Goal: Task Accomplishment & Management: Manage account settings

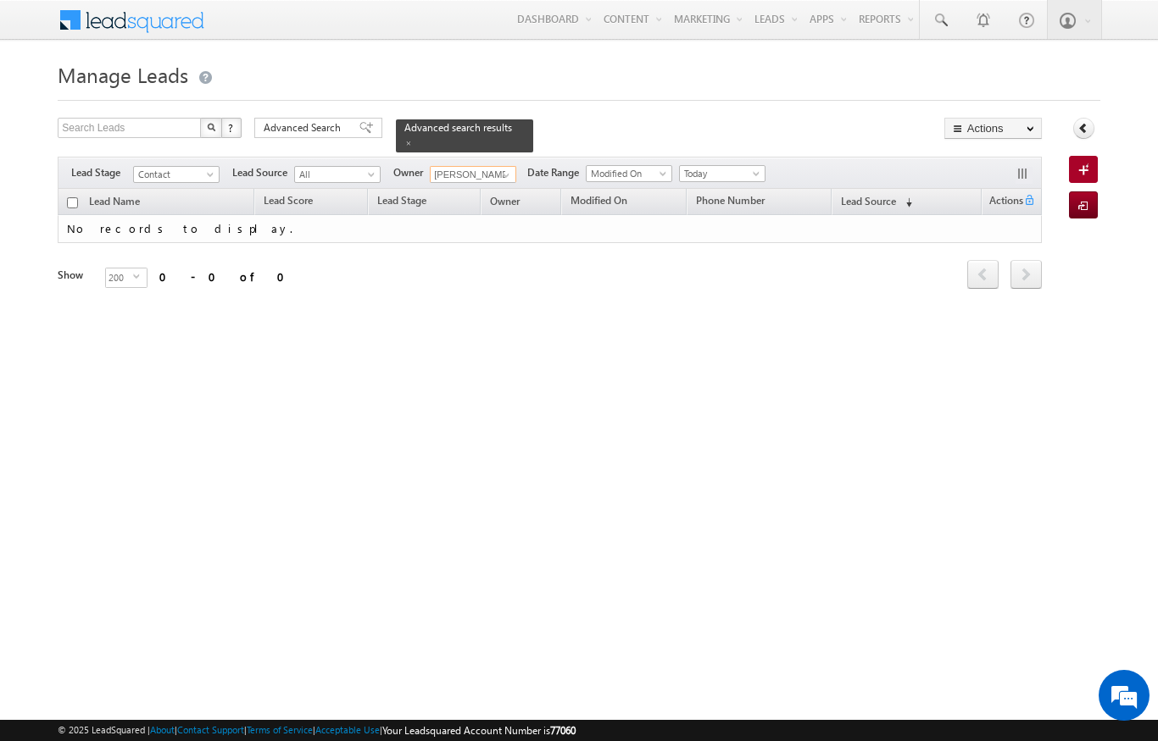
click at [485, 166] on input "[PERSON_NAME]" at bounding box center [473, 174] width 86 height 17
click at [515, 166] on input "[PERSON_NAME]" at bounding box center [473, 174] width 86 height 17
click at [513, 157] on div "Filters Lead Stage Contact Contact Lead Source All All Owner Aswathi Ezhunamann…" at bounding box center [549, 173] width 983 height 32
click at [513, 169] on span at bounding box center [506, 176] width 14 height 14
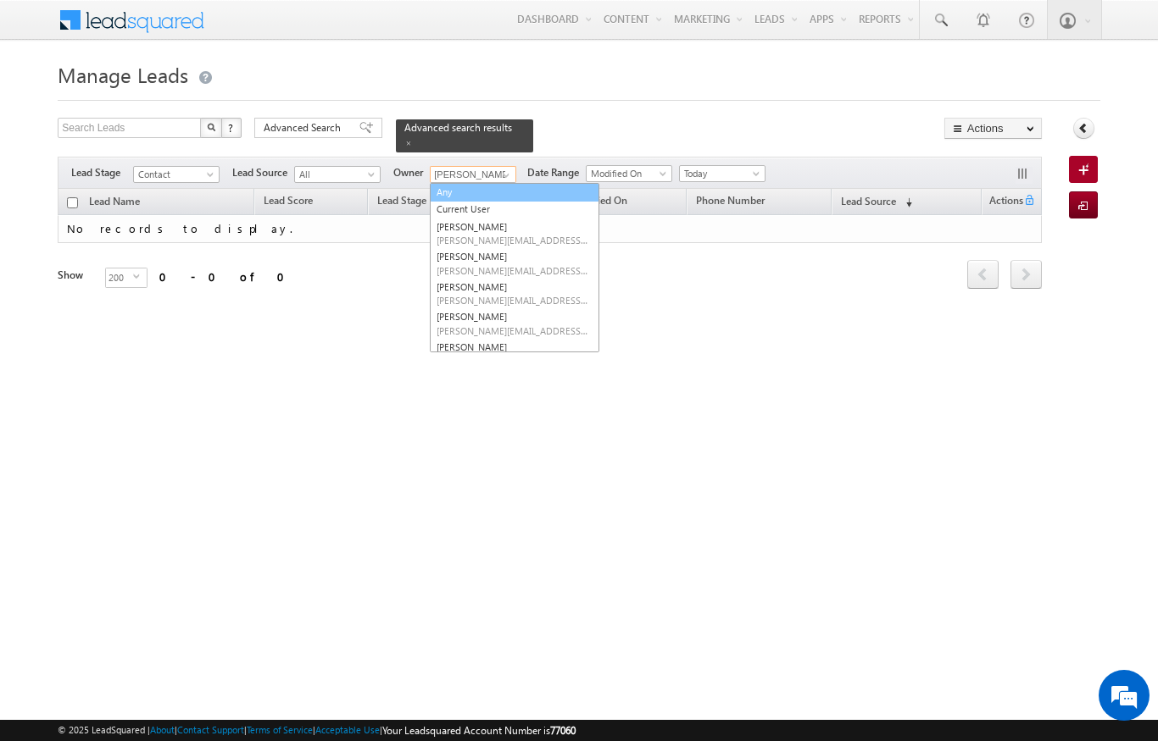
click at [480, 183] on link "Any" at bounding box center [514, 192] width 169 height 19
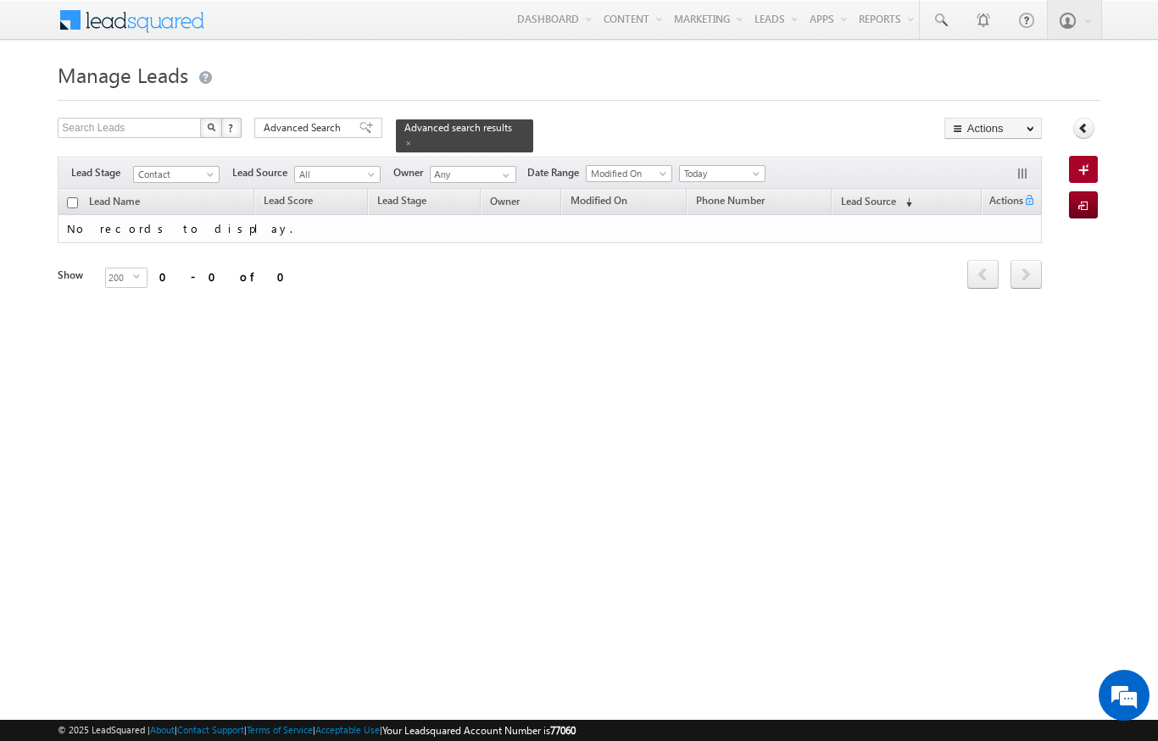
click at [768, 157] on div "Filters Lead Stage Contact Contact Lead Source All All Owner Aswathi Ezhunamann…" at bounding box center [549, 173] width 983 height 32
click at [757, 170] on span at bounding box center [758, 177] width 14 height 14
click at [716, 177] on link "All Time" at bounding box center [725, 182] width 86 height 15
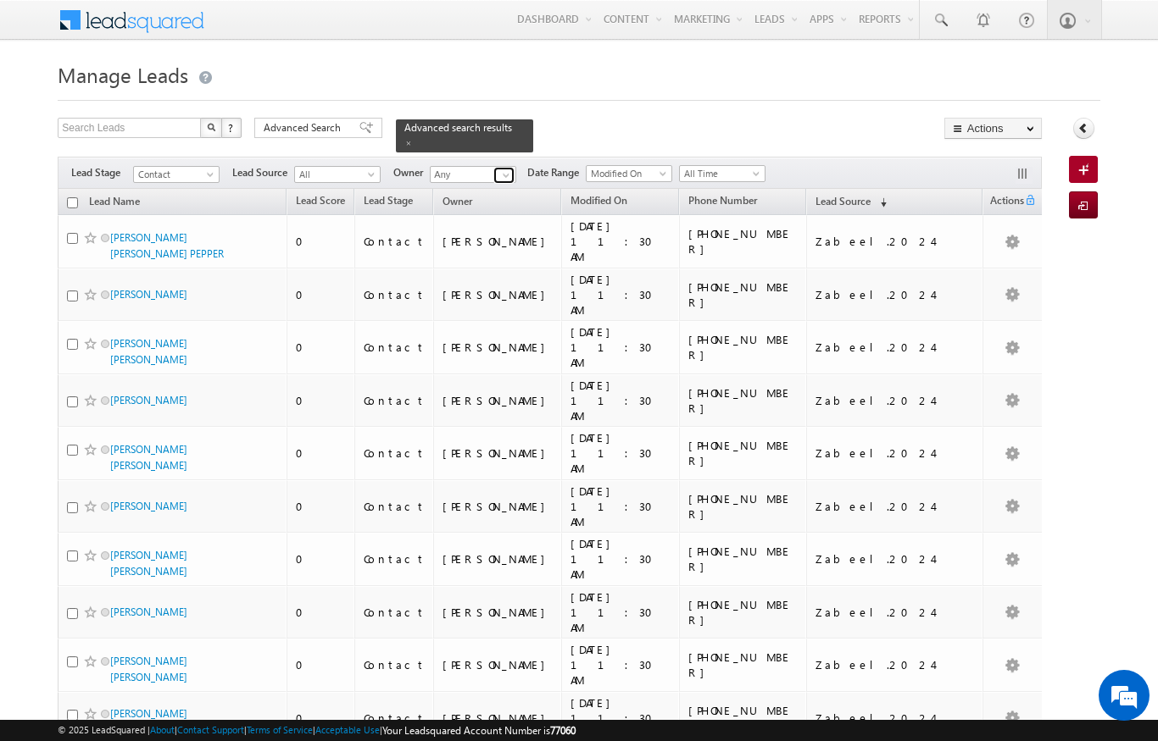
click at [512, 169] on span at bounding box center [506, 176] width 14 height 14
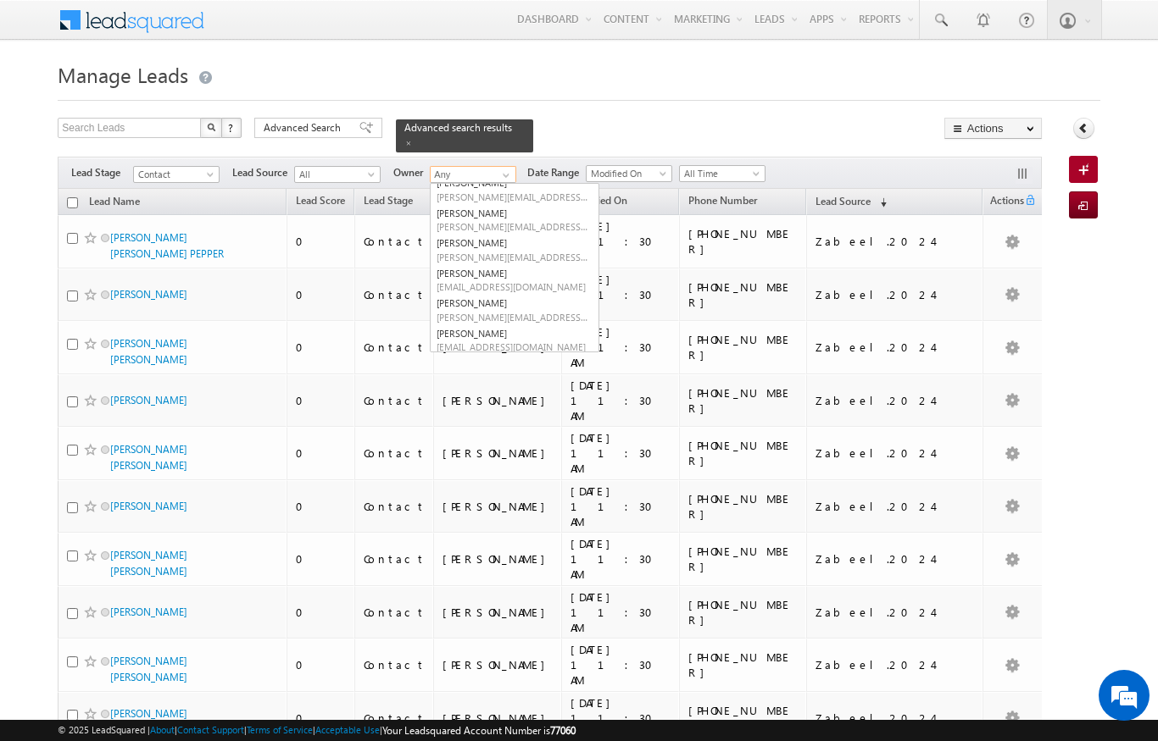
scroll to position [133, 0]
click at [518, 312] on span "[PERSON_NAME][EMAIL_ADDRESS][PERSON_NAME][DOMAIN_NAME]" at bounding box center [512, 318] width 153 height 13
type input "[PERSON_NAME]"
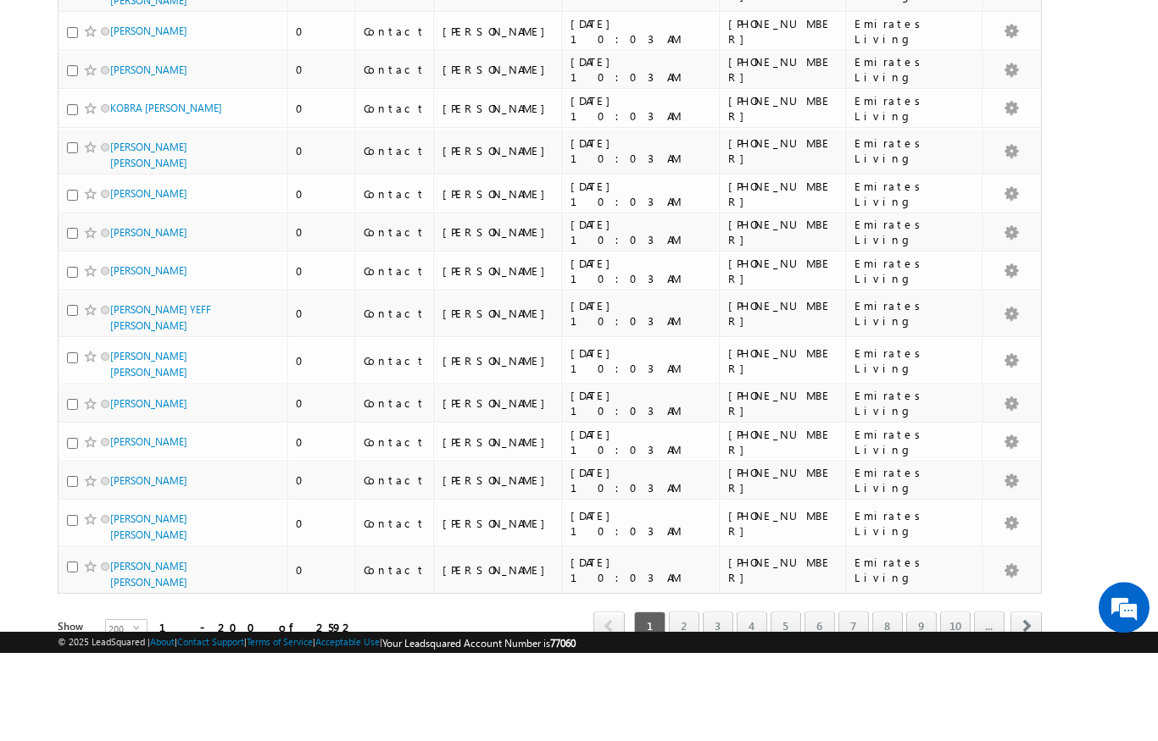
scroll to position [8419, 0]
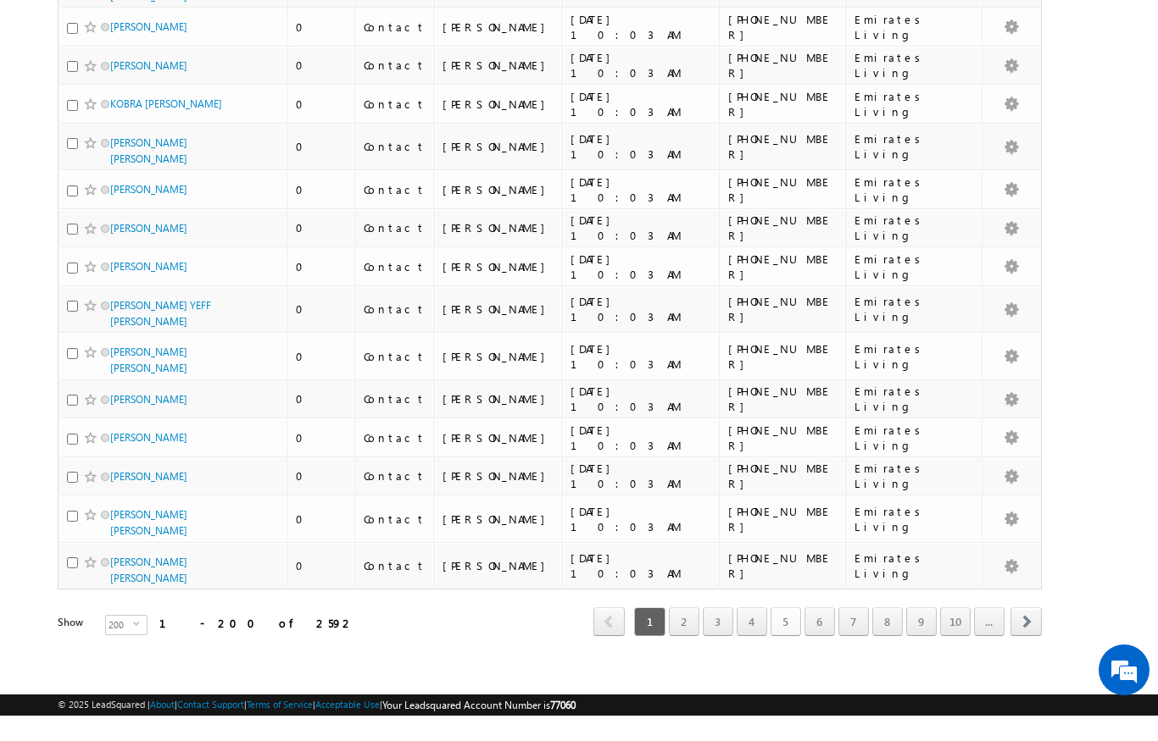
click at [789, 633] on link "5" at bounding box center [785, 647] width 31 height 29
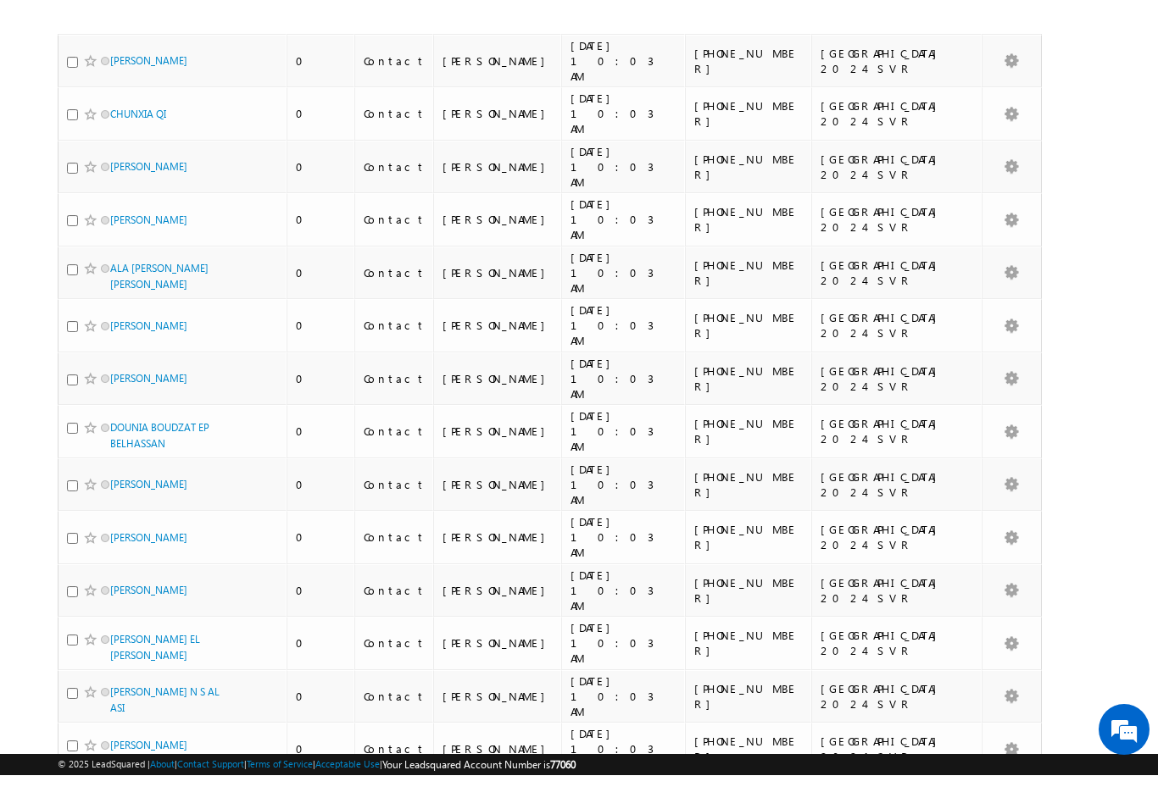
scroll to position [8538, 0]
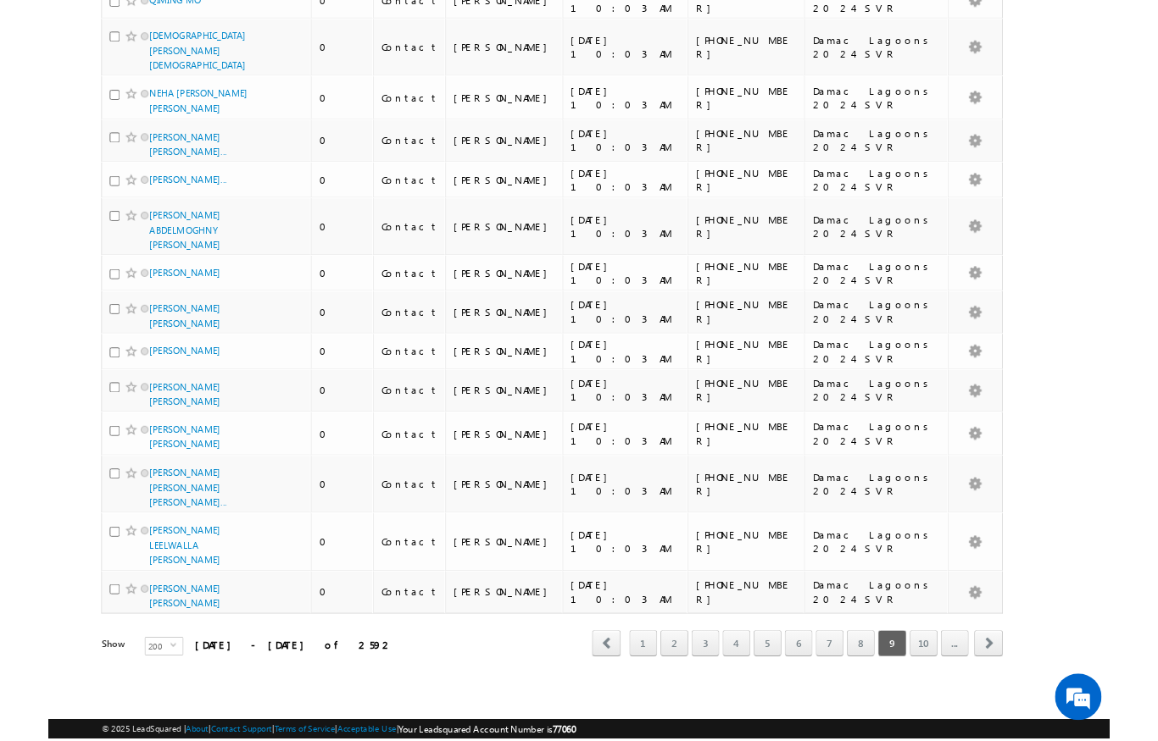
scroll to position [8797, 0]
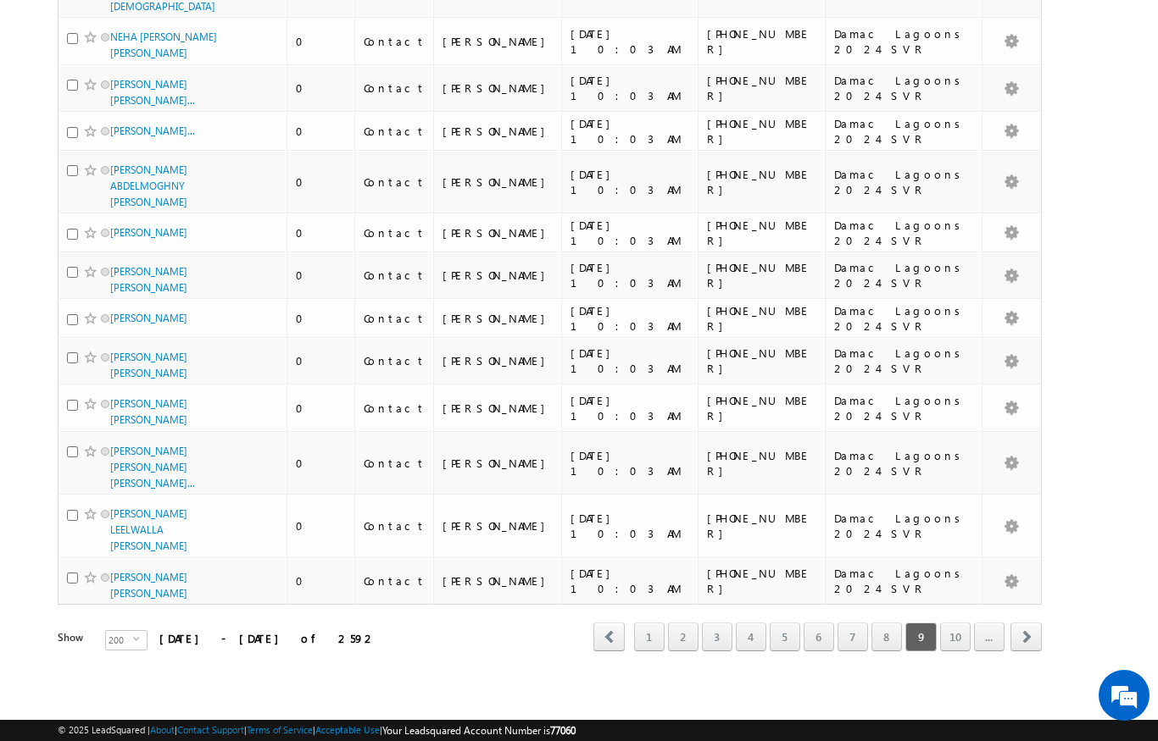
click at [881, 644] on link "8" at bounding box center [886, 637] width 31 height 29
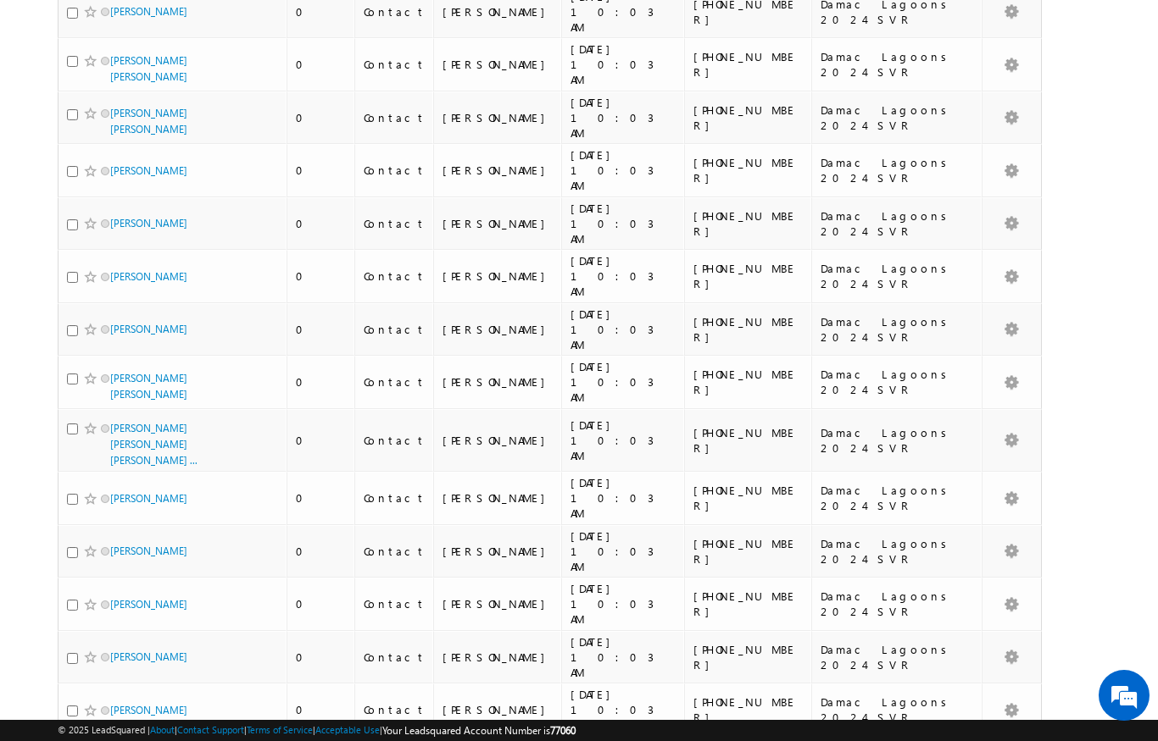
scroll to position [8508, 0]
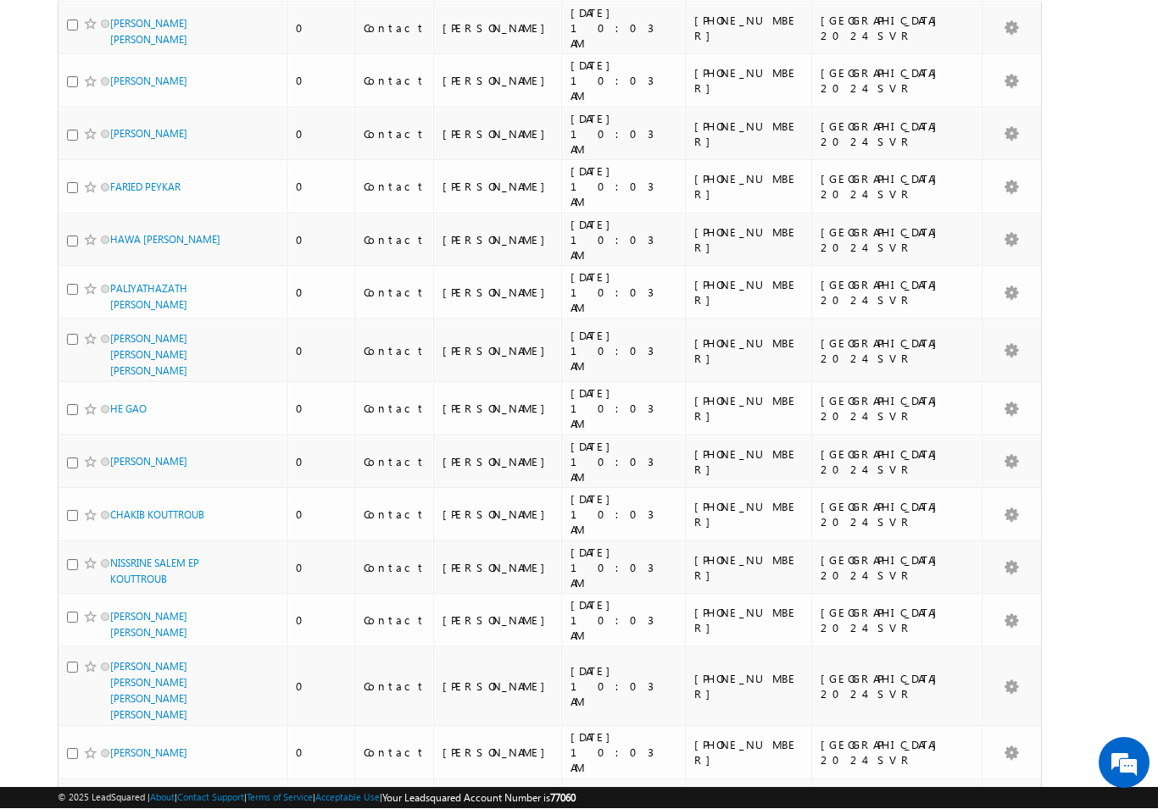
scroll to position [8572, 0]
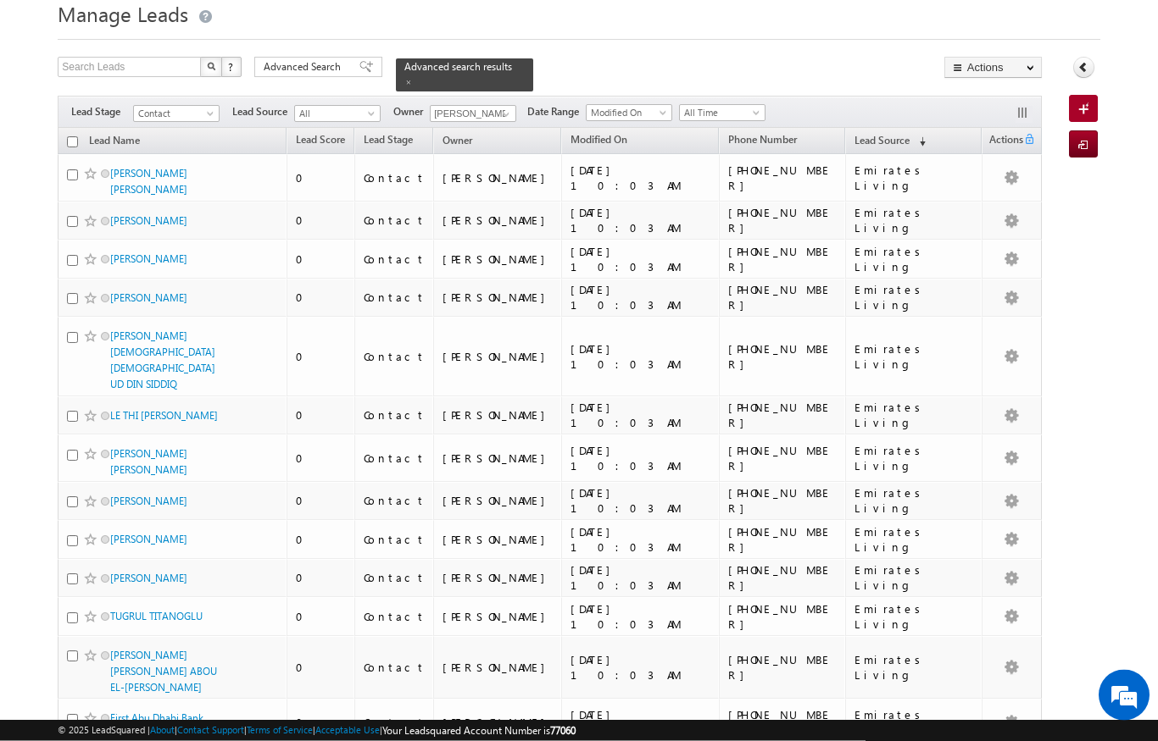
scroll to position [0, 0]
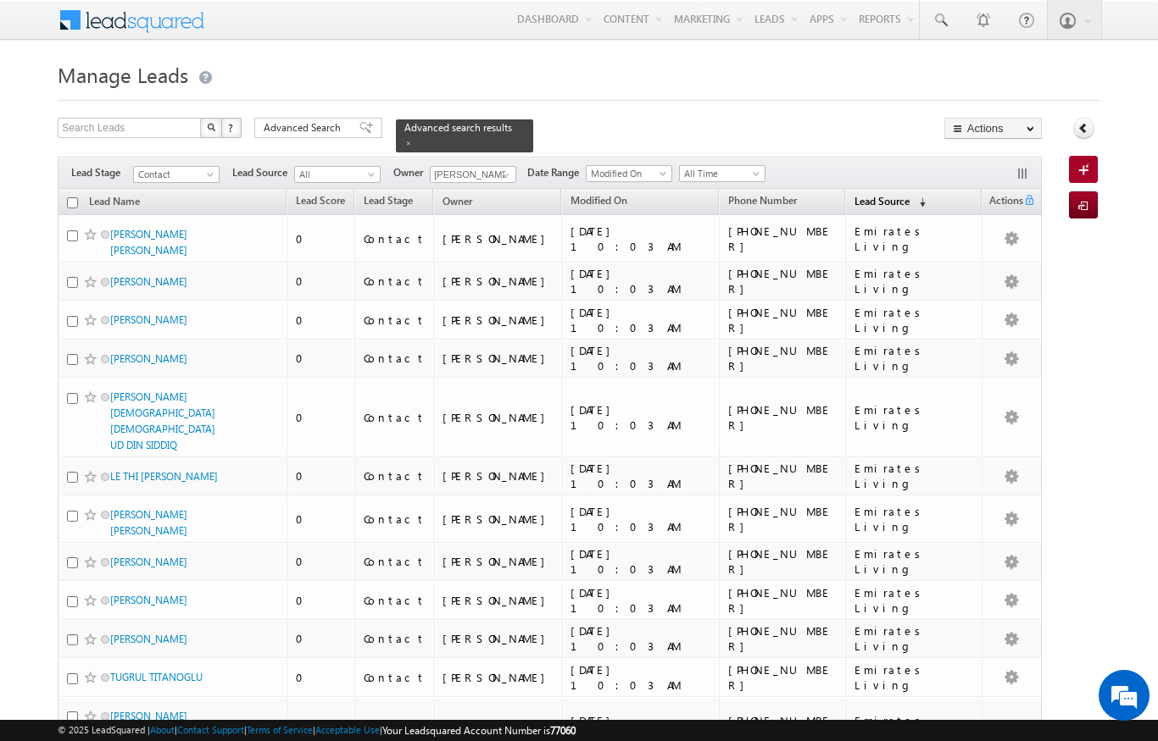
click at [925, 197] on span "(sorted descending)" at bounding box center [919, 203] width 14 height 14
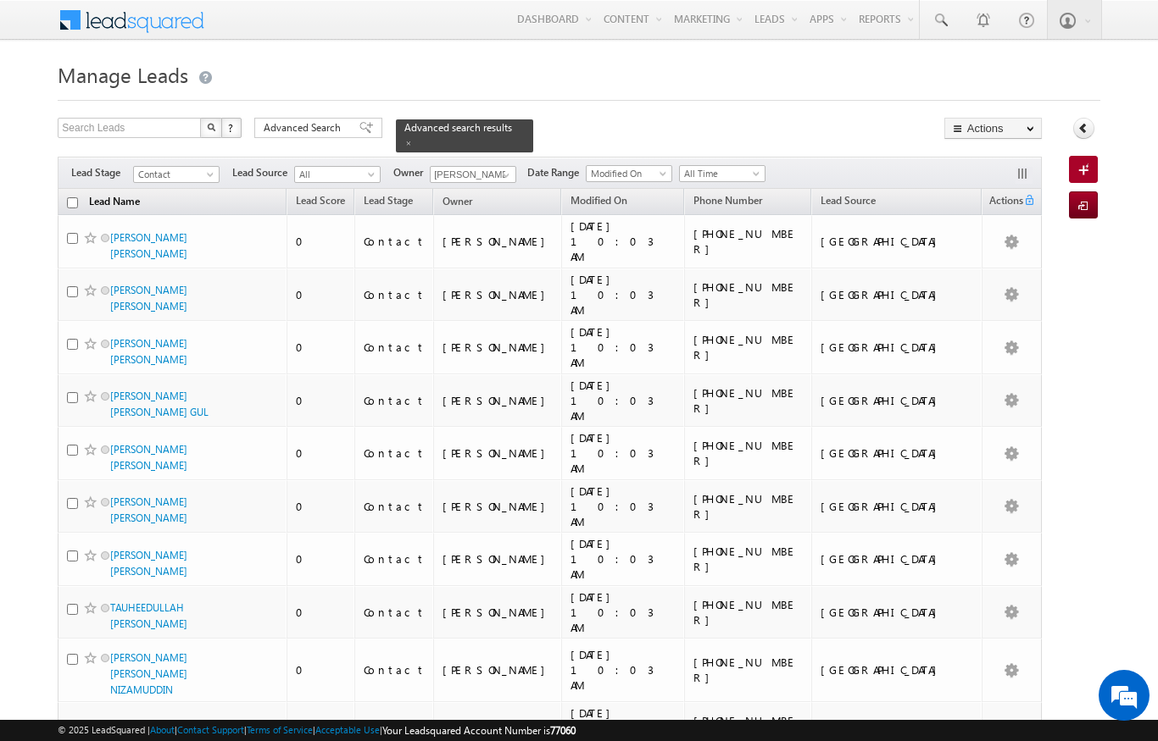
click at [119, 198] on link "Lead Name" at bounding box center [115, 203] width 68 height 22
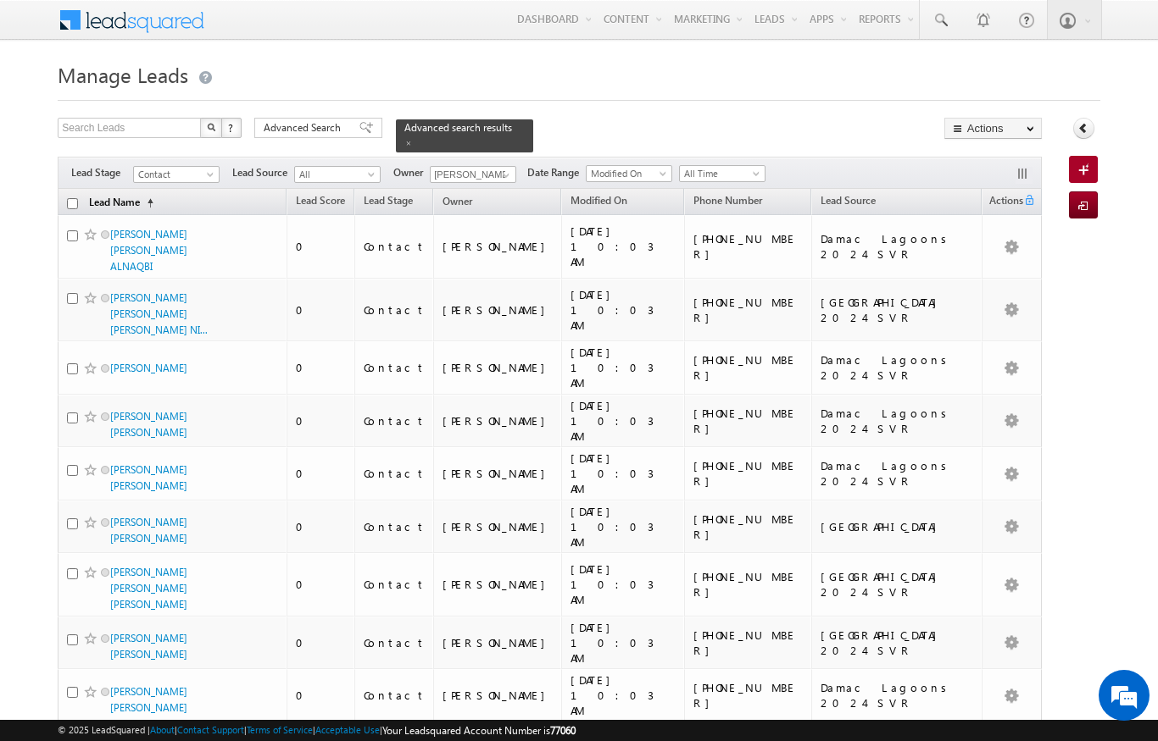
click at [127, 199] on link "Lead Name (sorted ascending)" at bounding box center [121, 203] width 81 height 22
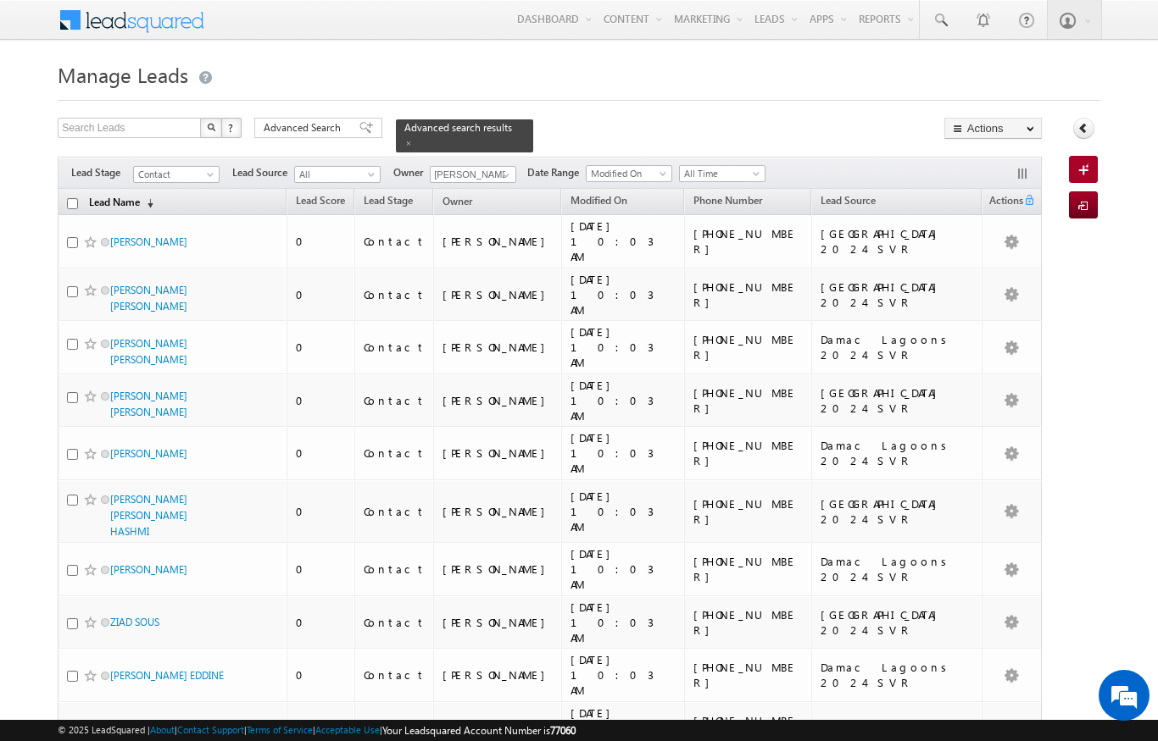
click at [129, 197] on link "Lead Name (sorted descending)" at bounding box center [121, 203] width 81 height 22
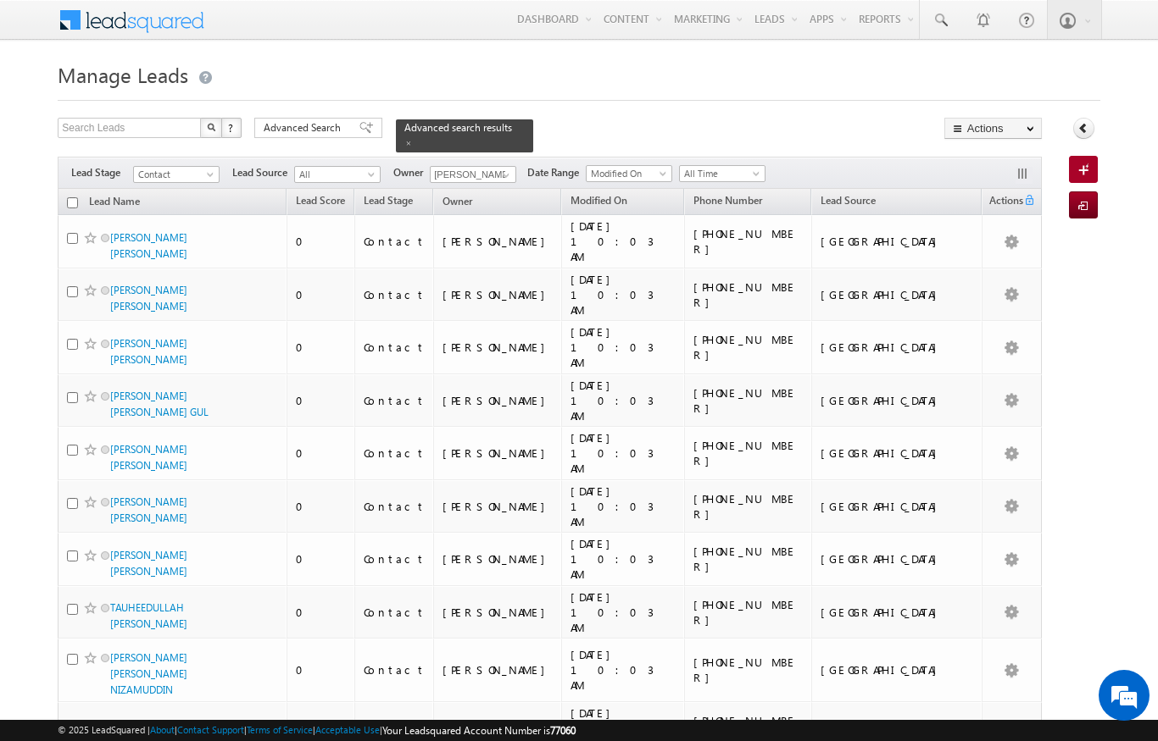
click at [75, 197] on input "checkbox" at bounding box center [72, 202] width 11 height 11
checkbox input "true"
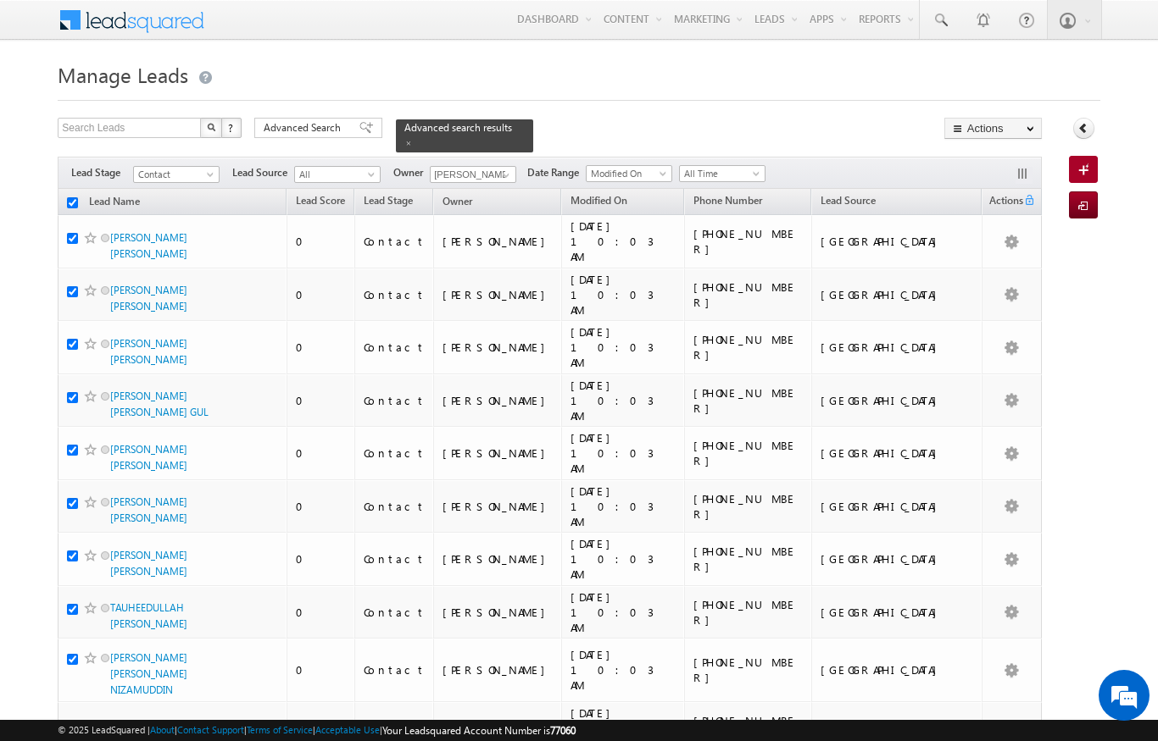
checkbox input "true"
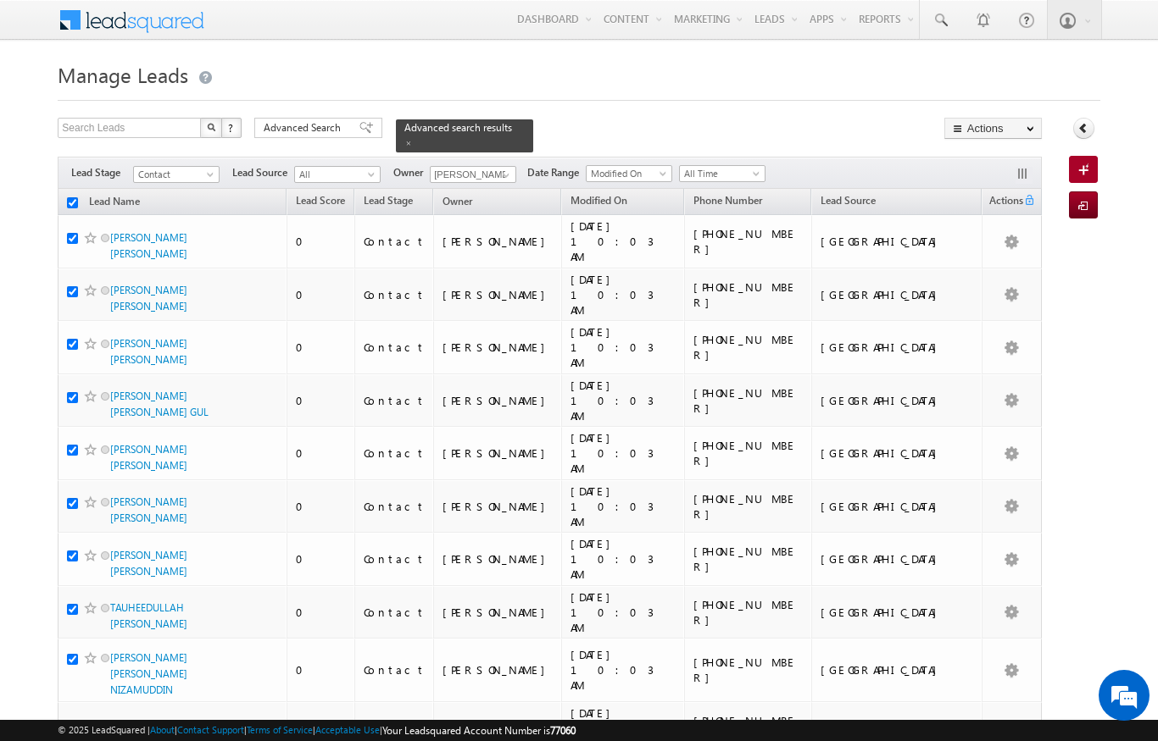
checkbox input "true"
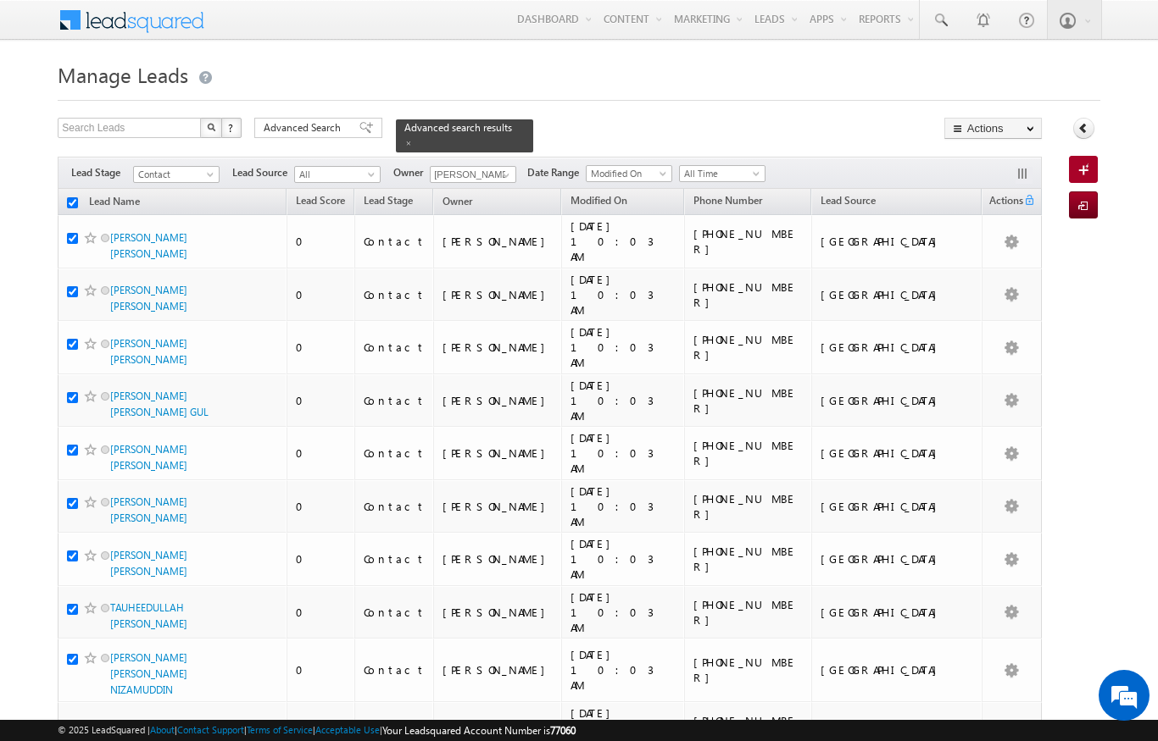
checkbox input "true"
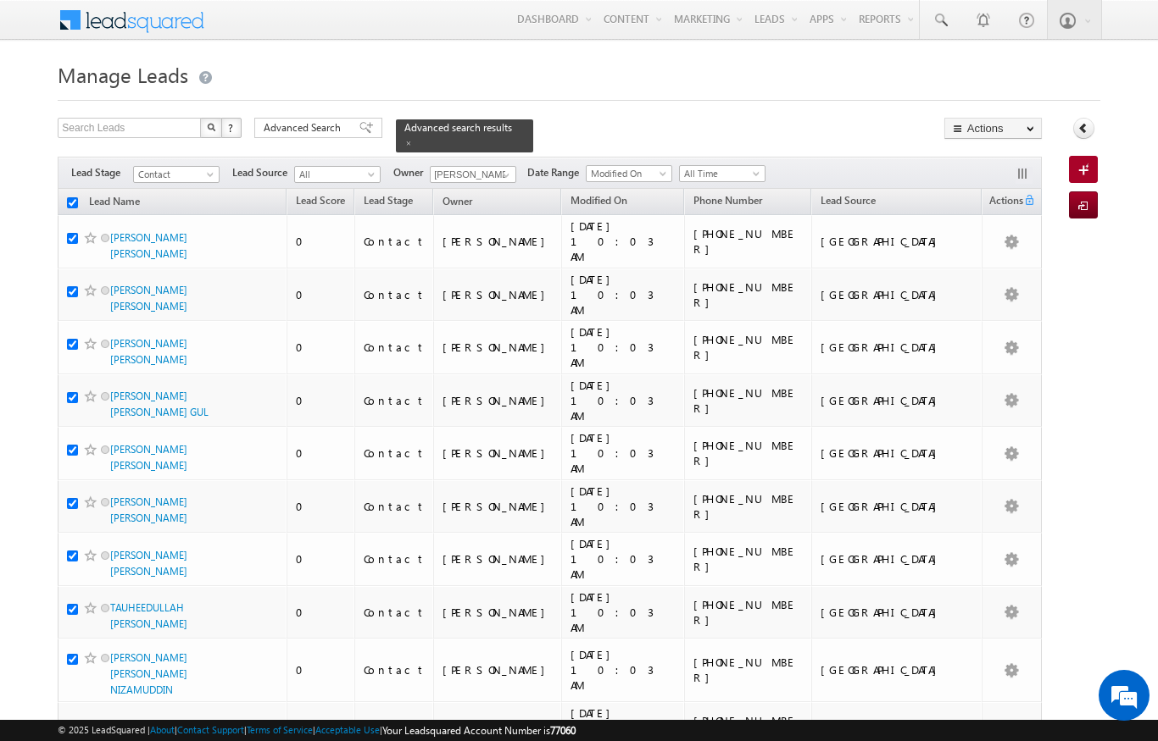
checkbox input "true"
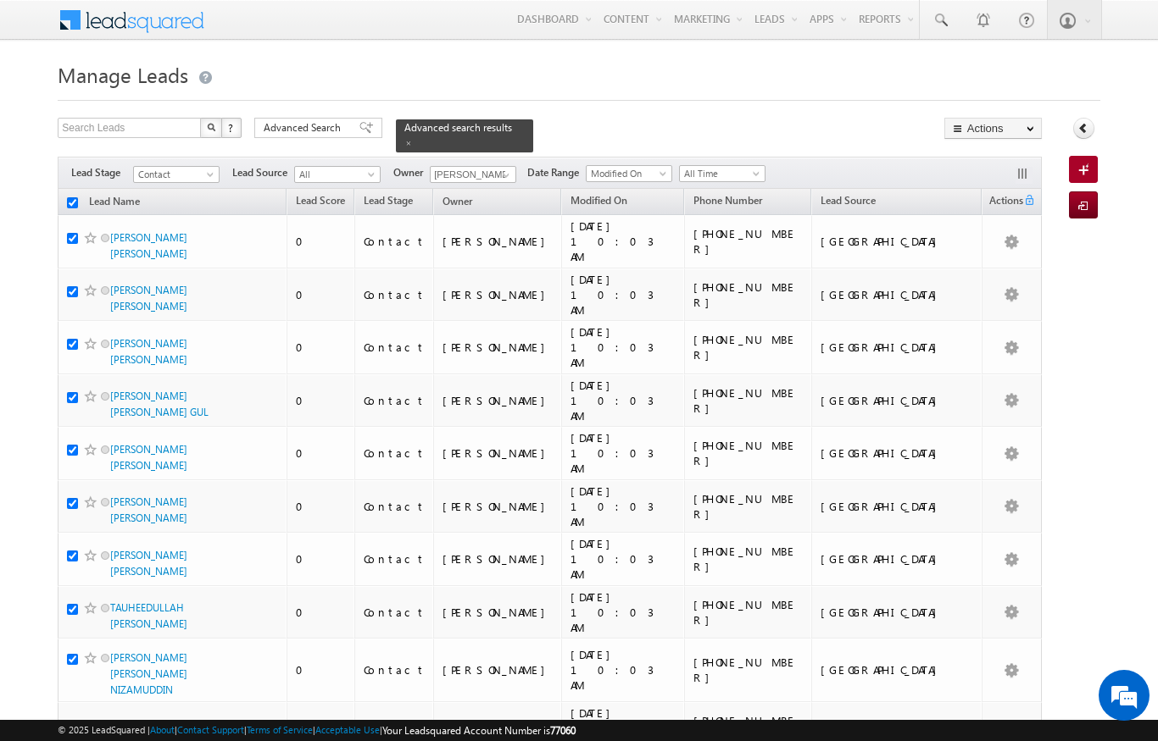
checkbox input "true"
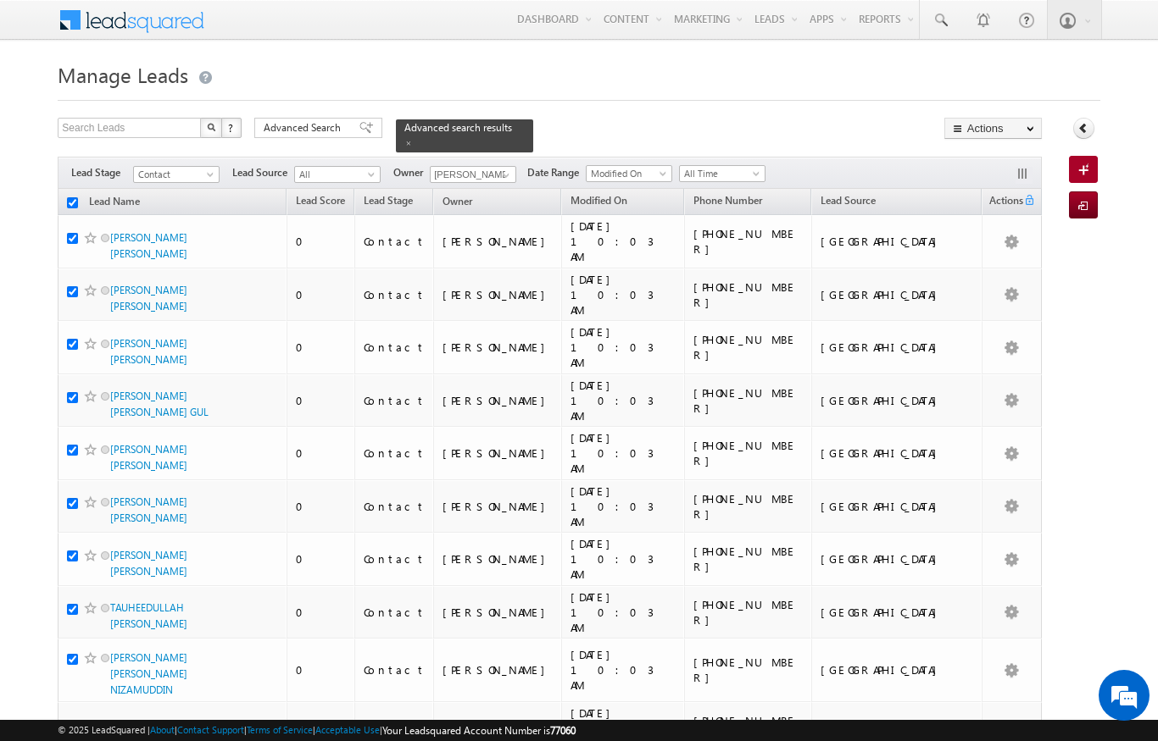
checkbox input "true"
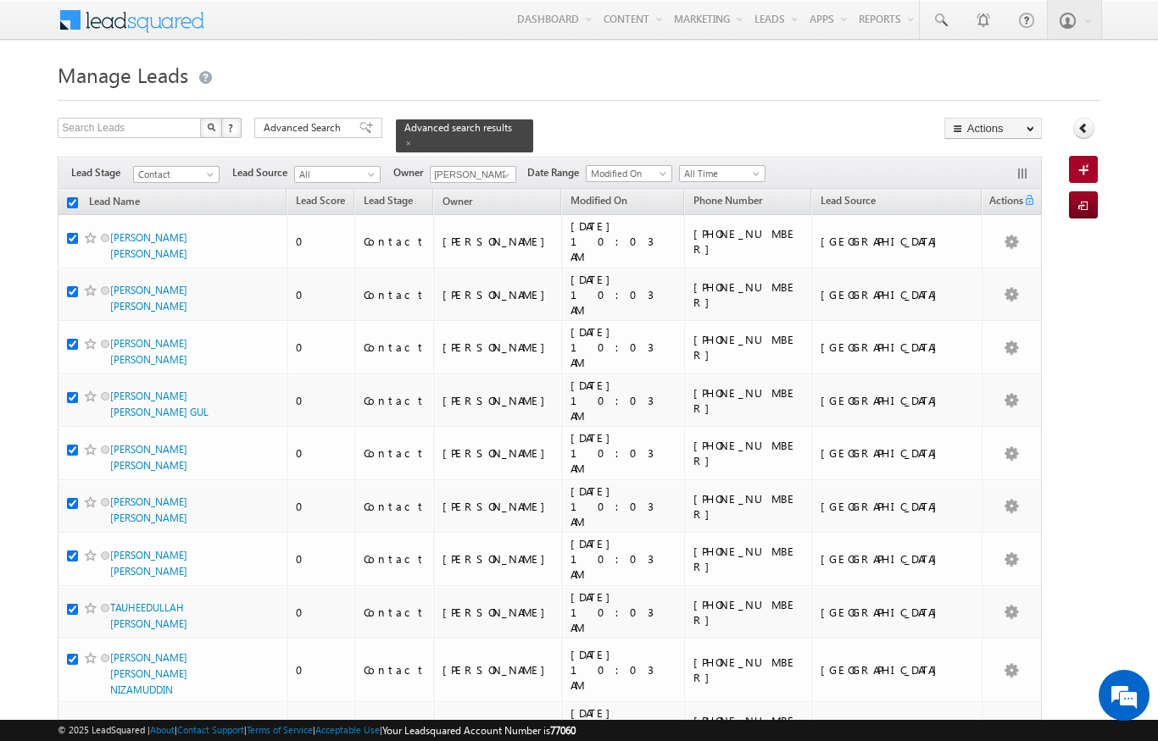
checkbox input "true"
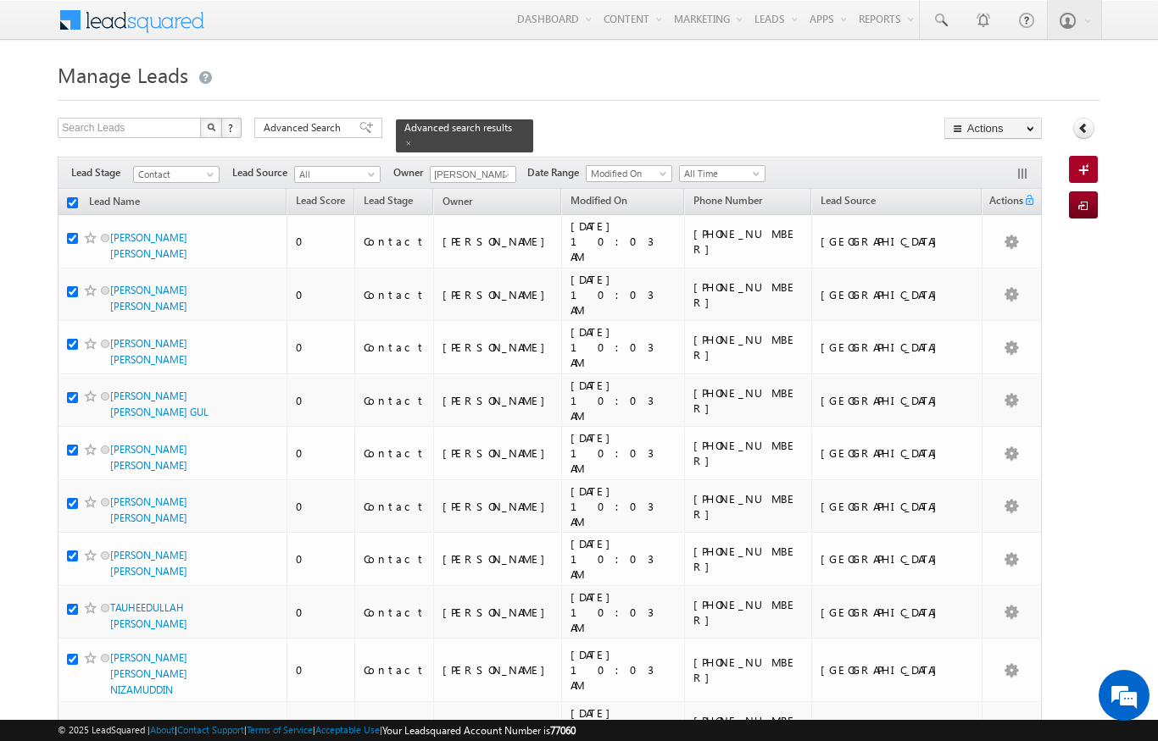
checkbox input "true"
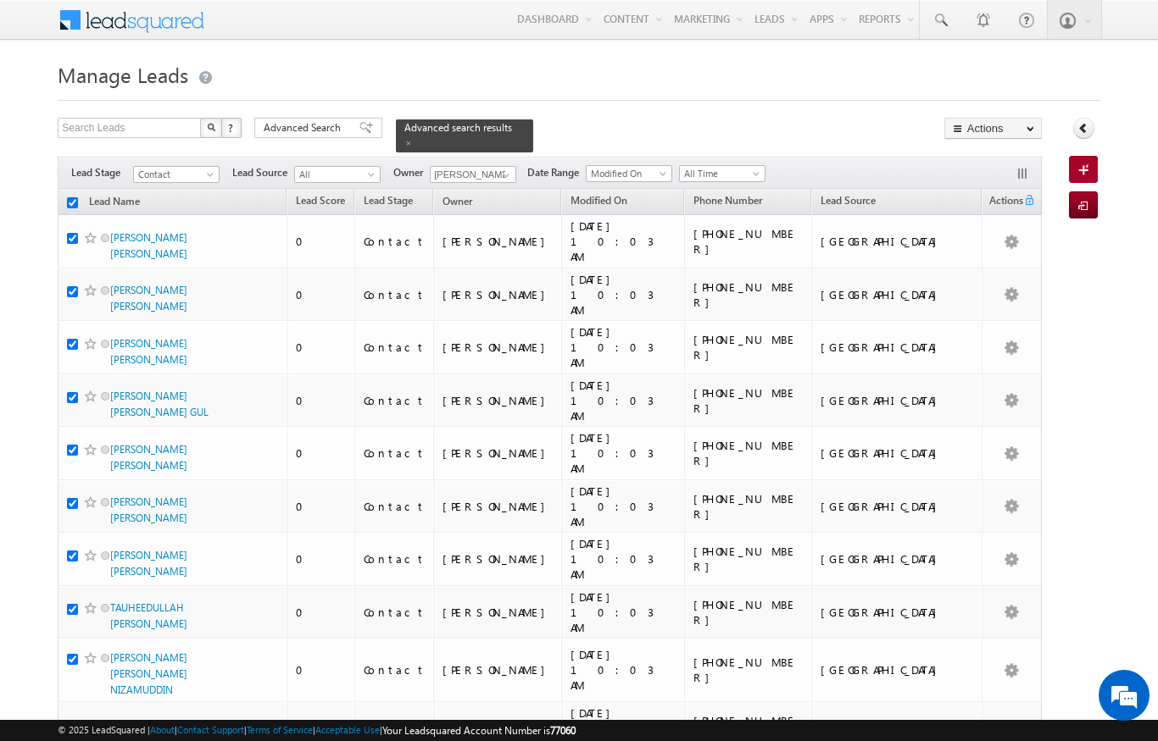
checkbox input "true"
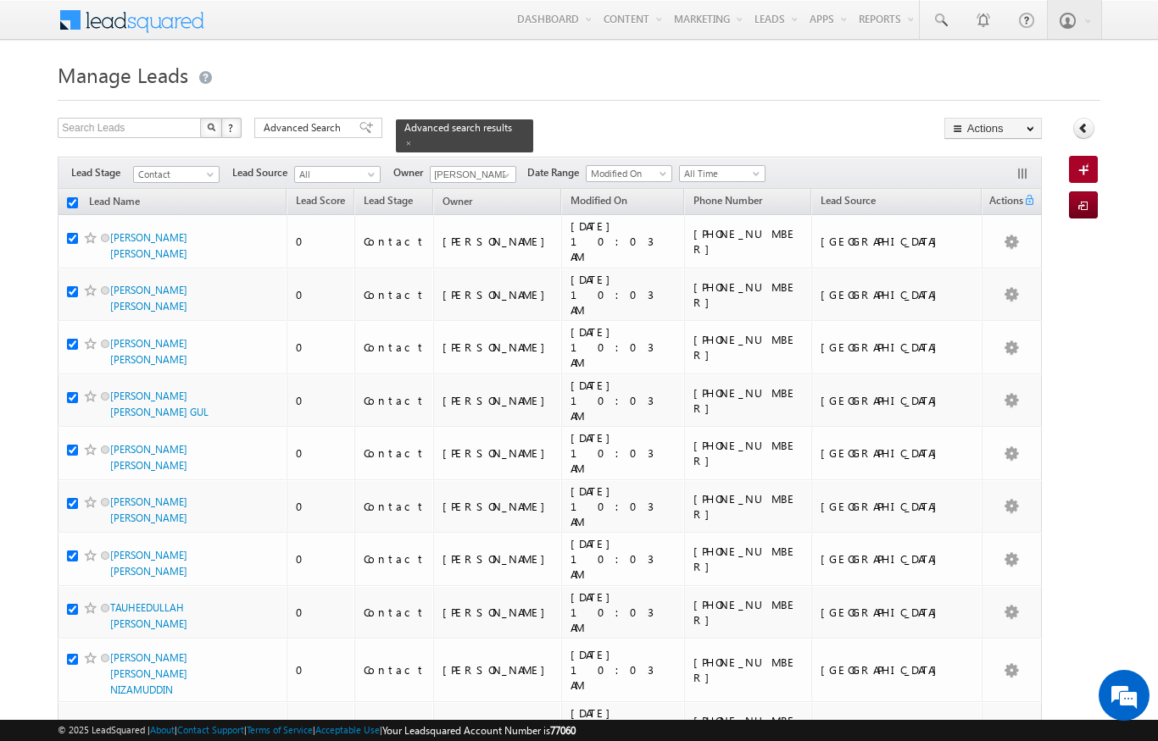
checkbox input "true"
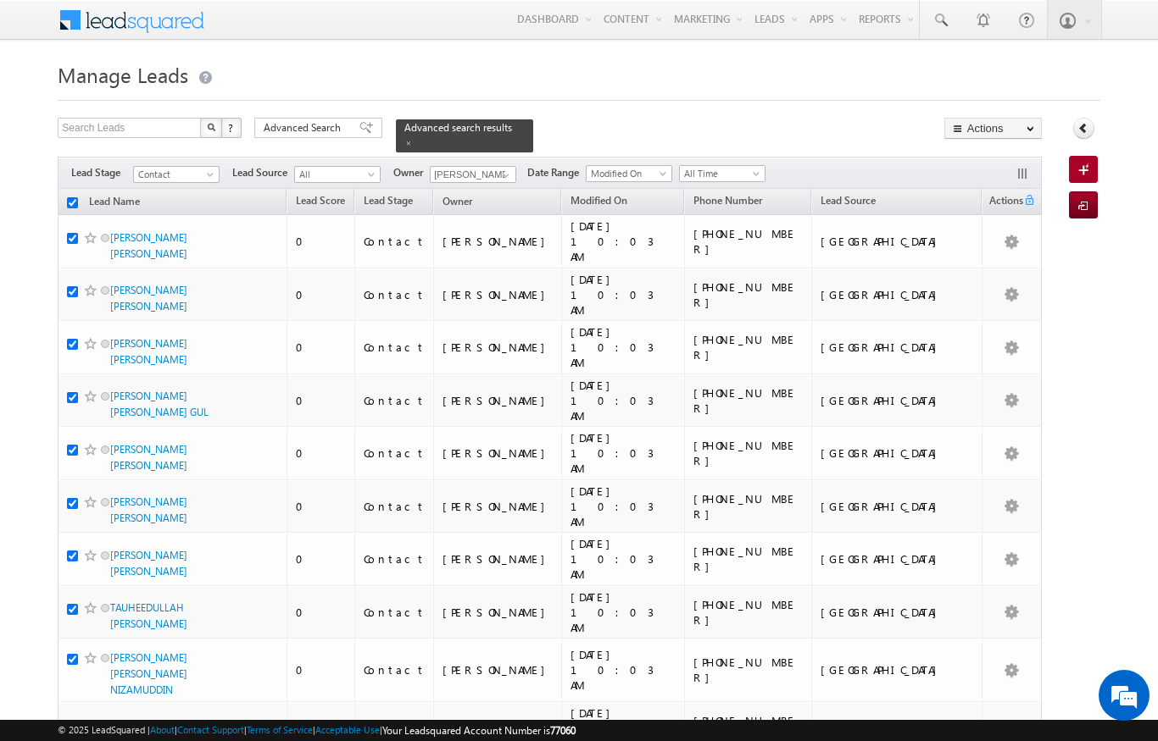
checkbox input "true"
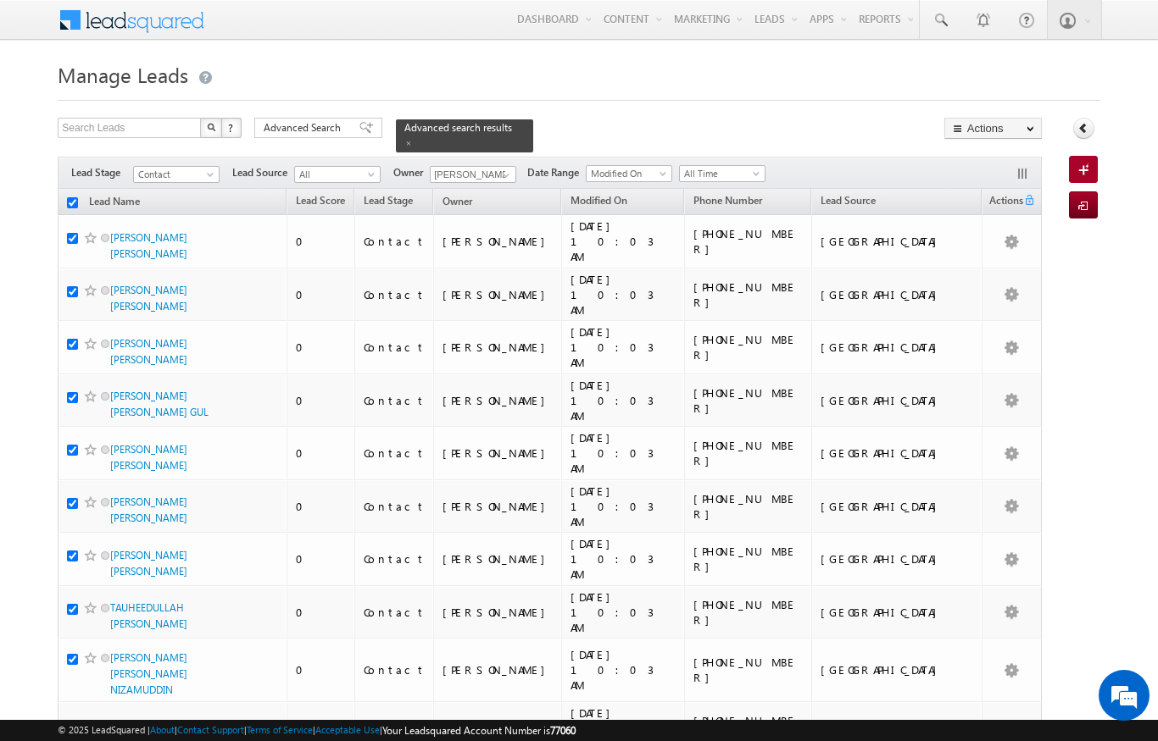
checkbox input "true"
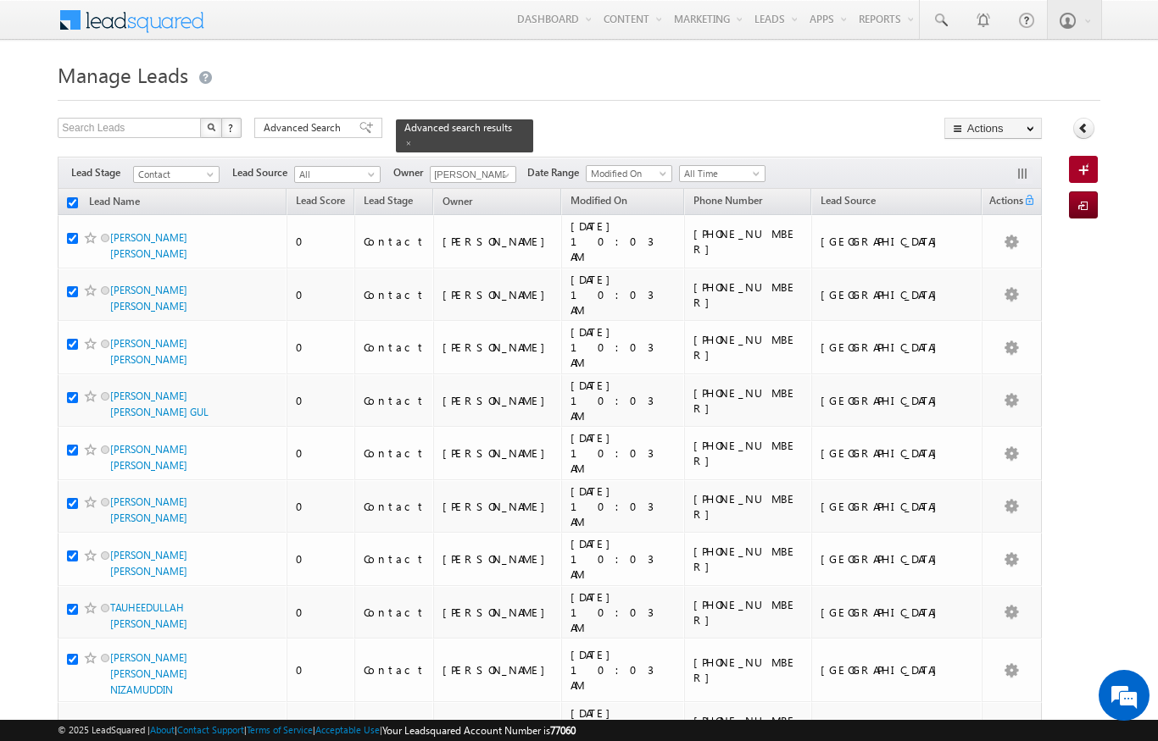
checkbox input "true"
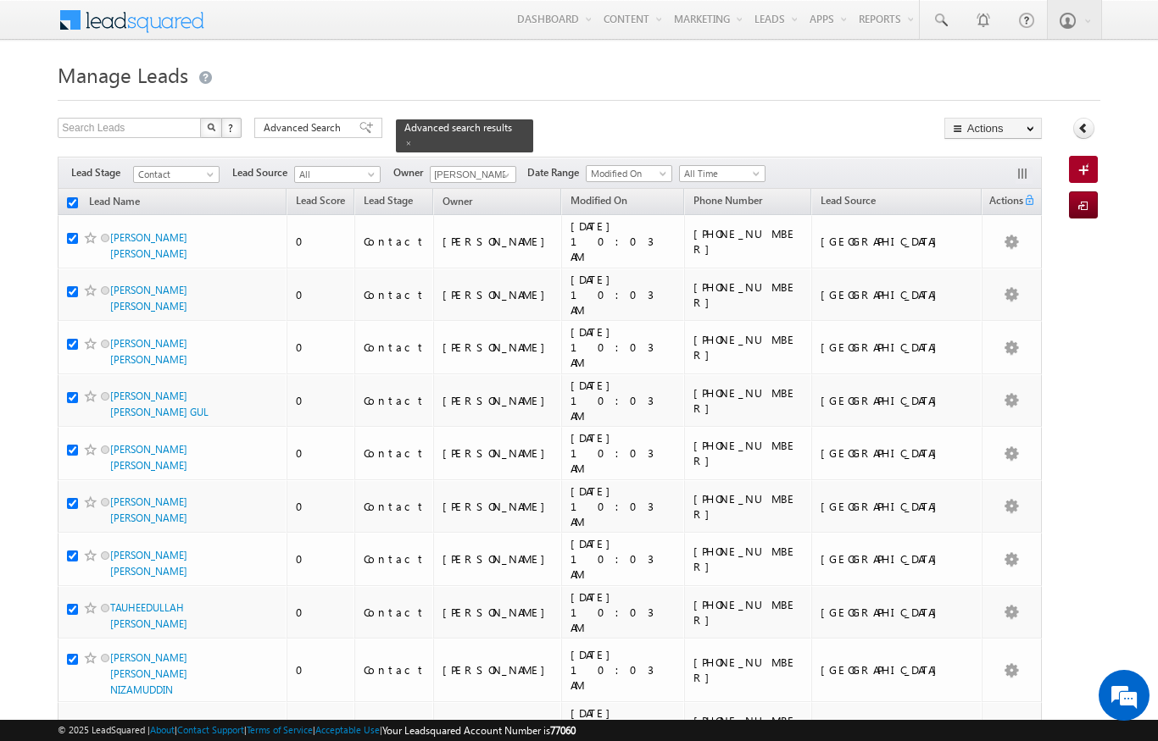
checkbox input "true"
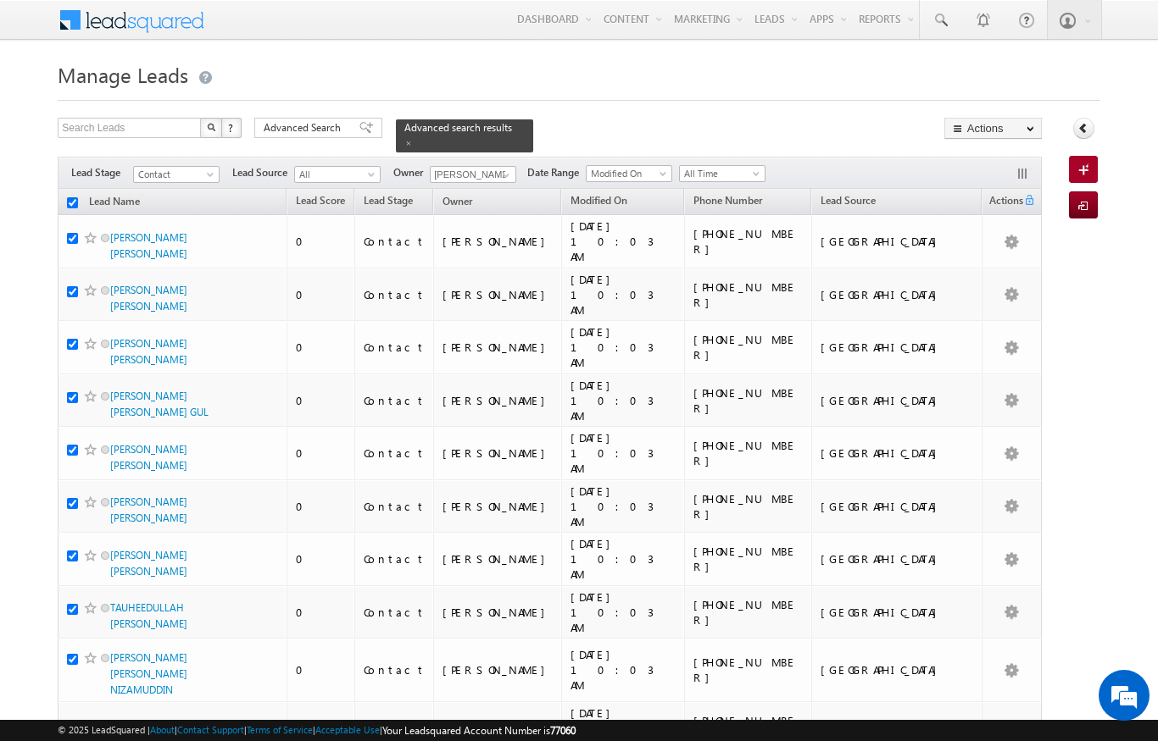
checkbox input "true"
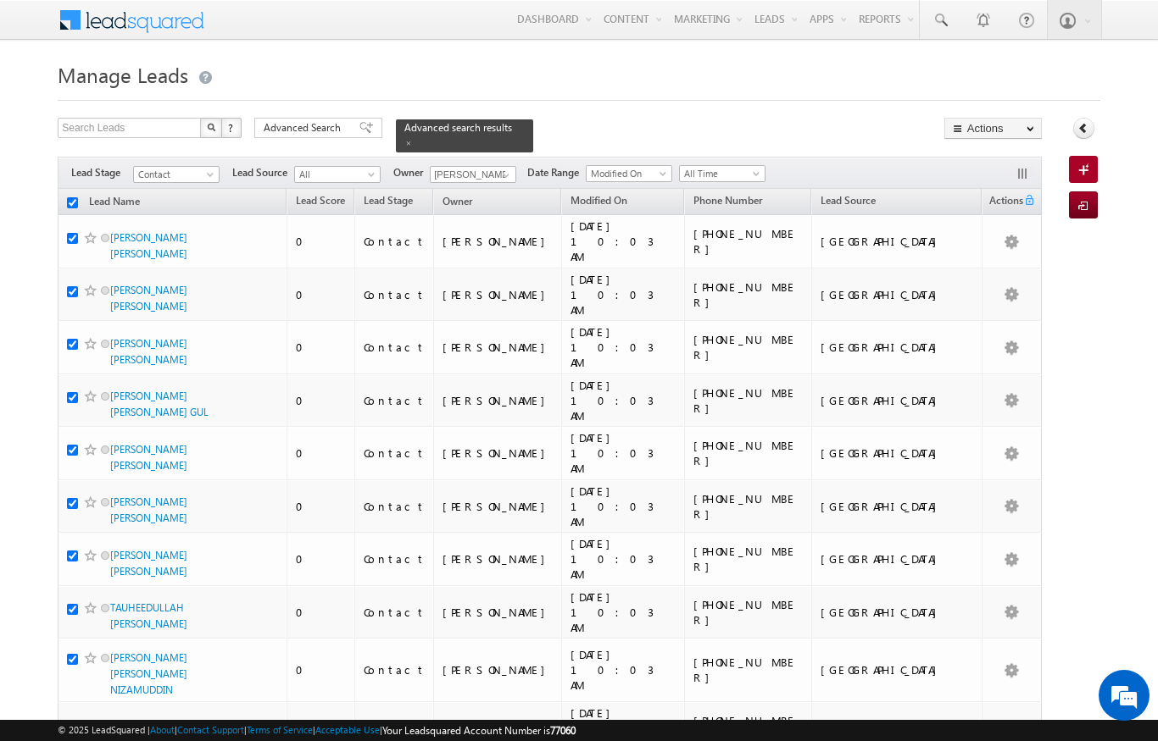
checkbox input "true"
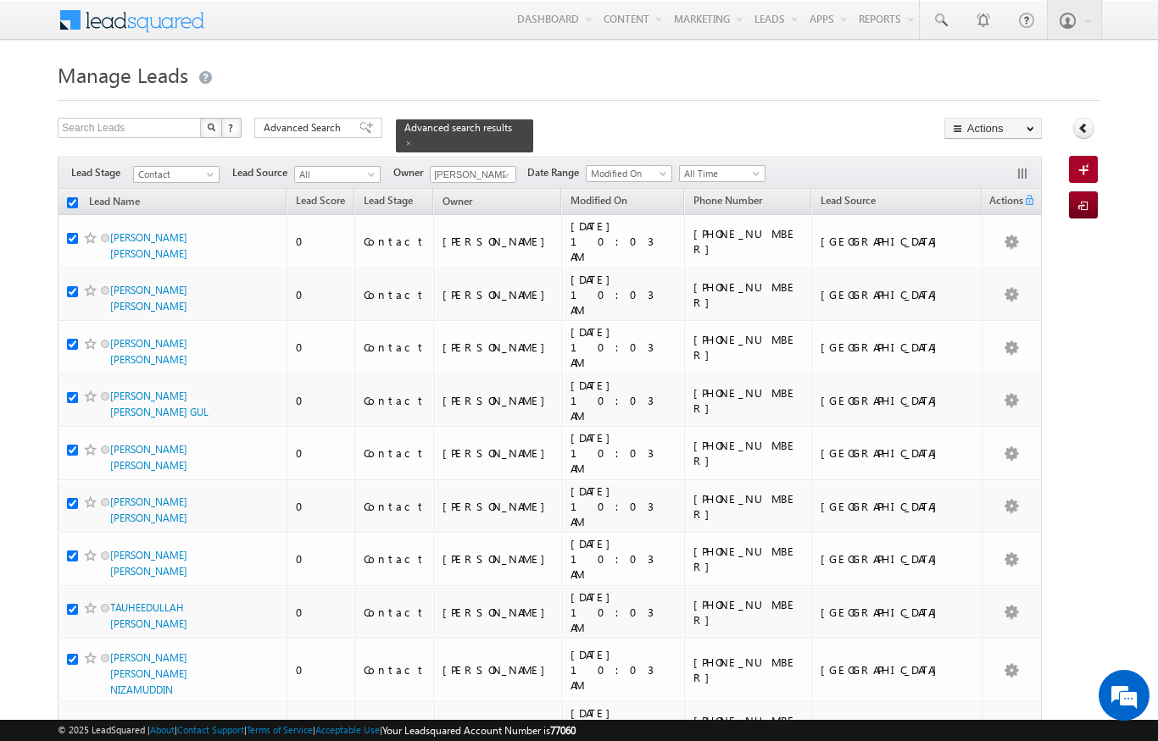
checkbox input "true"
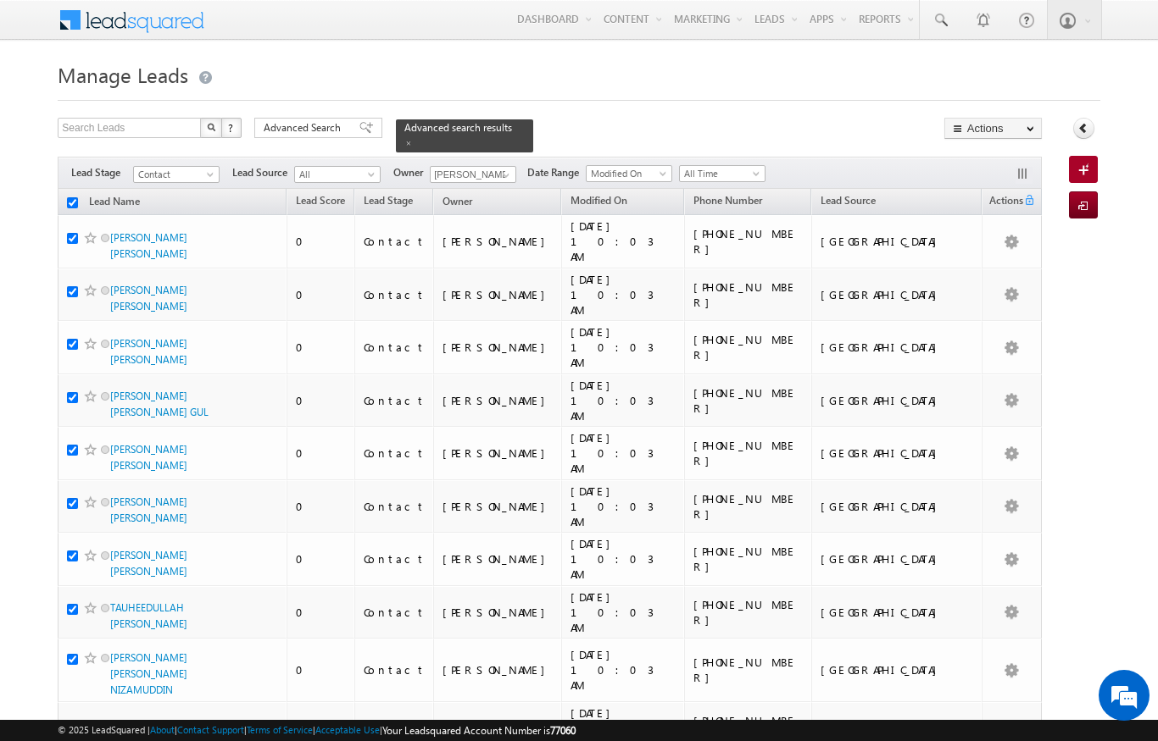
checkbox input "true"
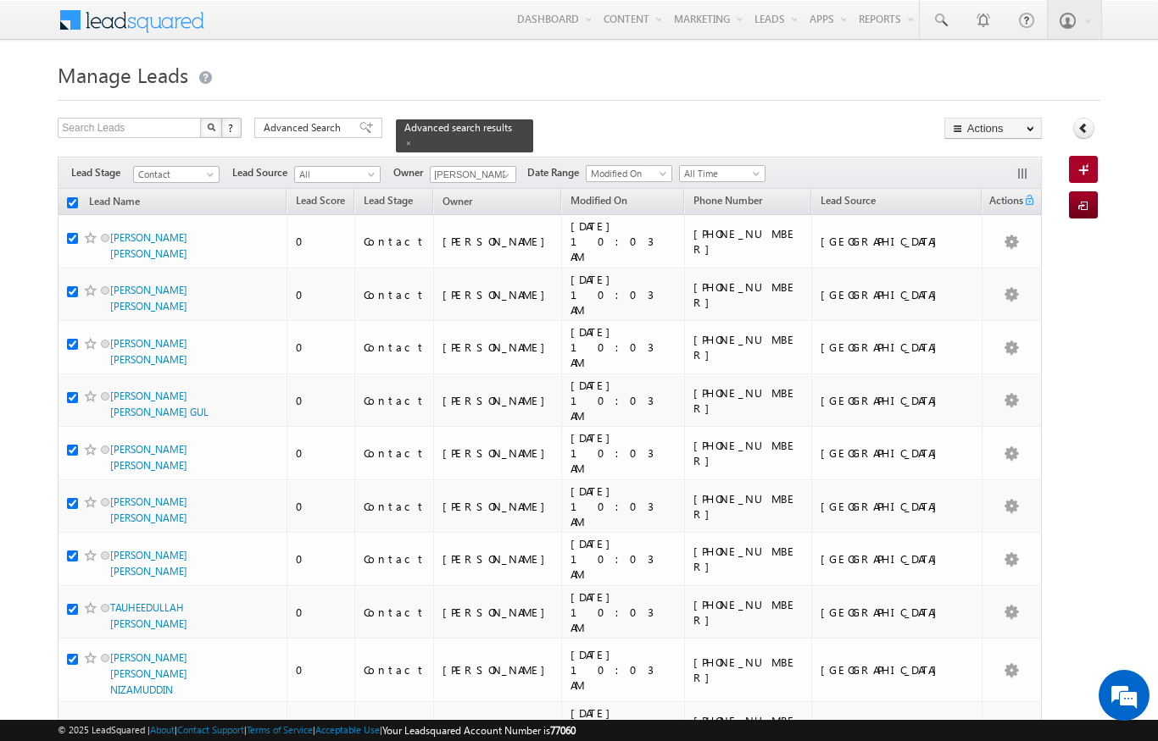
checkbox input "true"
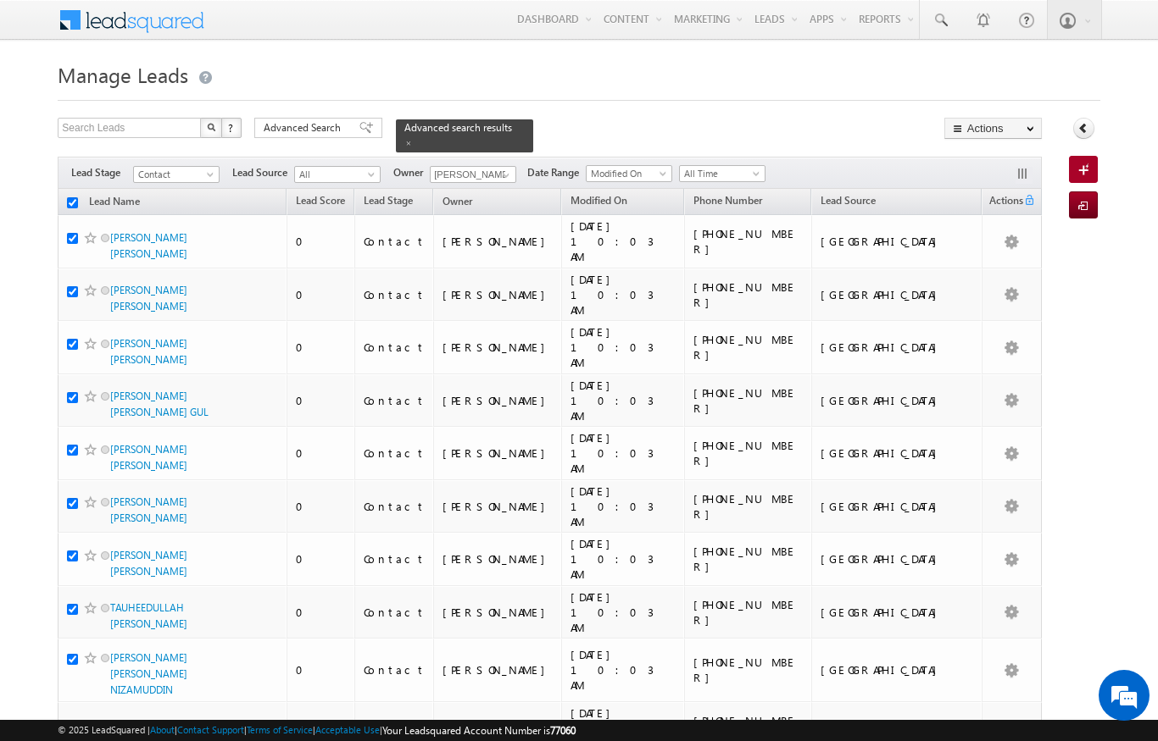
checkbox input "true"
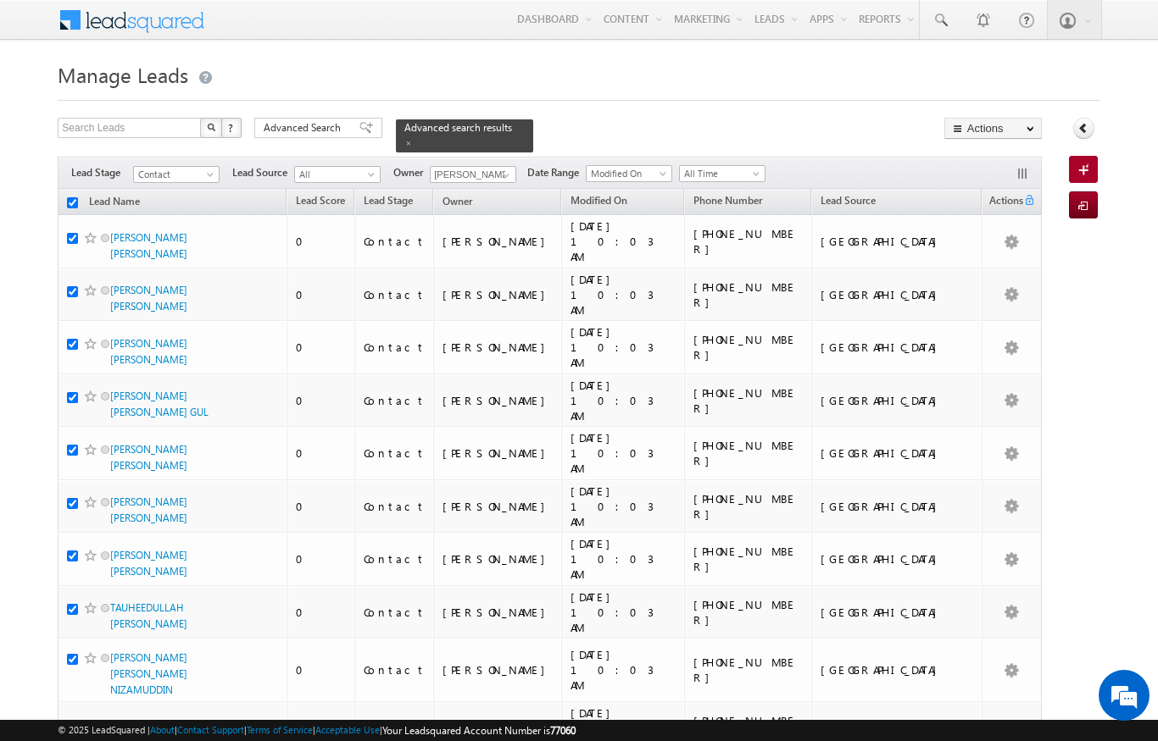
checkbox input "true"
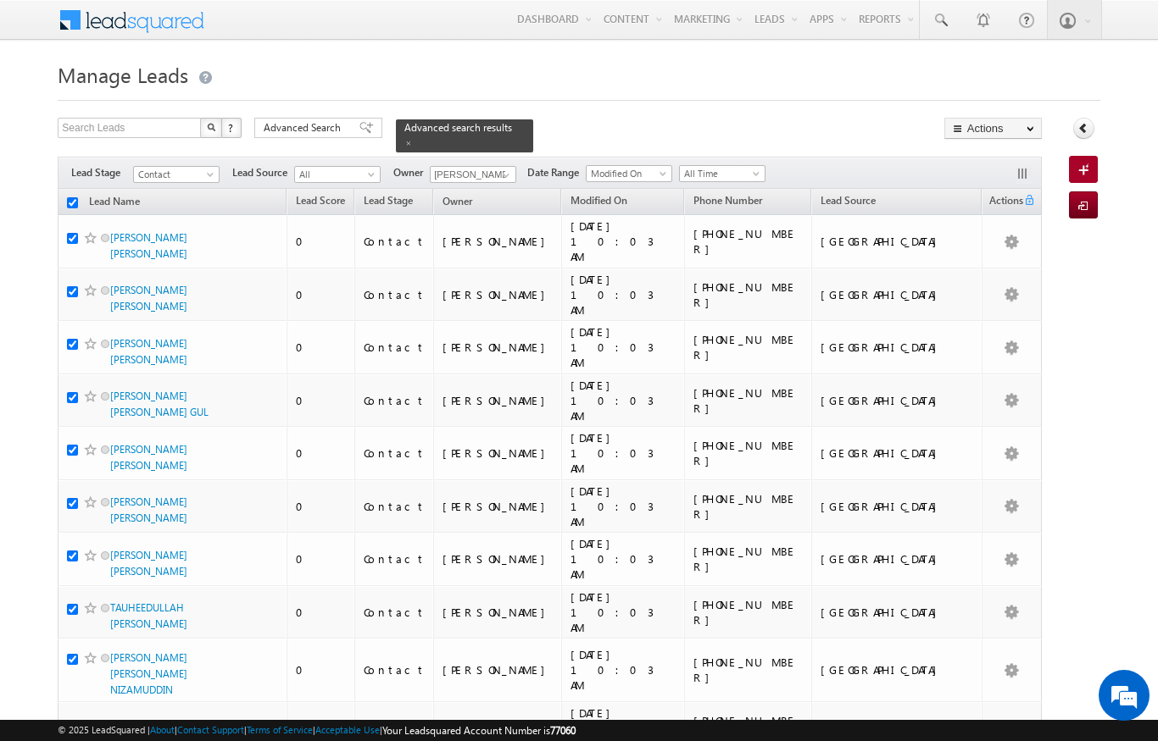
checkbox input "true"
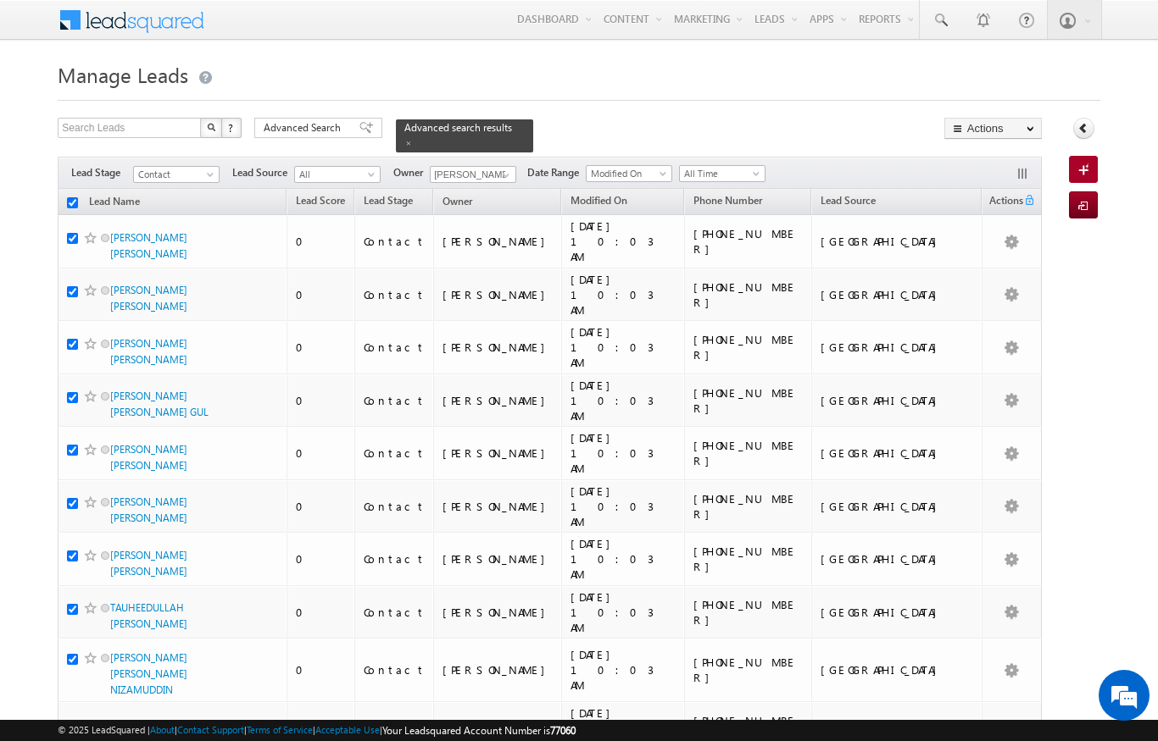
checkbox input "true"
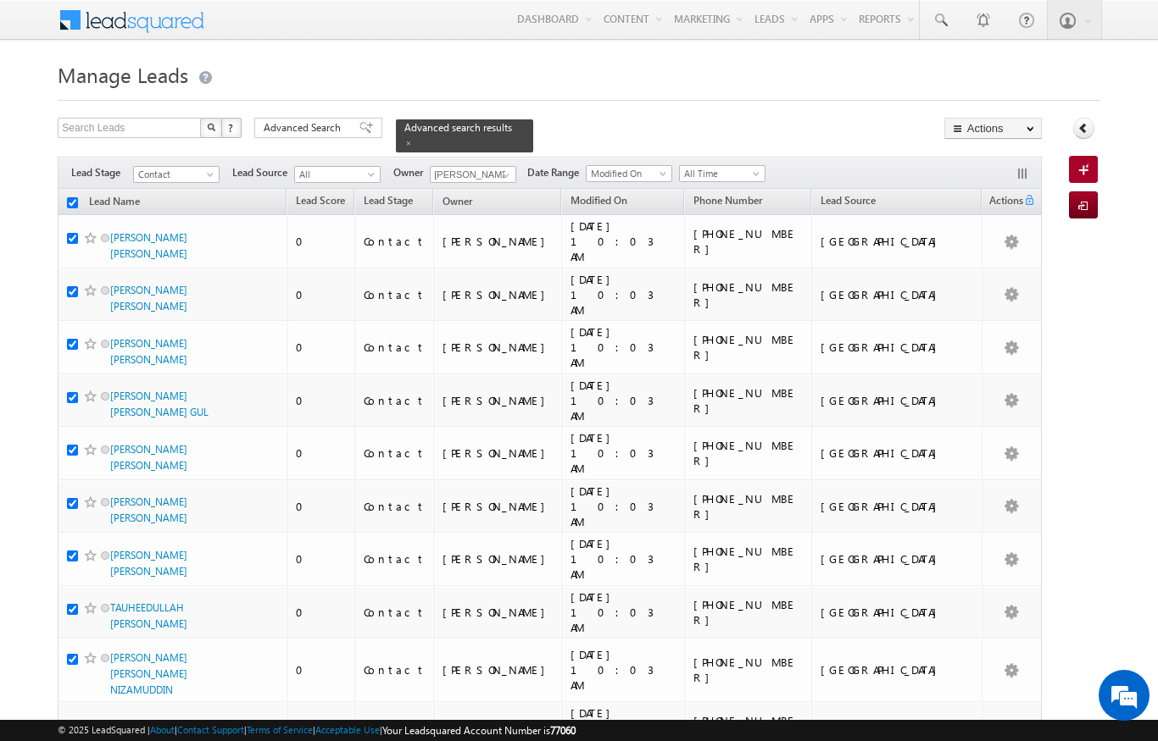
checkbox input "true"
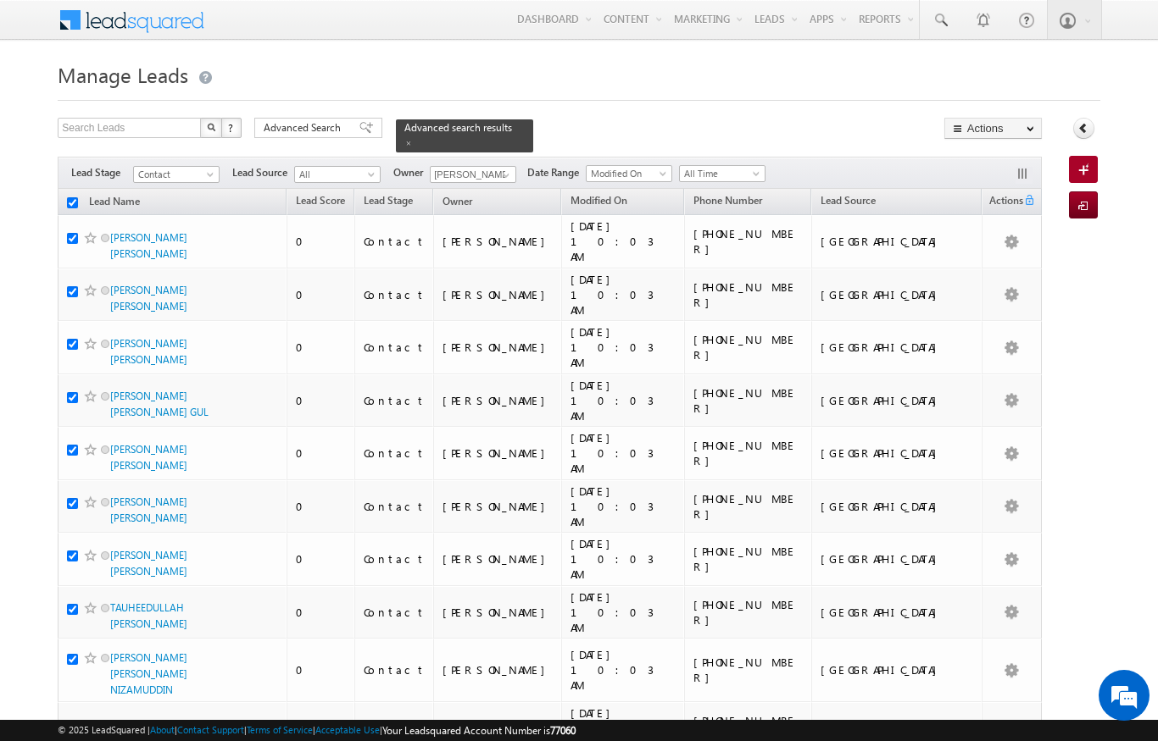
checkbox input "true"
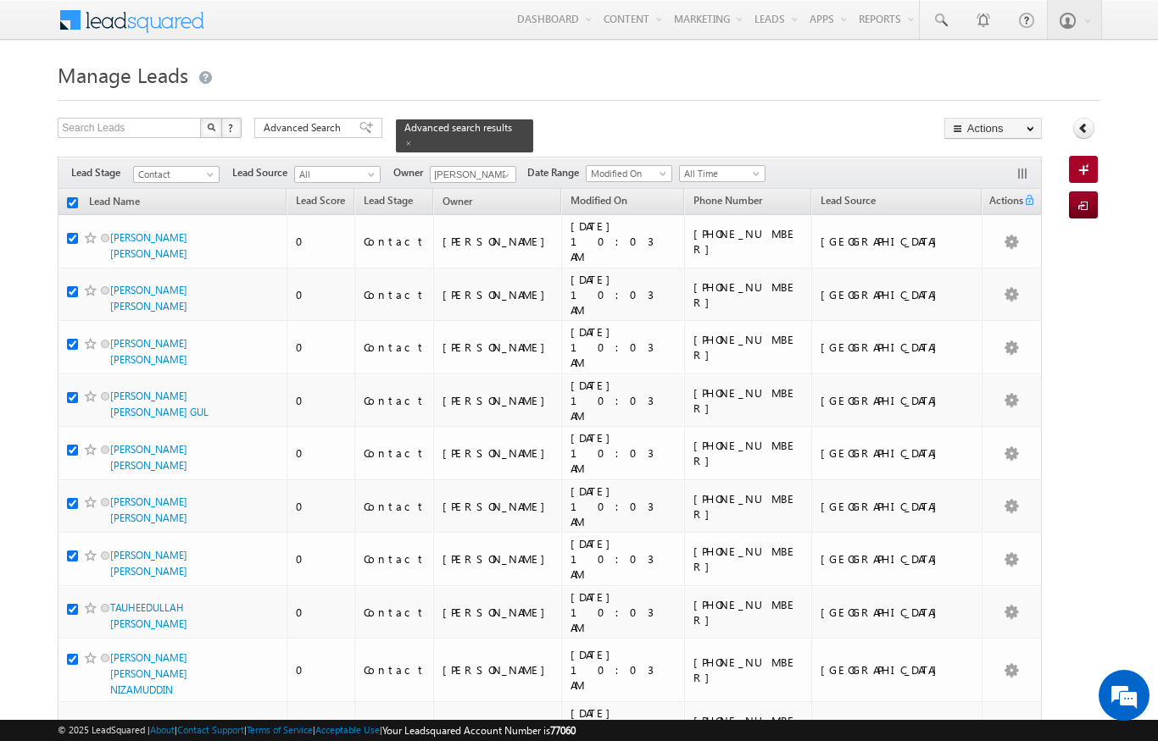
checkbox input "true"
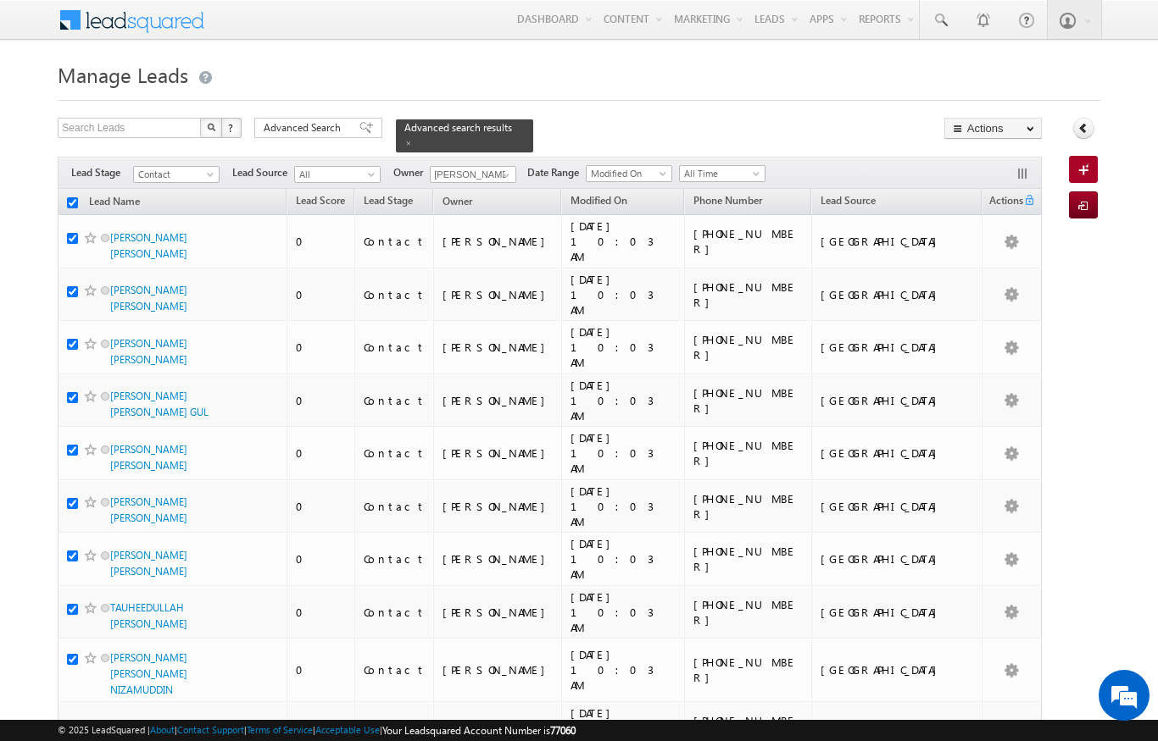
checkbox input "true"
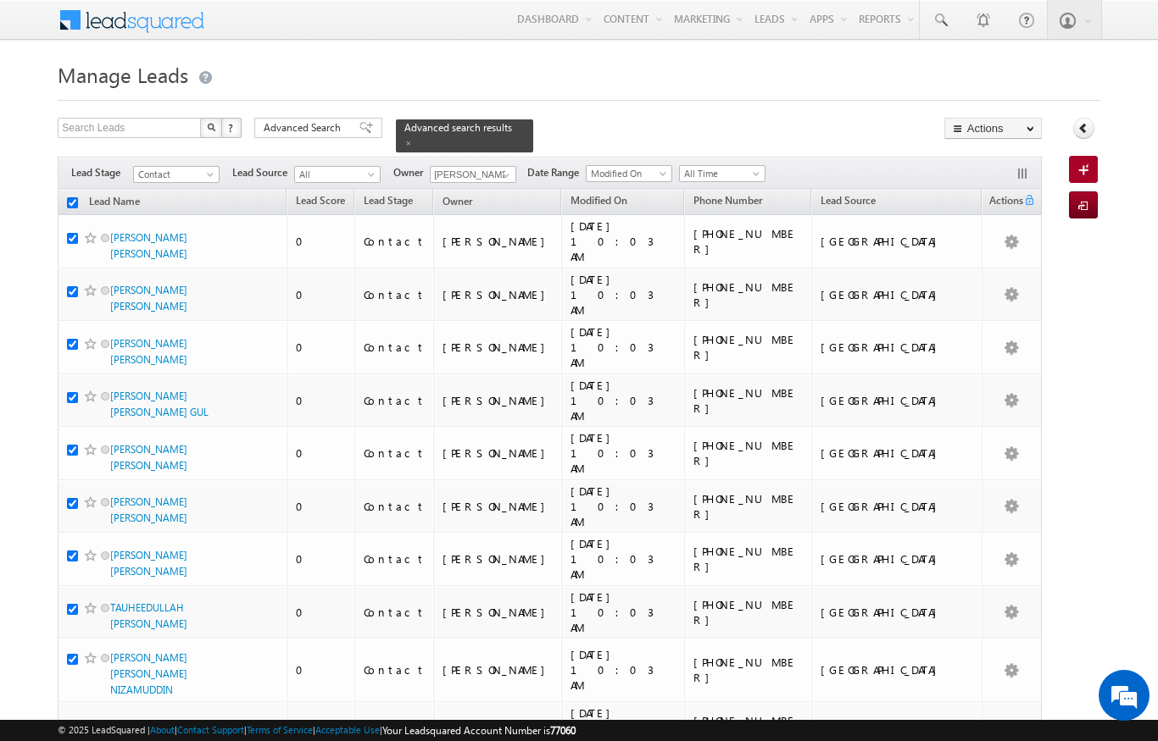
checkbox input "true"
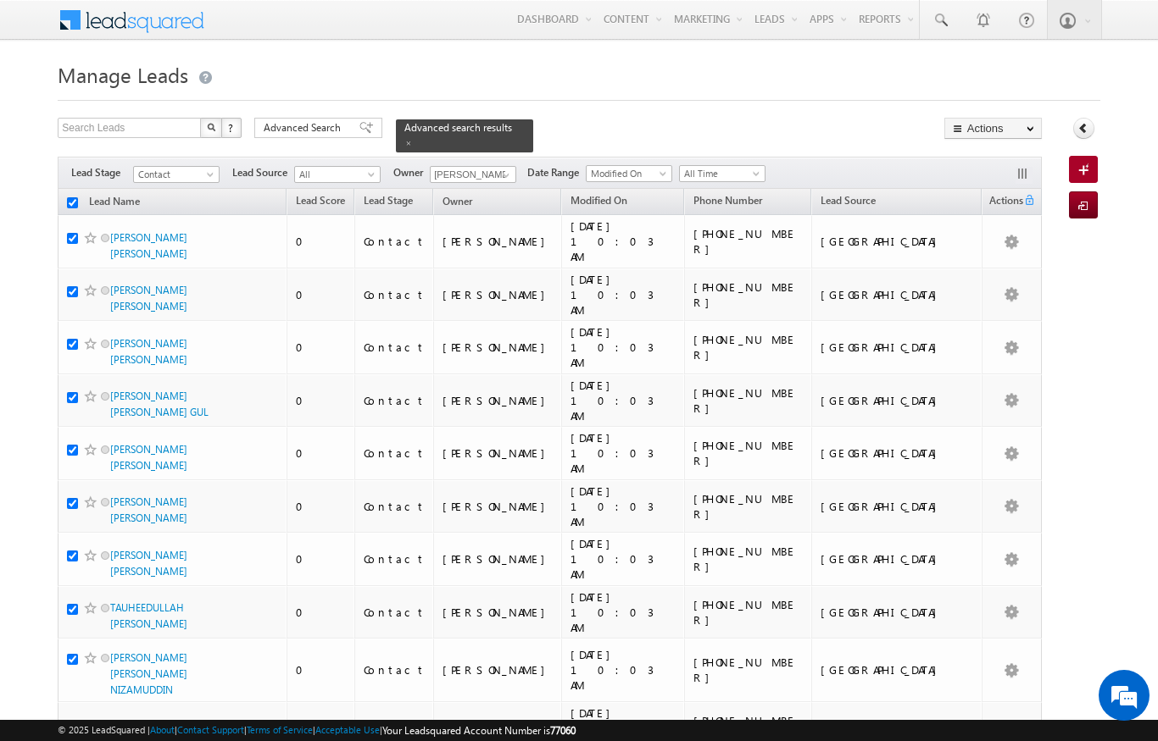
checkbox input "true"
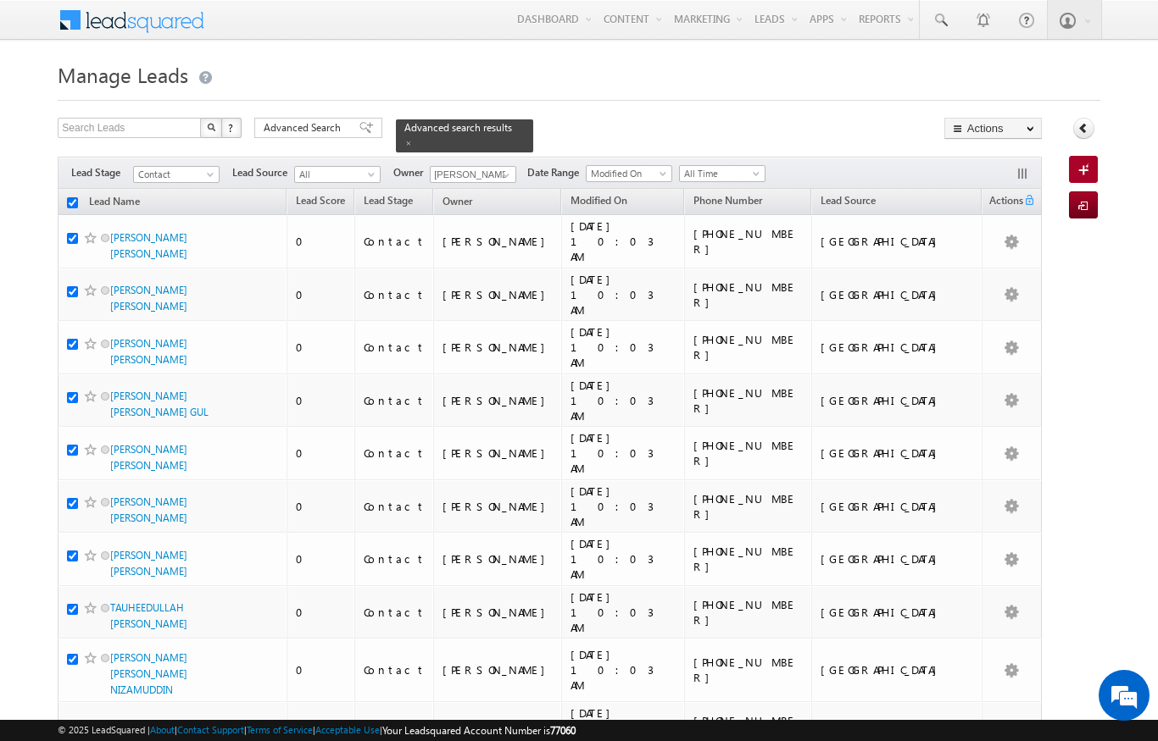
checkbox input "true"
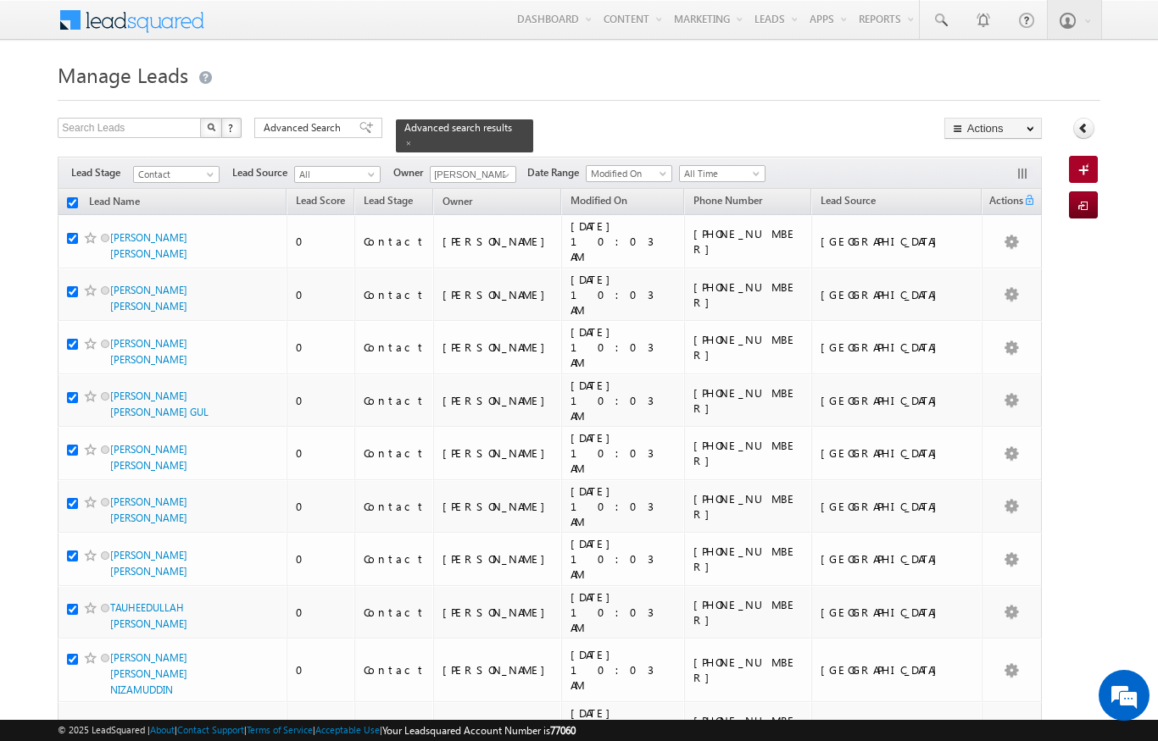
checkbox input "true"
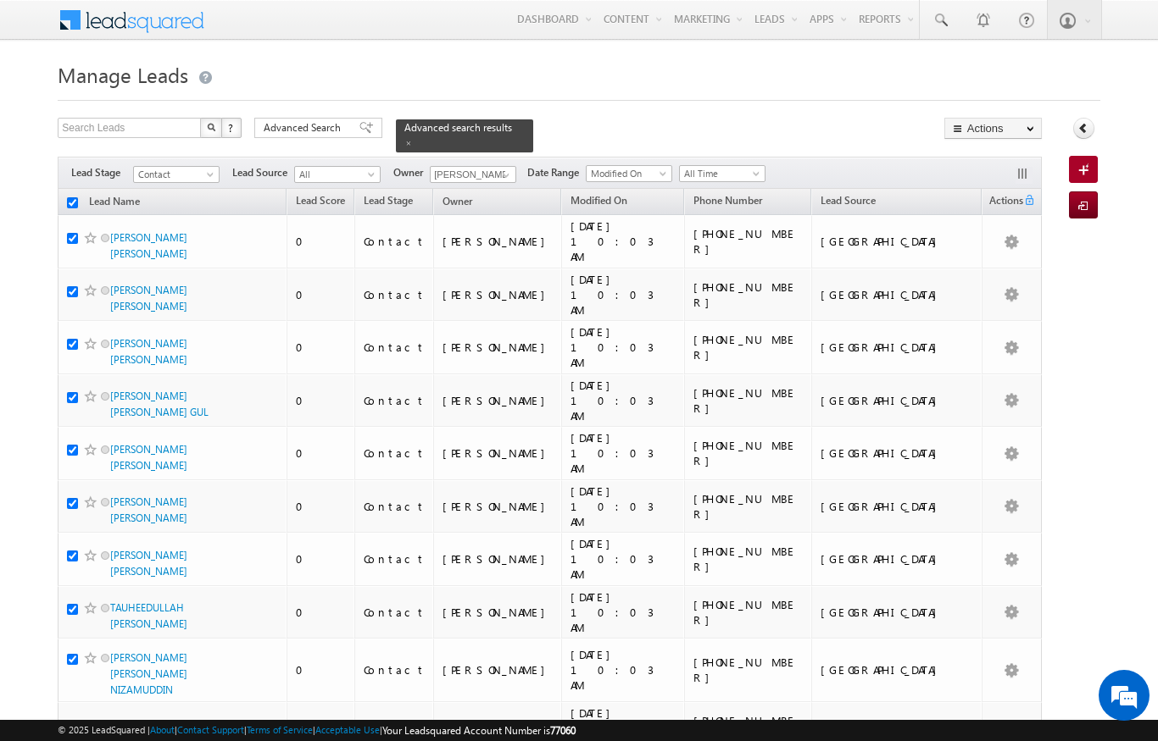
checkbox input "true"
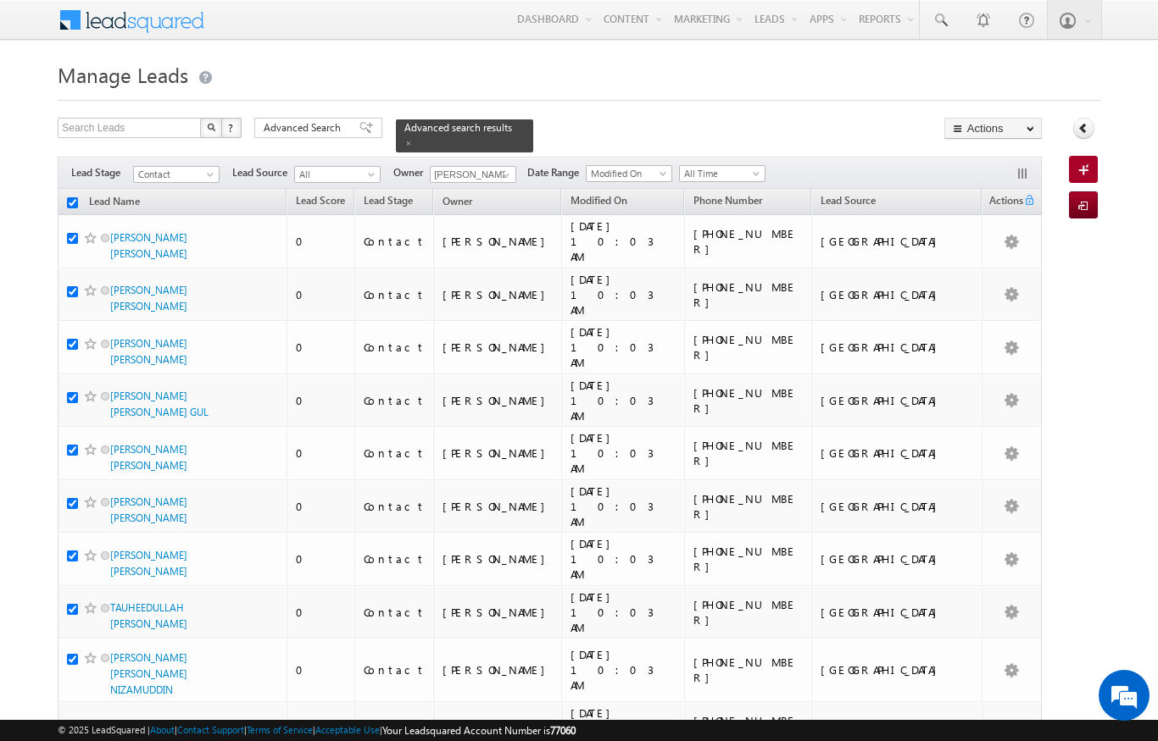
checkbox input "true"
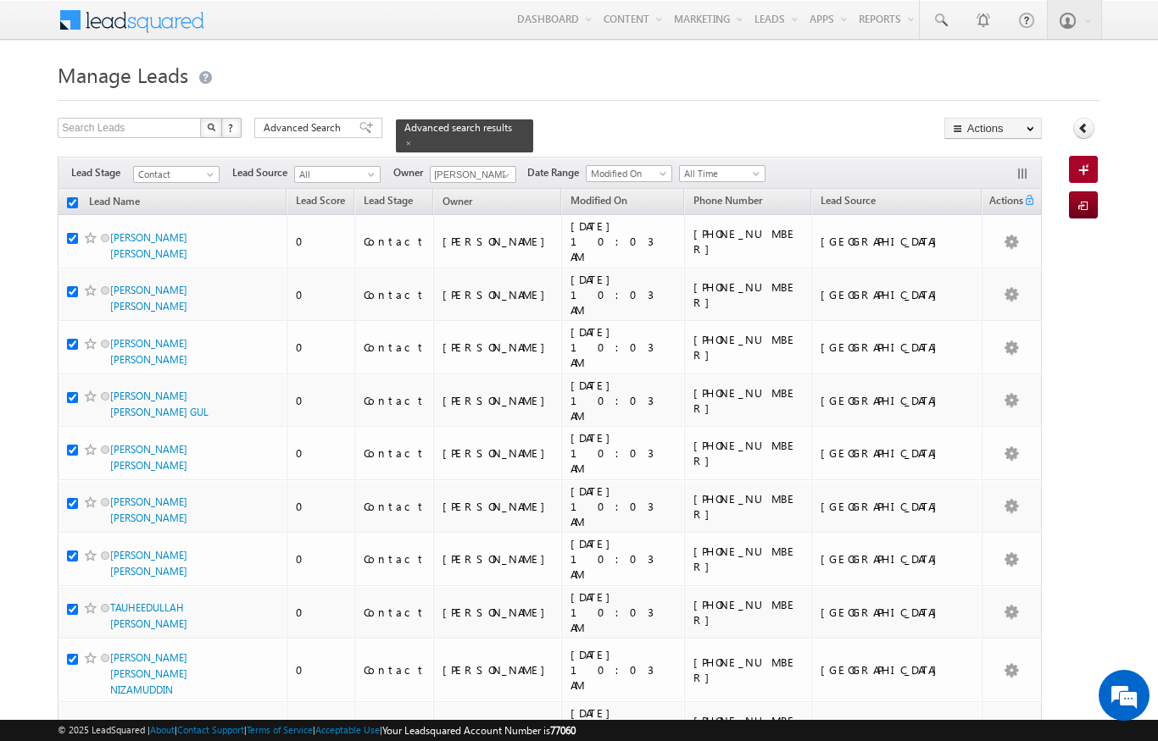
checkbox input "true"
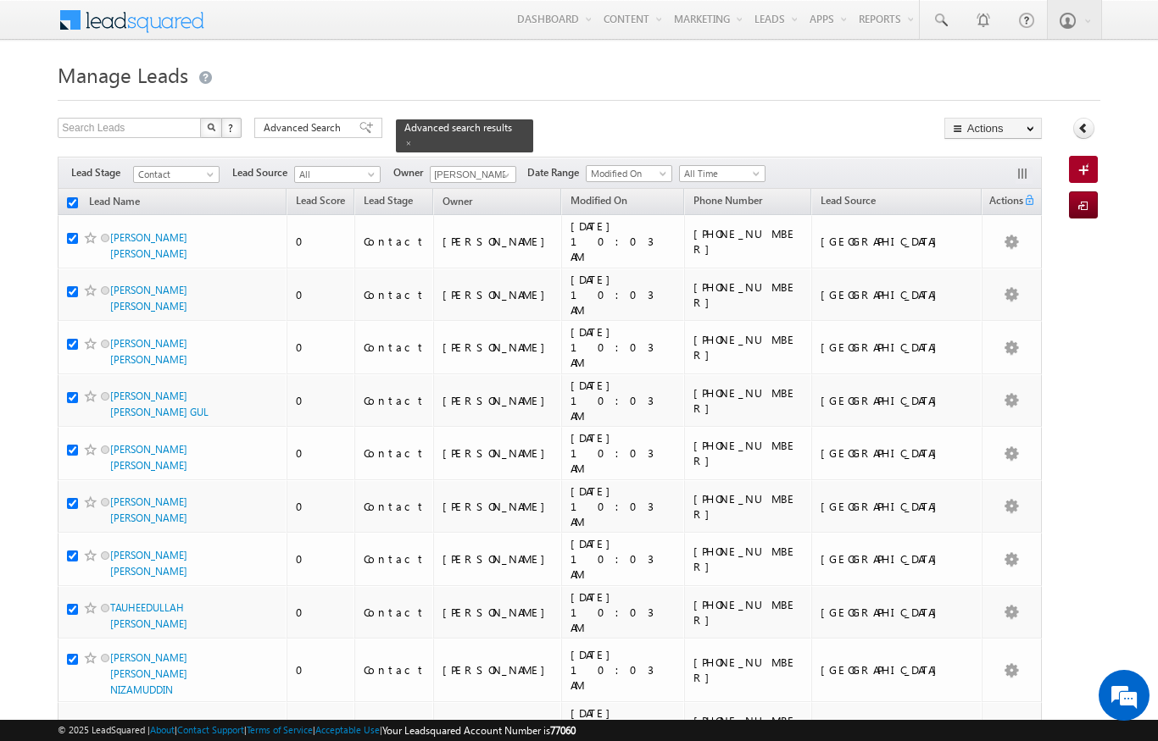
checkbox input "true"
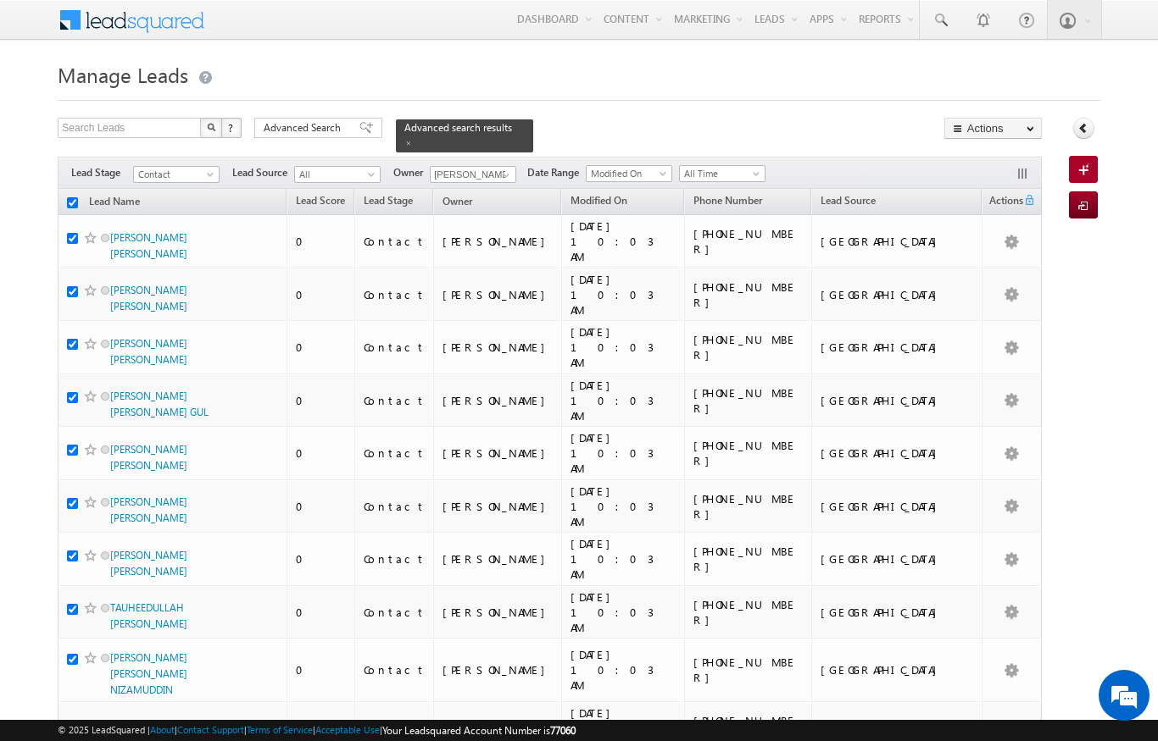
checkbox input "true"
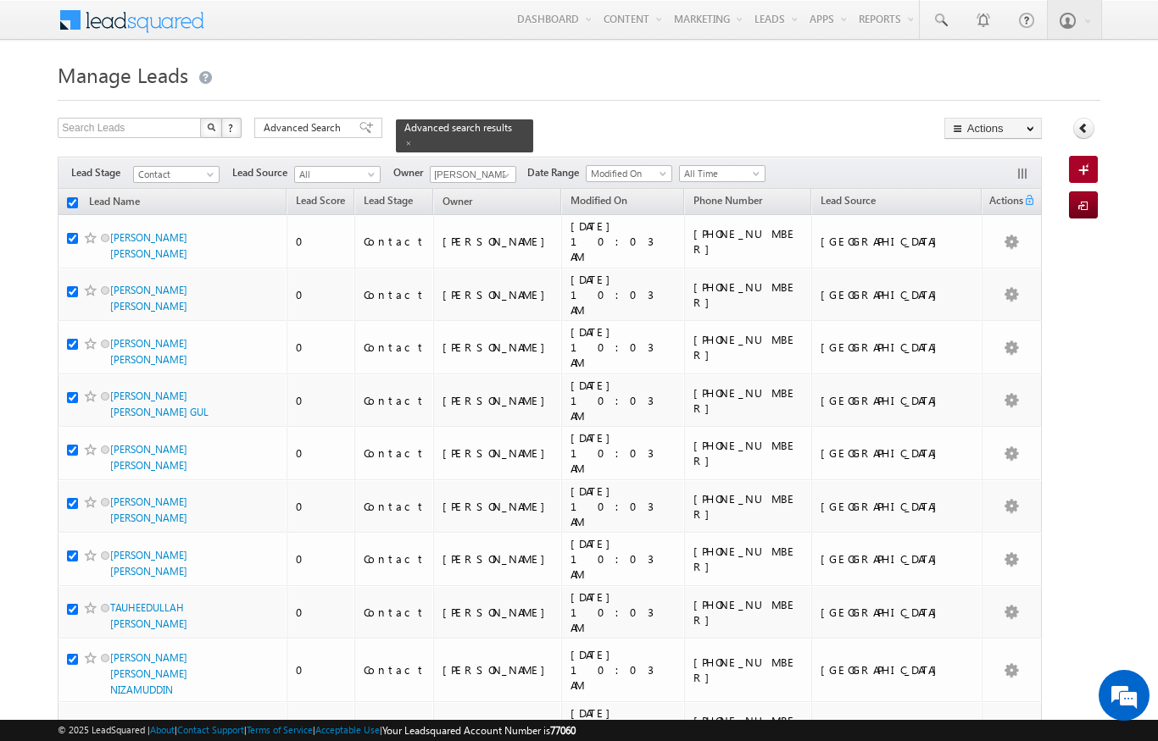
checkbox input "true"
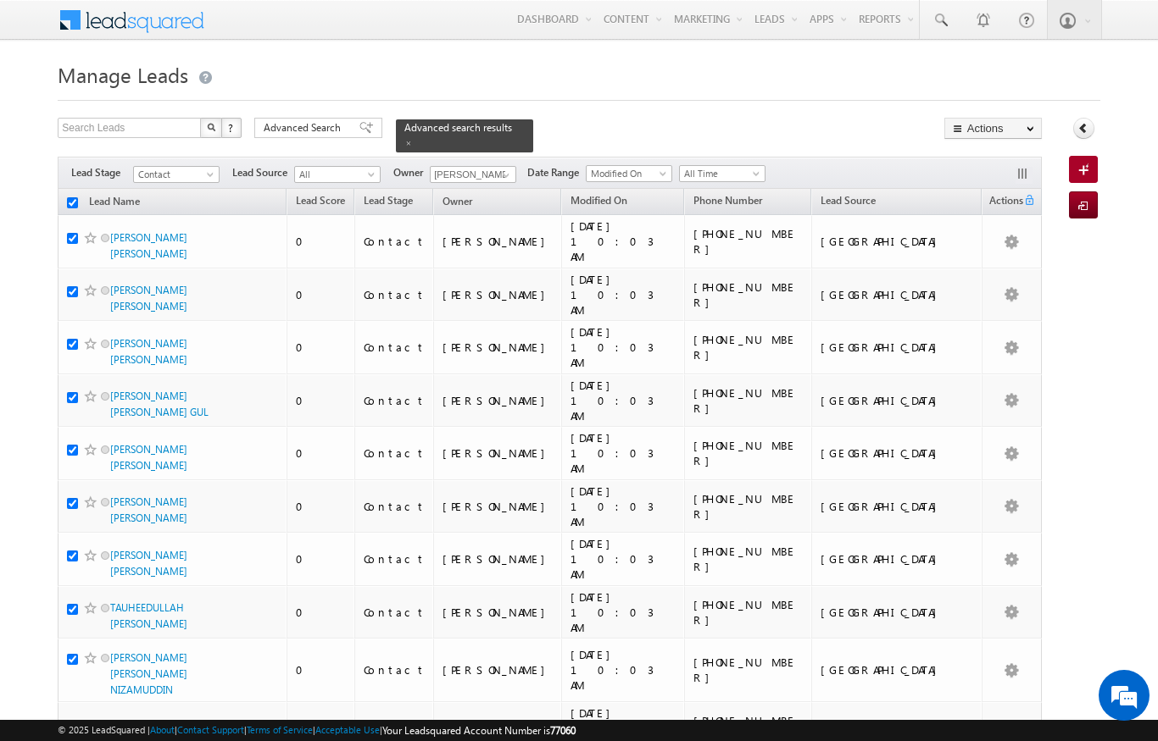
checkbox input "true"
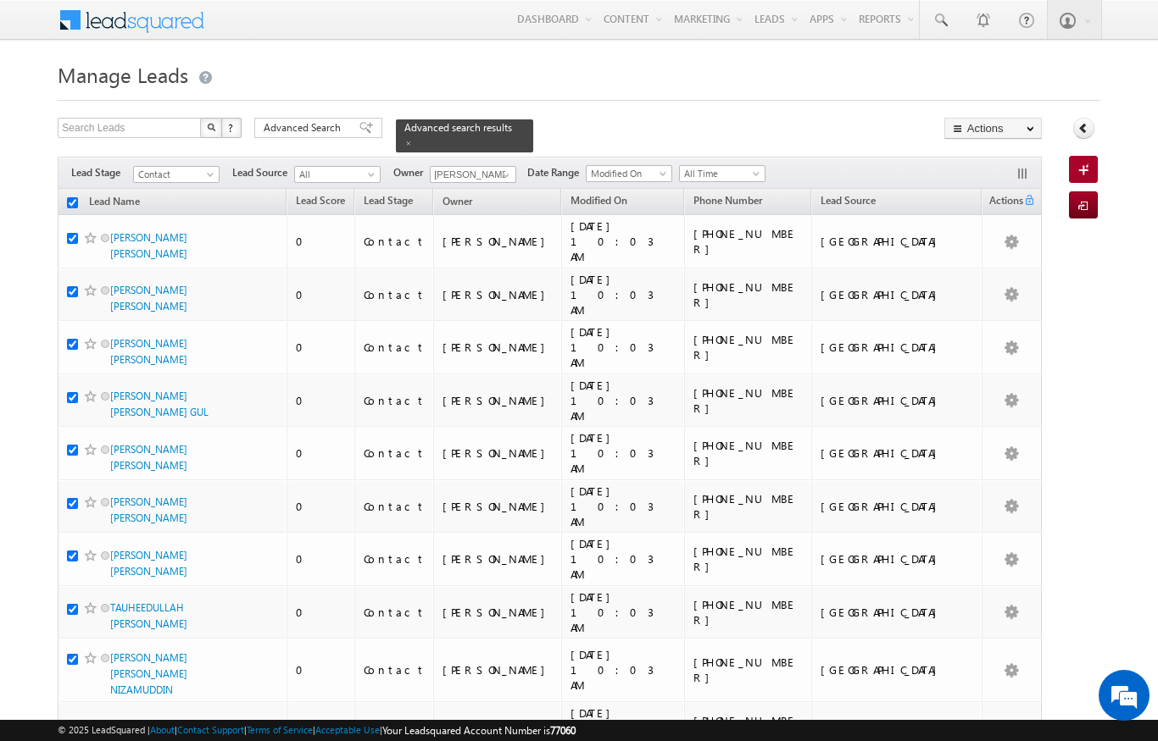
checkbox input "true"
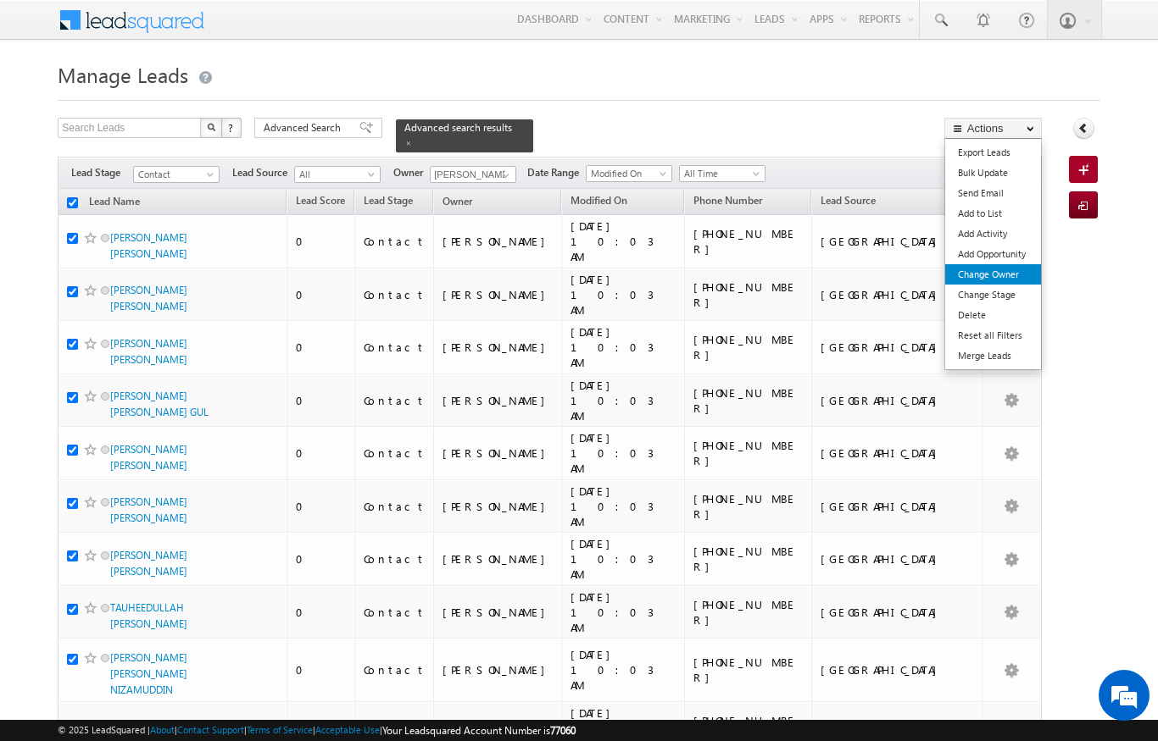
click at [1008, 270] on link "Change Owner" at bounding box center [993, 274] width 96 height 20
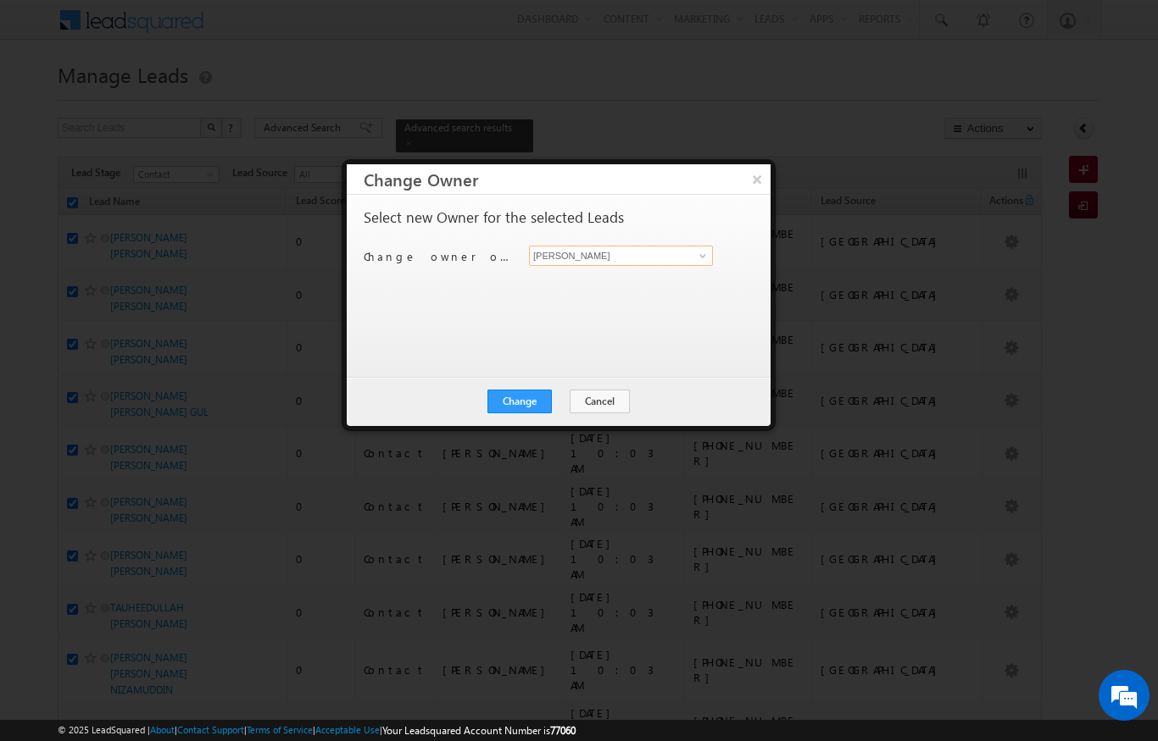
click at [687, 259] on input "[PERSON_NAME]" at bounding box center [621, 256] width 184 height 20
click at [659, 287] on span "[PERSON_NAME][EMAIL_ADDRESS][DOMAIN_NAME]" at bounding box center [612, 288] width 153 height 13
click at [520, 412] on button "Change" at bounding box center [519, 402] width 64 height 24
click at [562, 396] on button "Close" at bounding box center [561, 402] width 54 height 24
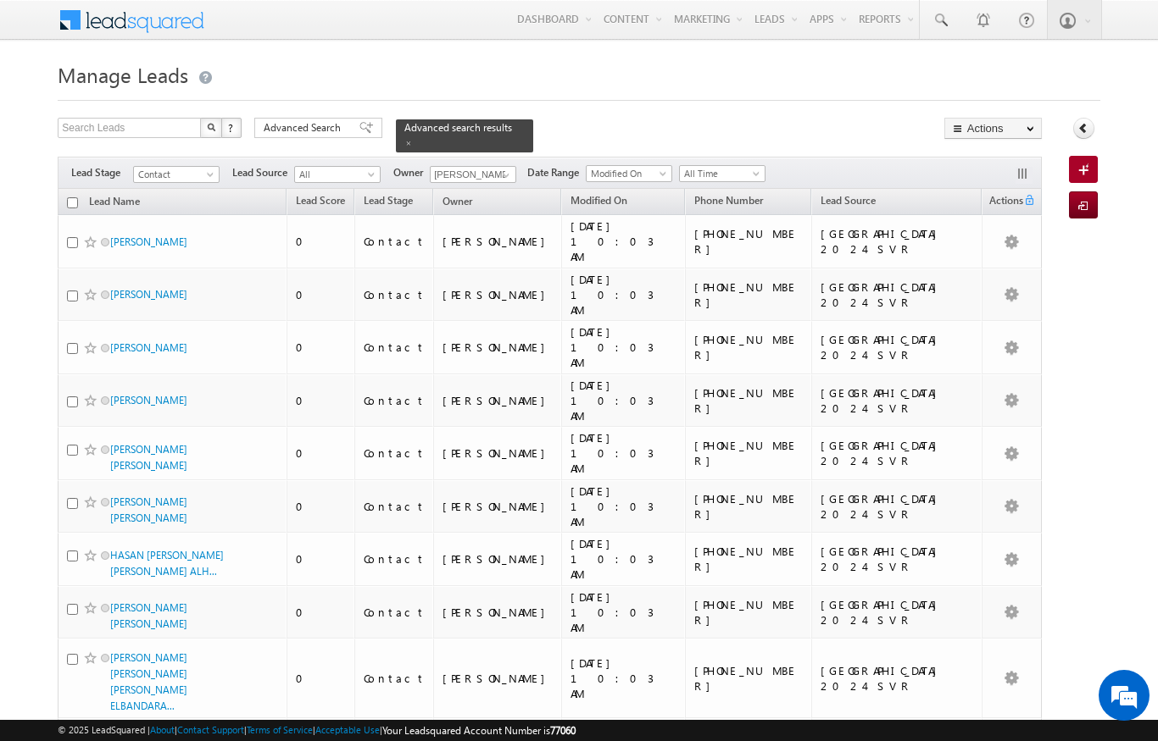
click at [72, 197] on input "checkbox" at bounding box center [72, 202] width 11 height 11
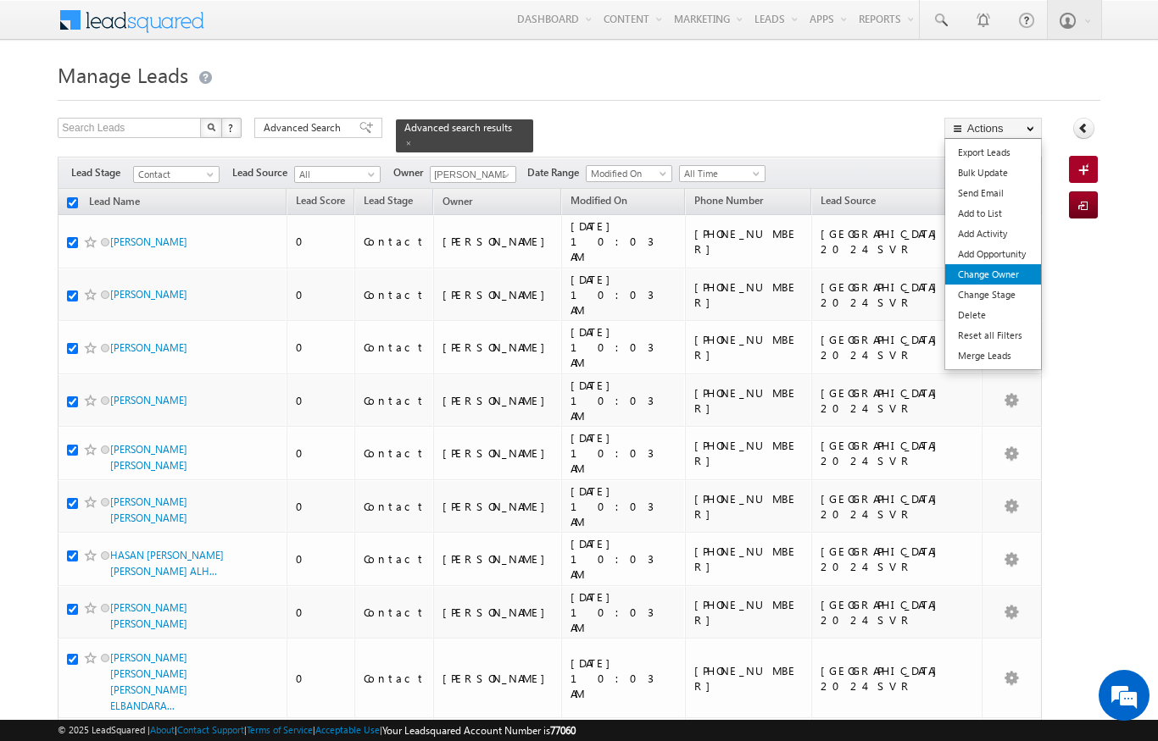
click at [1005, 277] on link "Change Owner" at bounding box center [993, 274] width 96 height 20
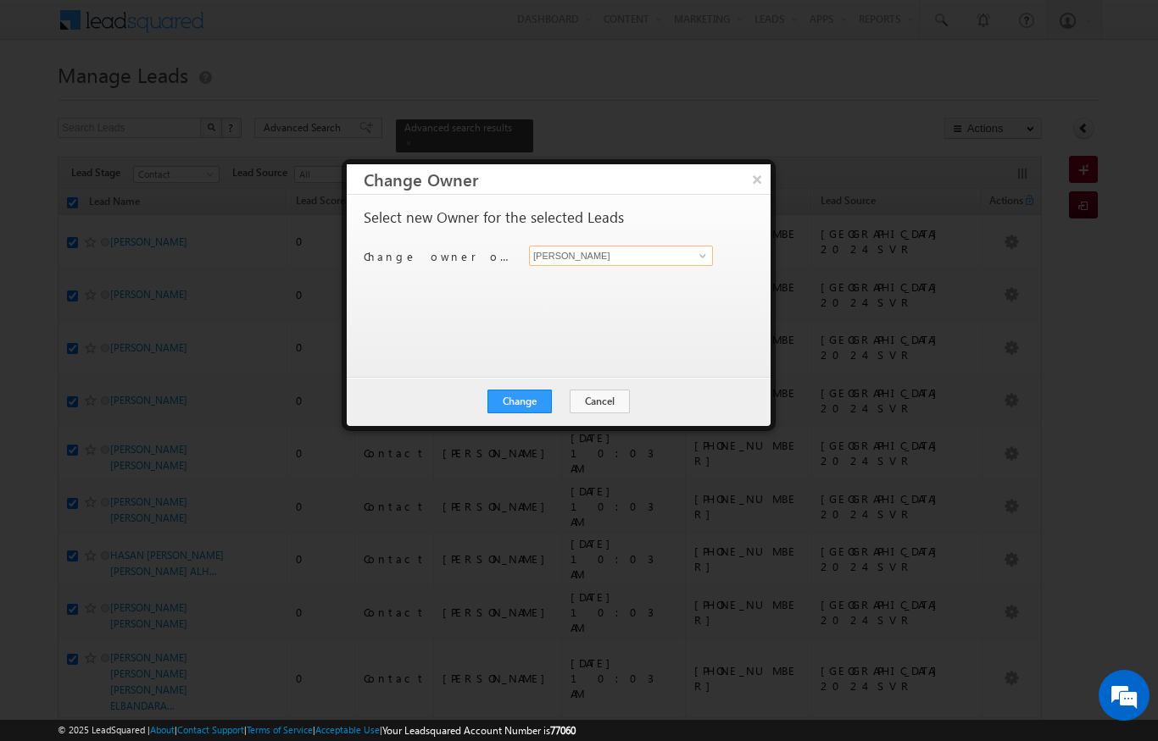
click at [658, 253] on input "[PERSON_NAME]" at bounding box center [621, 256] width 184 height 20
click at [643, 289] on span "[PERSON_NAME][EMAIL_ADDRESS][DOMAIN_NAME]" at bounding box center [612, 288] width 153 height 13
click at [530, 403] on button "Change" at bounding box center [519, 402] width 64 height 24
click at [579, 409] on button "Close" at bounding box center [561, 402] width 54 height 24
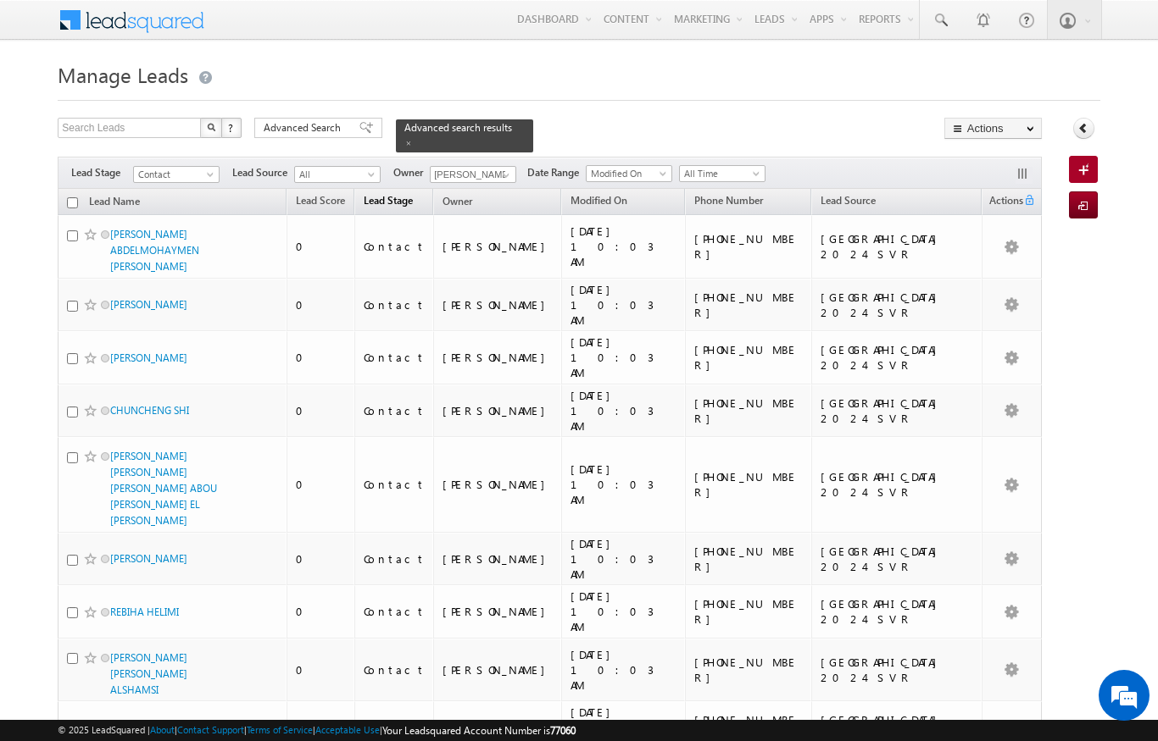
click at [361, 192] on link "Lead Stage" at bounding box center [388, 203] width 66 height 22
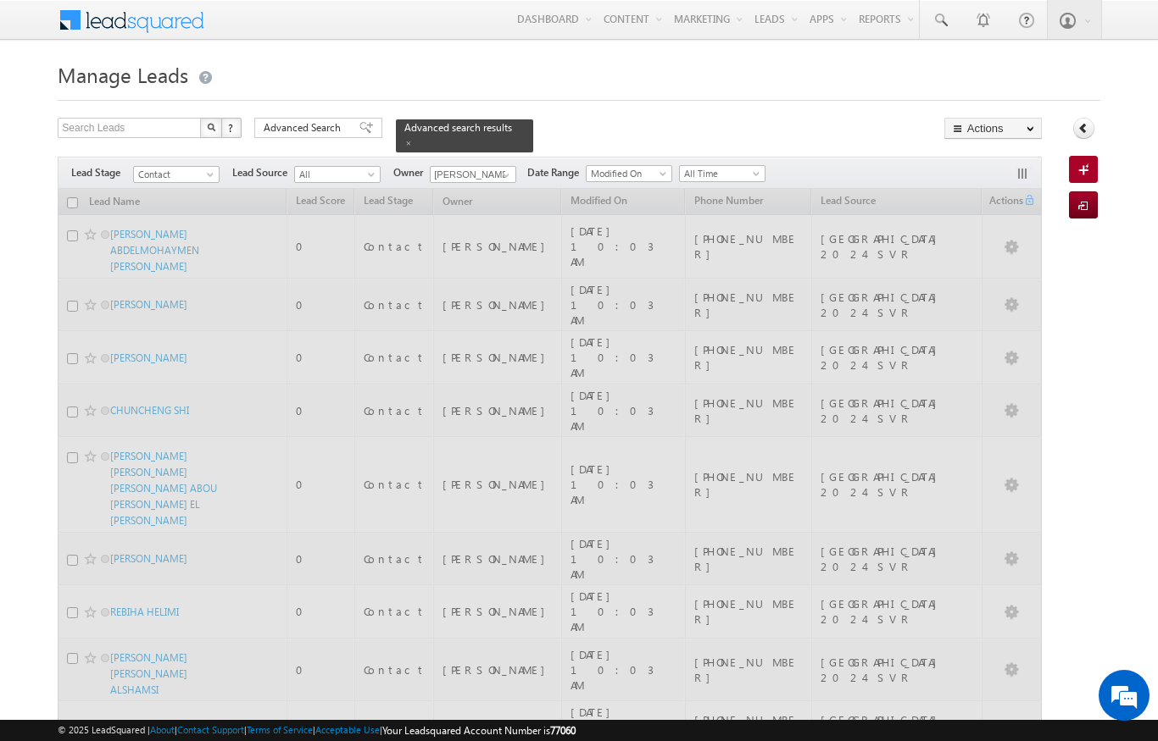
click at [358, 167] on span "All" at bounding box center [335, 174] width 81 height 15
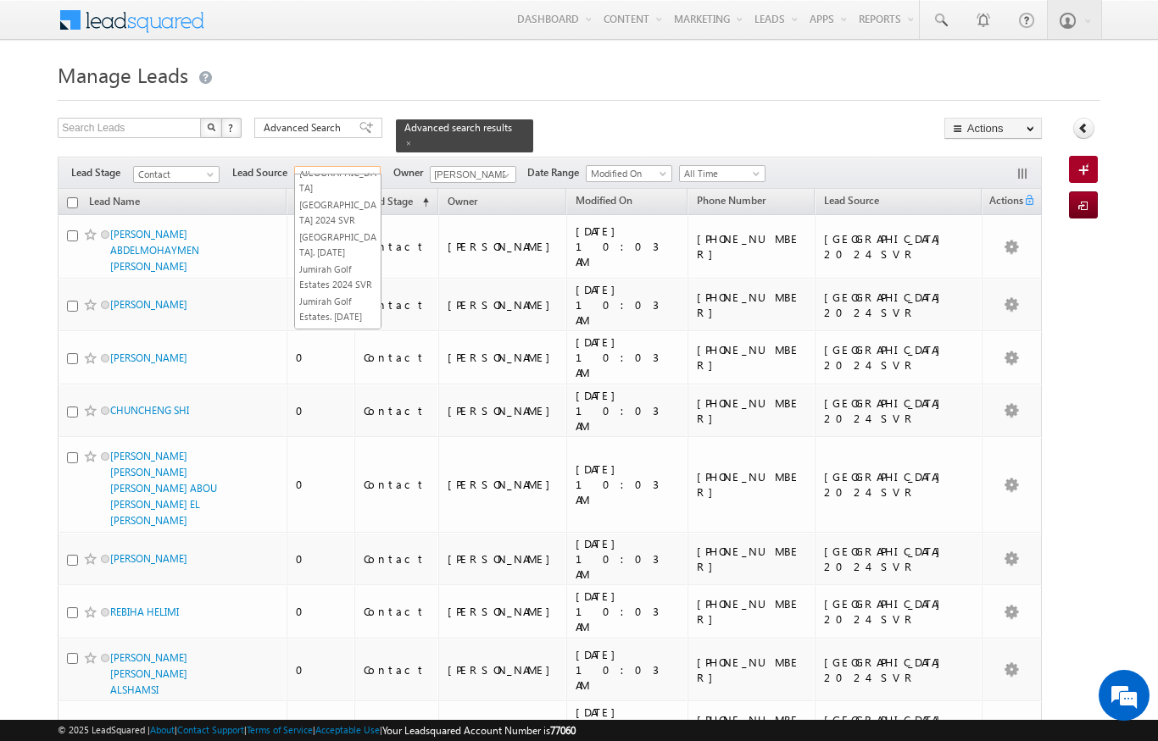
scroll to position [6552, 0]
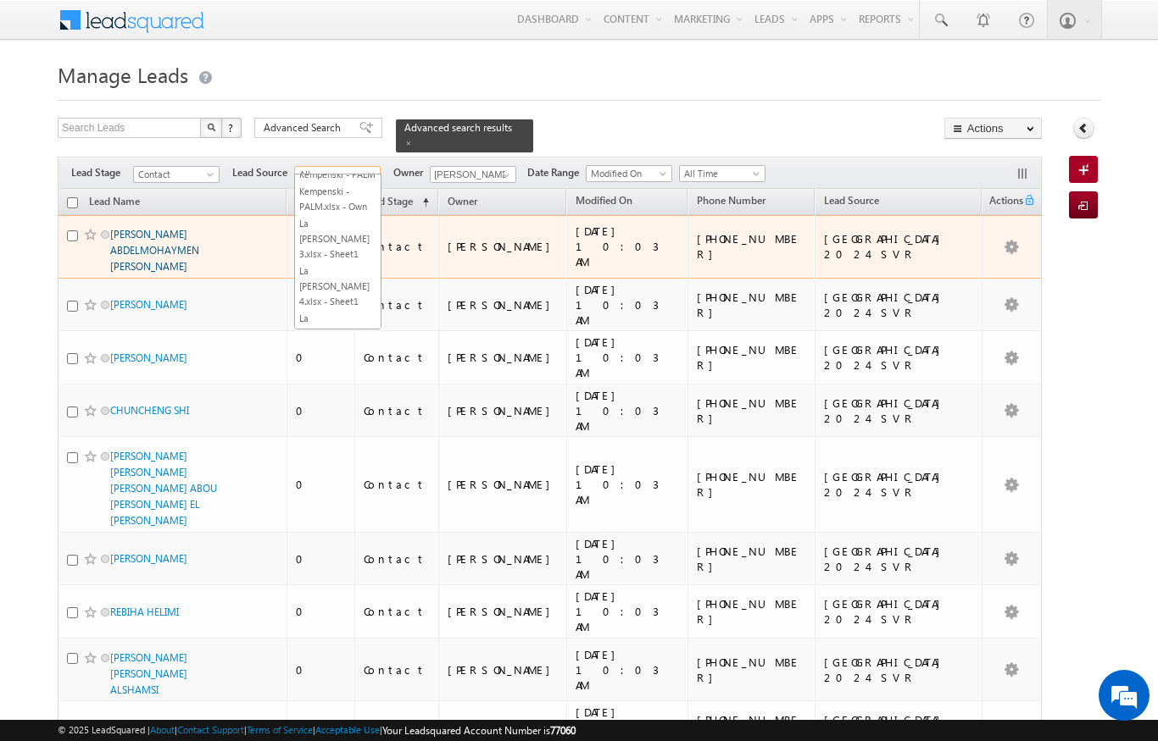
click at [195, 246] on link "[PERSON_NAME] ABDELMOHAYMEN [PERSON_NAME]" at bounding box center [154, 250] width 89 height 45
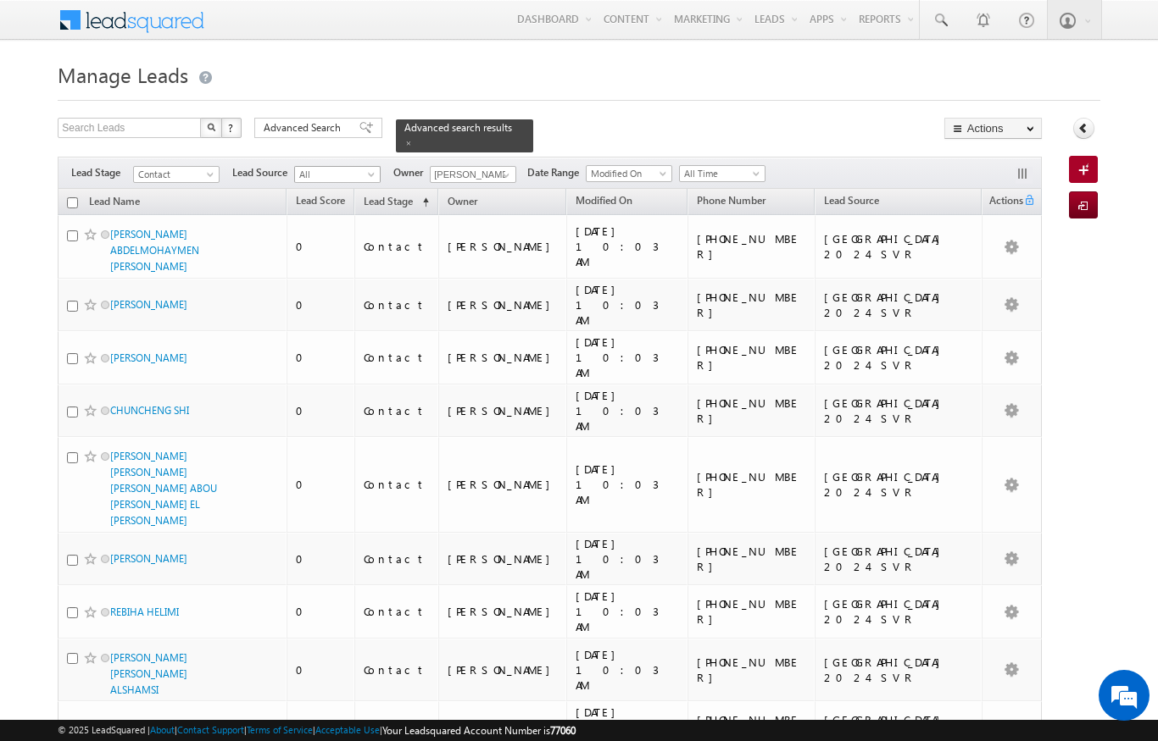
click at [366, 171] on span at bounding box center [373, 178] width 14 height 14
click at [235, 37] on div "Menu [PERSON_NAME] [PERSON_NAME] .upad hyay@ indgl [PERSON_NAME]. ae indgl [PER…" at bounding box center [578, 21] width 1041 height 42
click at [858, 194] on span "Lead Source" at bounding box center [851, 200] width 55 height 13
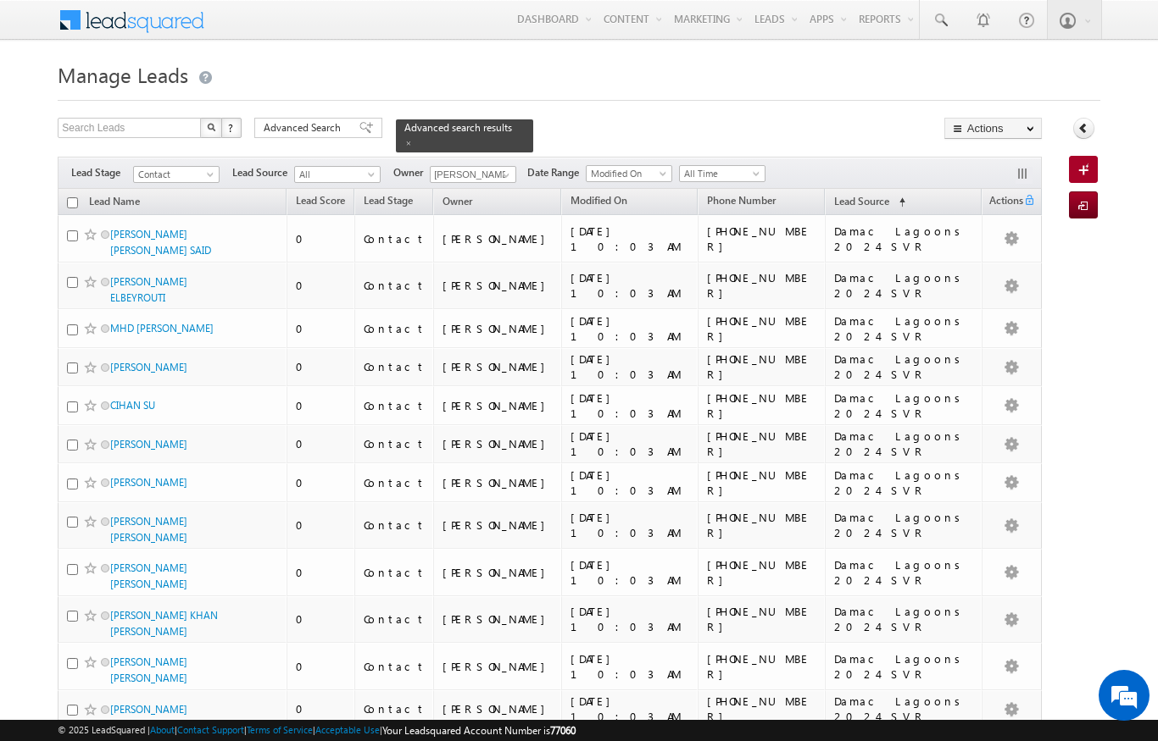
click at [70, 197] on input "checkbox" at bounding box center [72, 202] width 11 height 11
checkbox input "true"
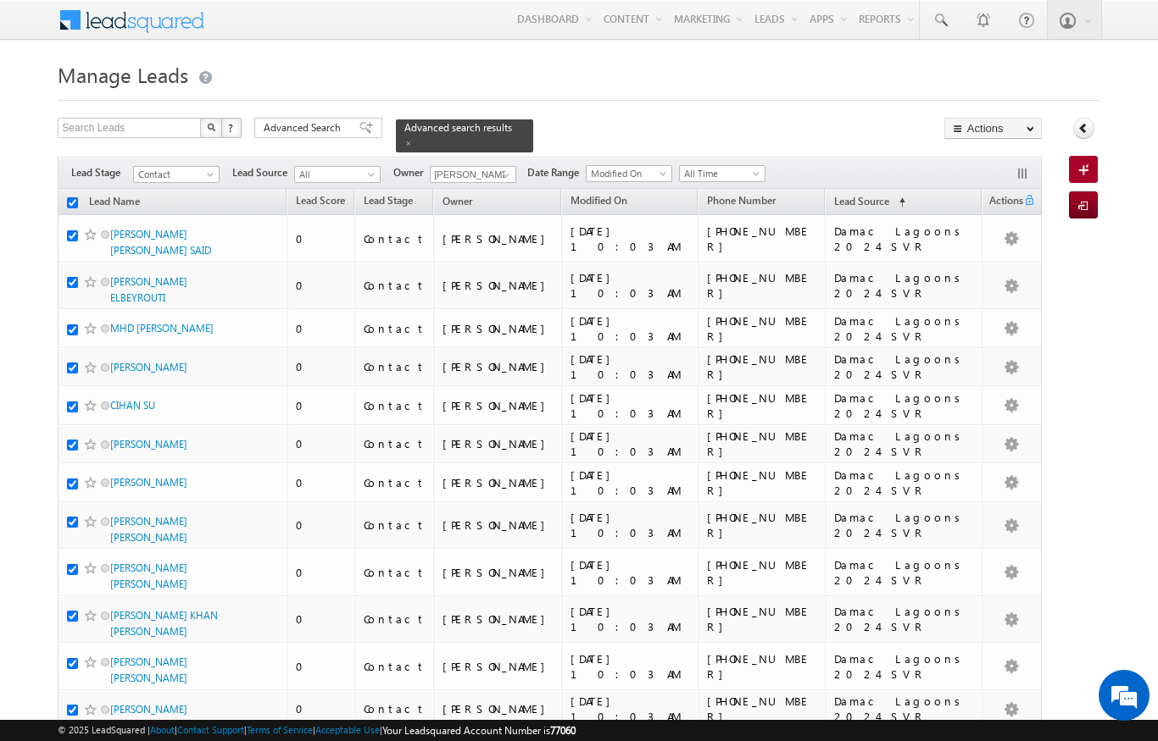
checkbox input "true"
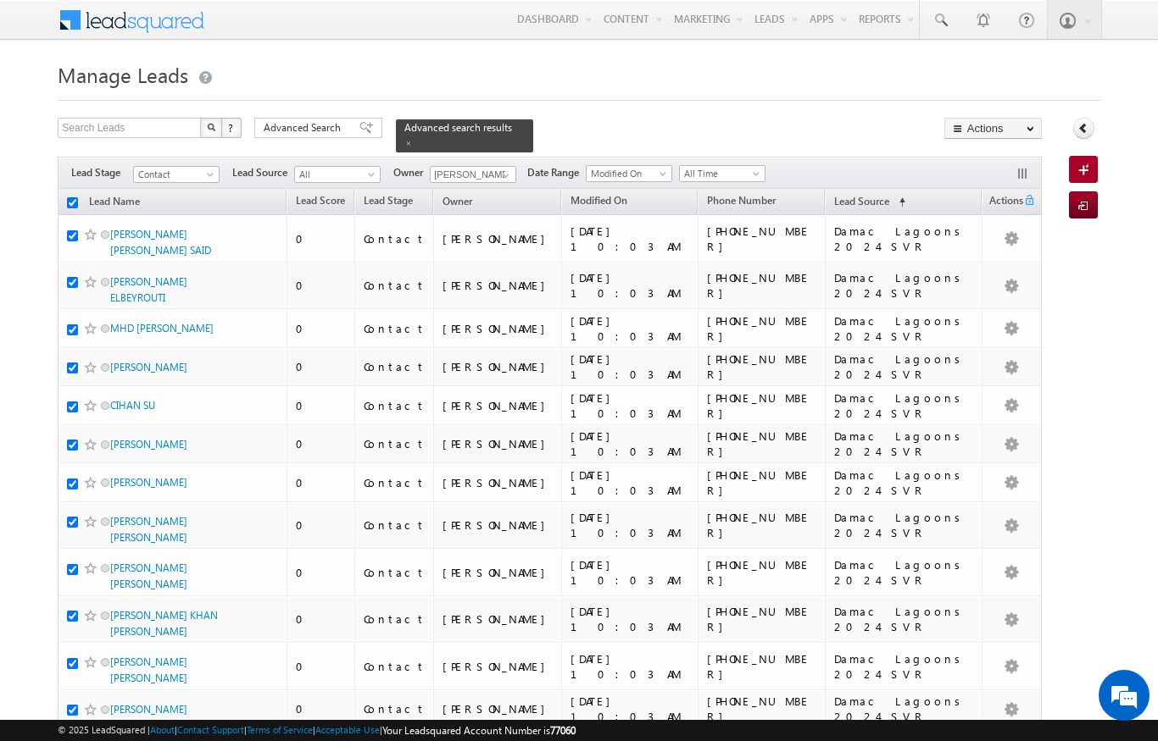
checkbox input "true"
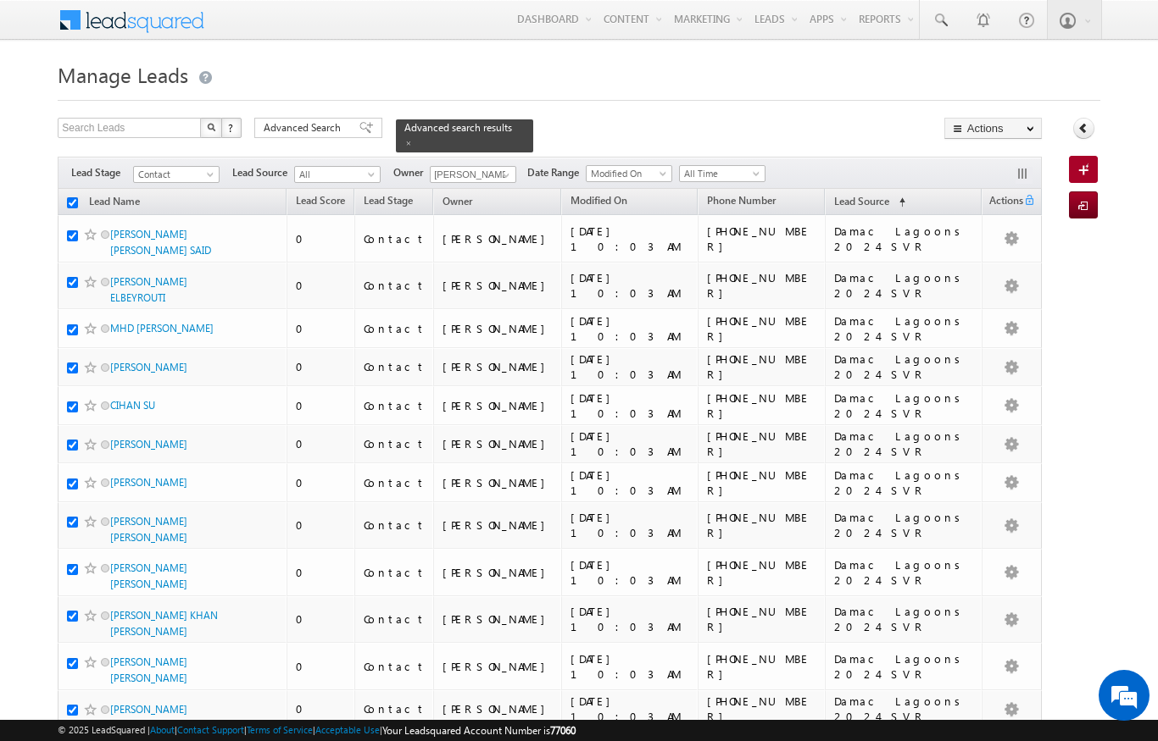
checkbox input "true"
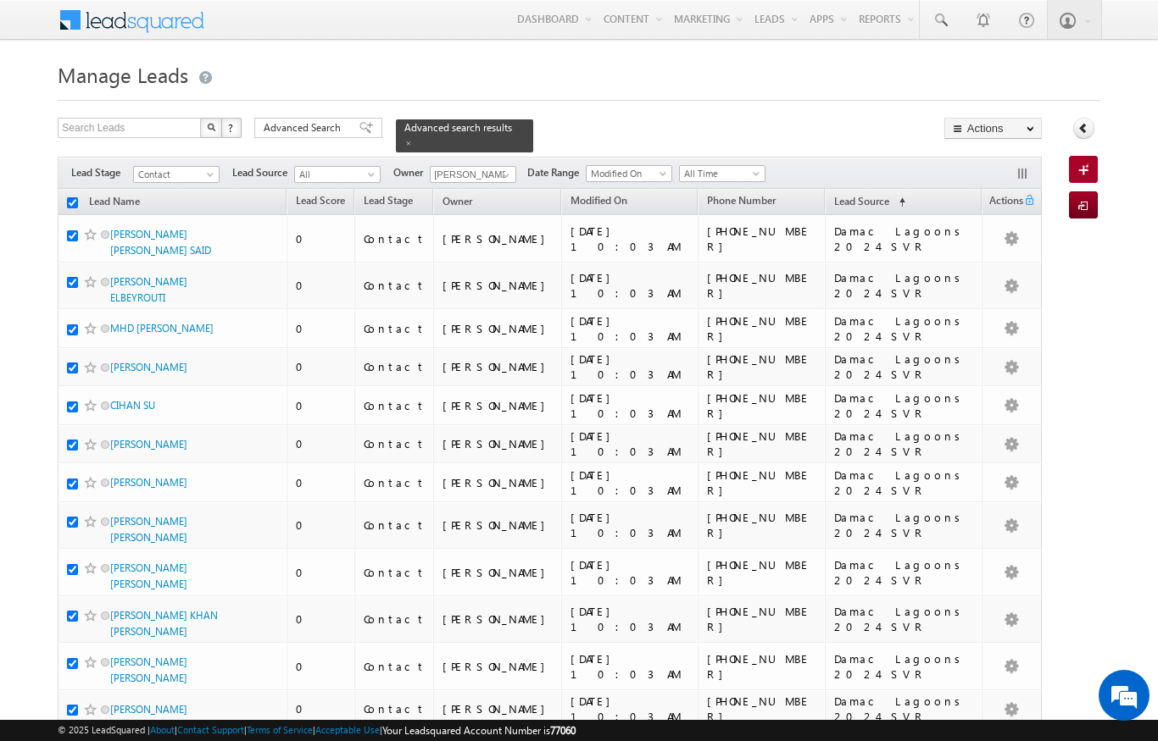
checkbox input "true"
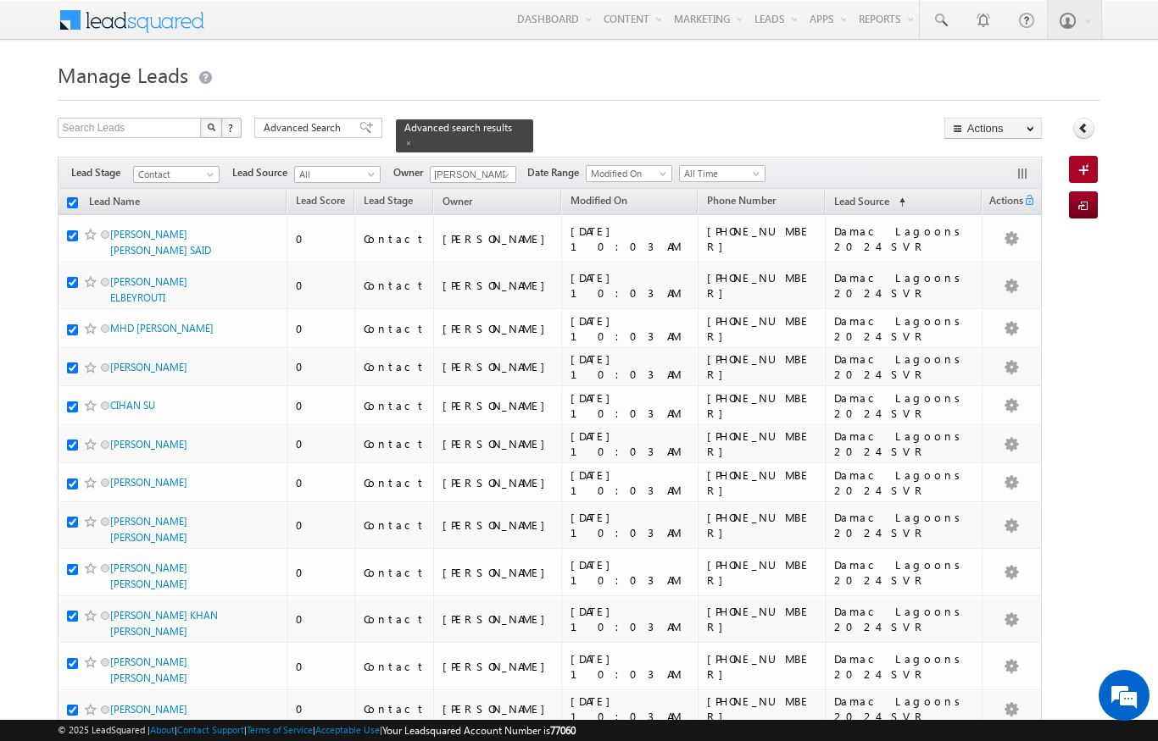
checkbox input "true"
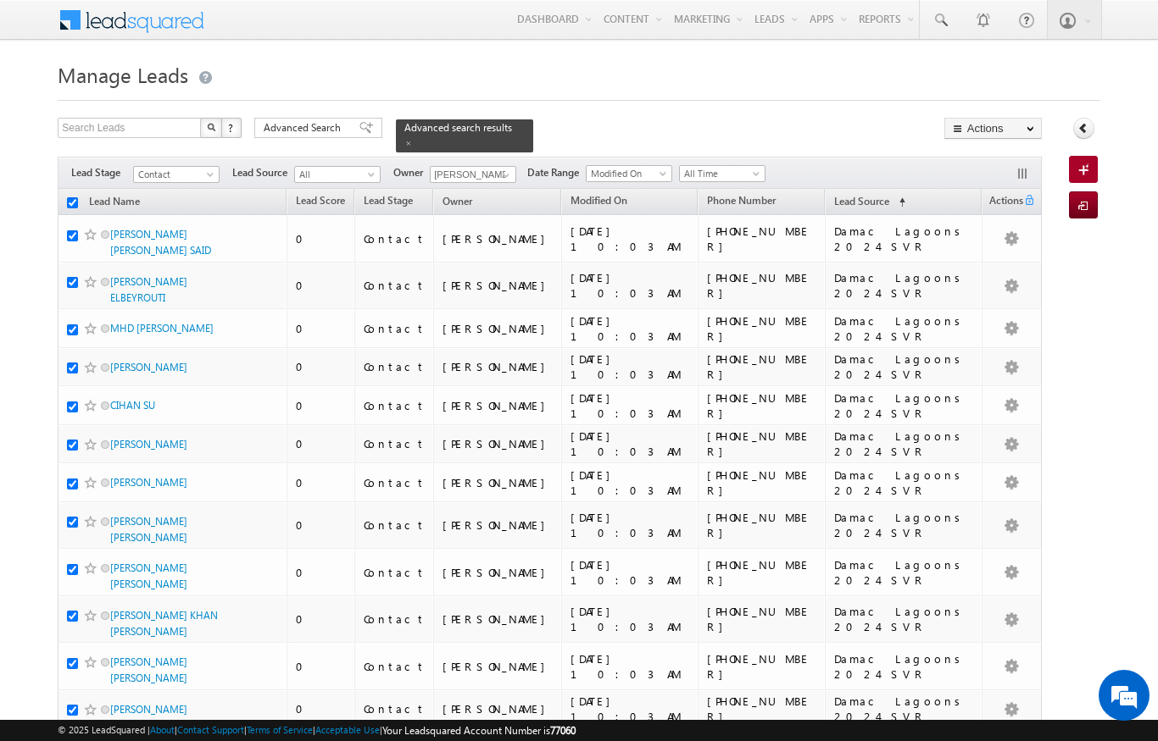
checkbox input "true"
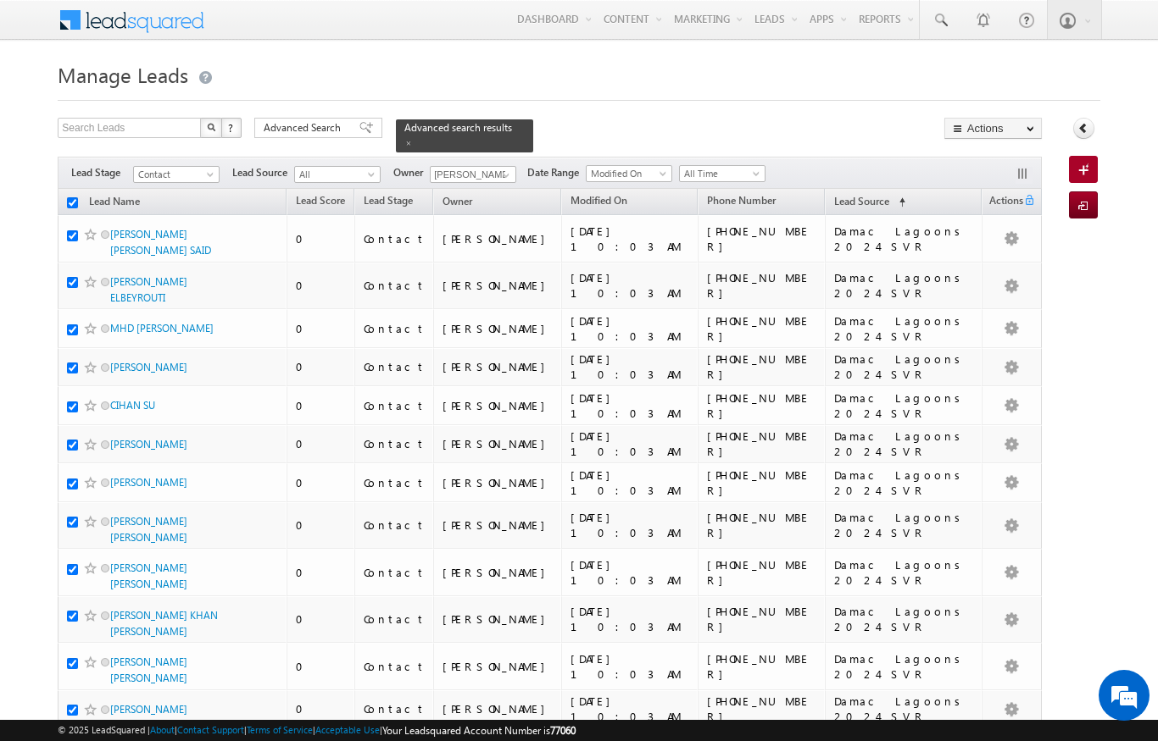
checkbox input "true"
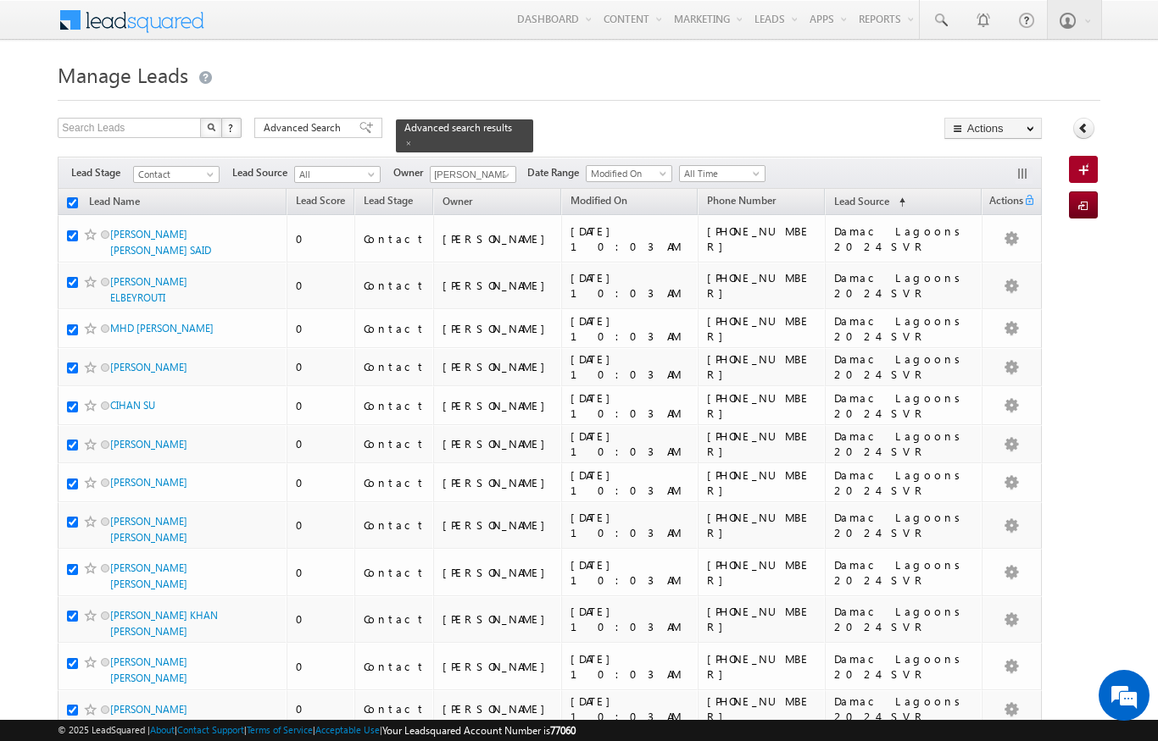
checkbox input "true"
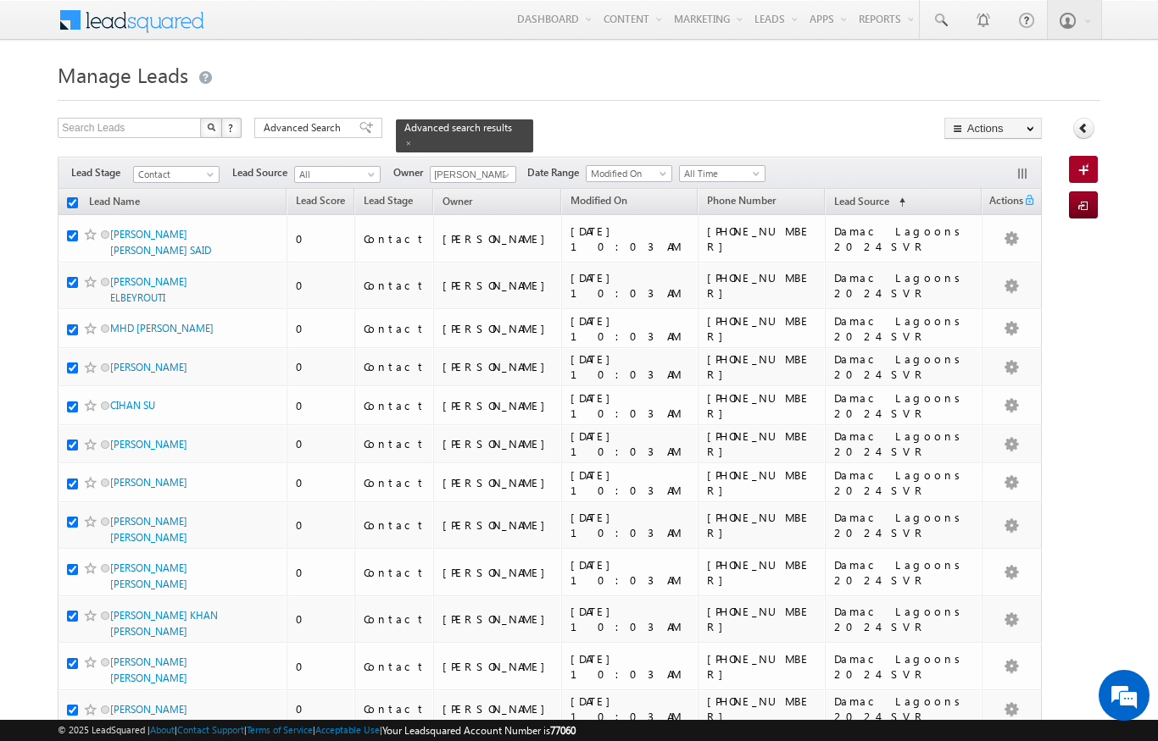
checkbox input "true"
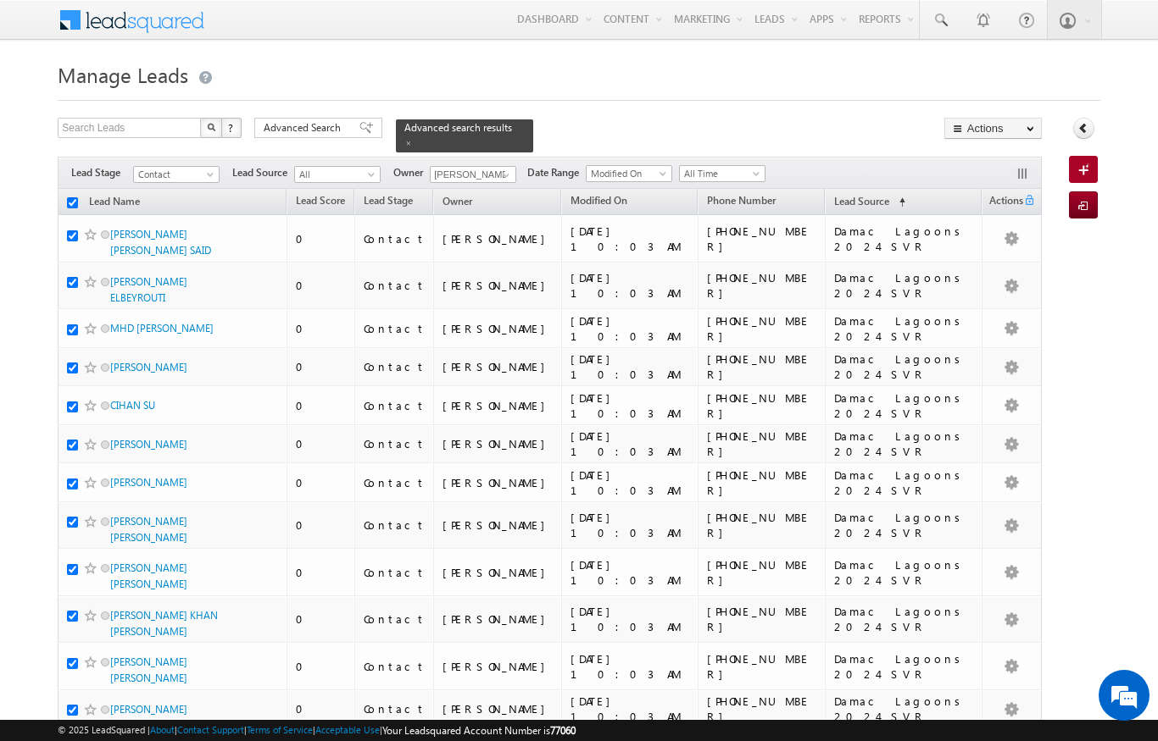
checkbox input "true"
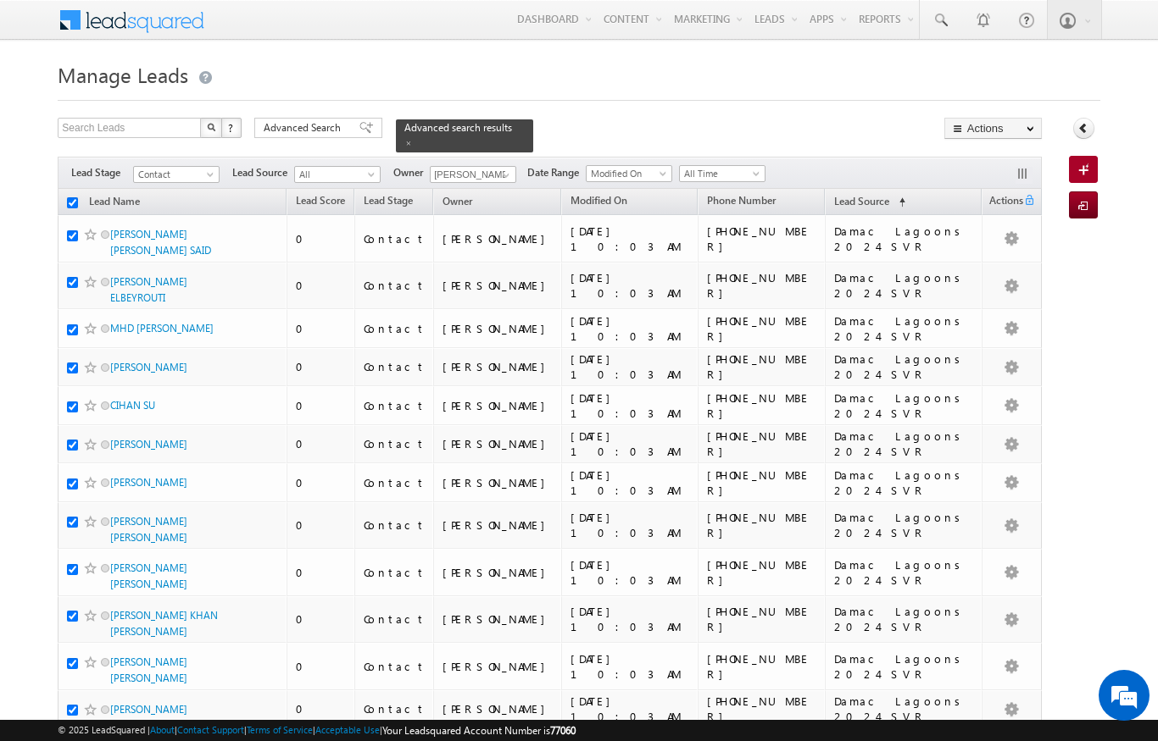
checkbox input "true"
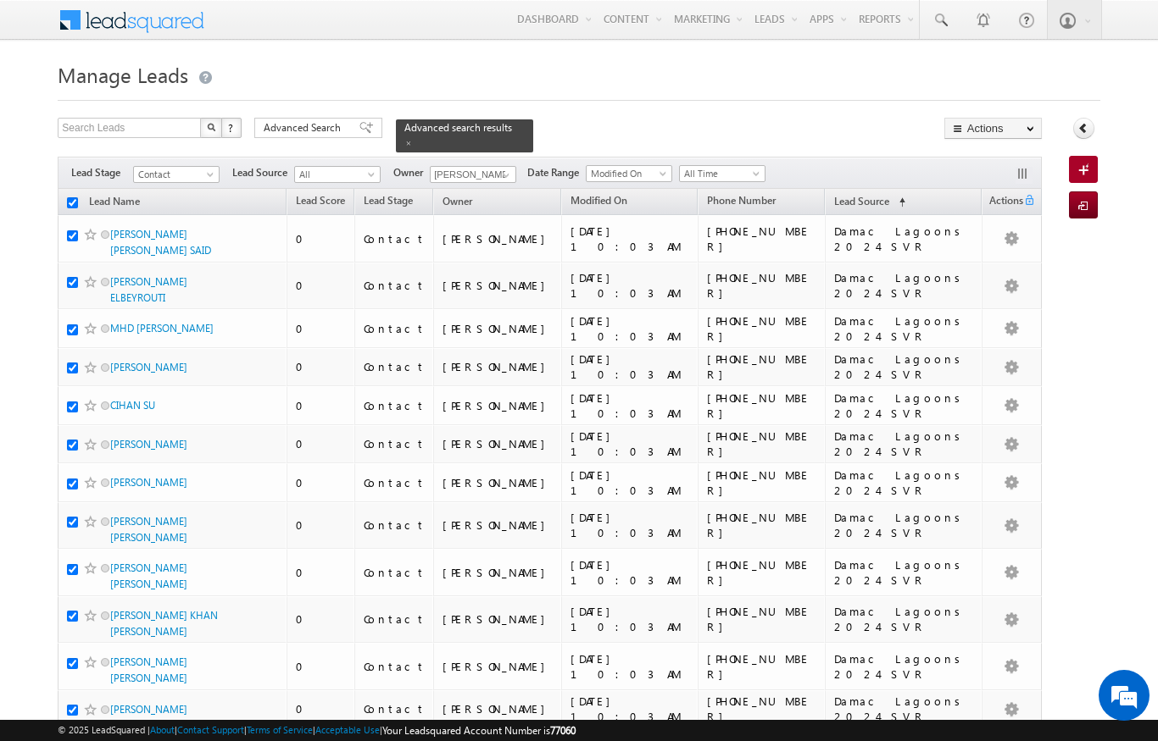
checkbox input "true"
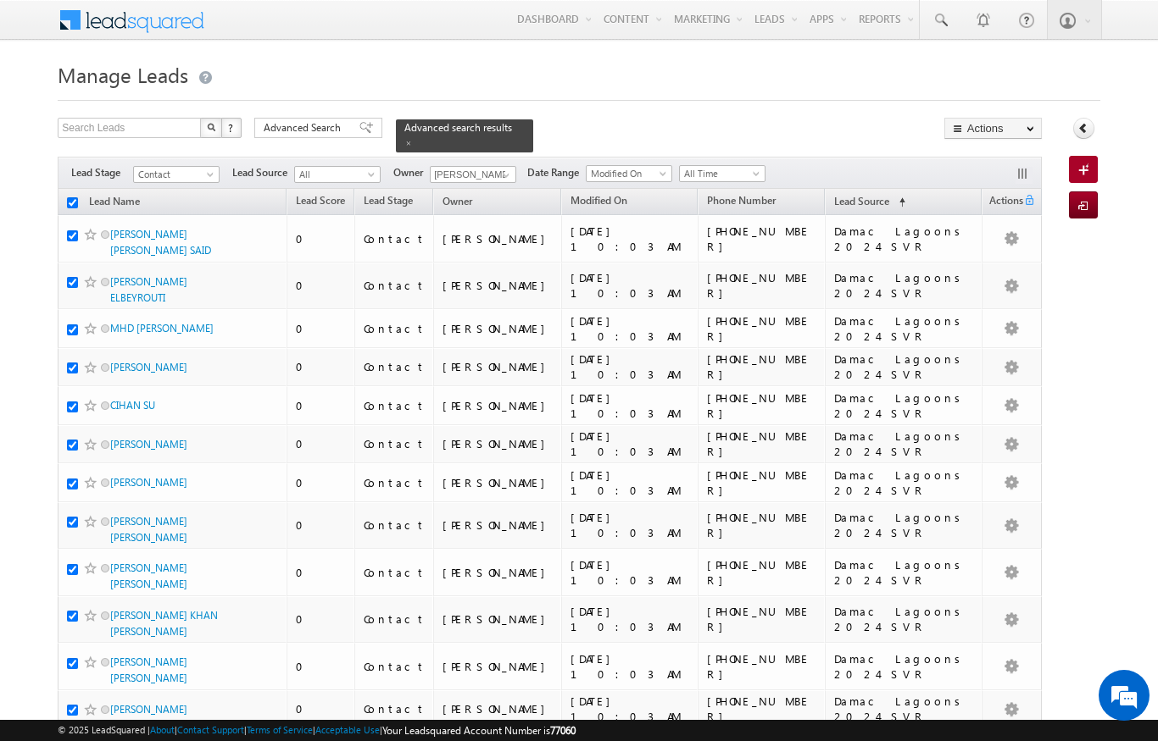
checkbox input "true"
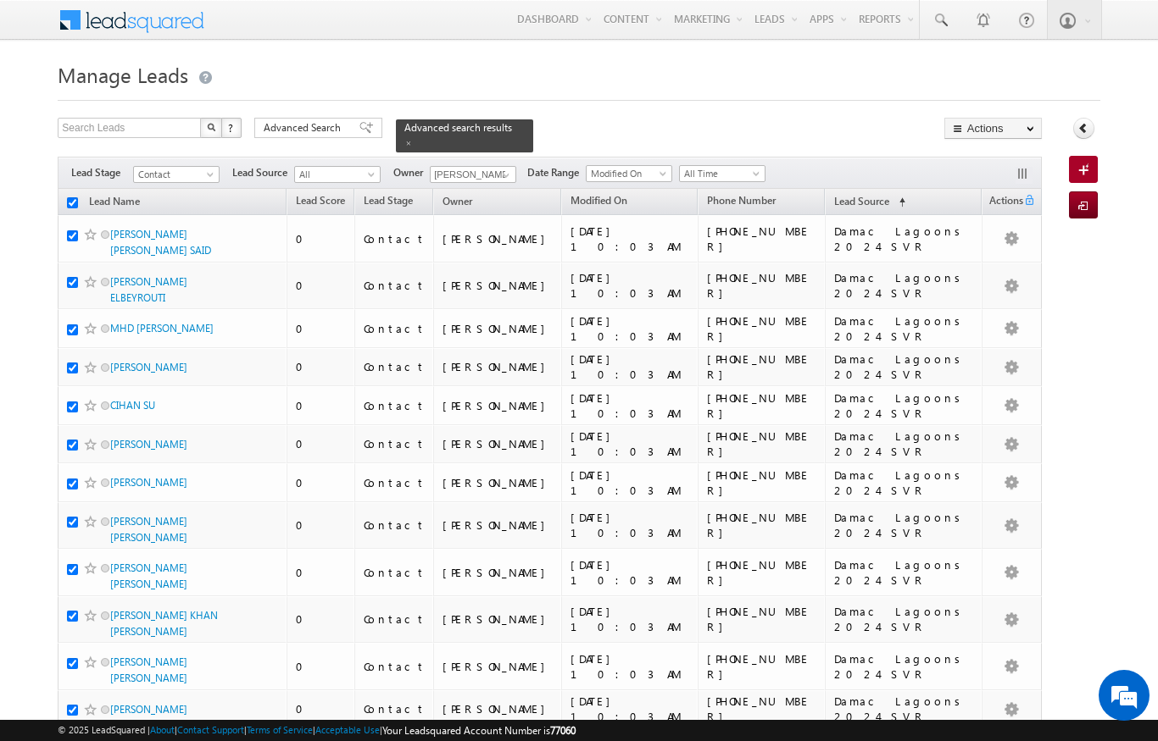
checkbox input "true"
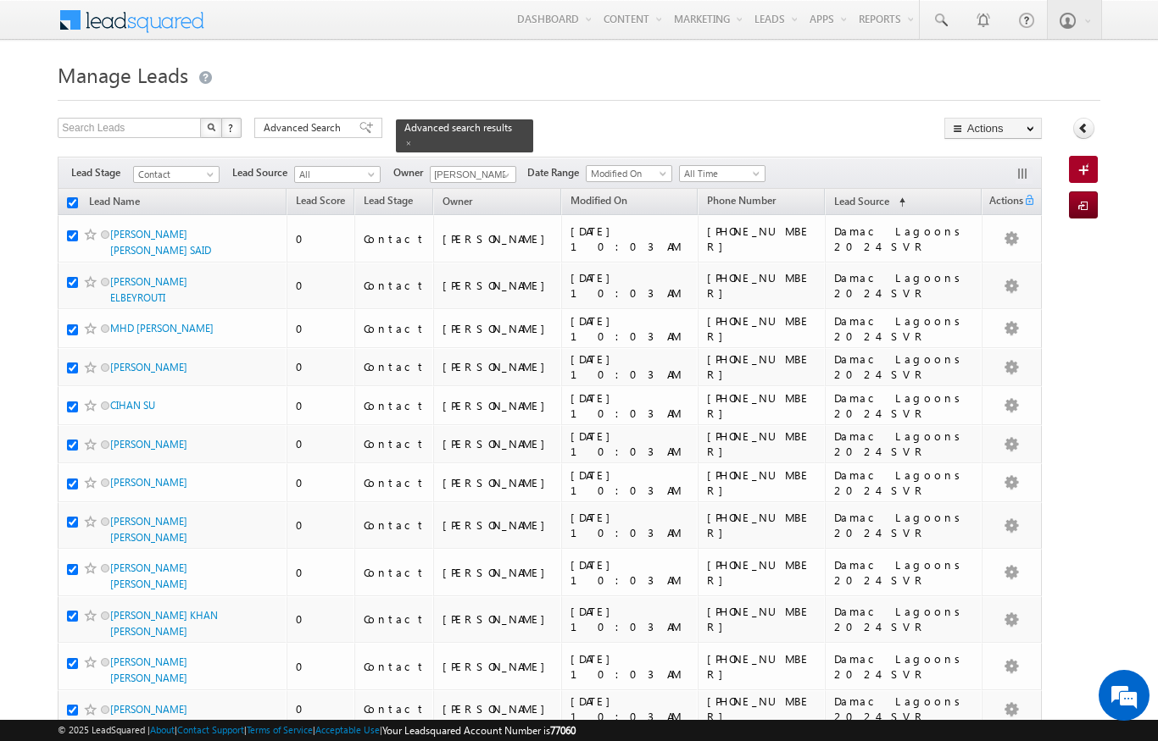
checkbox input "true"
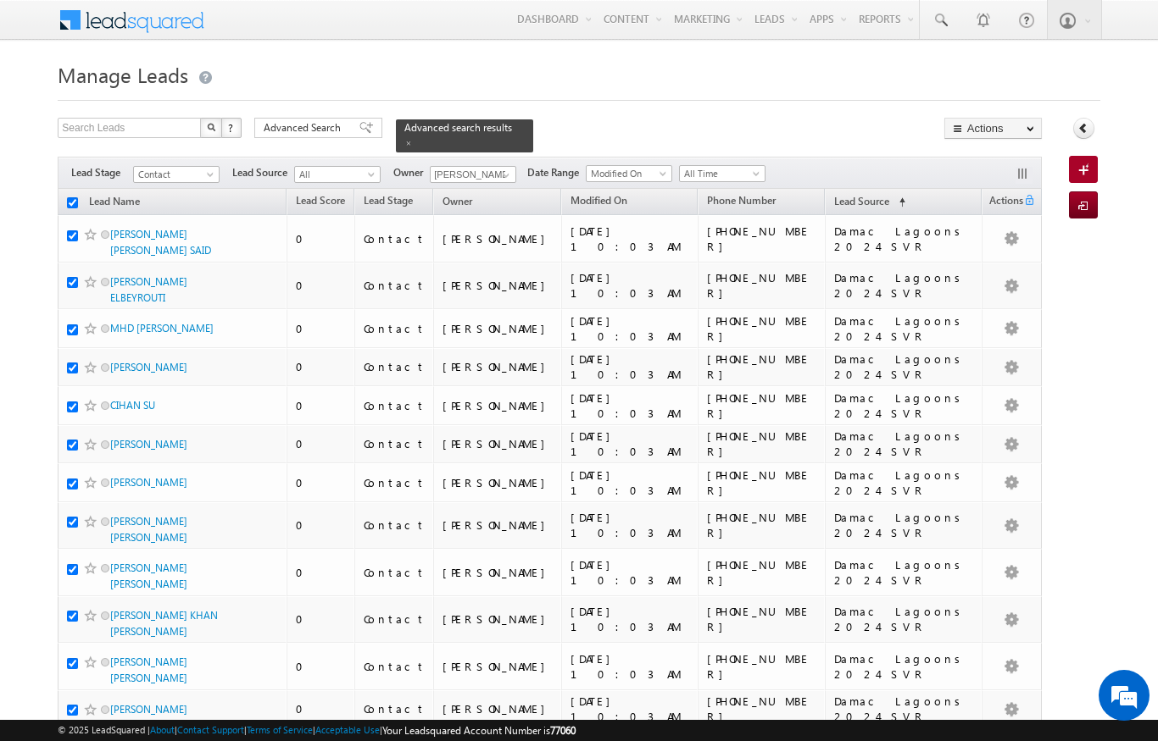
checkbox input "true"
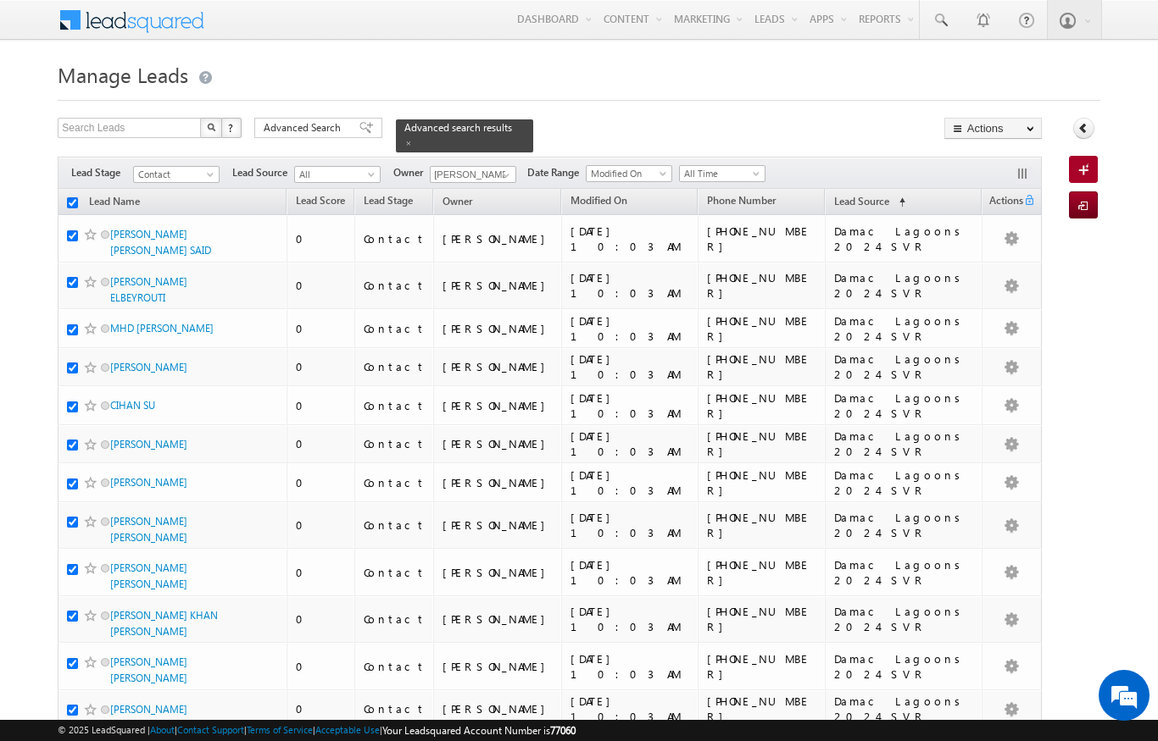
checkbox input "true"
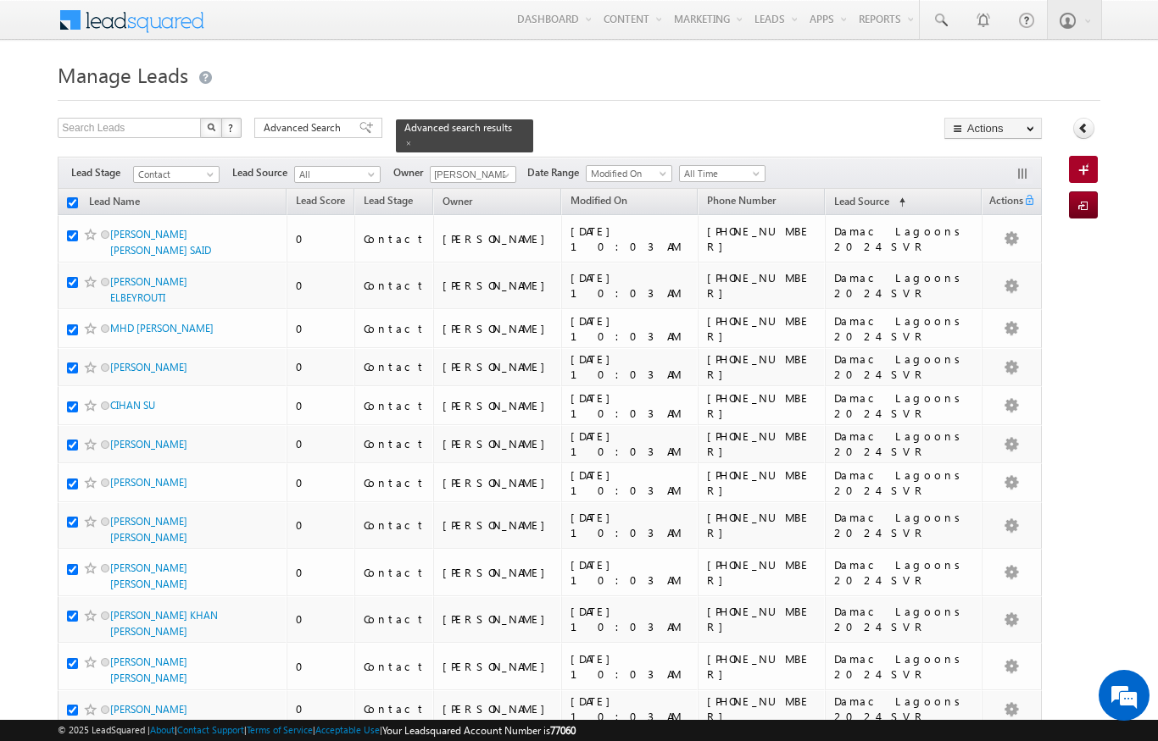
checkbox input "true"
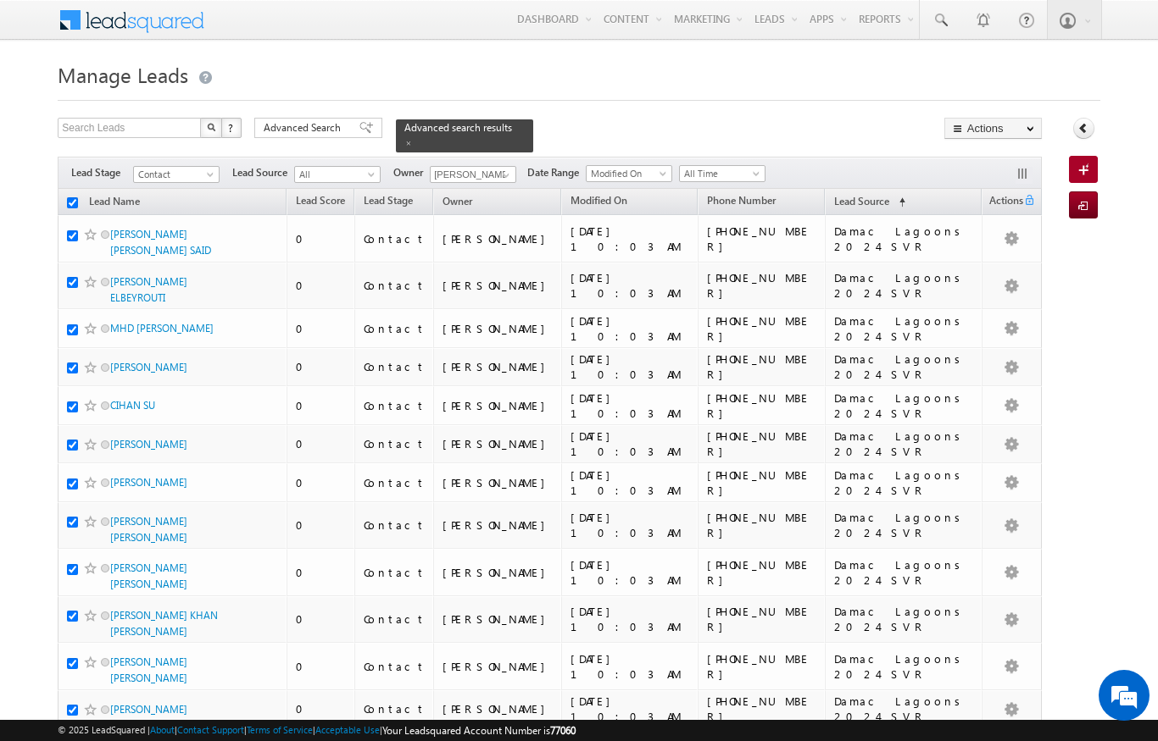
checkbox input "true"
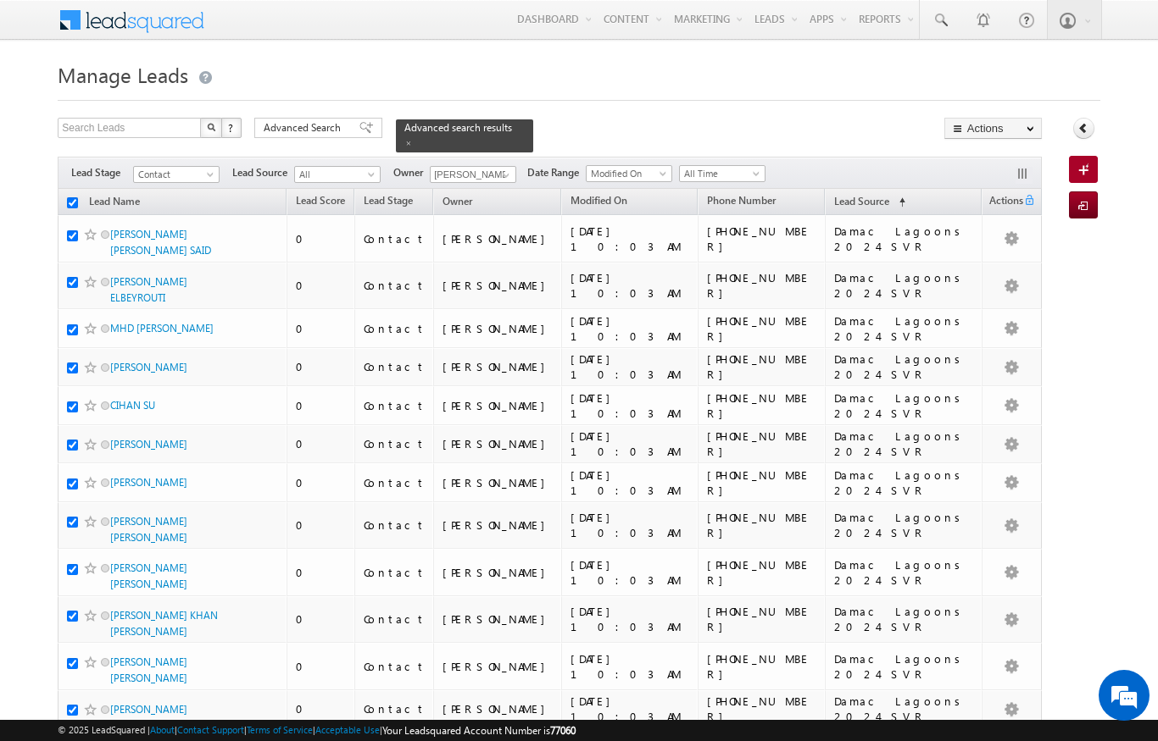
checkbox input "true"
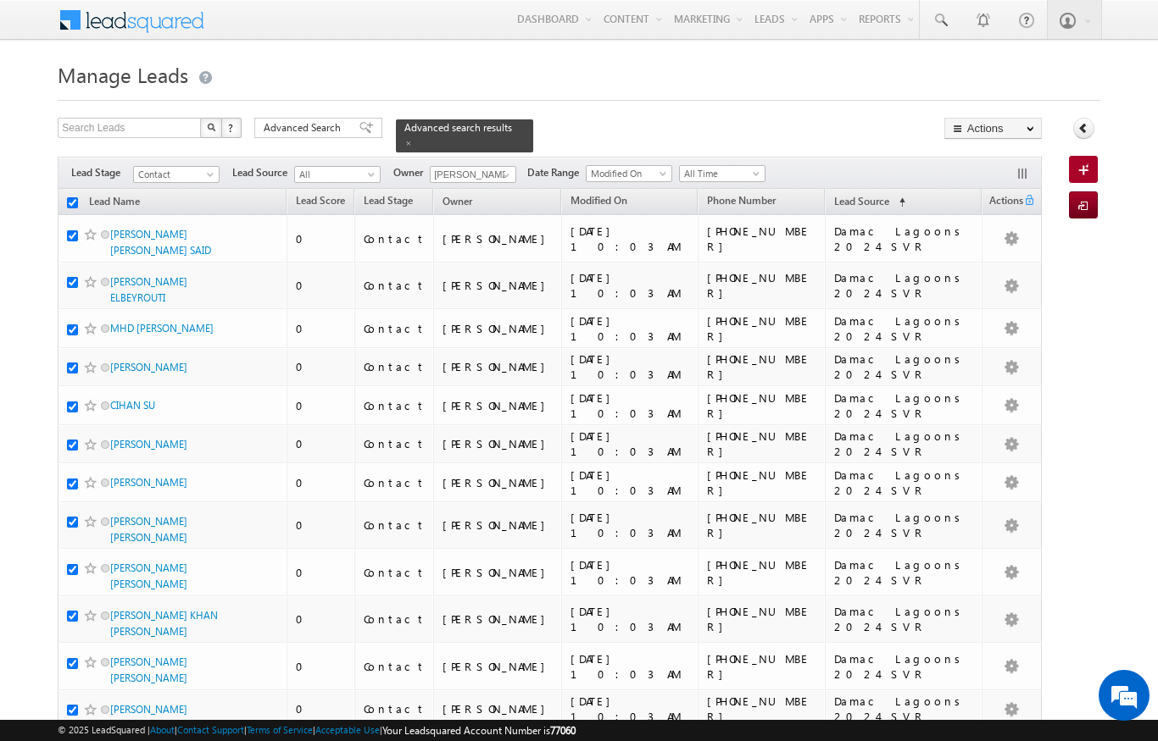
checkbox input "true"
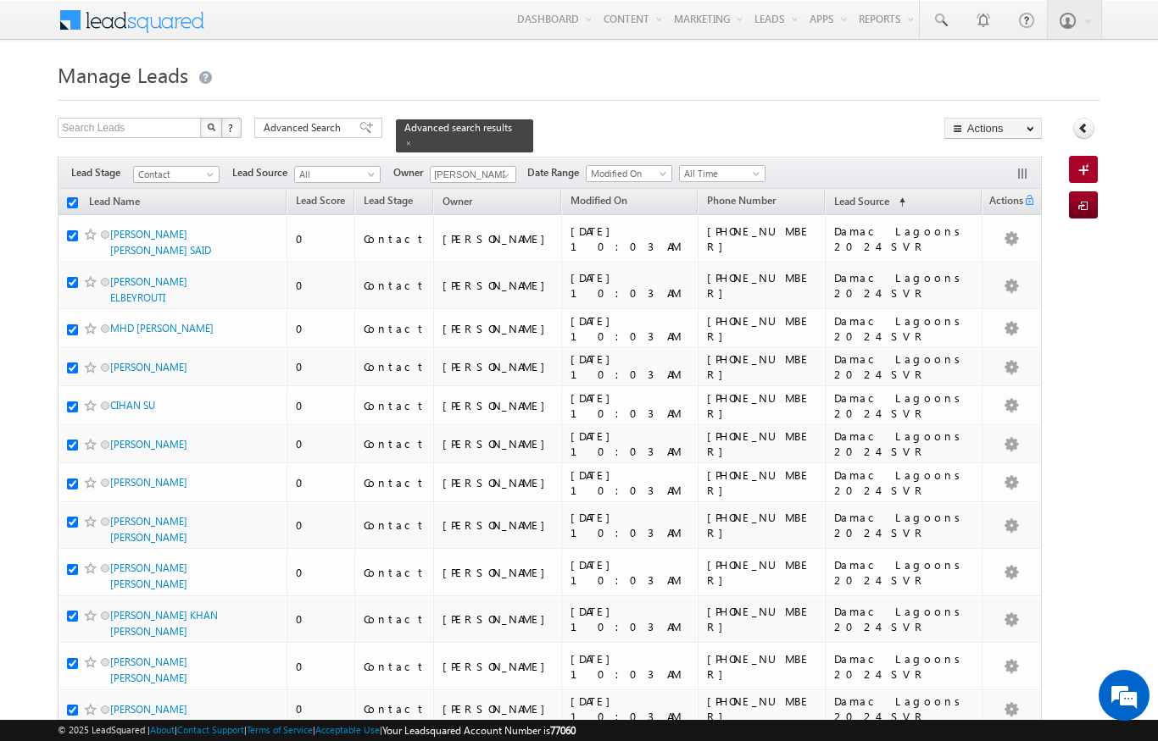
checkbox input "true"
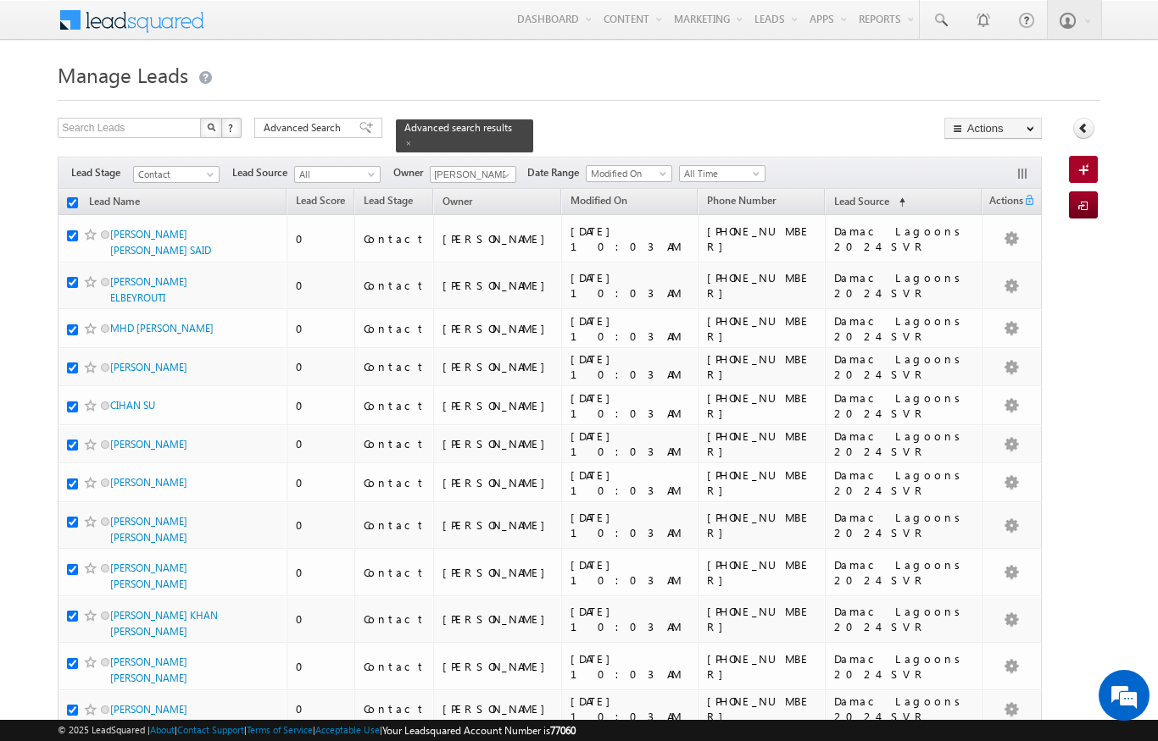
checkbox input "true"
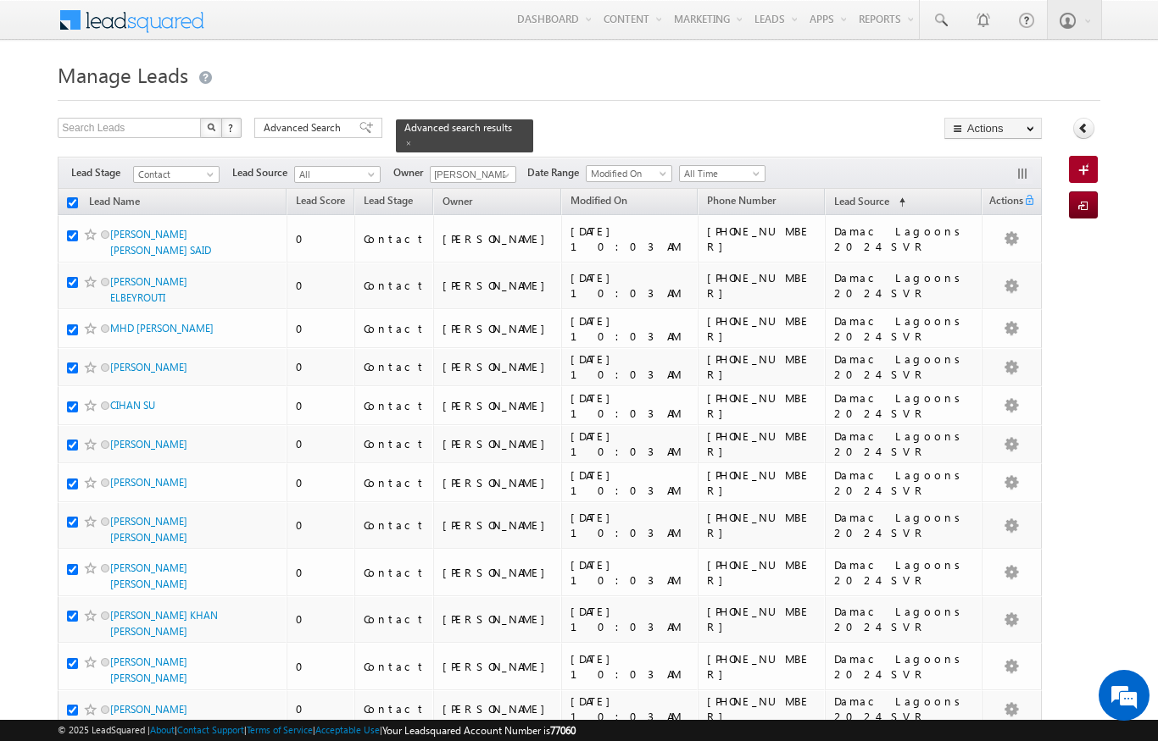
checkbox input "true"
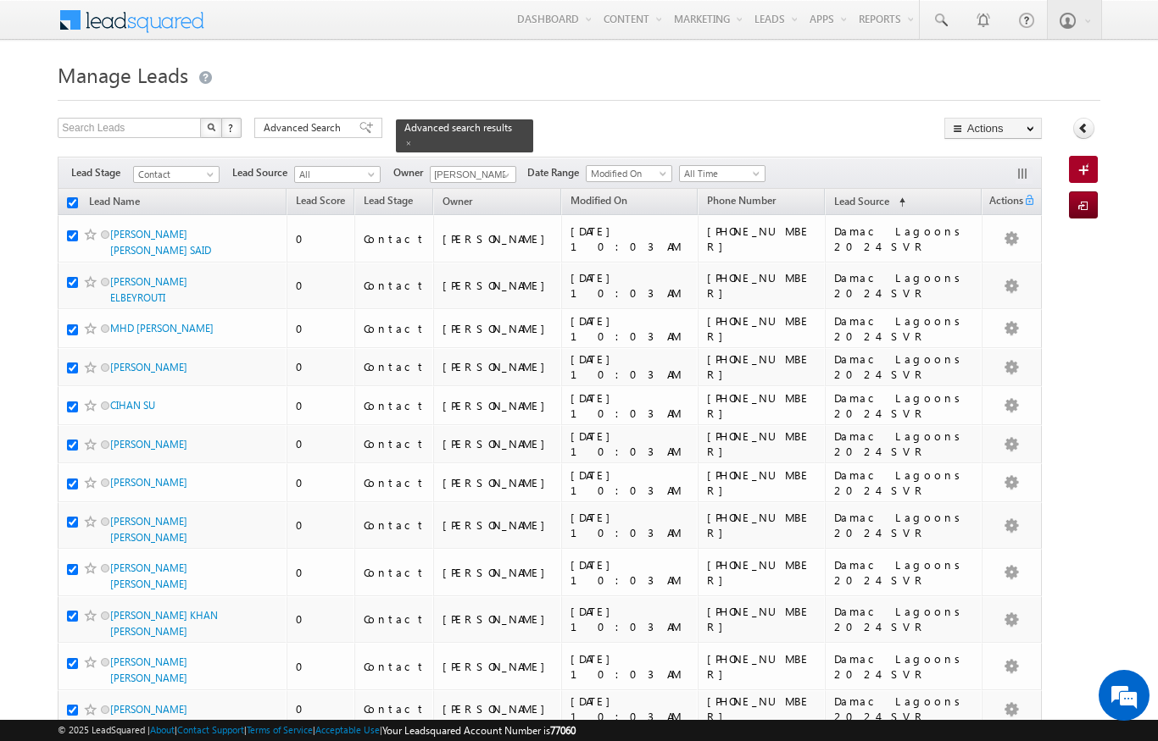
checkbox input "true"
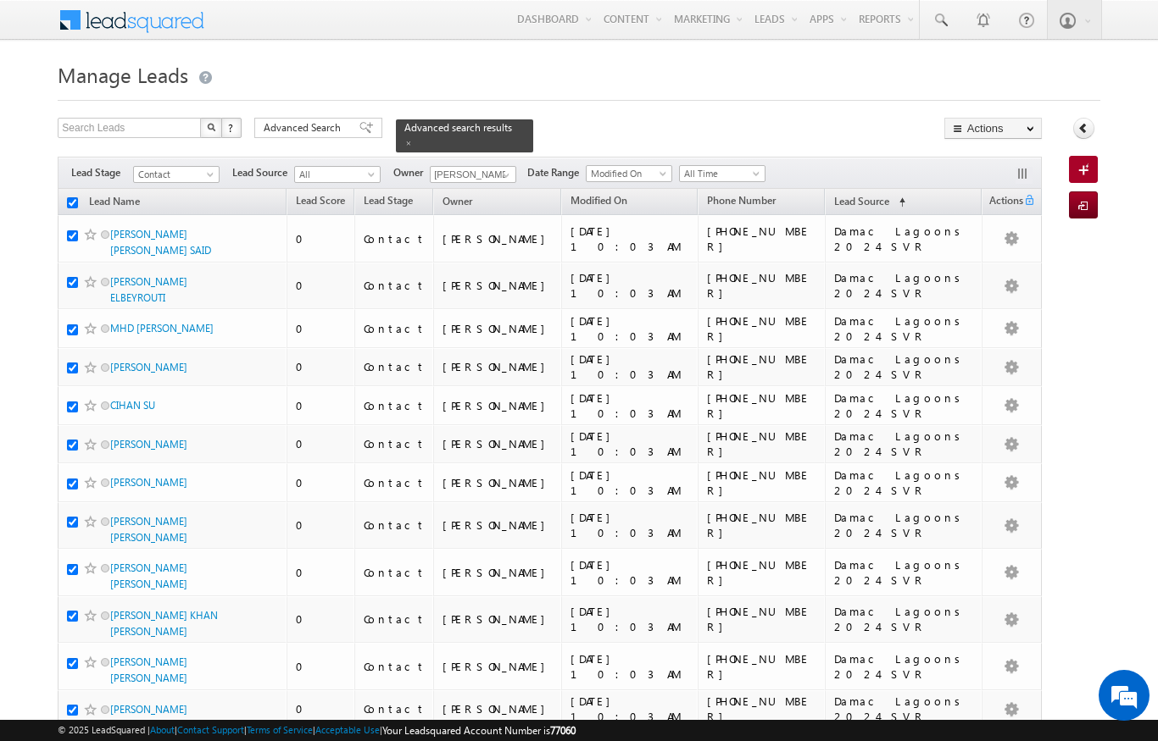
checkbox input "true"
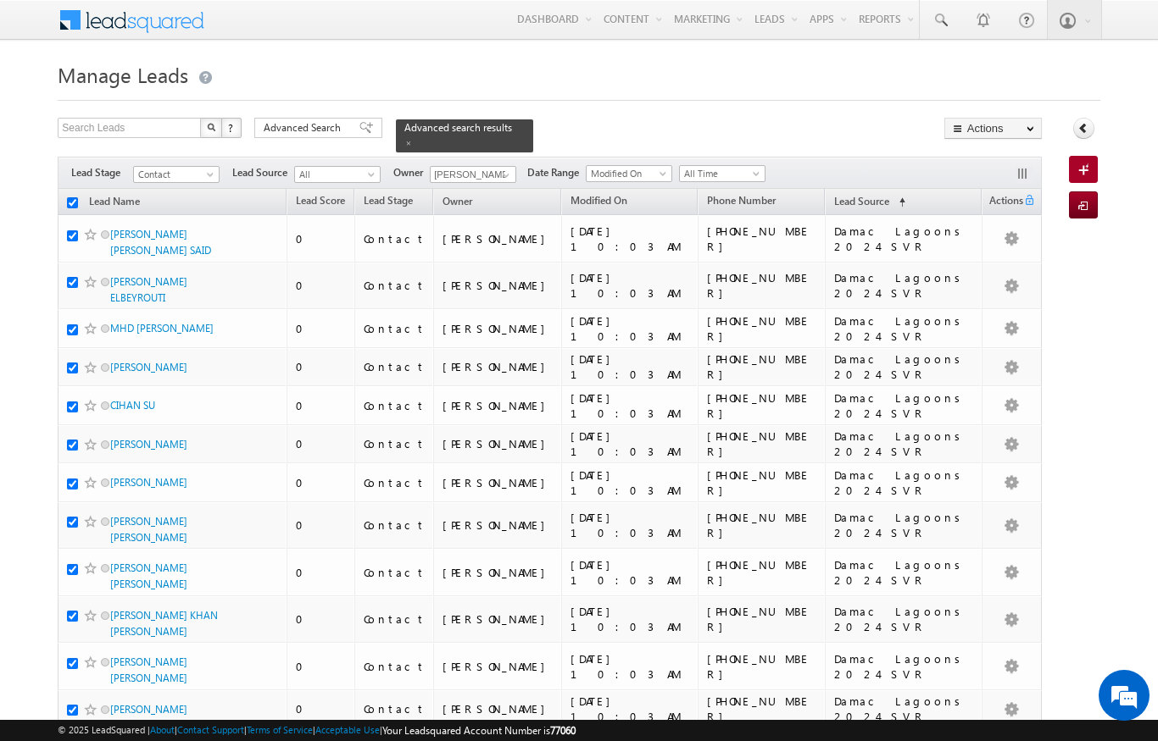
checkbox input "true"
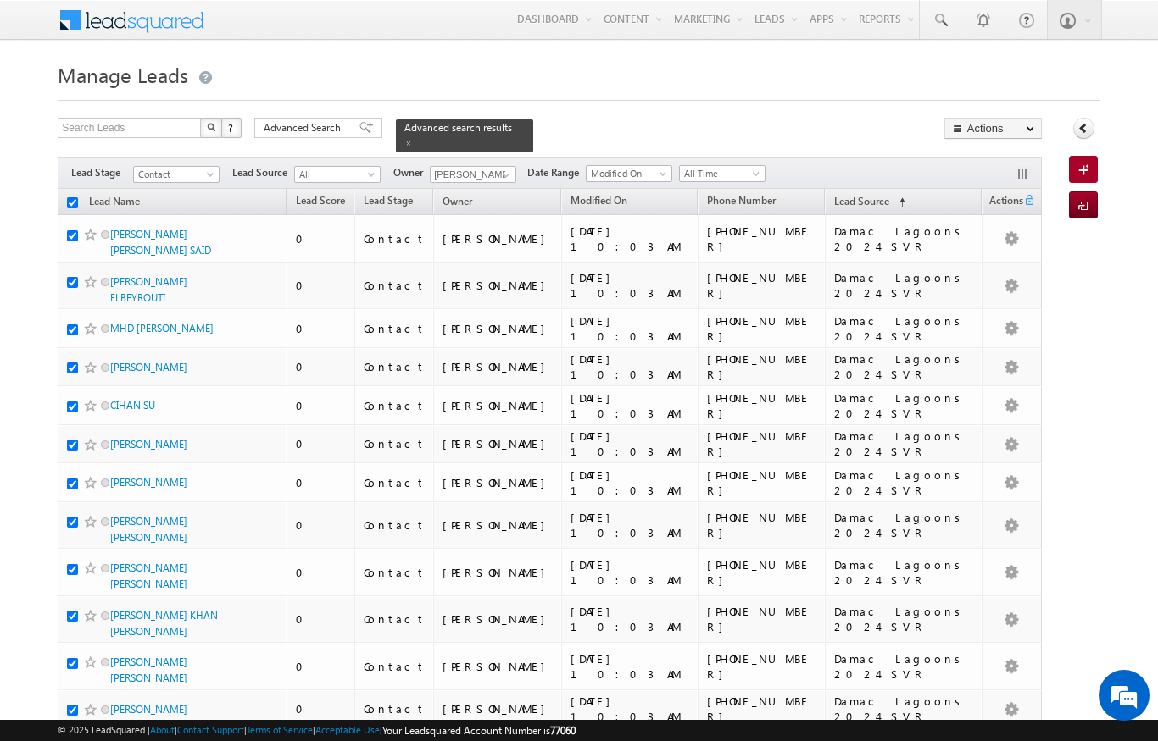
checkbox input "true"
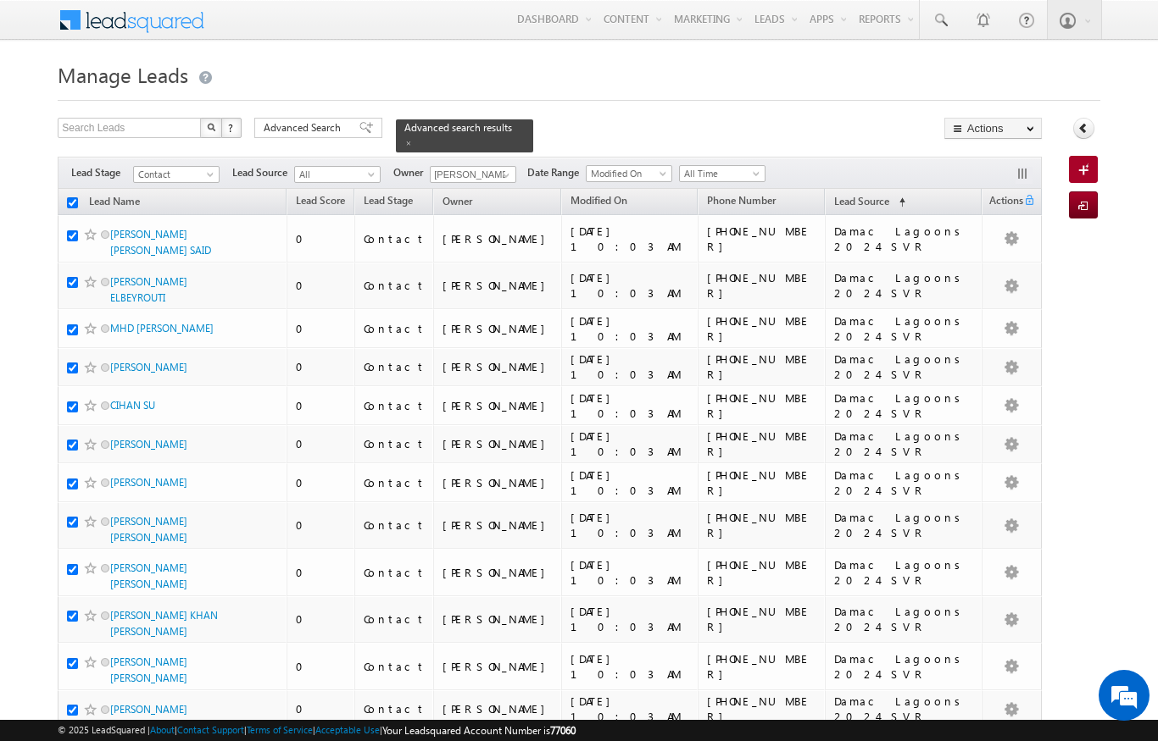
checkbox input "true"
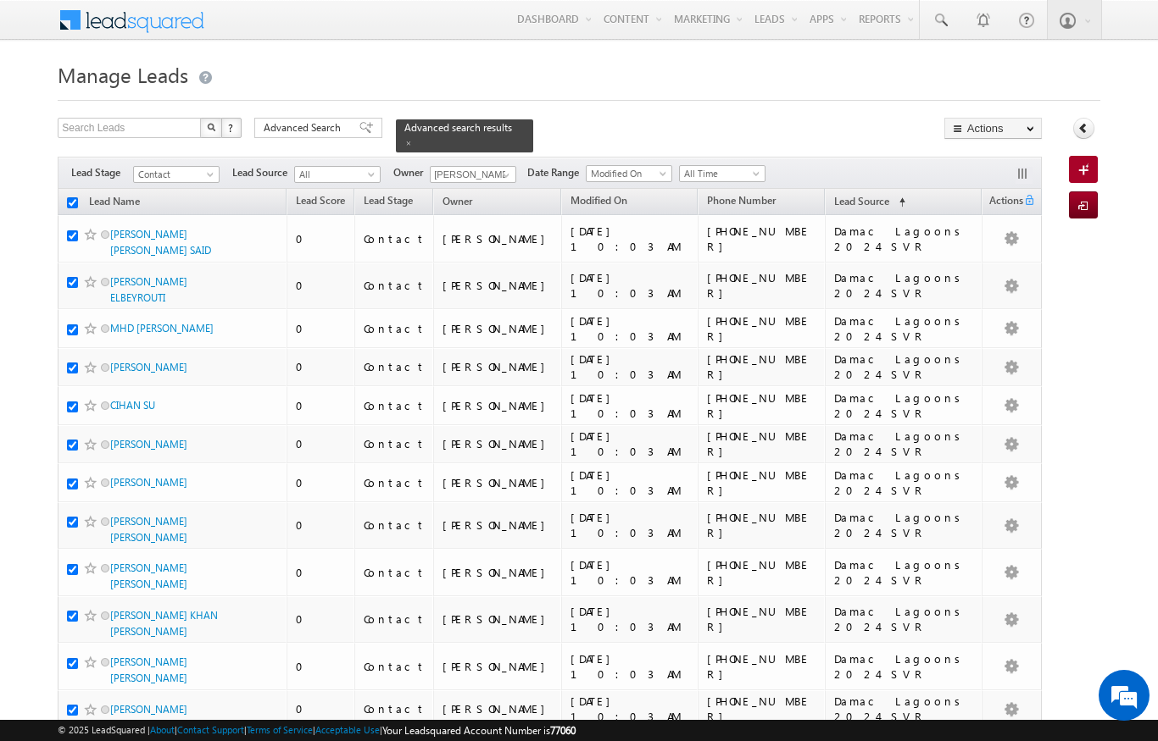
checkbox input "true"
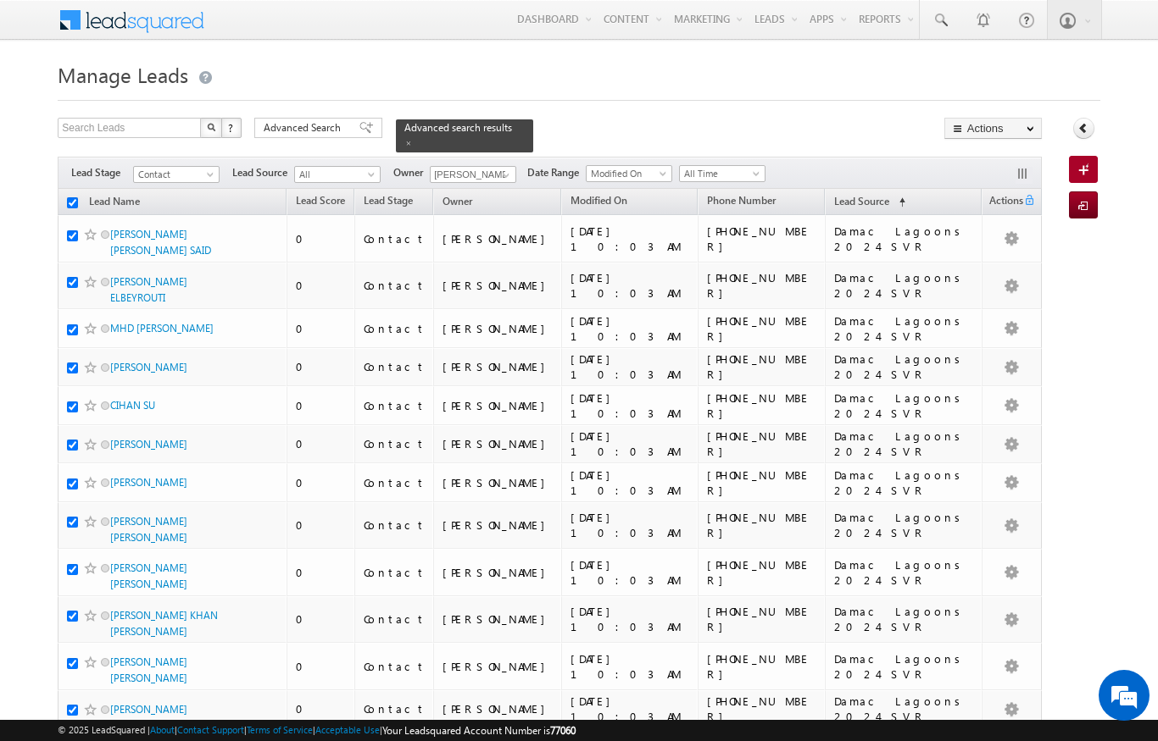
checkbox input "true"
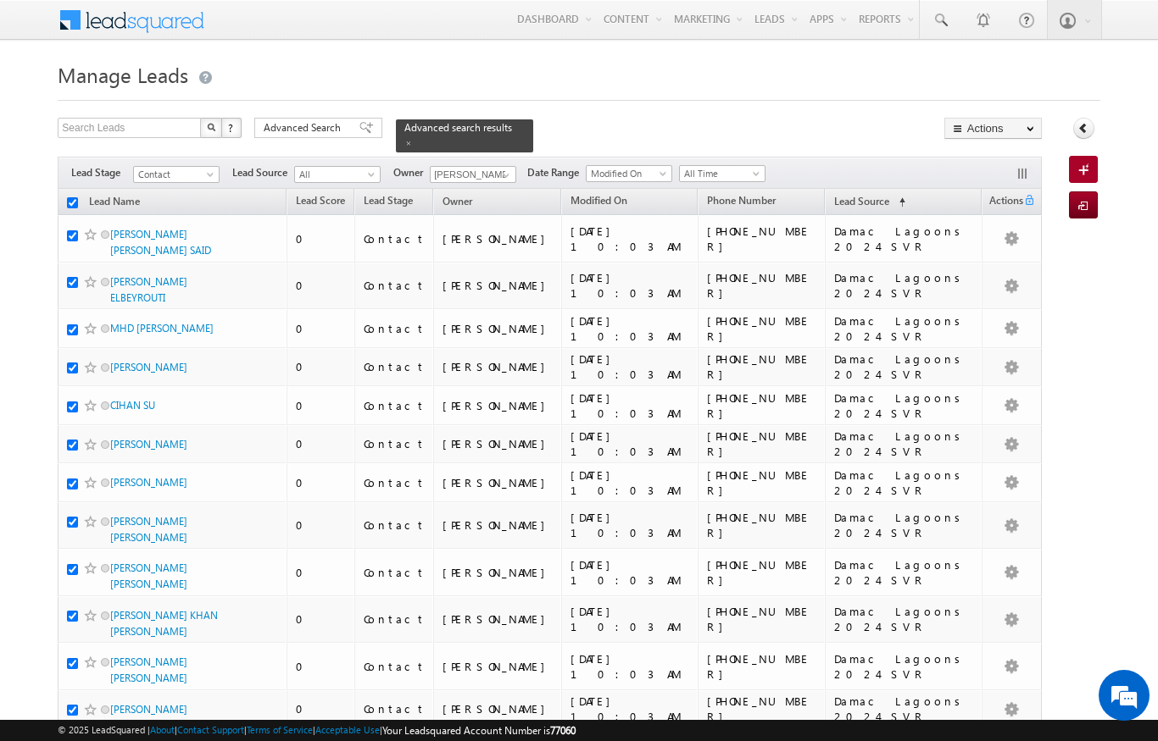
checkbox input "true"
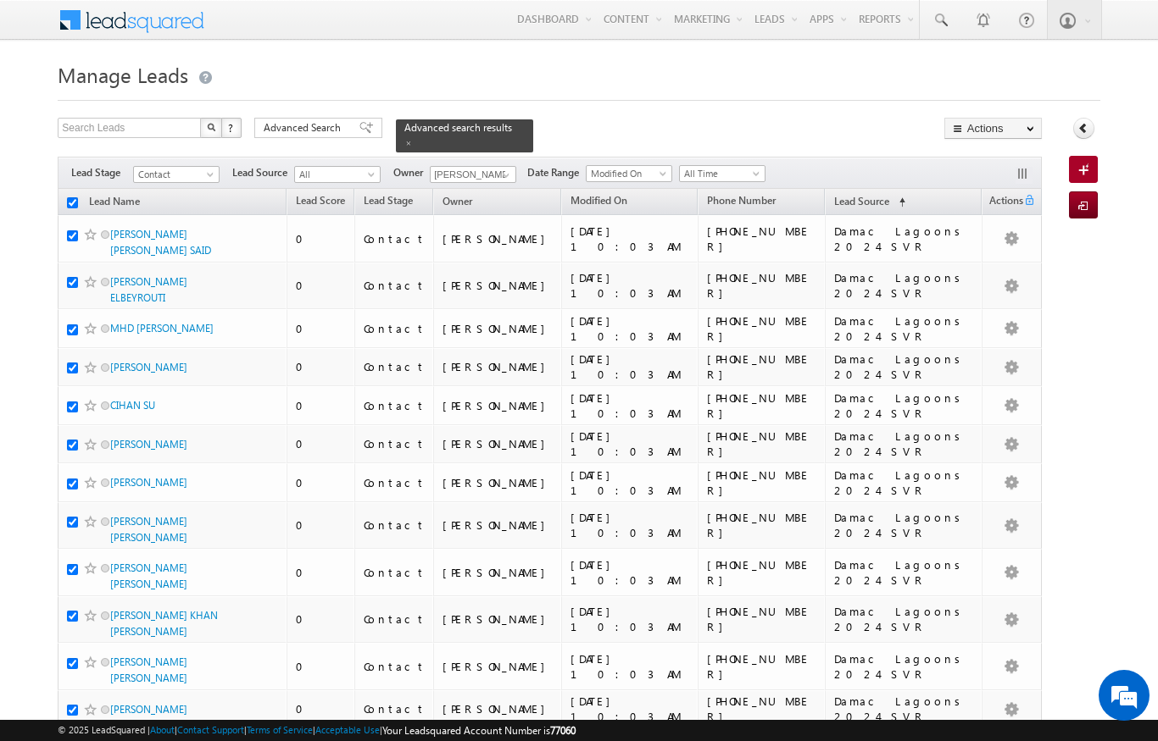
checkbox input "true"
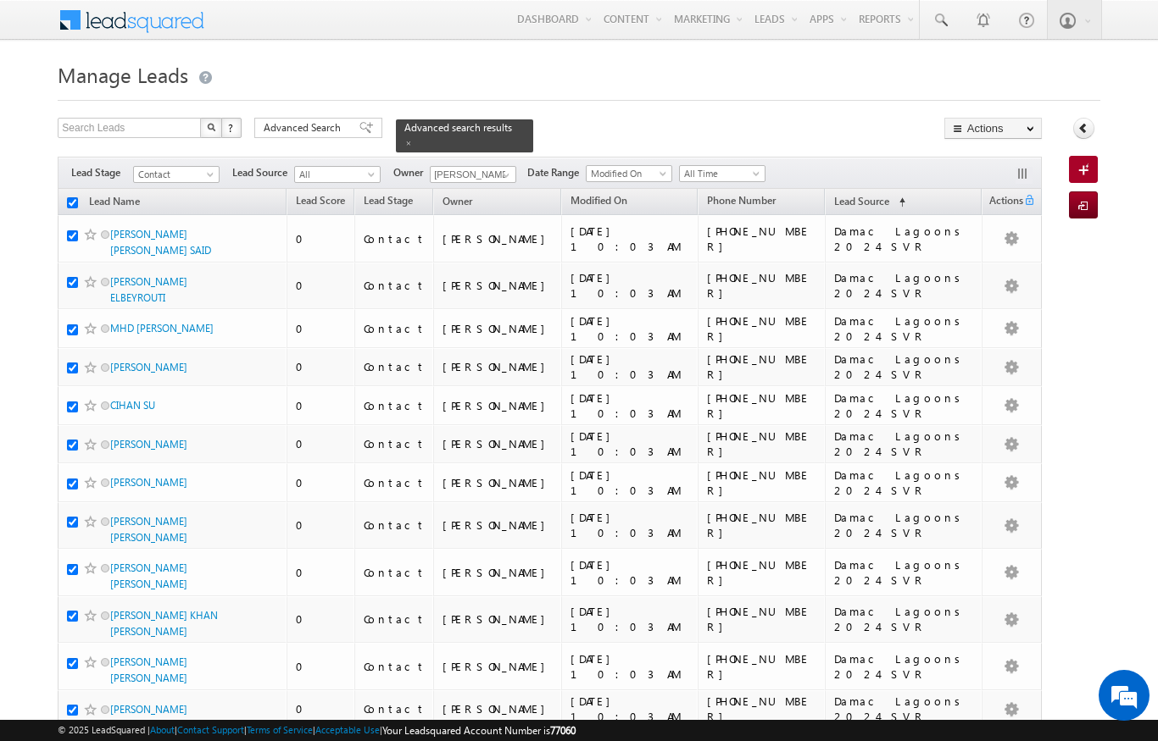
checkbox input "true"
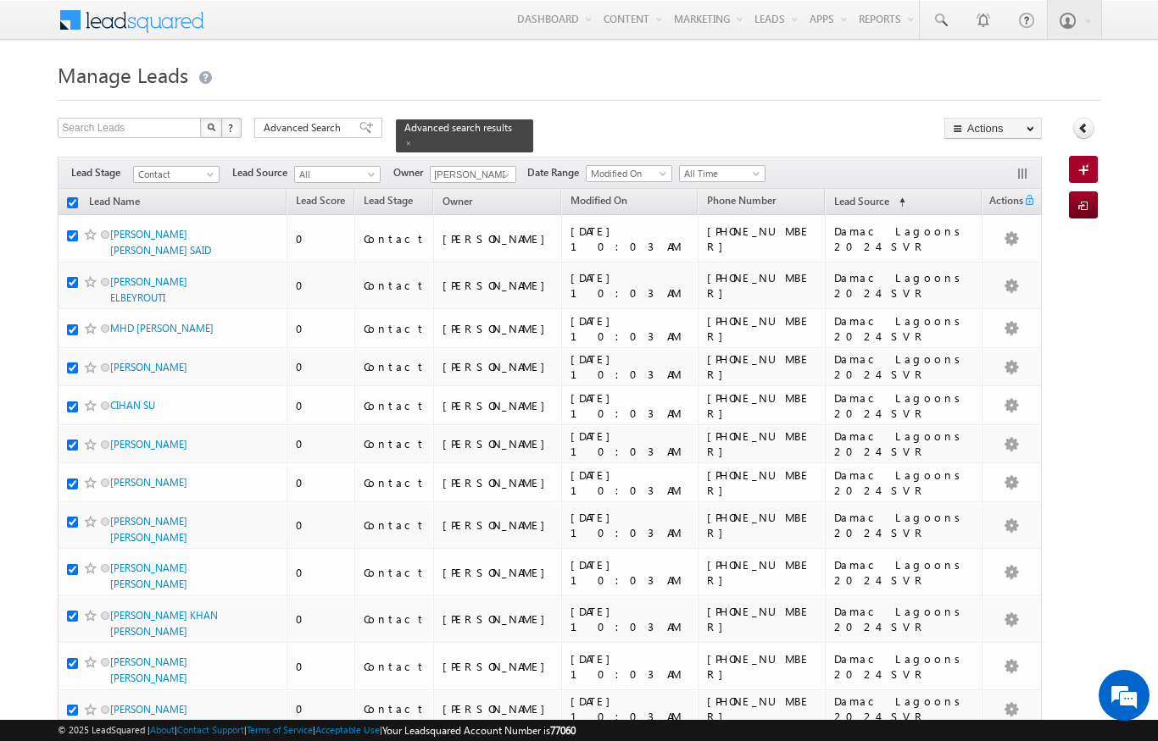
checkbox input "true"
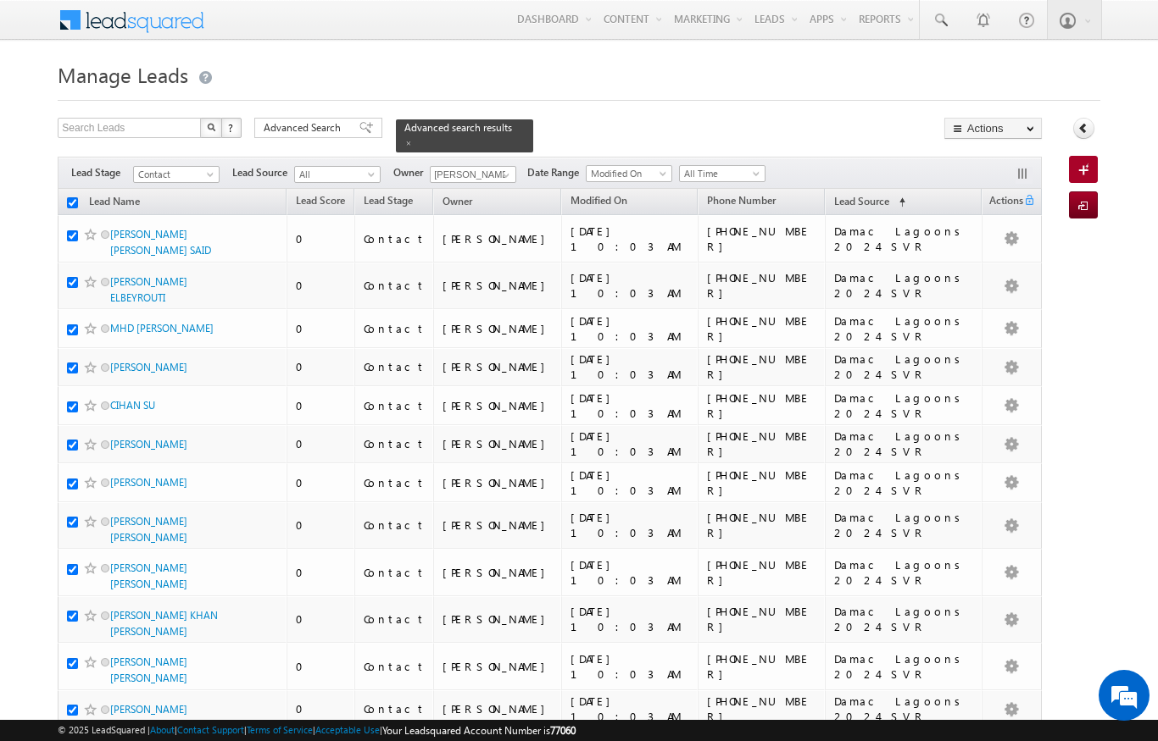
checkbox input "true"
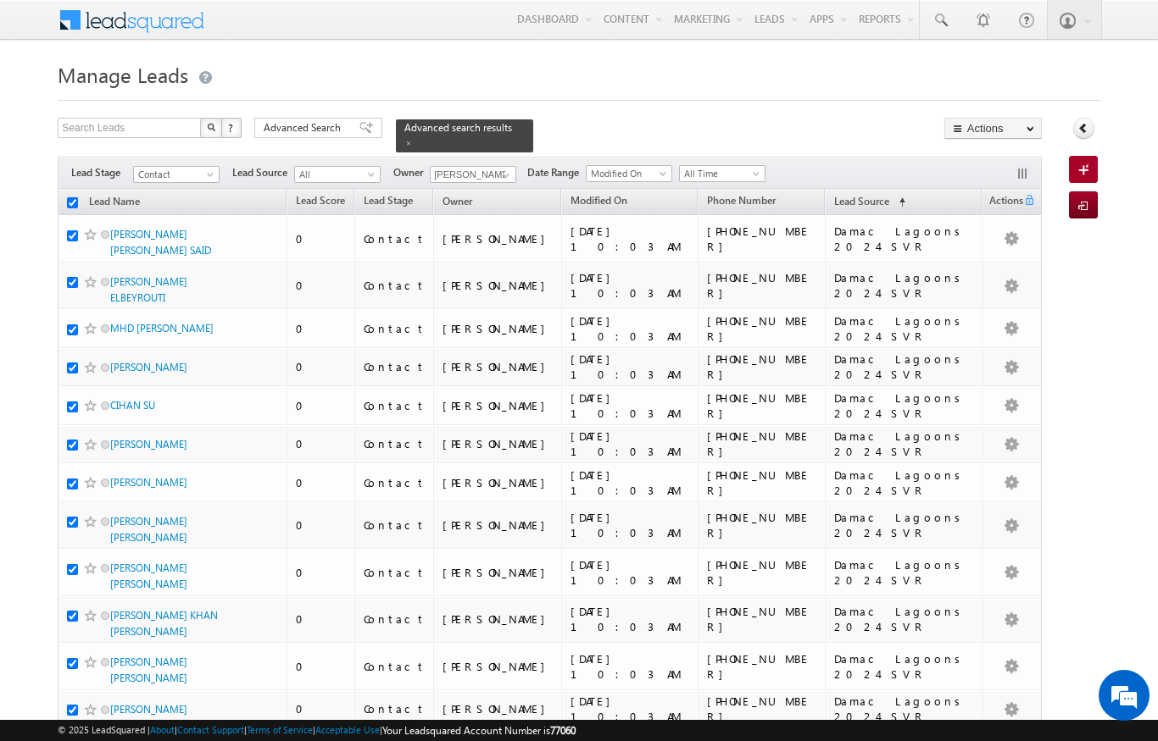
checkbox input "true"
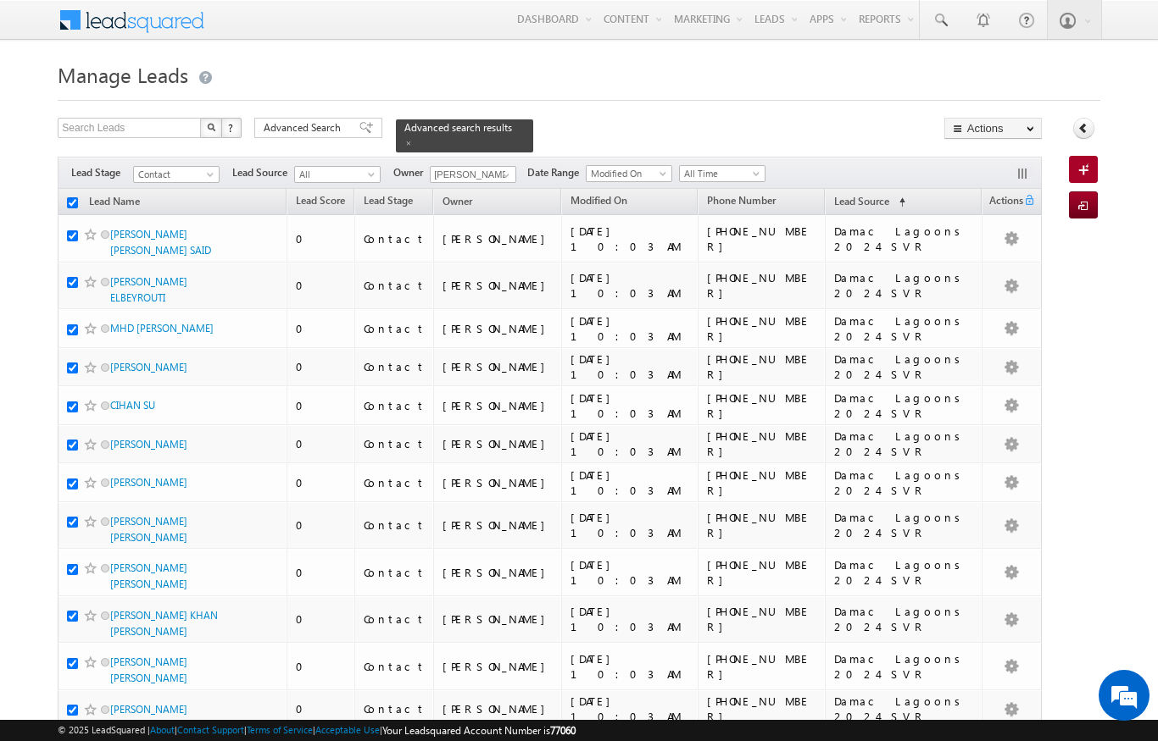
checkbox input "true"
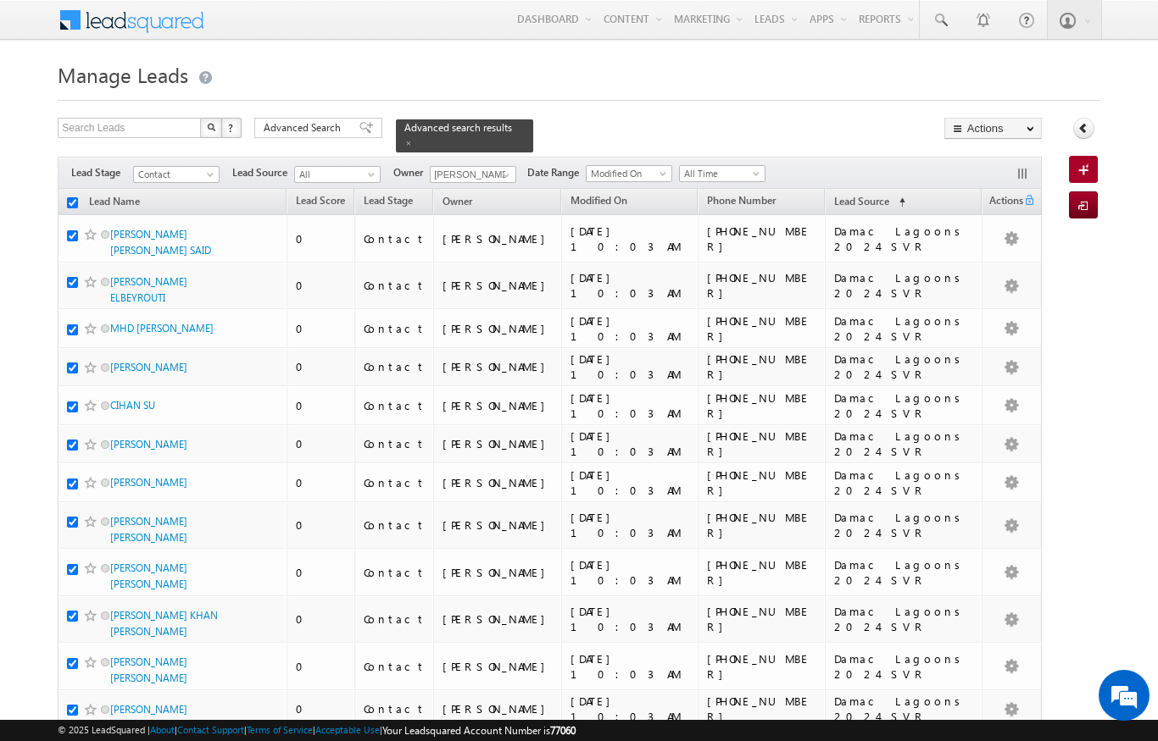
checkbox input "true"
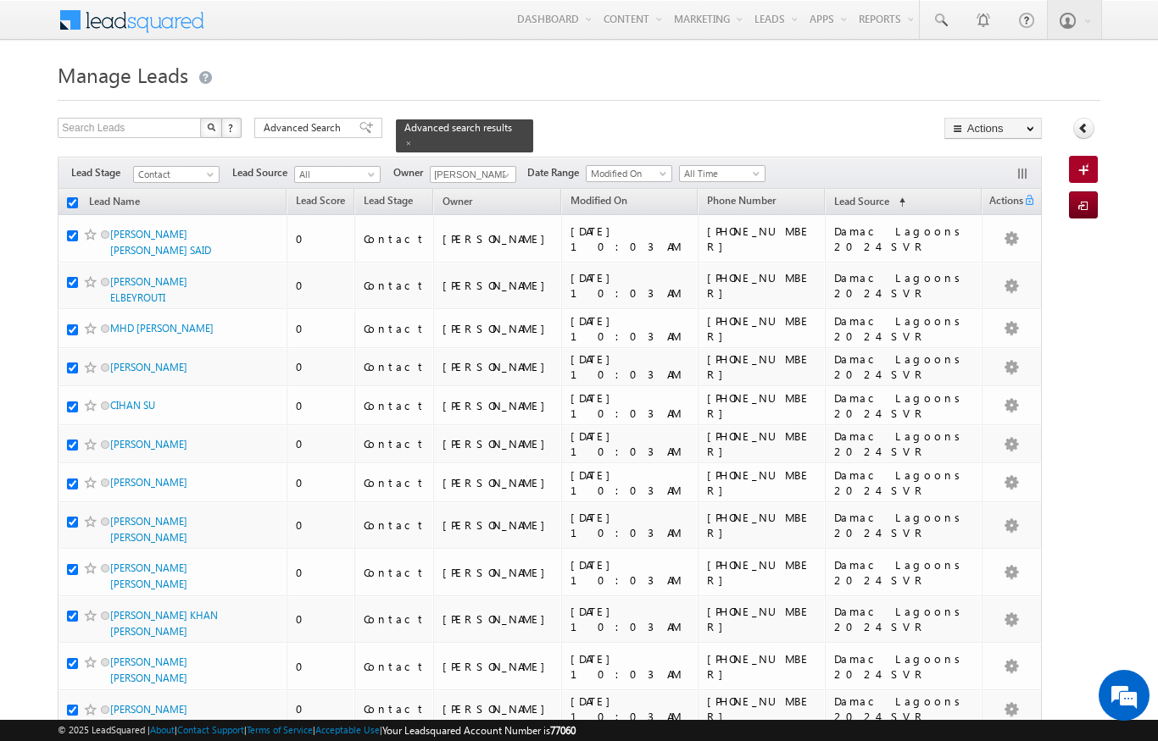
checkbox input "true"
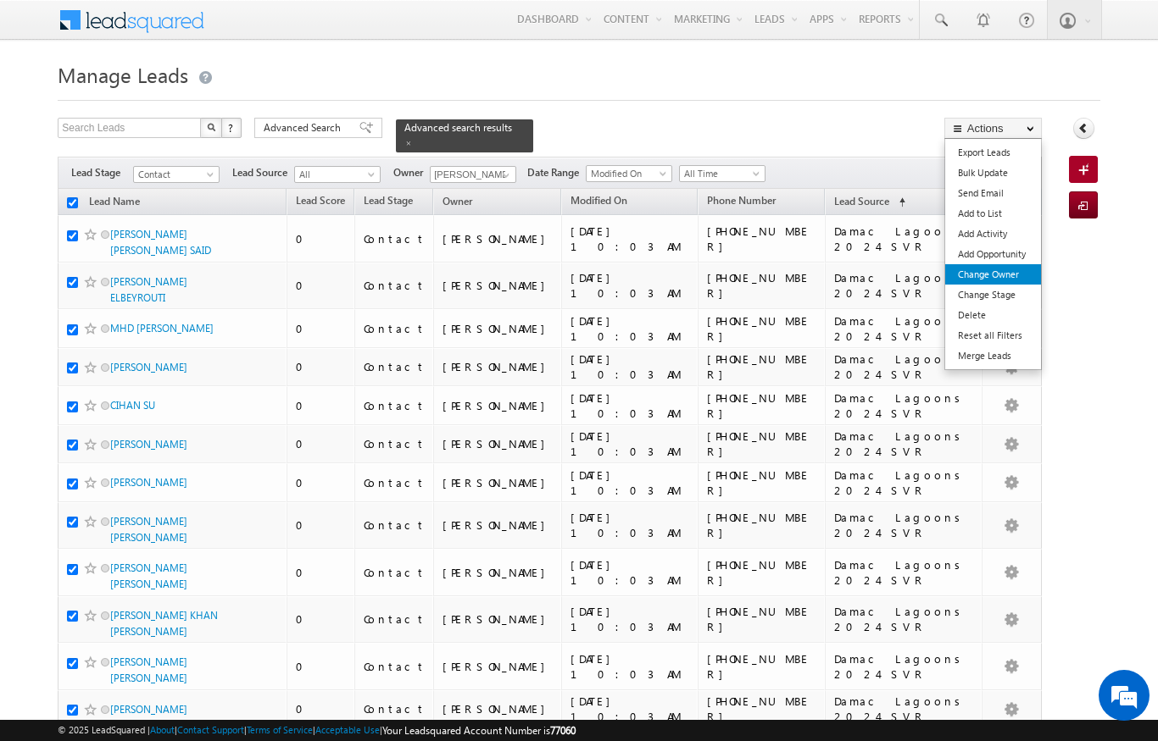
click at [1002, 277] on link "Change Owner" at bounding box center [993, 274] width 96 height 20
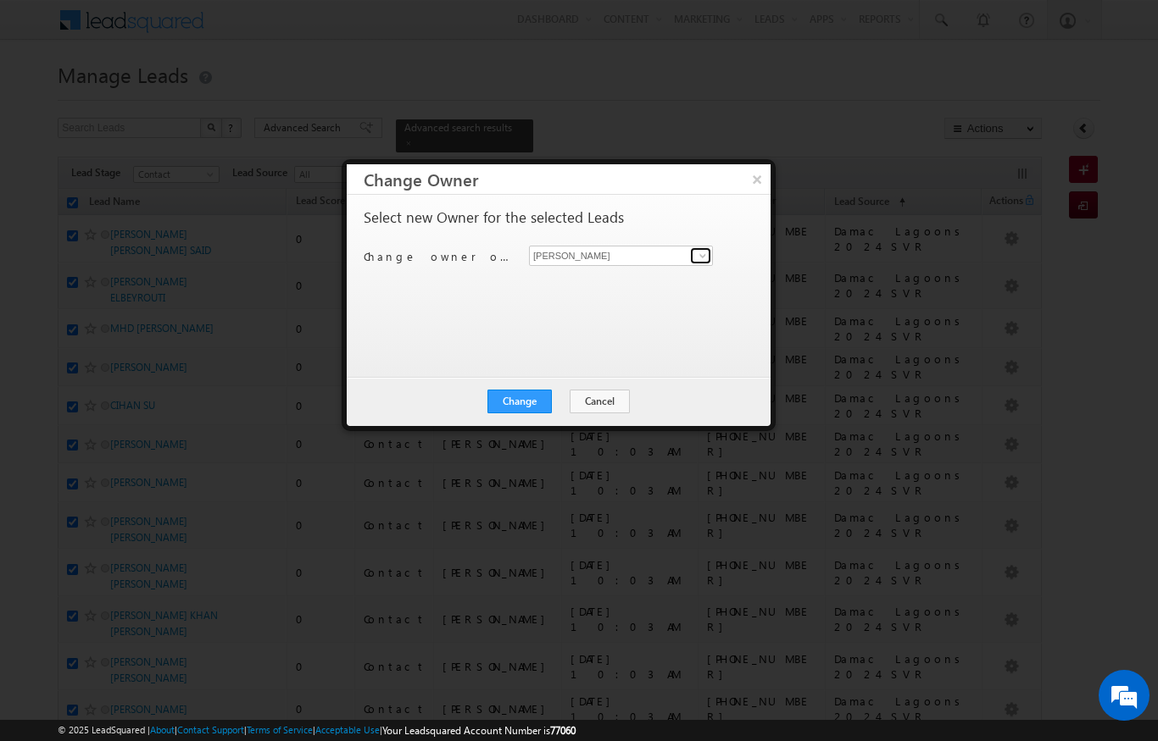
click at [696, 258] on span at bounding box center [703, 256] width 14 height 14
click at [652, 270] on link "[PERSON_NAME] [PERSON_NAME][EMAIL_ADDRESS][DOMAIN_NAME]" at bounding box center [621, 282] width 184 height 32
click at [513, 412] on button "Change" at bounding box center [519, 402] width 64 height 24
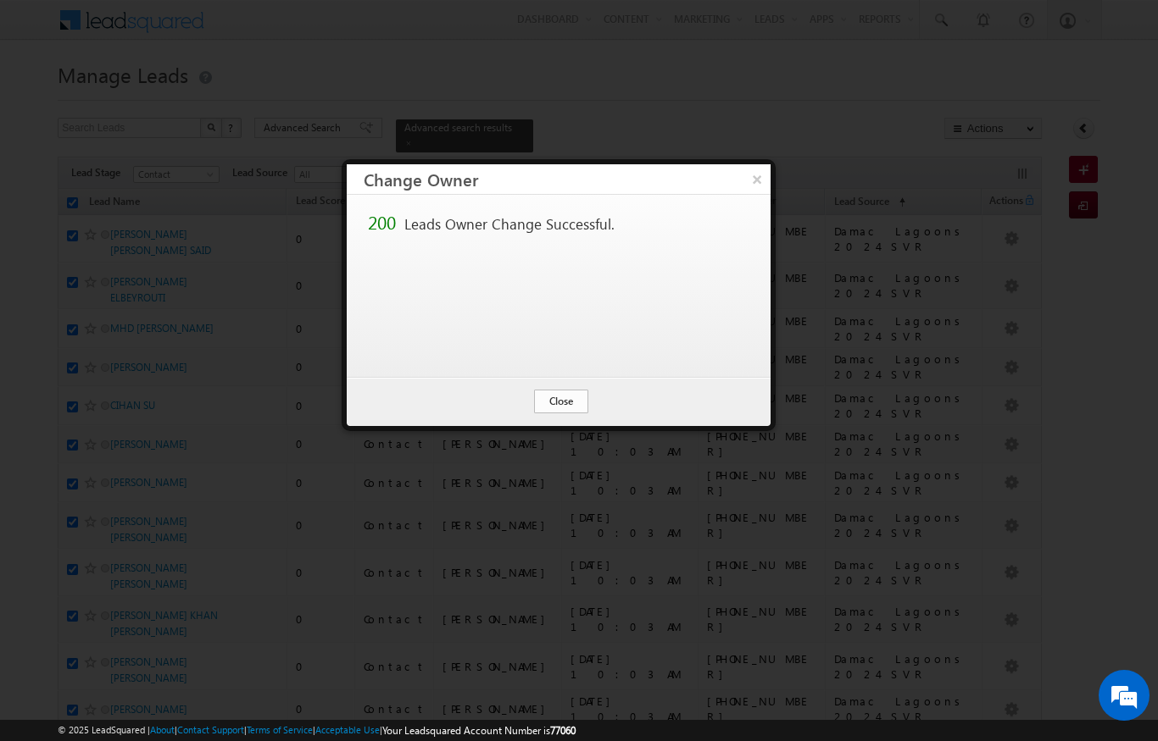
click at [567, 408] on button "Close" at bounding box center [561, 402] width 54 height 24
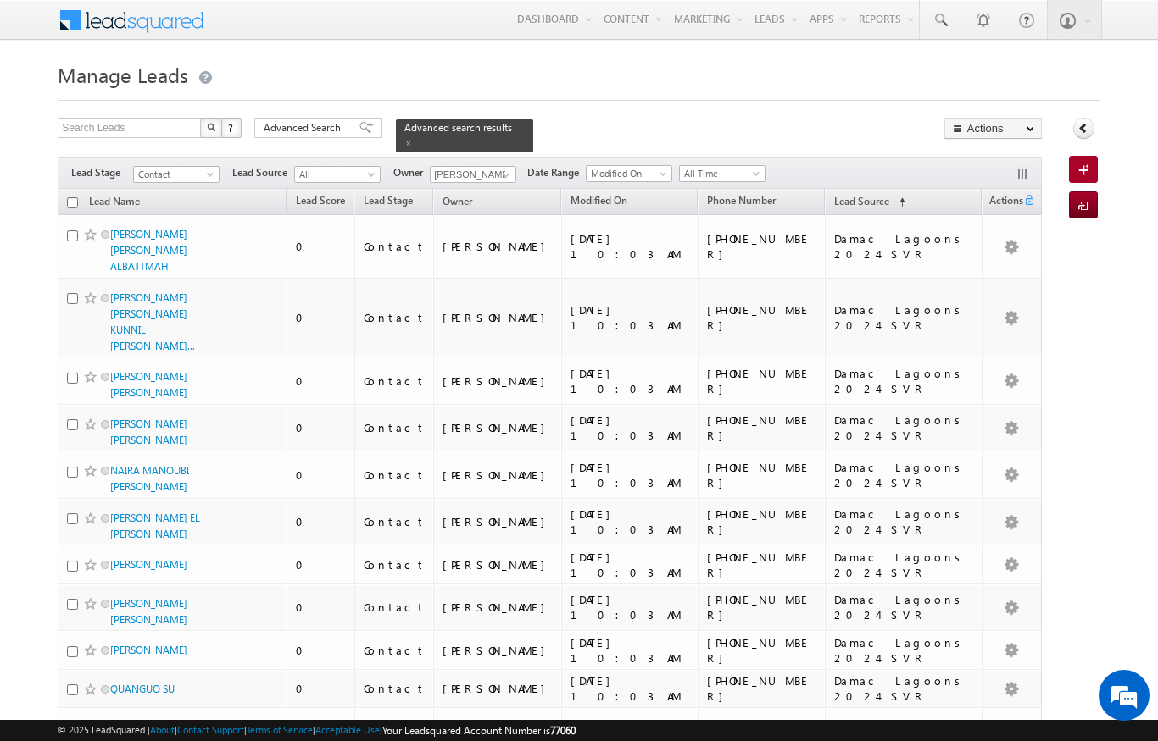
click at [73, 197] on input "checkbox" at bounding box center [72, 202] width 11 height 11
click at [873, 381] on td "Damac Lagoons 2024 SVR" at bounding box center [902, 381] width 157 height 47
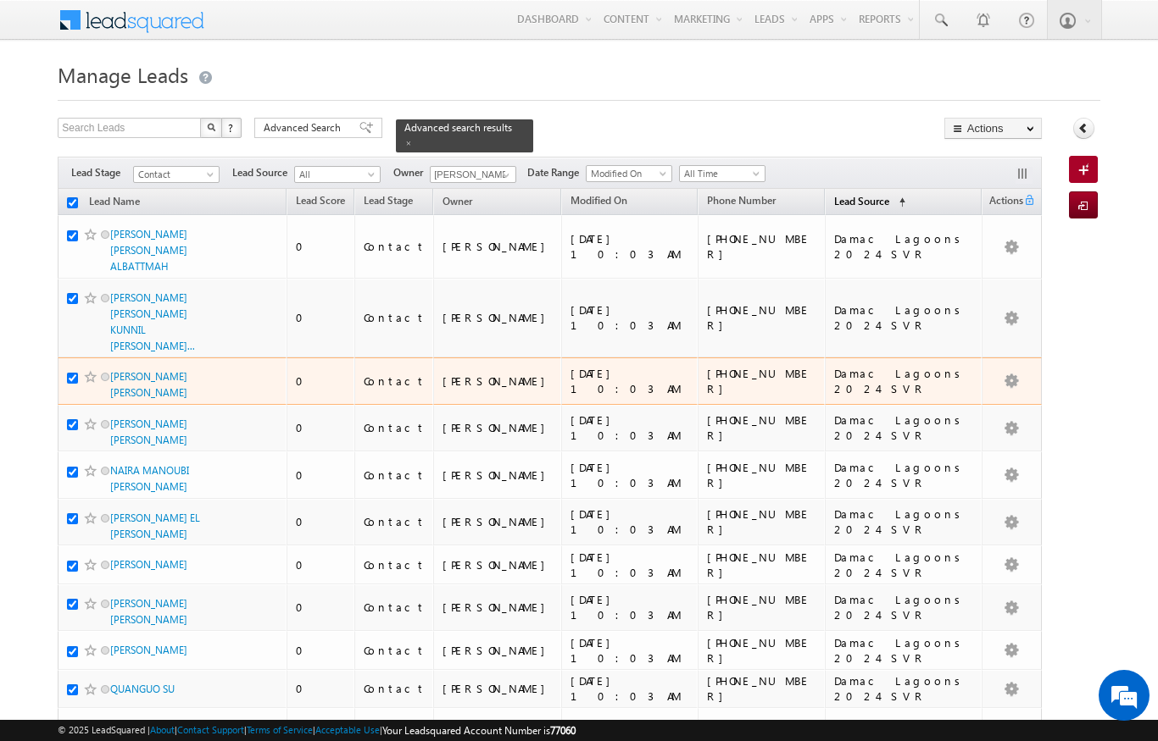
click at [909, 192] on link "Lead Source (sorted ascending)" at bounding box center [869, 203] width 88 height 22
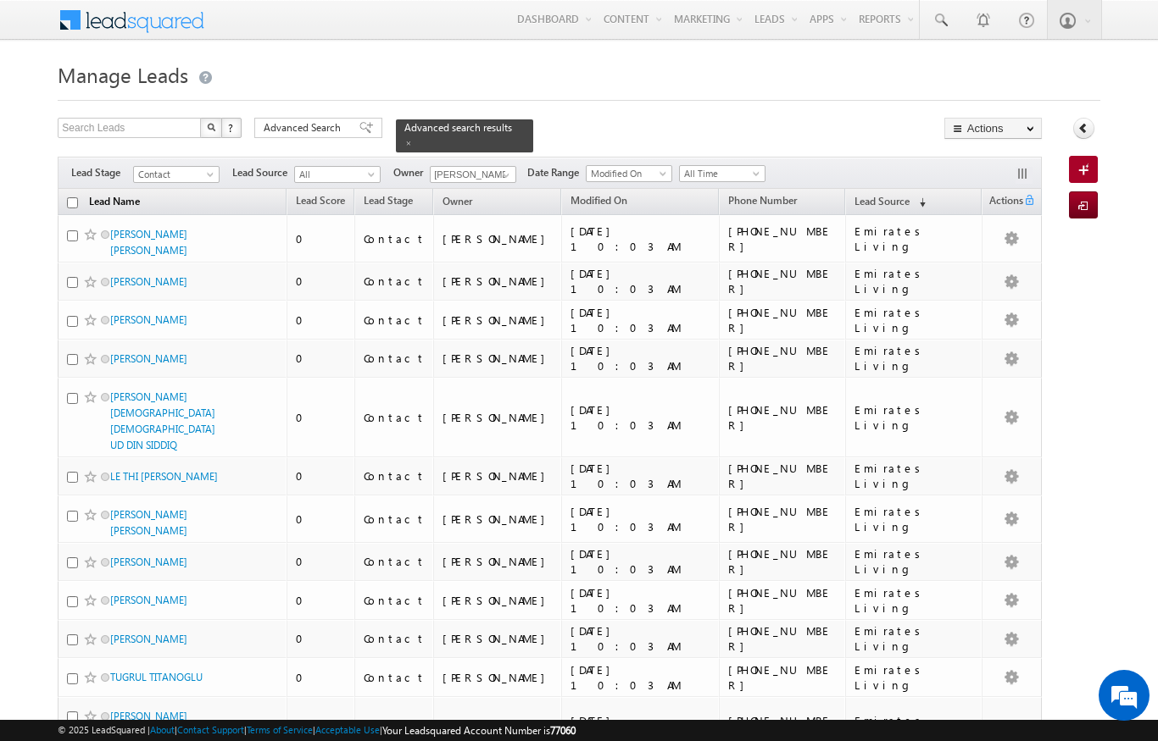
click at [81, 192] on link "Lead Name" at bounding box center [115, 203] width 68 height 22
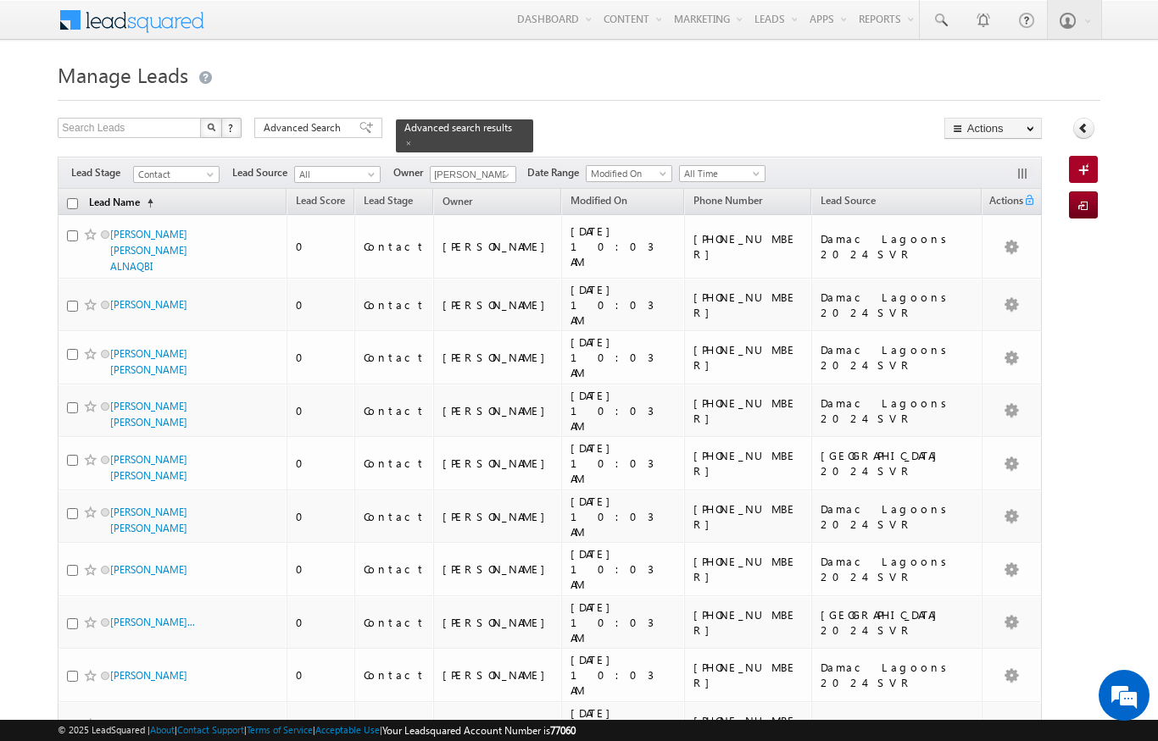
click at [131, 197] on link "Lead Name (sorted ascending)" at bounding box center [121, 203] width 81 height 22
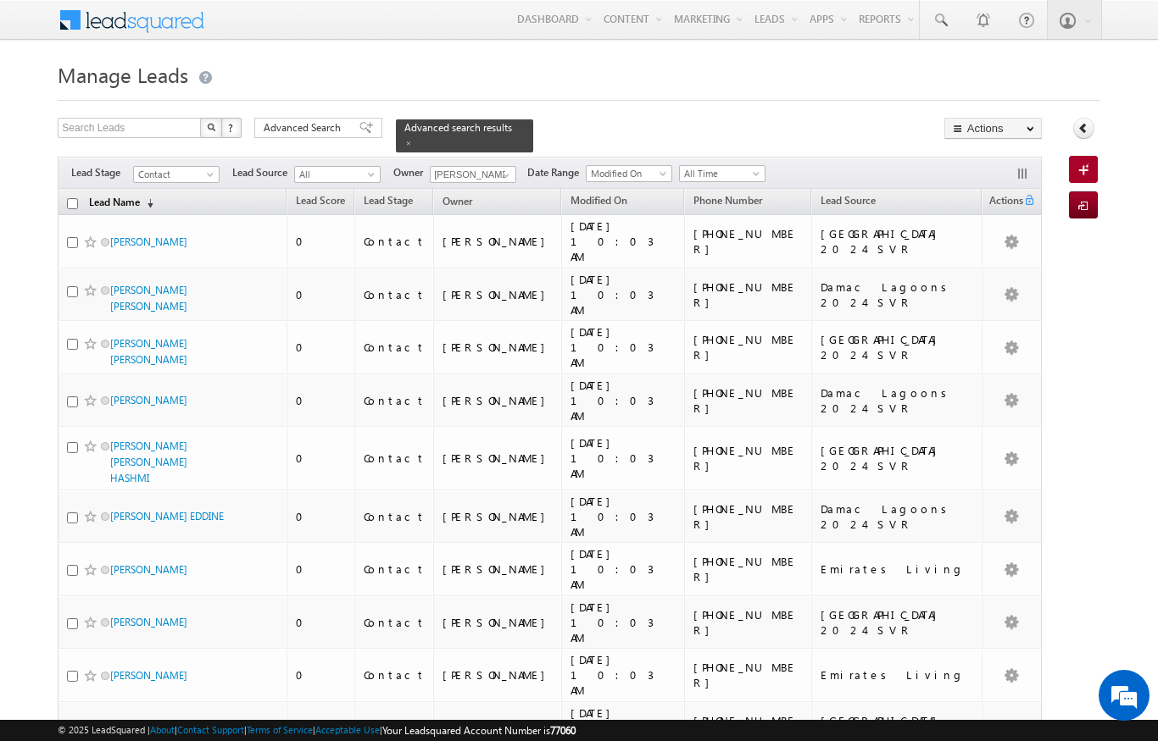
click at [142, 192] on link "Lead Name (sorted descending)" at bounding box center [121, 203] width 81 height 22
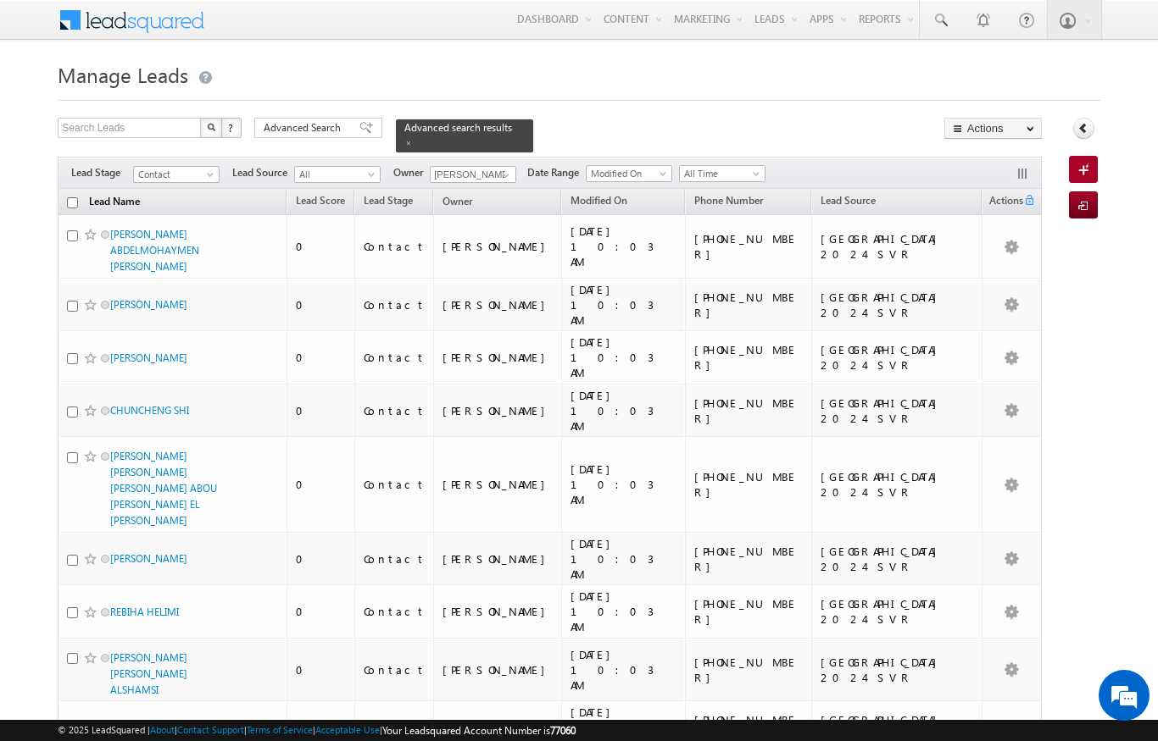
click at [133, 192] on link "Lead Name (sorted descending)" at bounding box center [115, 203] width 68 height 22
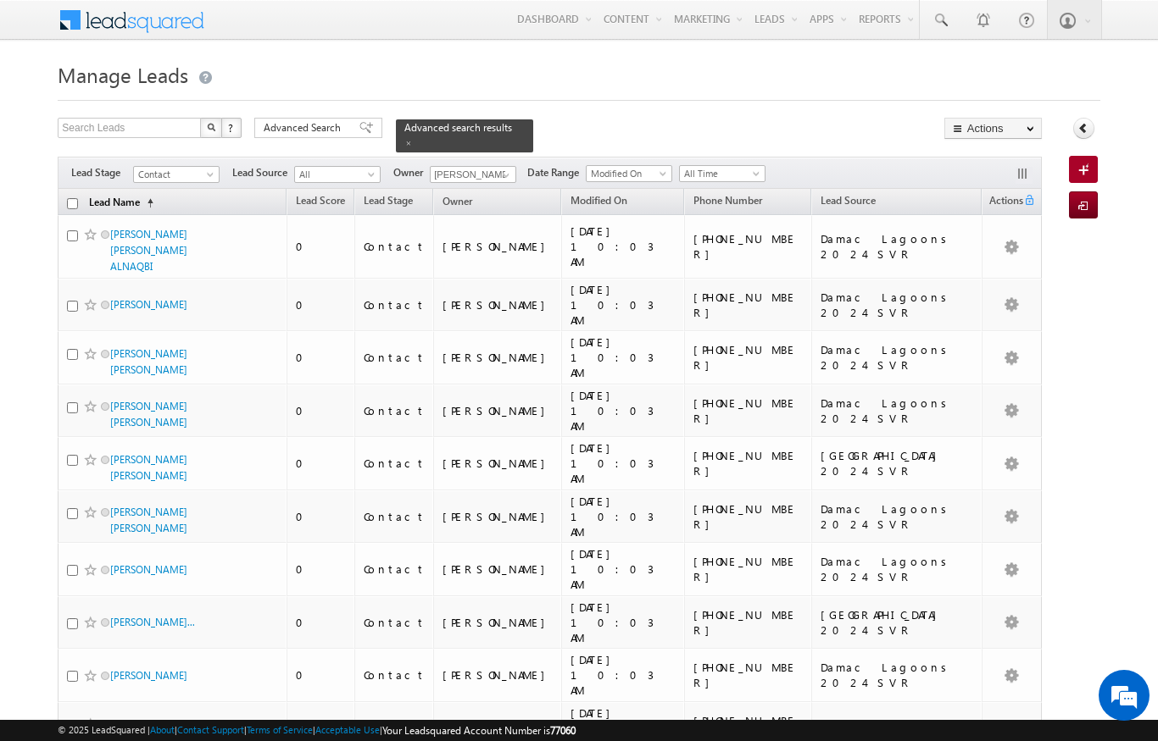
click at [139, 193] on link "Lead Name (sorted ascending)" at bounding box center [121, 203] width 81 height 22
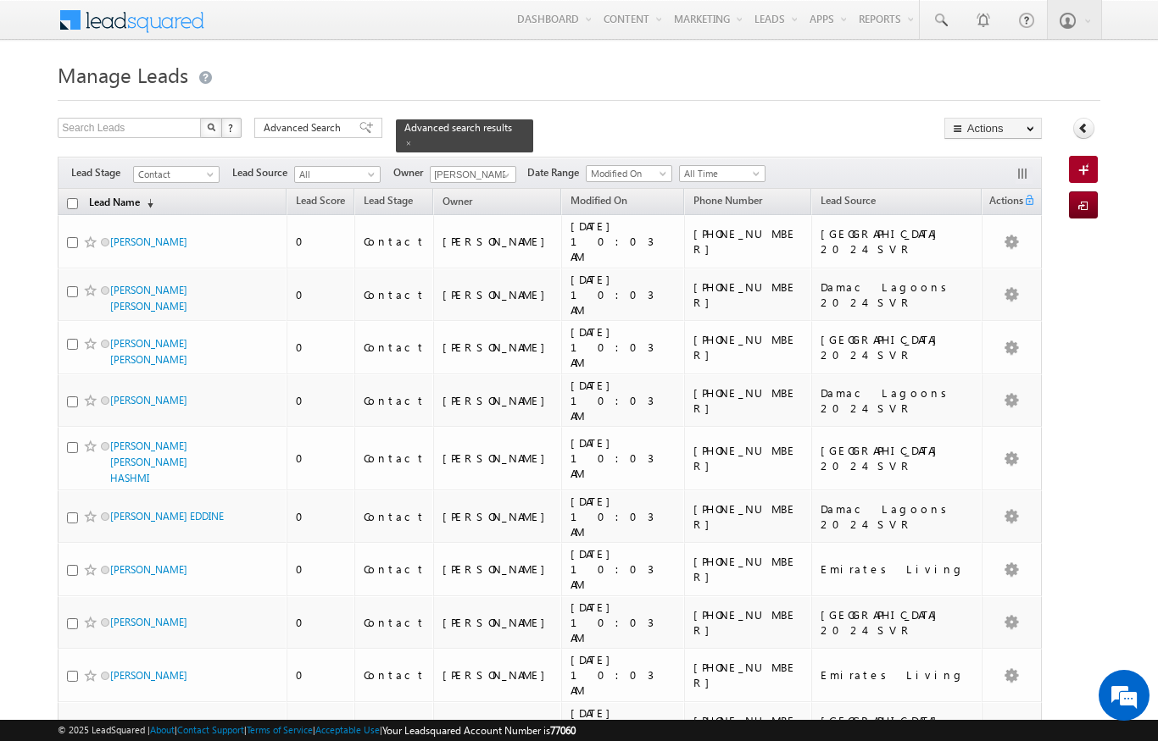
click at [135, 199] on link "Lead Name (sorted descending)" at bounding box center [121, 203] width 81 height 22
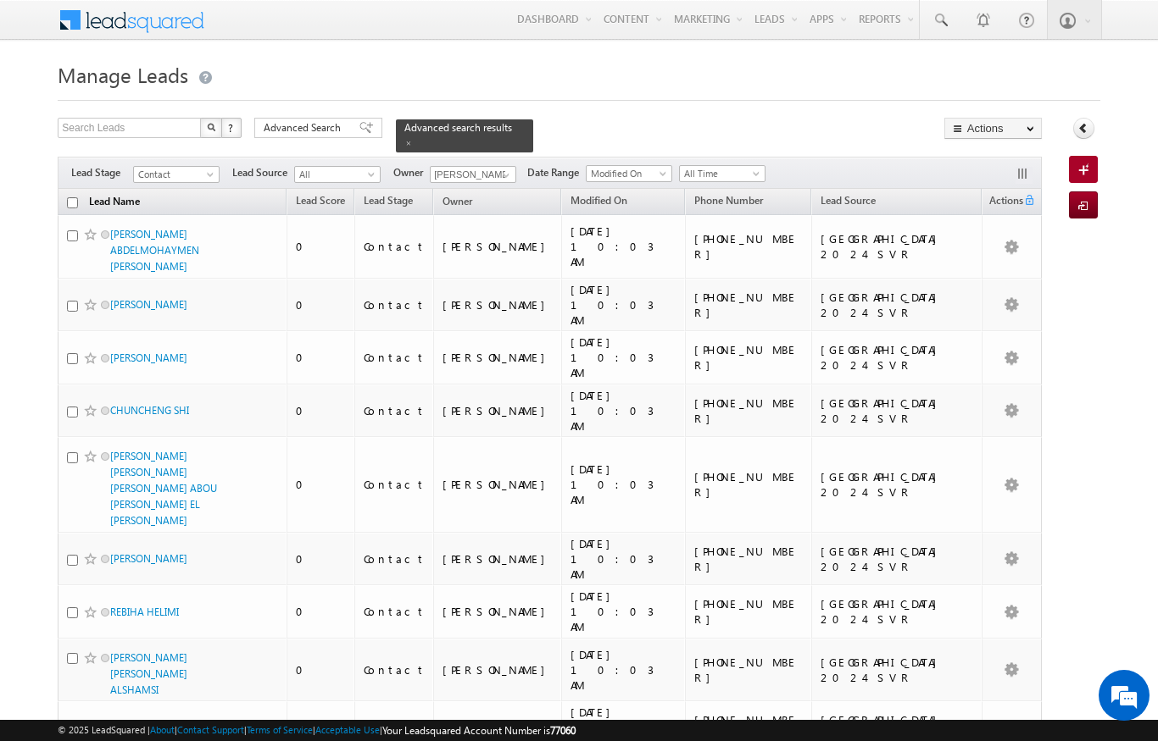
click at [125, 197] on link "Lead Name (sorted descending)" at bounding box center [115, 203] width 68 height 22
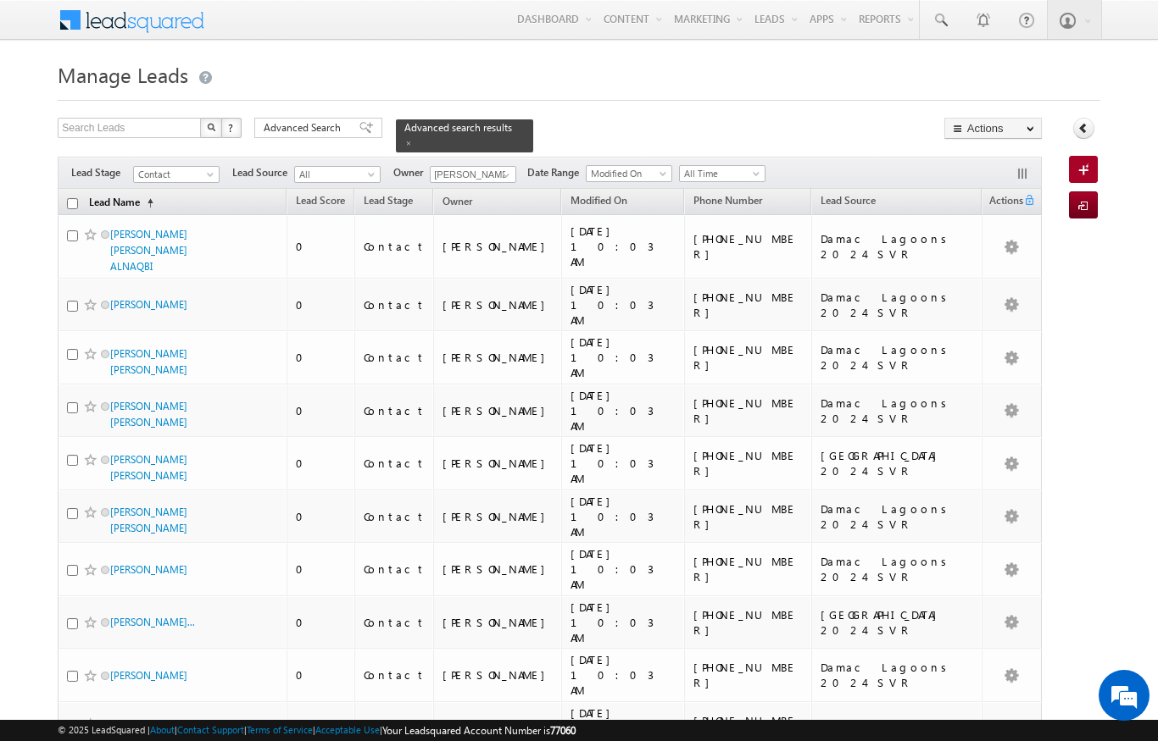
click at [145, 200] on span "(sorted ascending)" at bounding box center [147, 204] width 14 height 14
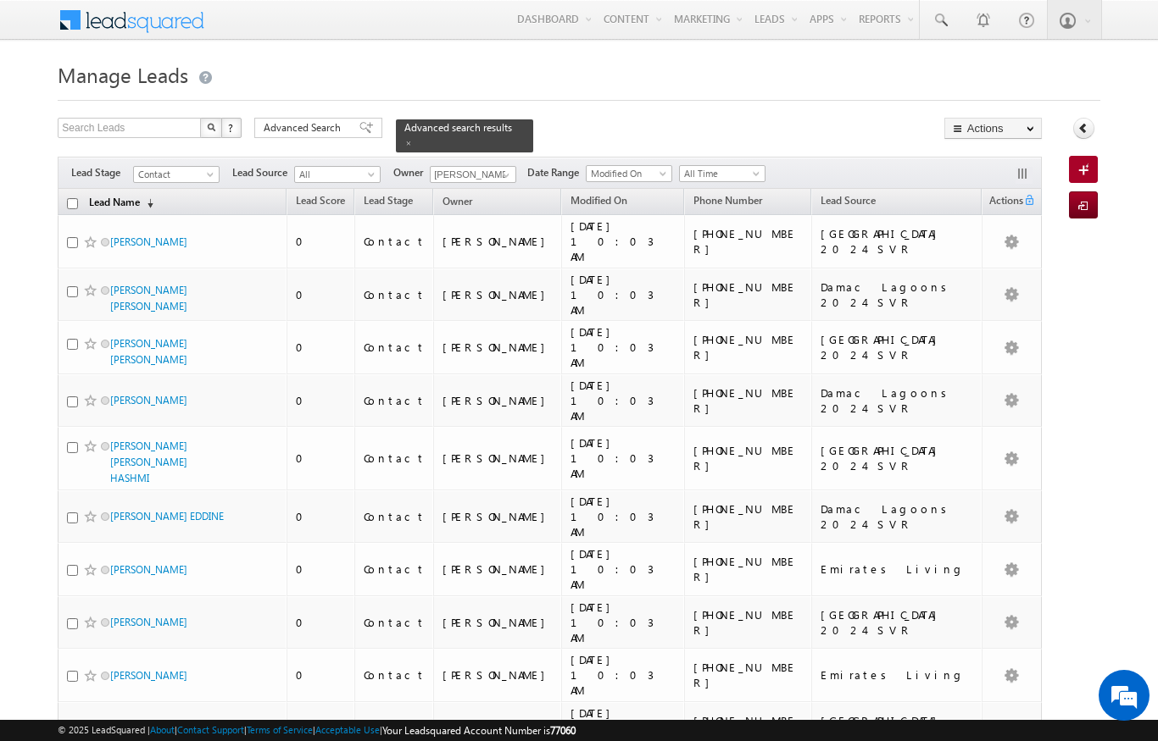
click at [142, 197] on link "Lead Name (sorted descending)" at bounding box center [121, 203] width 81 height 22
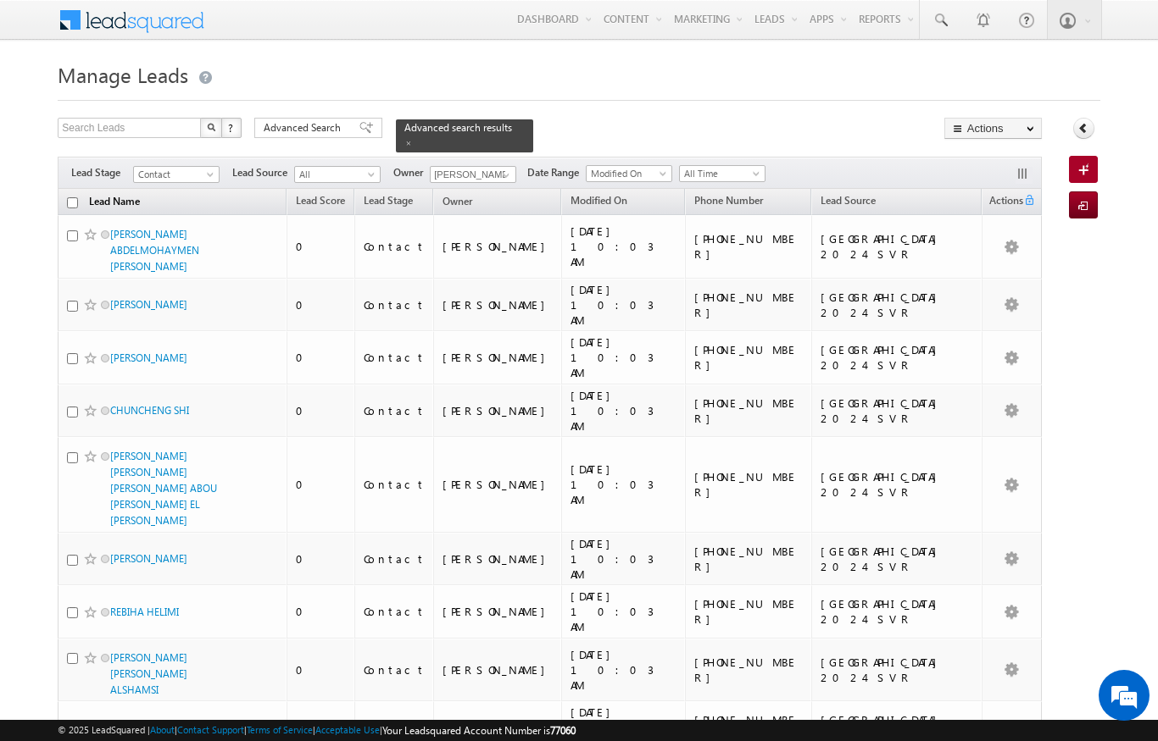
click at [130, 198] on link "Lead Name (sorted descending)" at bounding box center [115, 203] width 68 height 22
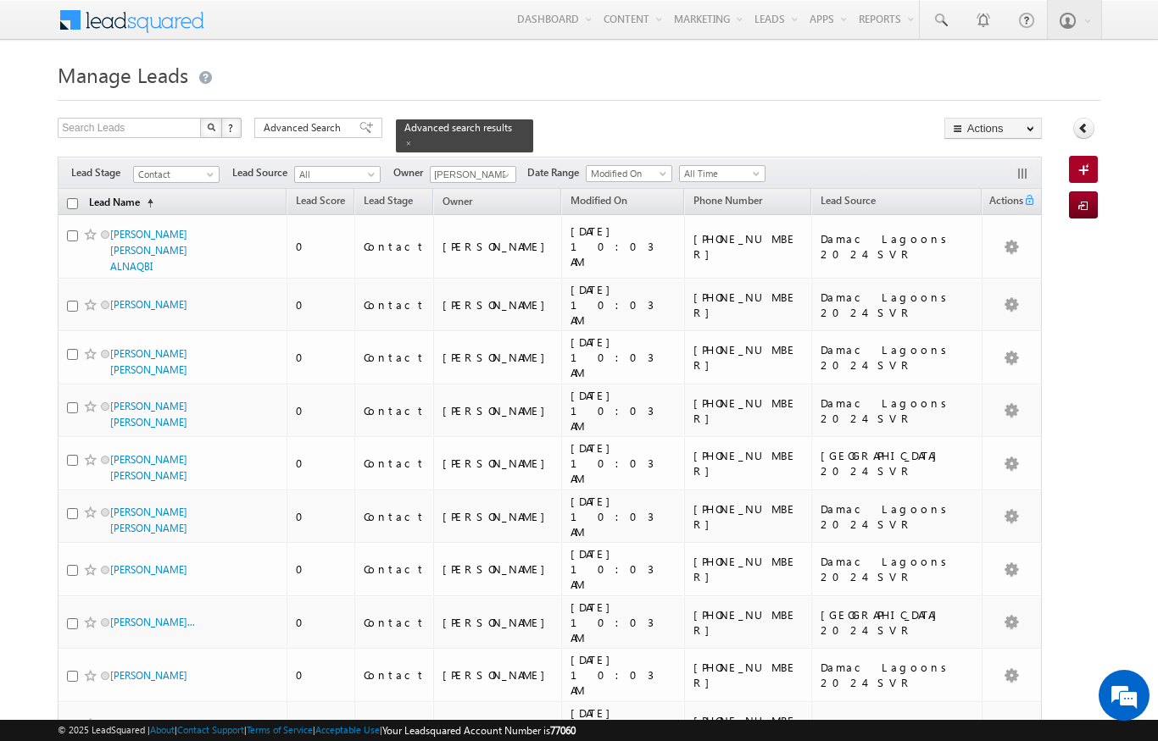
click at [136, 199] on link "Lead Name (sorted ascending)" at bounding box center [121, 203] width 81 height 22
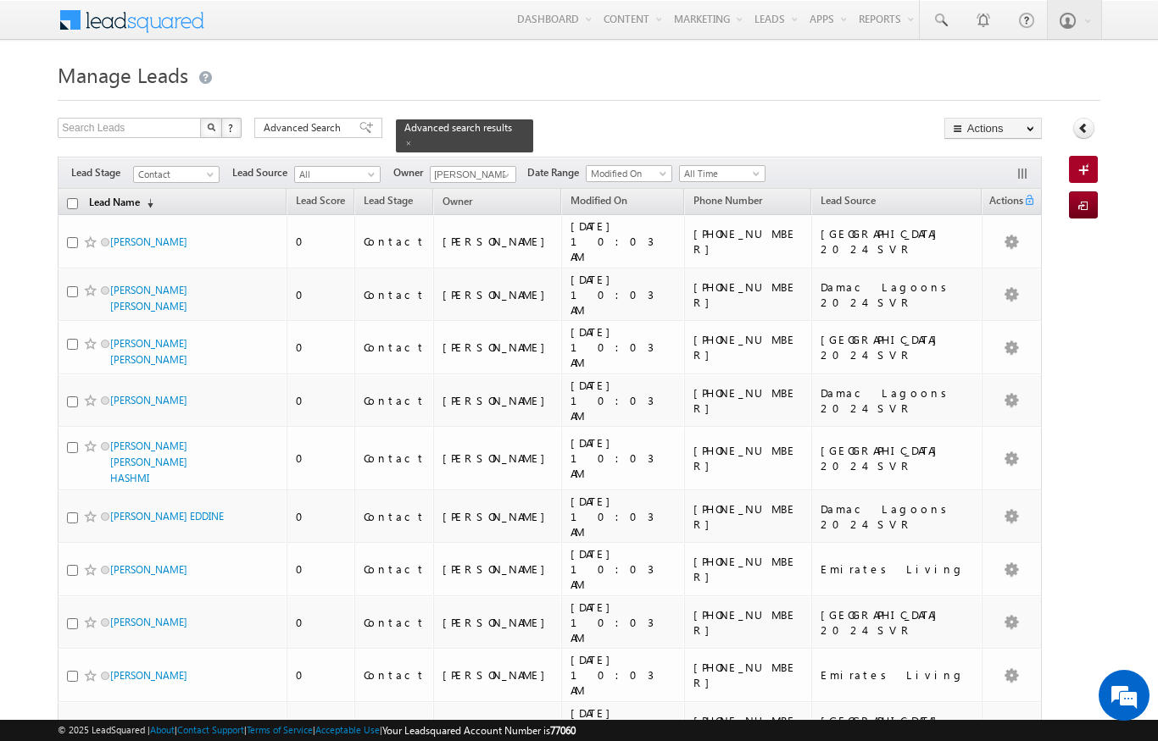
click at [141, 197] on link "Lead Name (sorted descending)" at bounding box center [121, 203] width 81 height 22
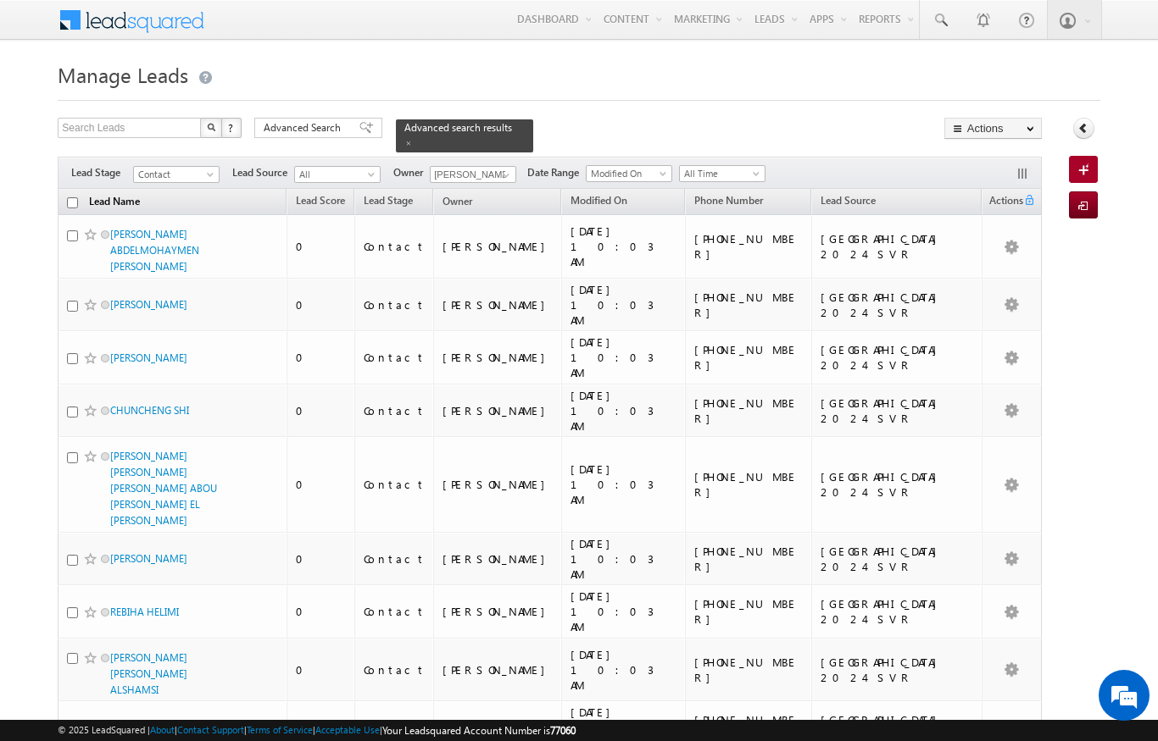
click at [130, 195] on link "Lead Name (sorted descending)" at bounding box center [115, 203] width 68 height 22
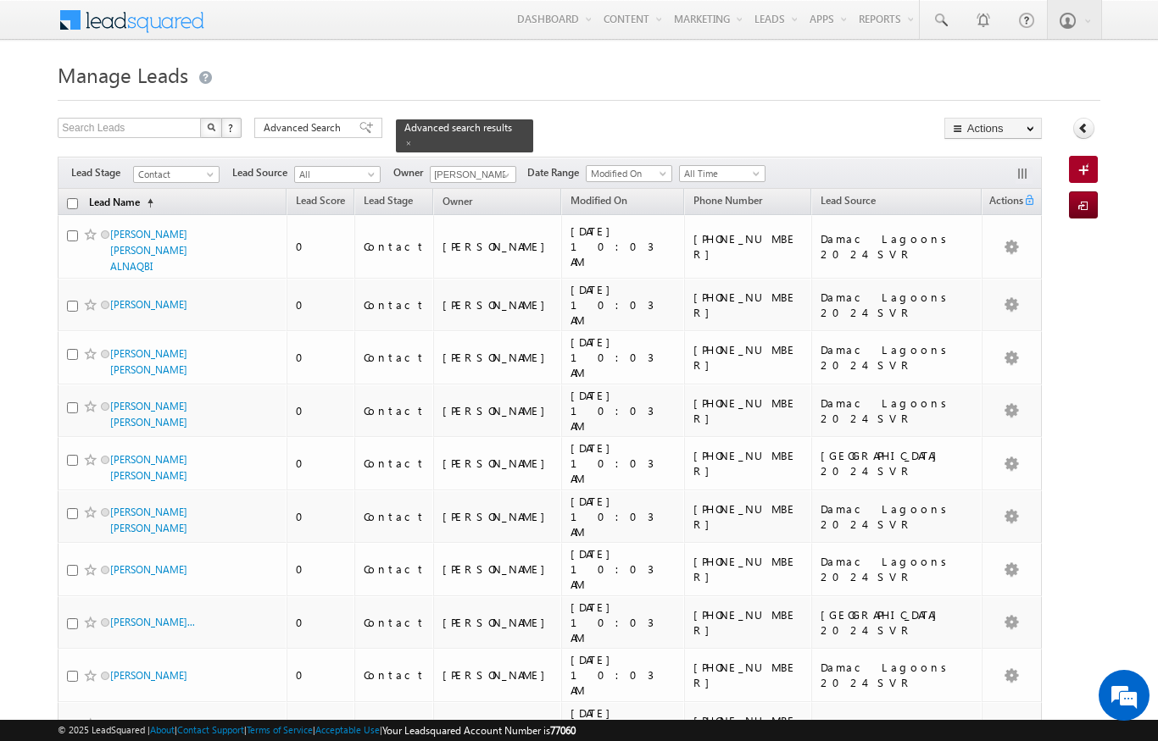
click at [143, 193] on link "Lead Name (sorted ascending)" at bounding box center [121, 203] width 81 height 22
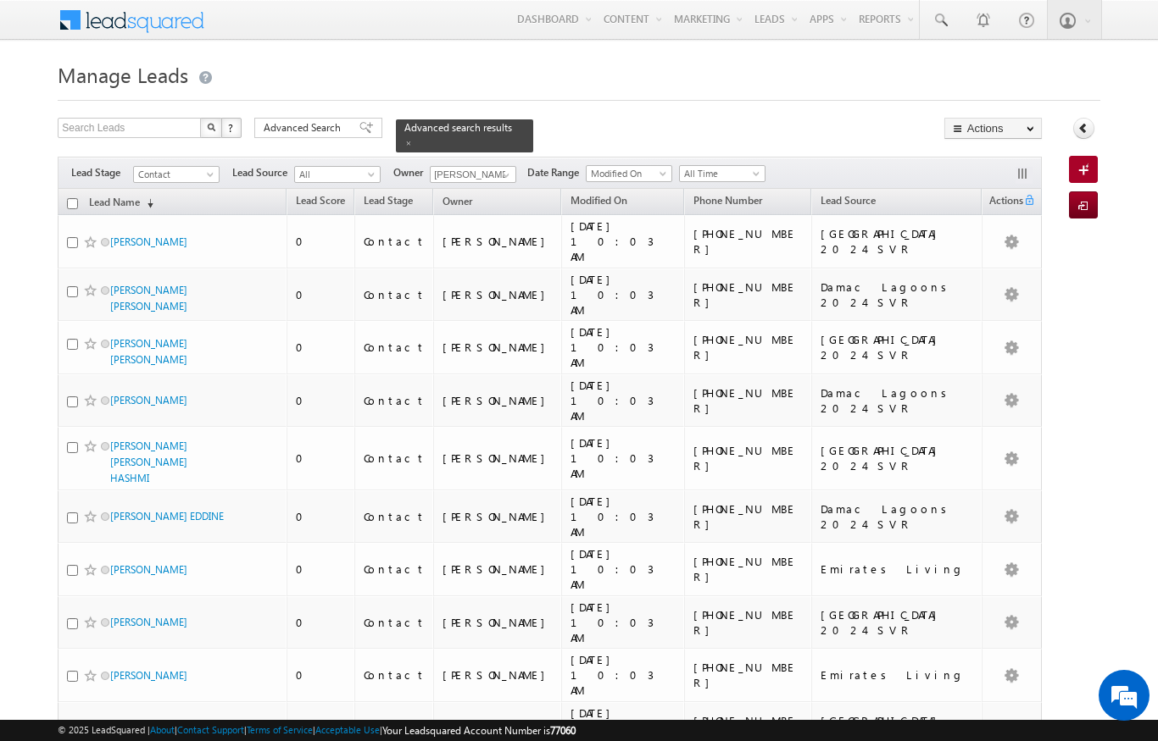
click at [72, 198] on input "checkbox" at bounding box center [72, 203] width 11 height 11
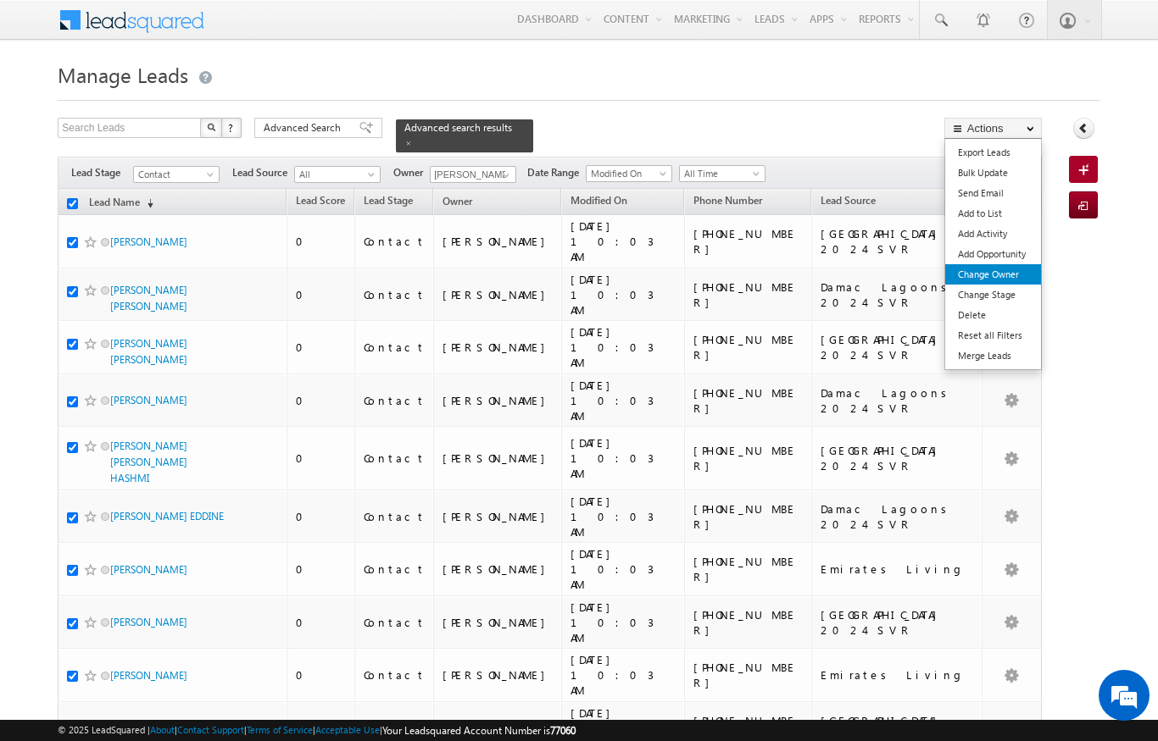
click at [1002, 273] on link "Change Owner" at bounding box center [993, 274] width 96 height 20
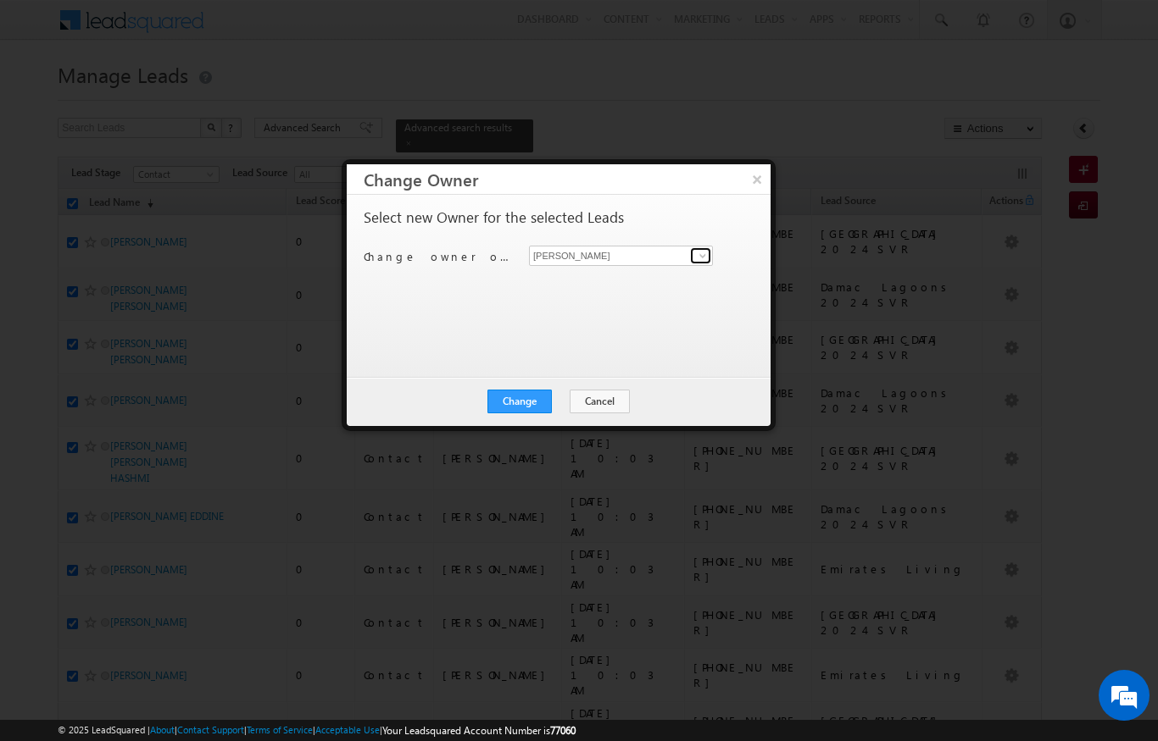
click at [691, 260] on link at bounding box center [700, 255] width 21 height 17
click at [628, 276] on link "[PERSON_NAME] [PERSON_NAME][EMAIL_ADDRESS][DOMAIN_NAME]" at bounding box center [621, 282] width 184 height 32
click at [528, 398] on button "Change" at bounding box center [519, 402] width 64 height 24
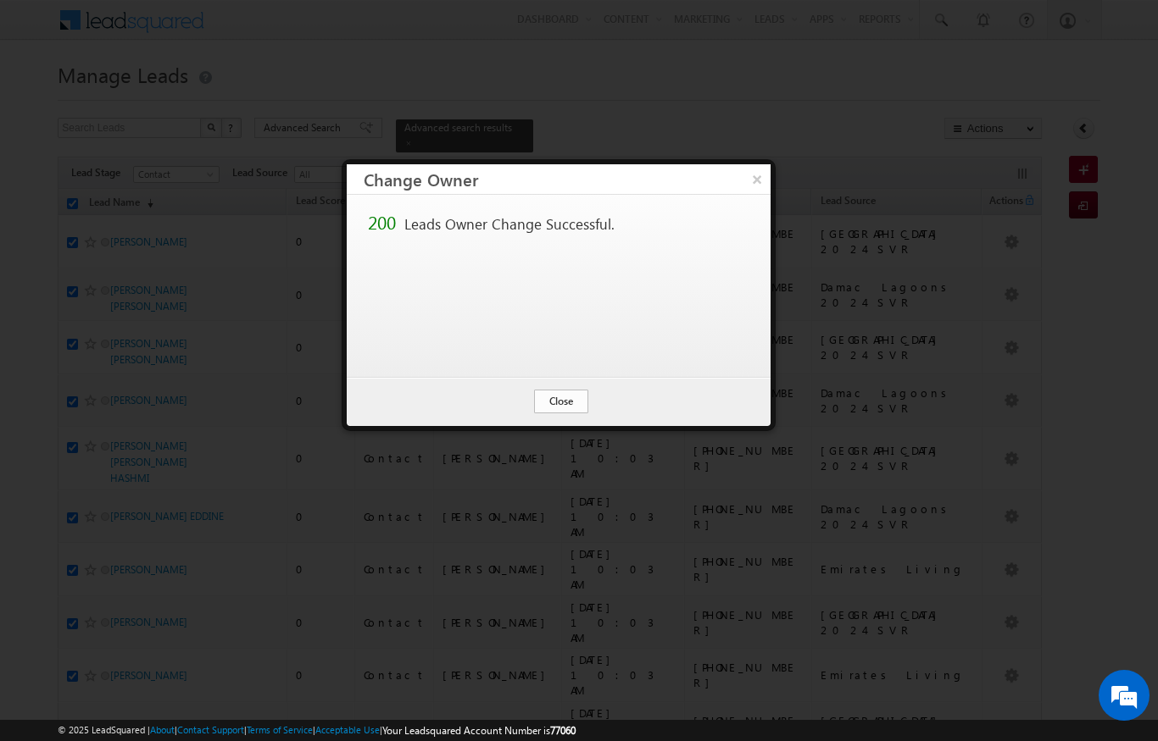
click at [566, 400] on button "Close" at bounding box center [561, 402] width 54 height 24
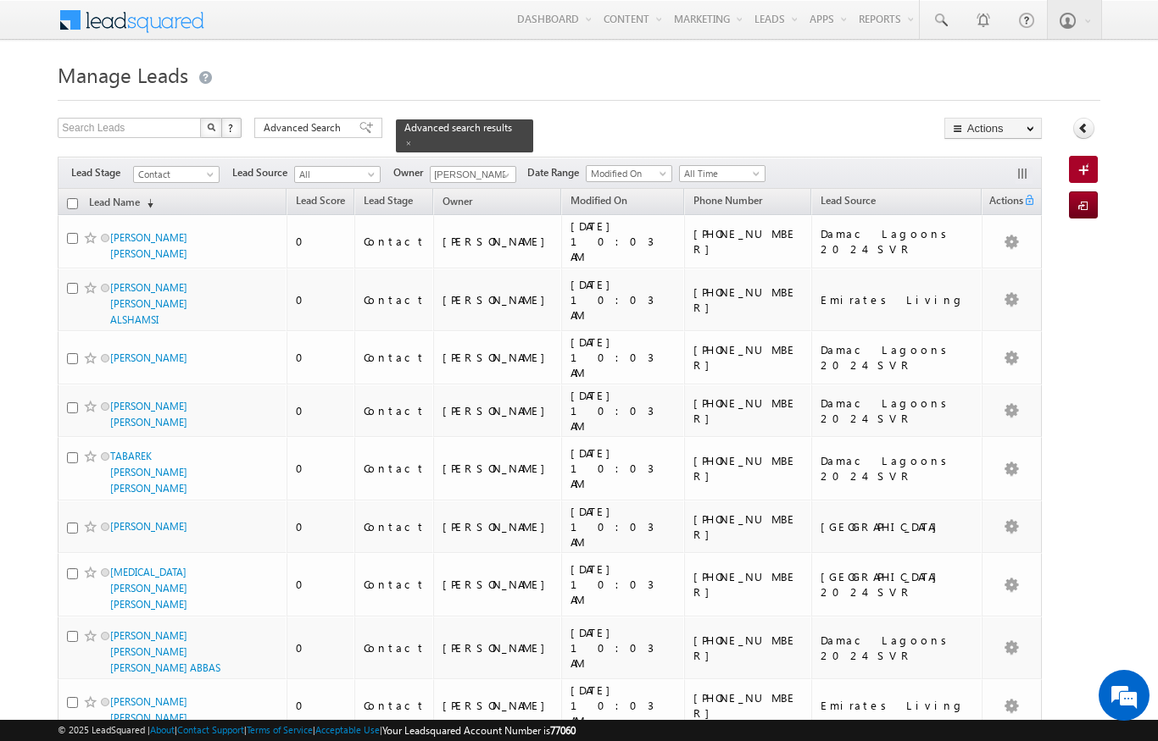
click at [70, 198] on input "checkbox" at bounding box center [72, 203] width 11 height 11
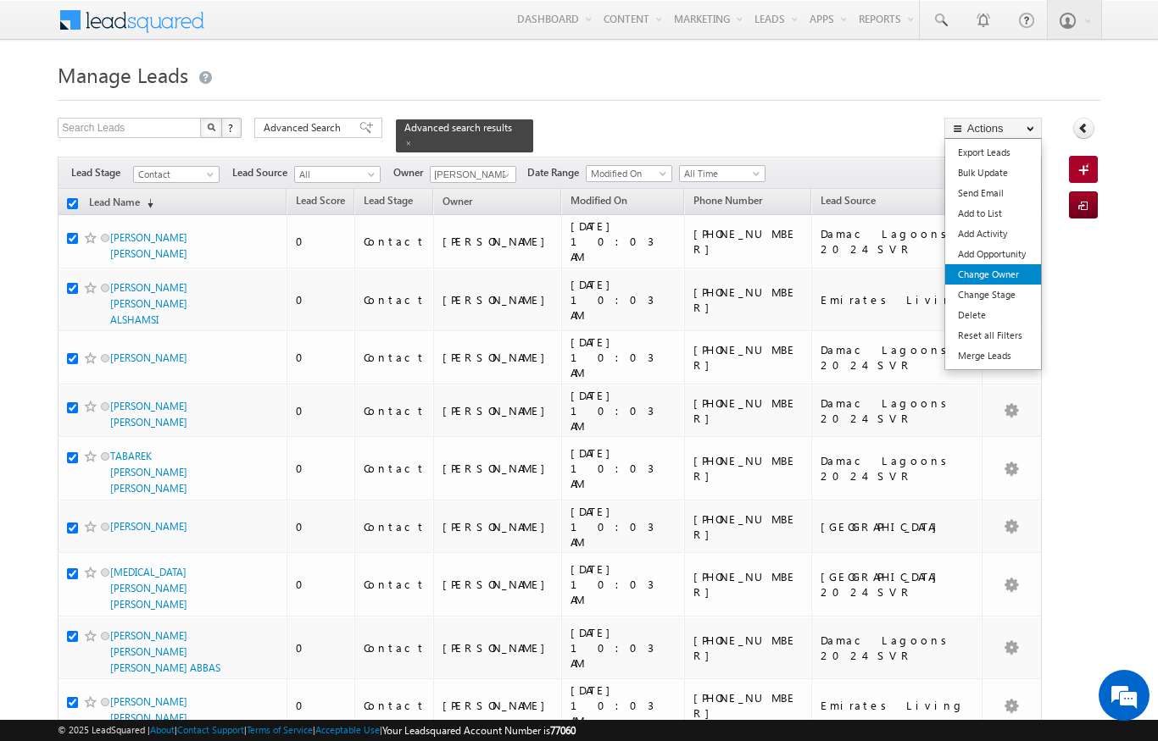
click at [1008, 278] on link "Change Owner" at bounding box center [993, 274] width 96 height 20
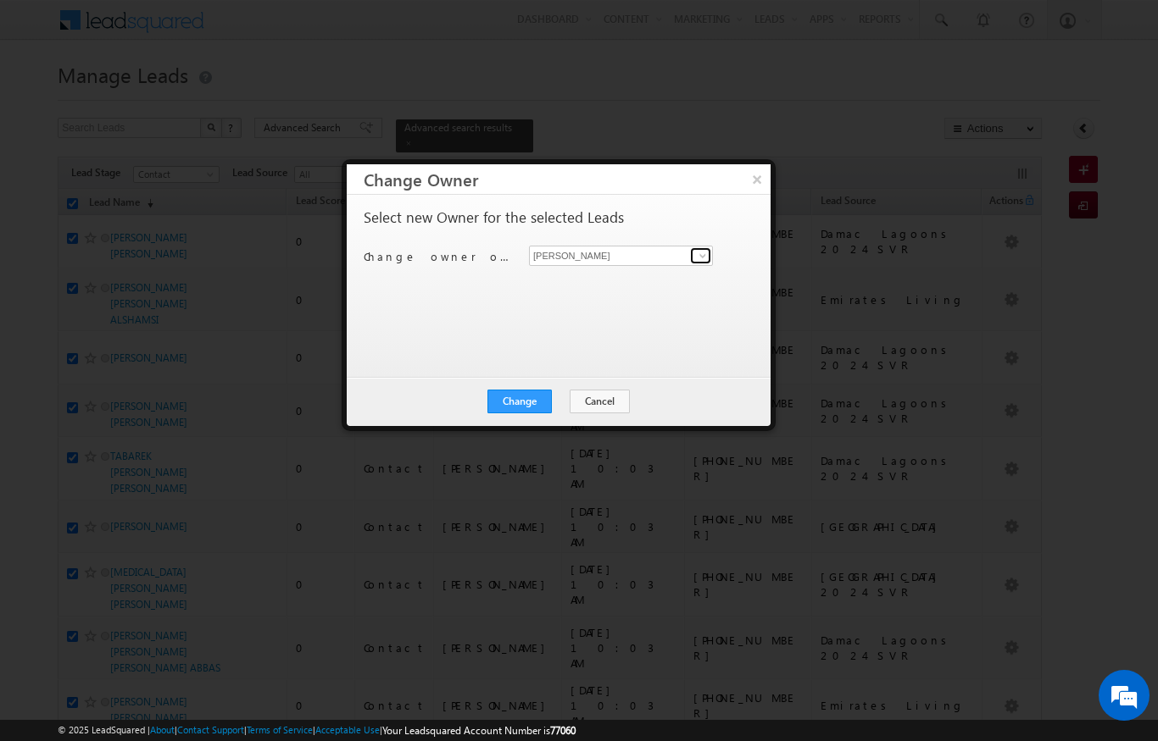
click at [699, 261] on span at bounding box center [703, 256] width 14 height 14
click at [619, 282] on span "[EMAIL_ADDRESS][DOMAIN_NAME]" at bounding box center [612, 288] width 153 height 13
click at [527, 393] on button "Change" at bounding box center [519, 402] width 64 height 24
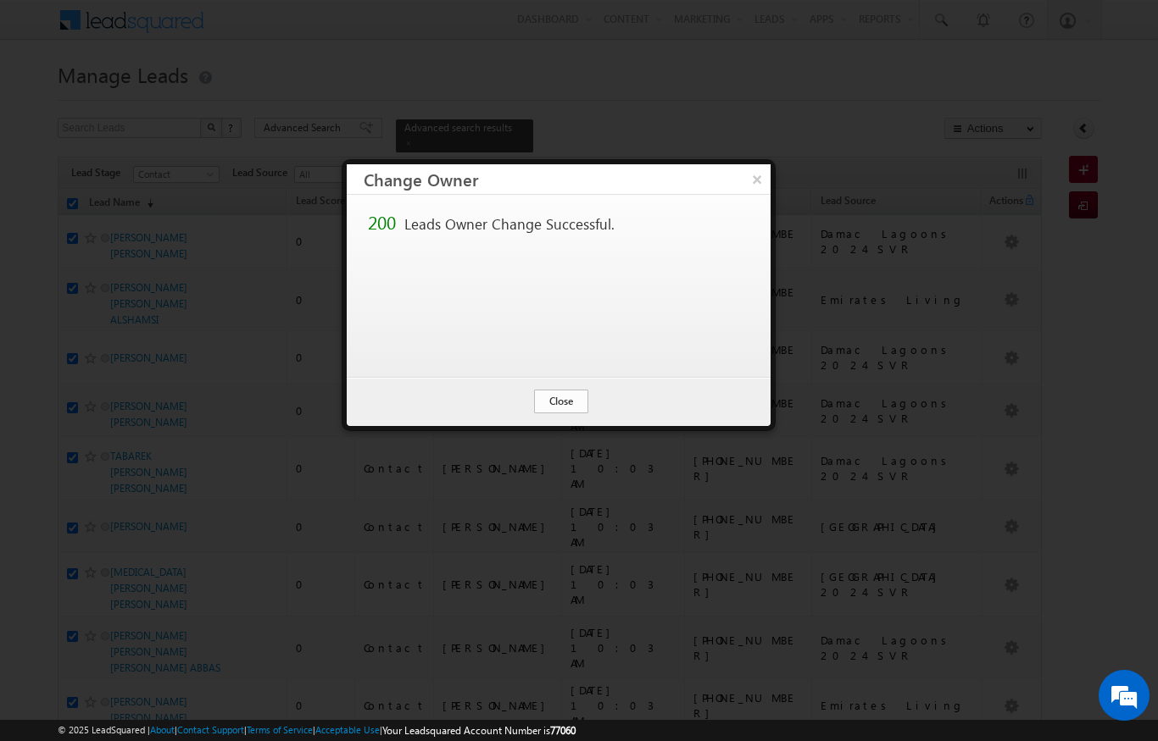
click at [571, 396] on button "Close" at bounding box center [561, 402] width 54 height 24
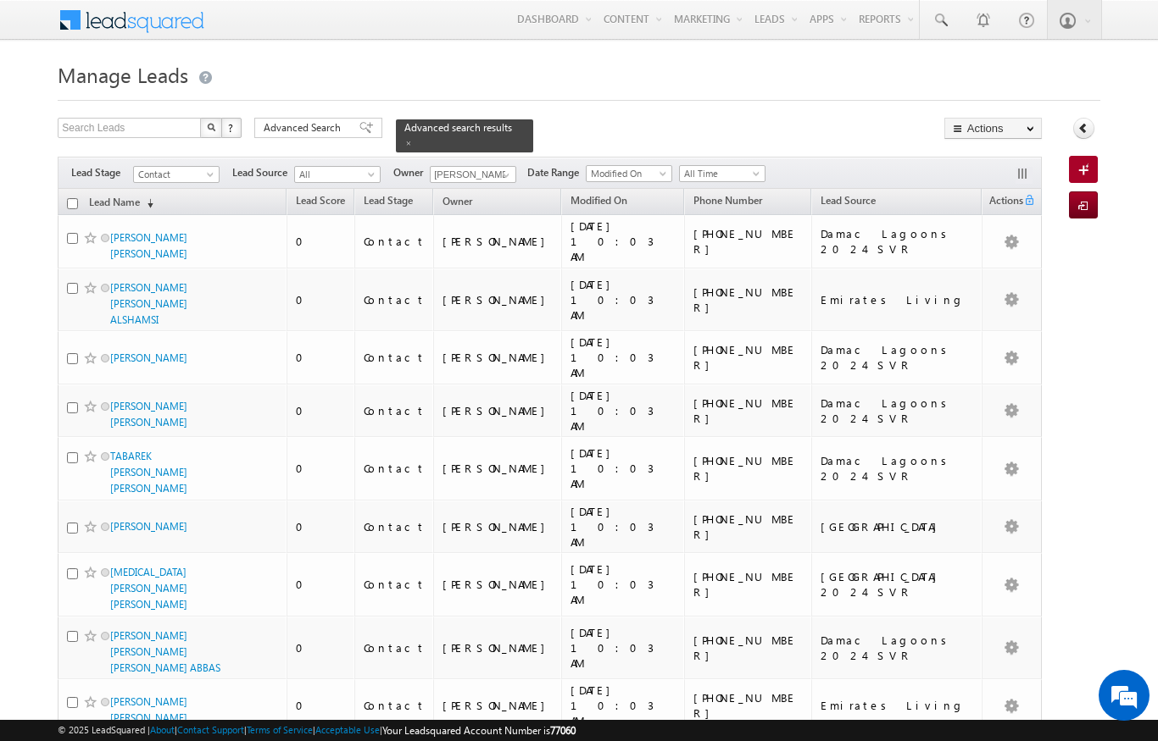
click at [71, 198] on input "checkbox" at bounding box center [72, 203] width 11 height 11
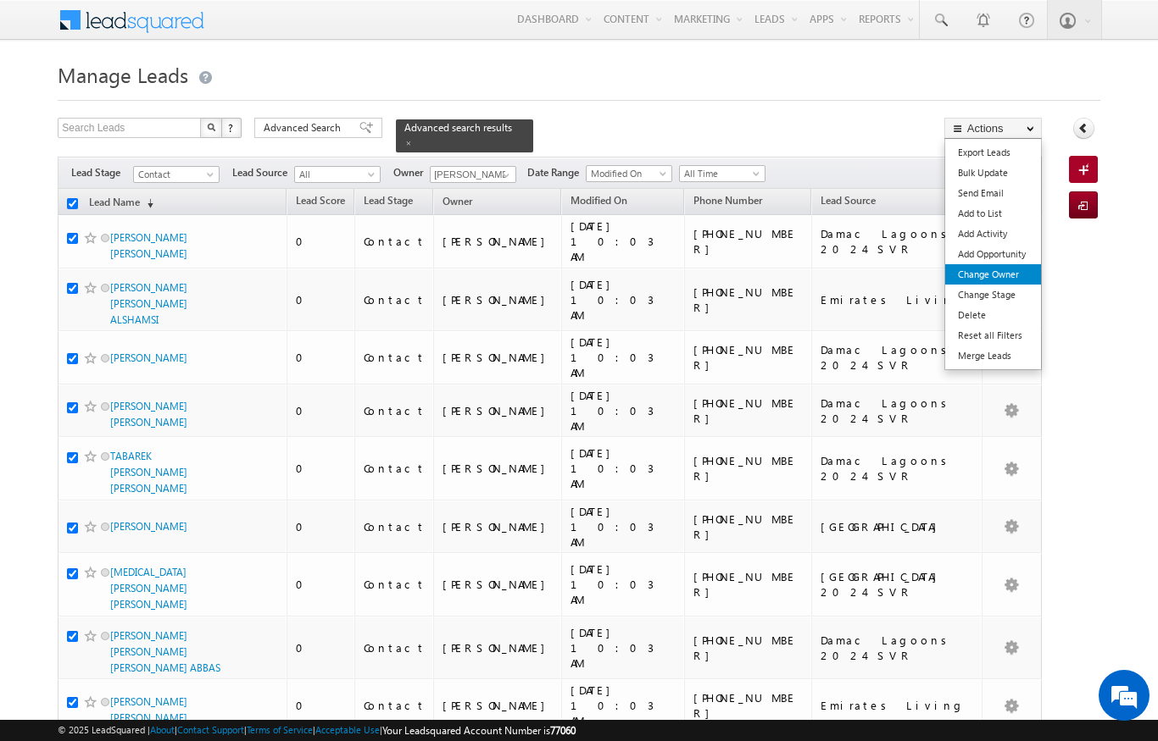
click at [1008, 276] on link "Change Owner" at bounding box center [993, 274] width 96 height 20
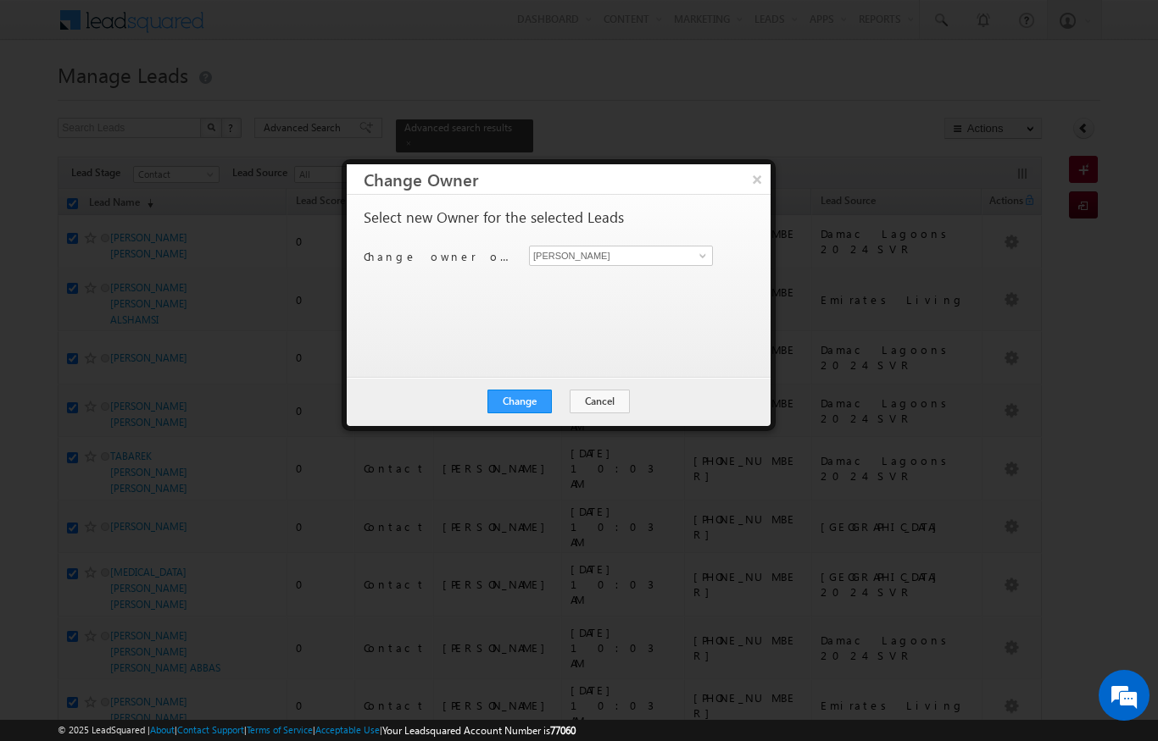
click at [761, 578] on div at bounding box center [579, 370] width 1158 height 741
click at [685, 264] on input "[PERSON_NAME]" at bounding box center [621, 256] width 184 height 20
click at [697, 264] on link at bounding box center [700, 255] width 21 height 17
click at [608, 270] on link "[PERSON_NAME] [PERSON_NAME][EMAIL_ADDRESS][DOMAIN_NAME]" at bounding box center [621, 282] width 184 height 32
click at [517, 402] on button "Change" at bounding box center [519, 402] width 64 height 24
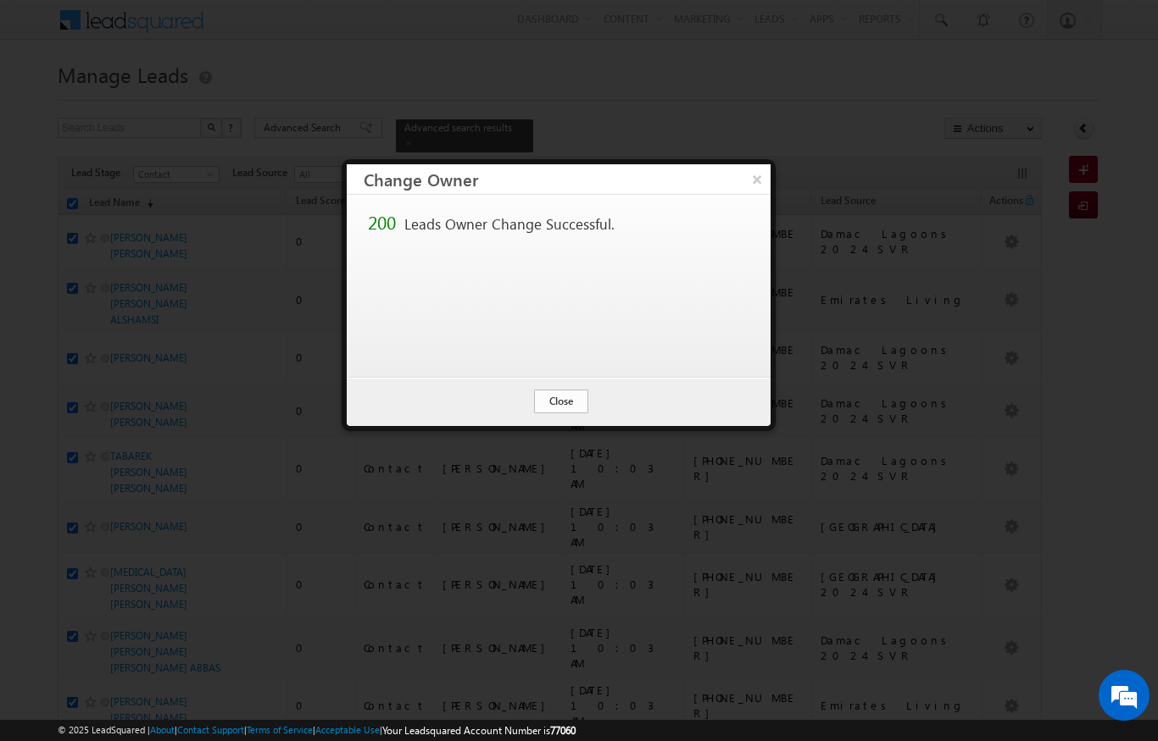
click at [547, 408] on button "Close" at bounding box center [561, 402] width 54 height 24
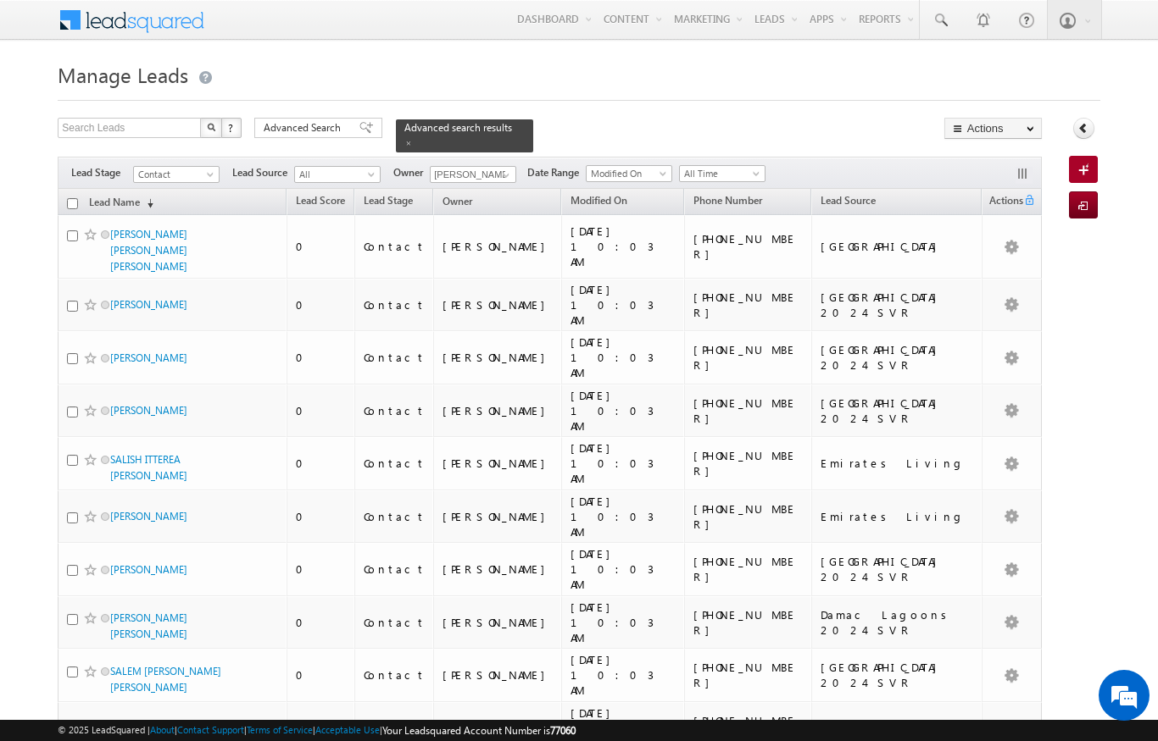
click at [69, 198] on input "checkbox" at bounding box center [72, 203] width 11 height 11
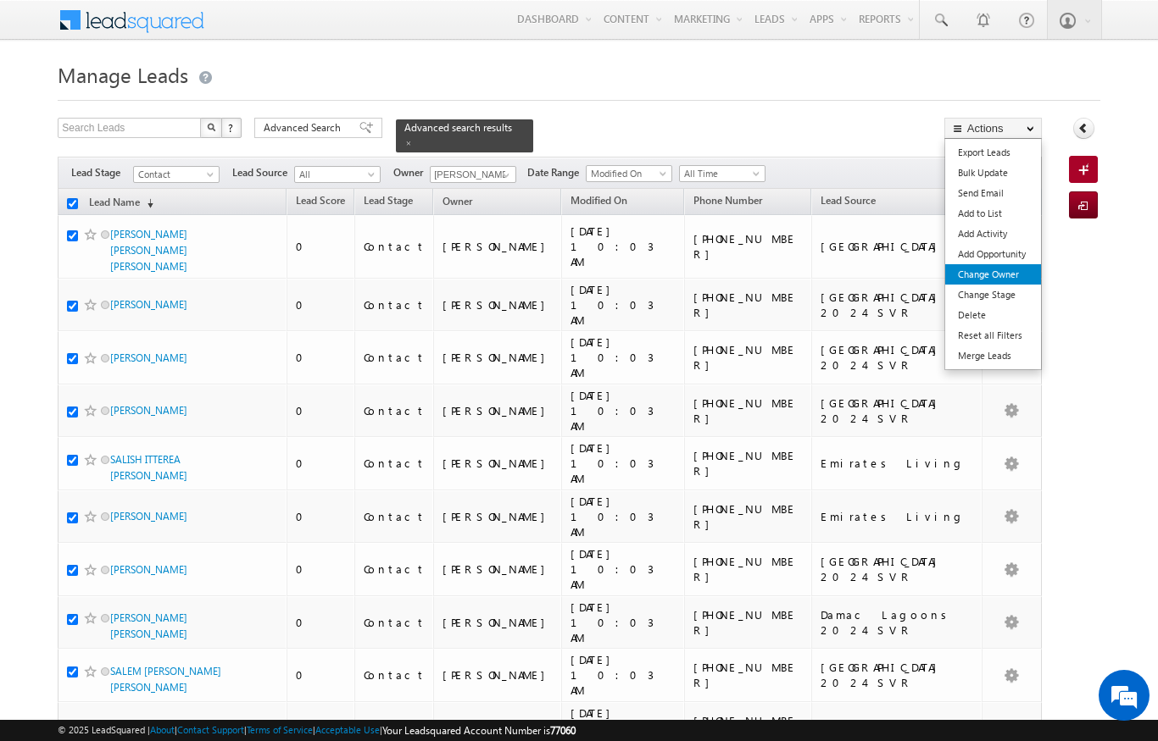
click at [1007, 270] on link "Change Owner" at bounding box center [993, 274] width 96 height 20
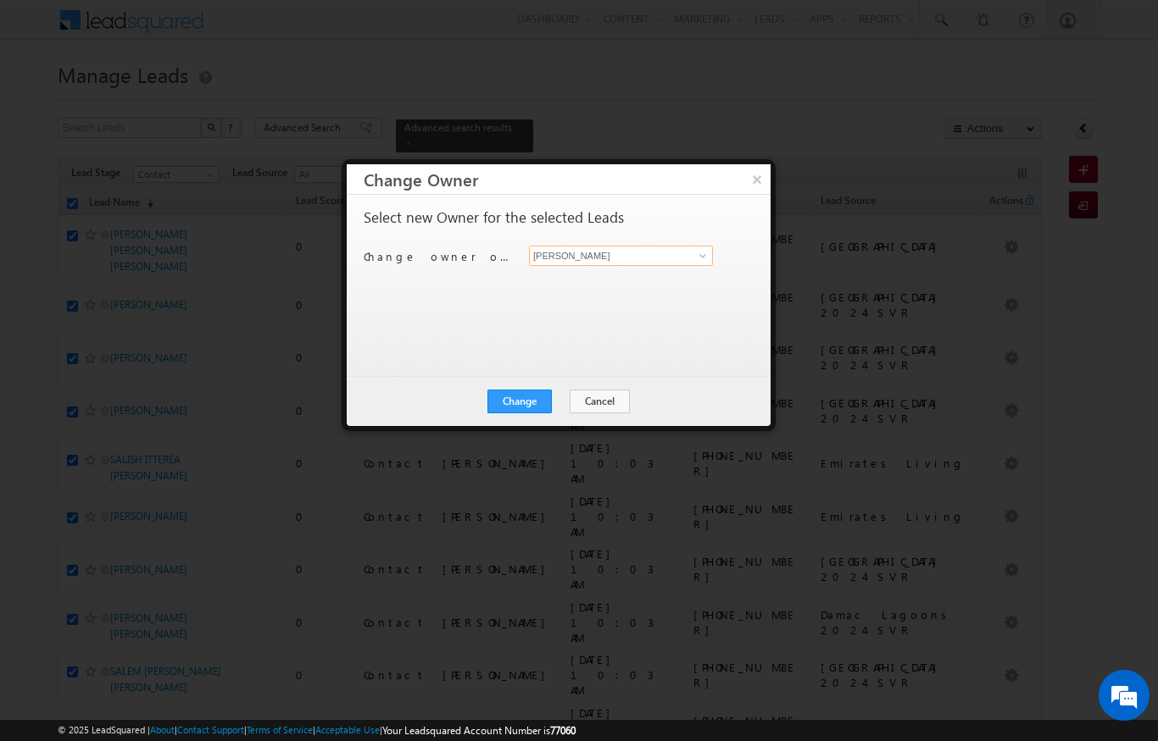
click at [686, 253] on input "[PERSON_NAME]" at bounding box center [621, 256] width 184 height 20
click at [643, 288] on span "[EMAIL_ADDRESS][DOMAIN_NAME]" at bounding box center [612, 288] width 153 height 13
click at [519, 398] on button "Change" at bounding box center [519, 402] width 64 height 24
click at [552, 406] on button "Close" at bounding box center [561, 402] width 54 height 24
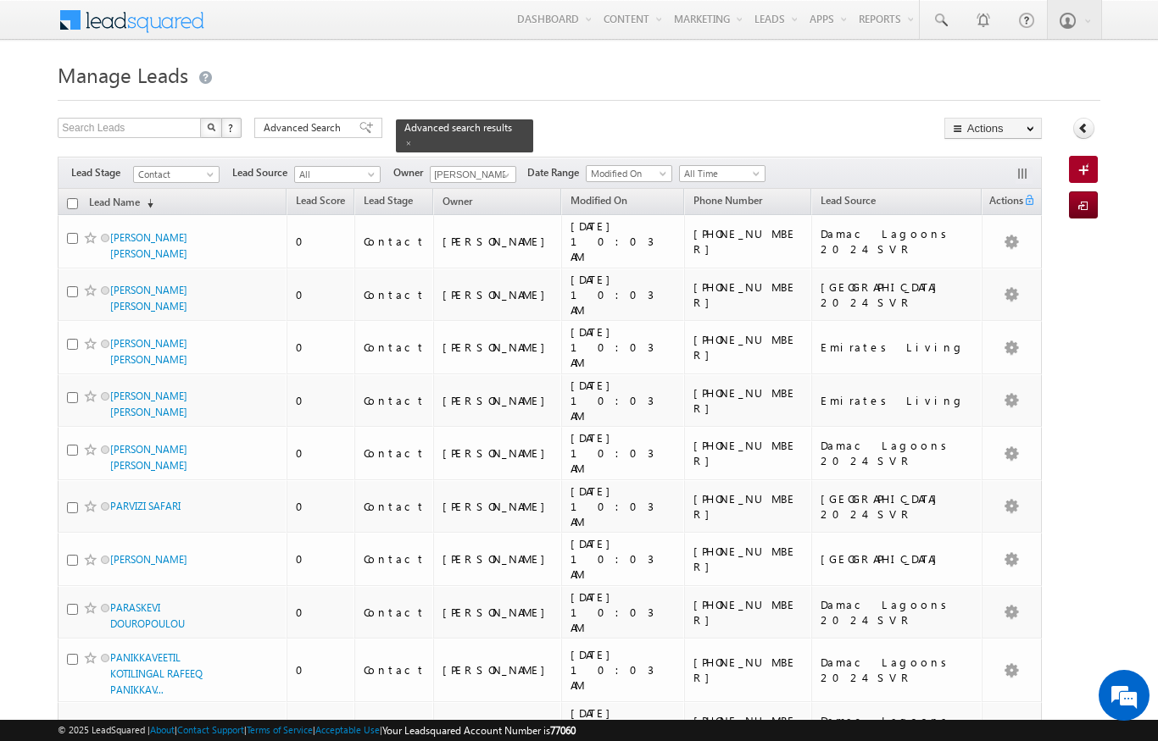
click at [69, 198] on input "checkbox" at bounding box center [72, 203] width 11 height 11
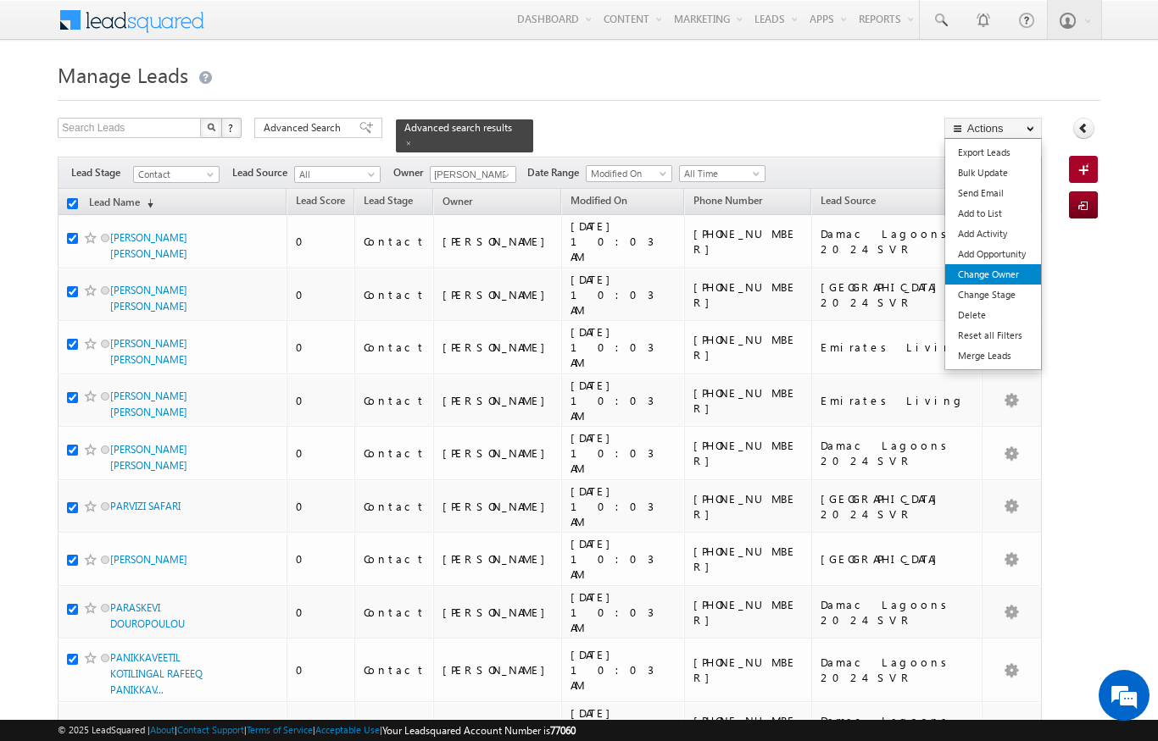
click at [995, 281] on link "Change Owner" at bounding box center [993, 274] width 96 height 20
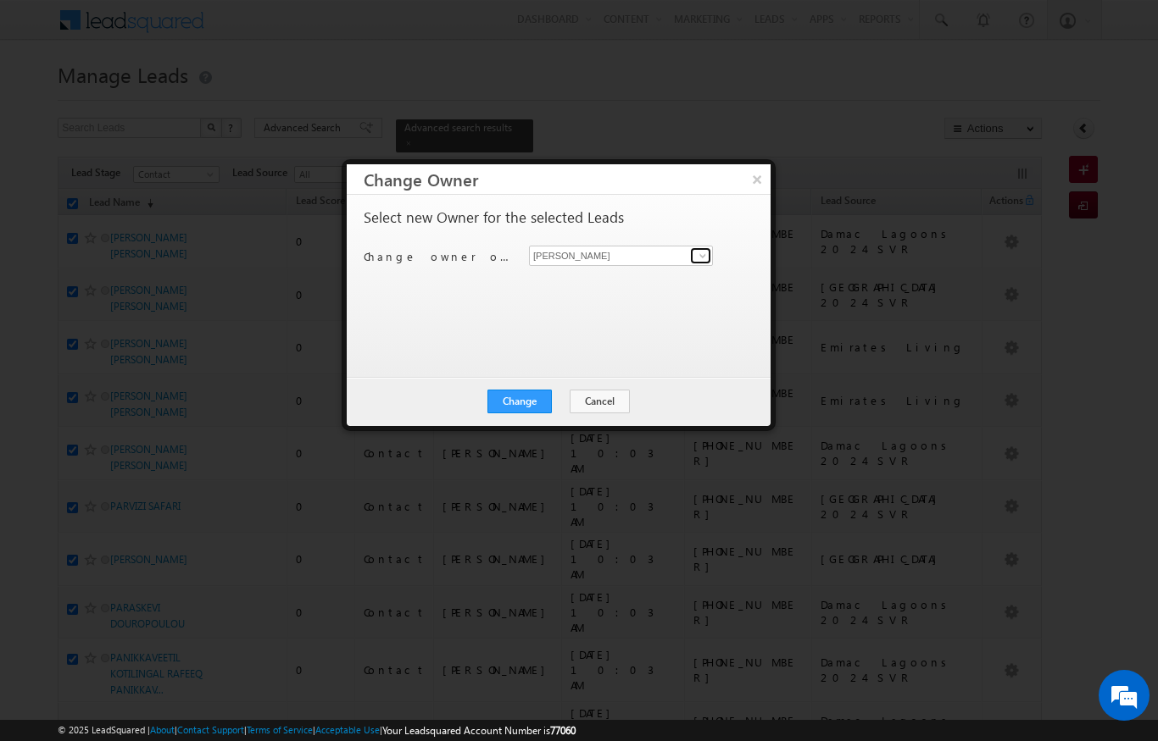
click at [691, 261] on link at bounding box center [700, 255] width 21 height 17
click at [644, 286] on span "[EMAIL_ADDRESS][DOMAIN_NAME]" at bounding box center [612, 288] width 153 height 13
click at [524, 406] on button "Change" at bounding box center [519, 402] width 64 height 24
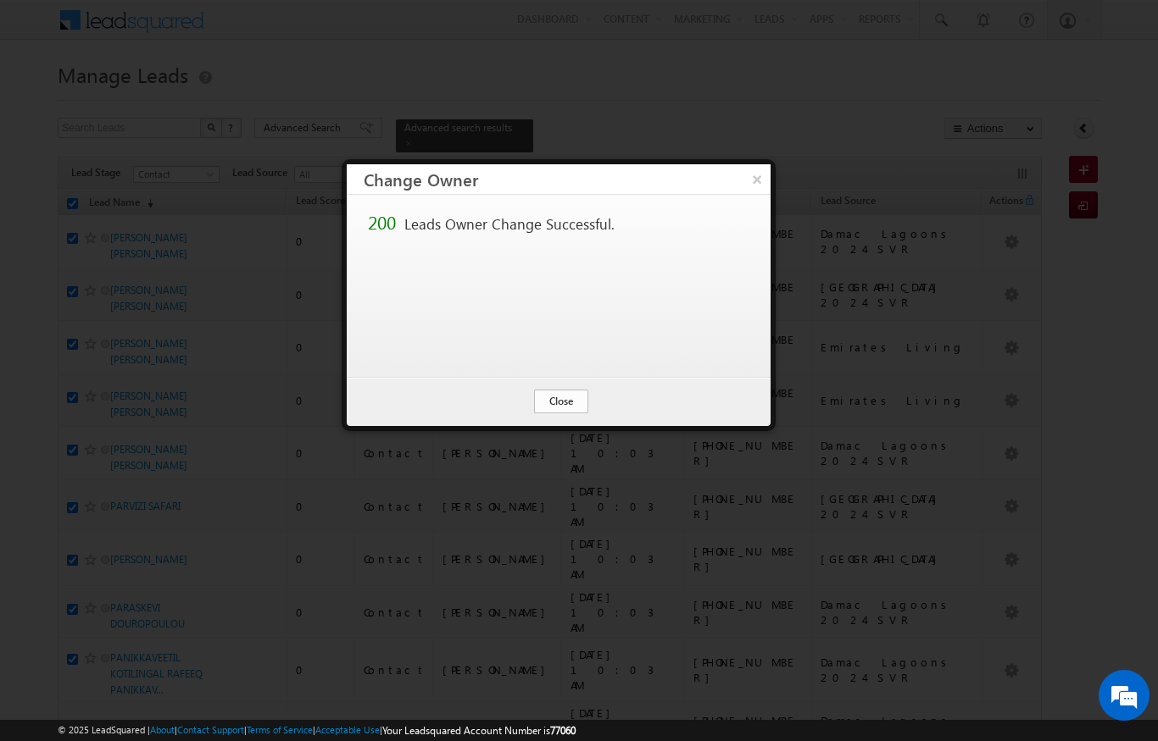
click at [552, 394] on button "Close" at bounding box center [561, 402] width 54 height 24
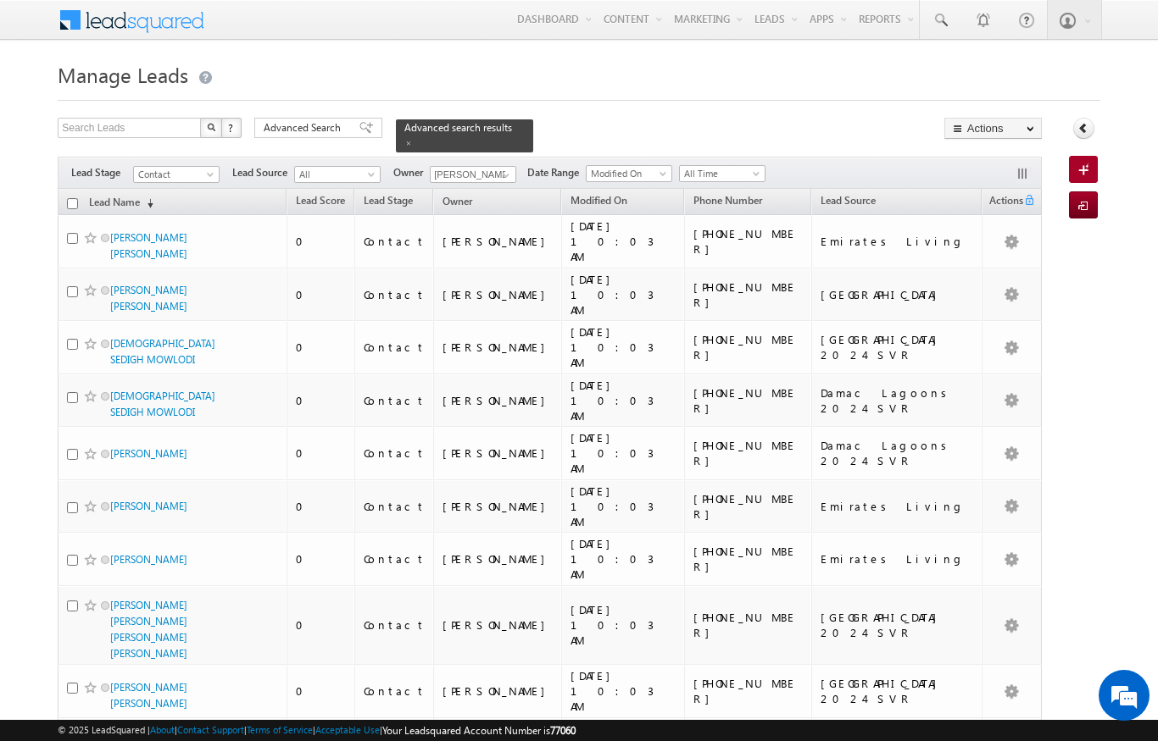
click at [73, 198] on input "checkbox" at bounding box center [72, 203] width 11 height 11
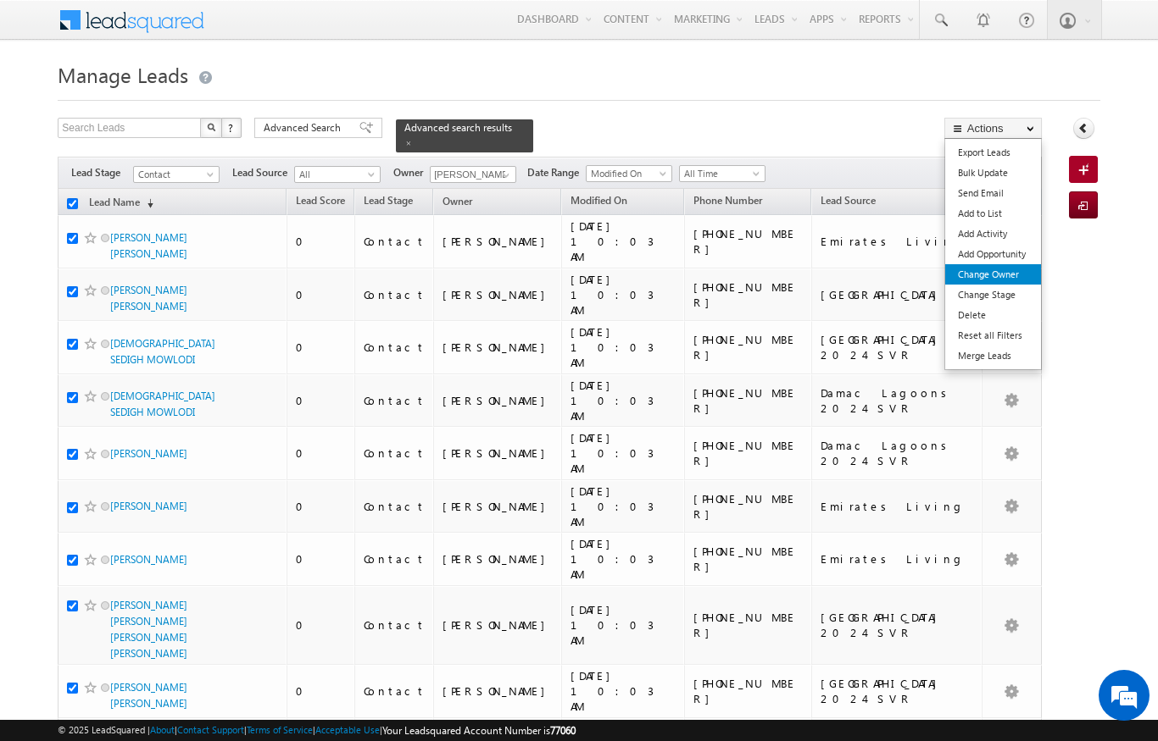
click at [1002, 276] on link "Change Owner" at bounding box center [993, 274] width 96 height 20
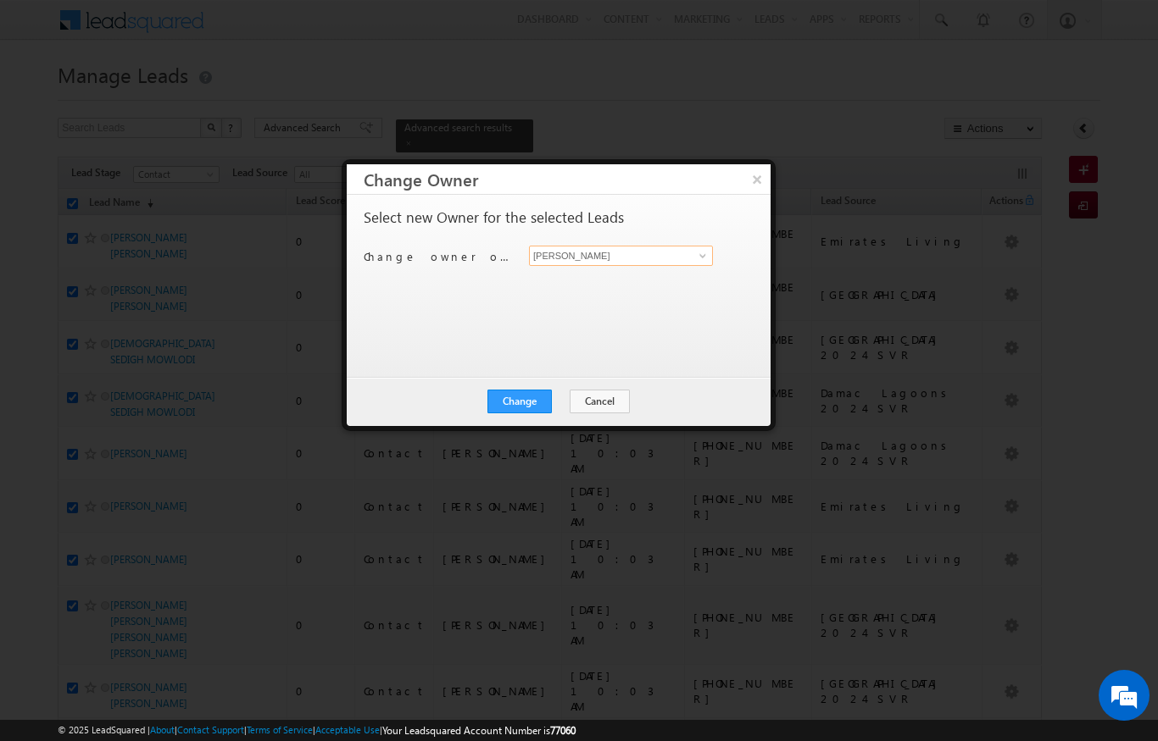
click at [687, 256] on input "[PERSON_NAME]" at bounding box center [621, 256] width 184 height 20
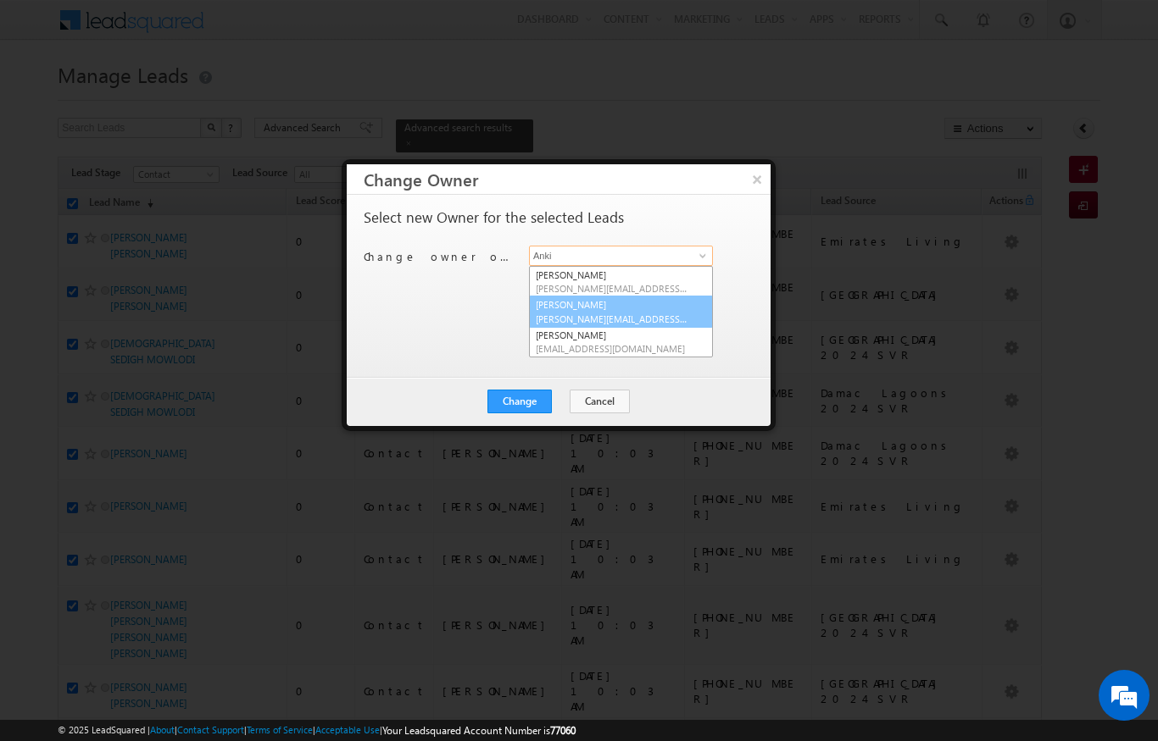
click at [642, 321] on span "[PERSON_NAME][EMAIL_ADDRESS][PERSON_NAME][DOMAIN_NAME]" at bounding box center [612, 319] width 153 height 13
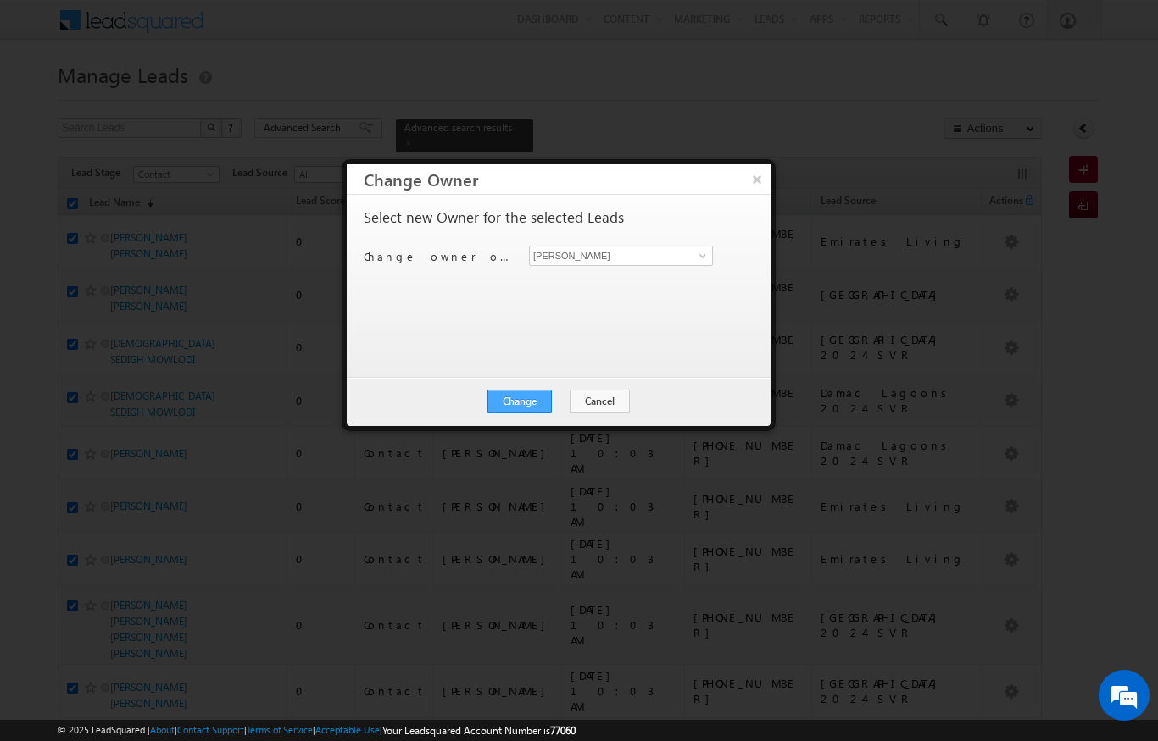
click at [529, 407] on button "Change" at bounding box center [519, 402] width 64 height 24
click at [557, 401] on button "Close" at bounding box center [561, 402] width 54 height 24
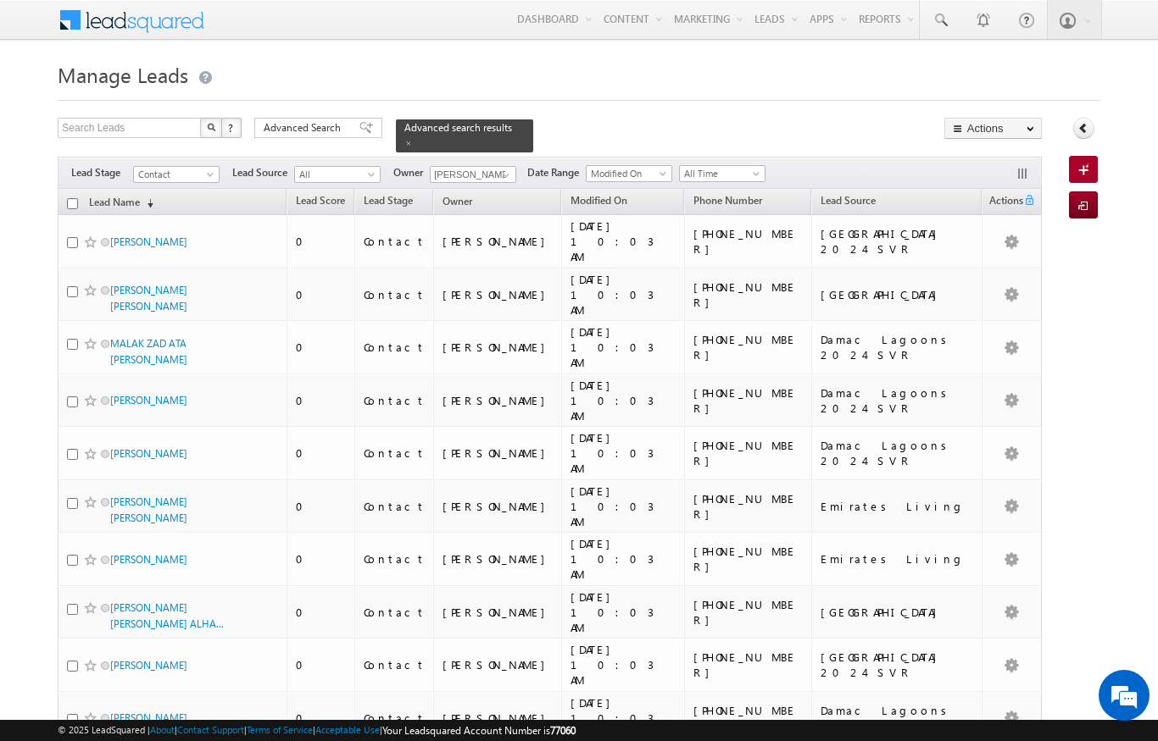
click at [67, 198] on input "checkbox" at bounding box center [72, 203] width 11 height 11
checkbox input "true"
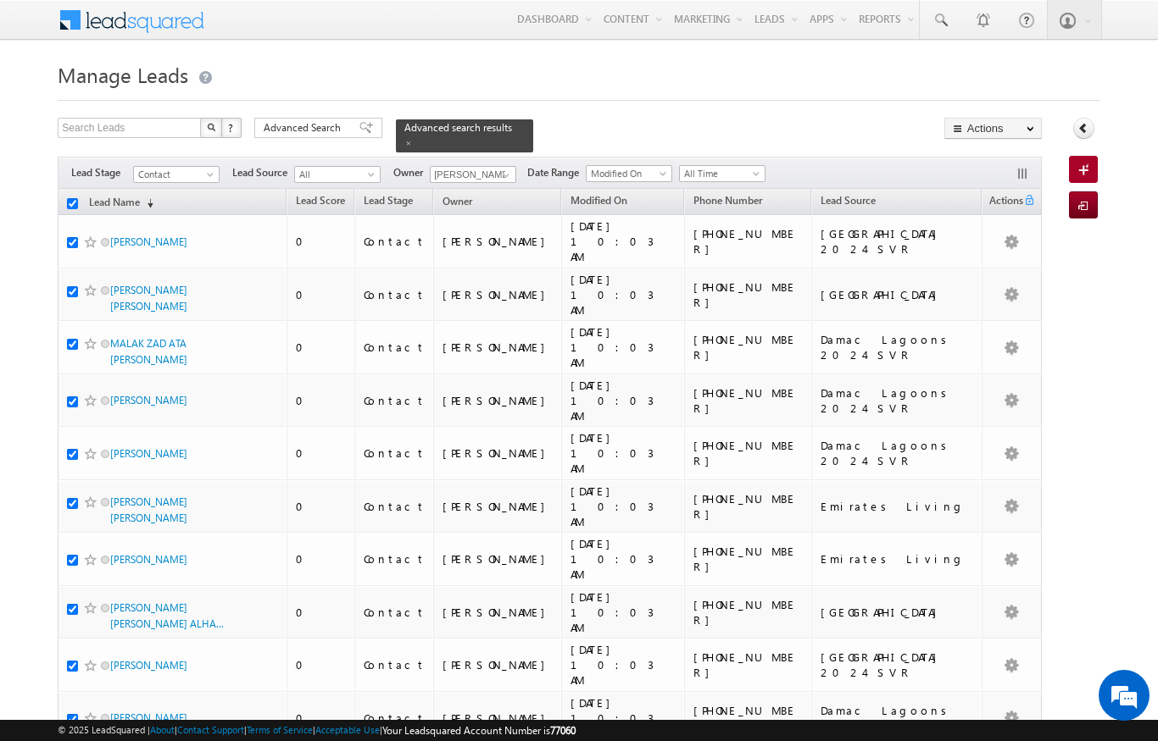
checkbox input "true"
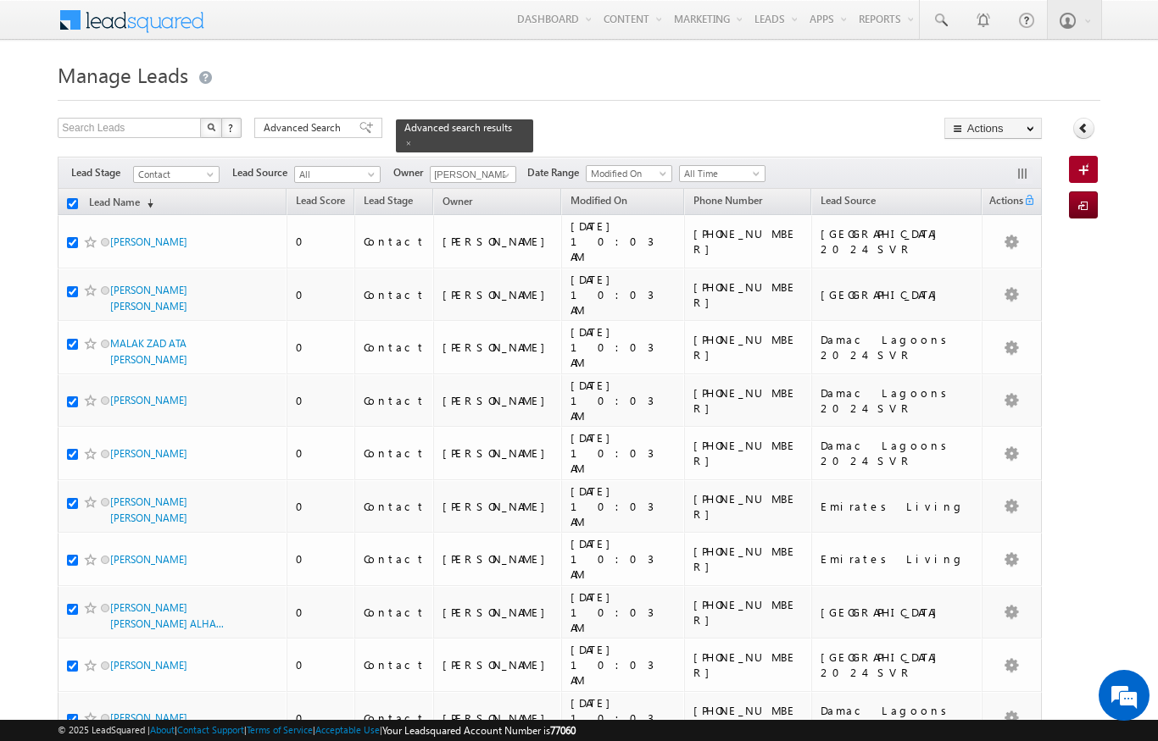
checkbox input "true"
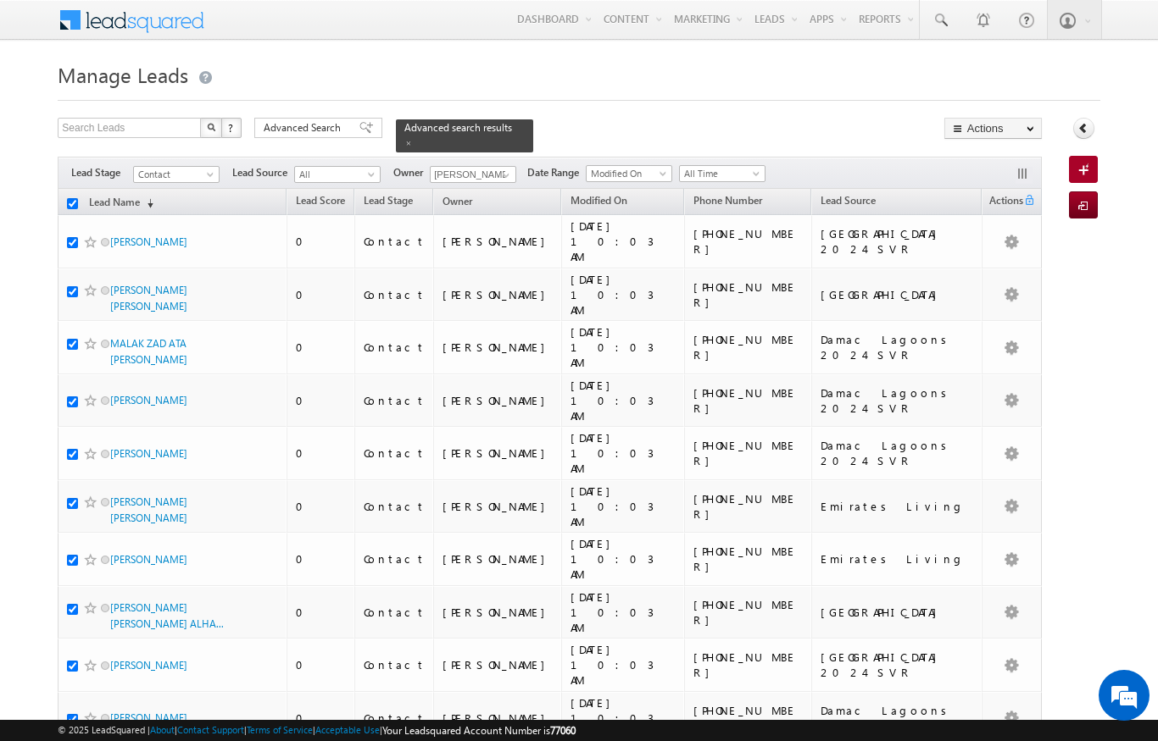
checkbox input "true"
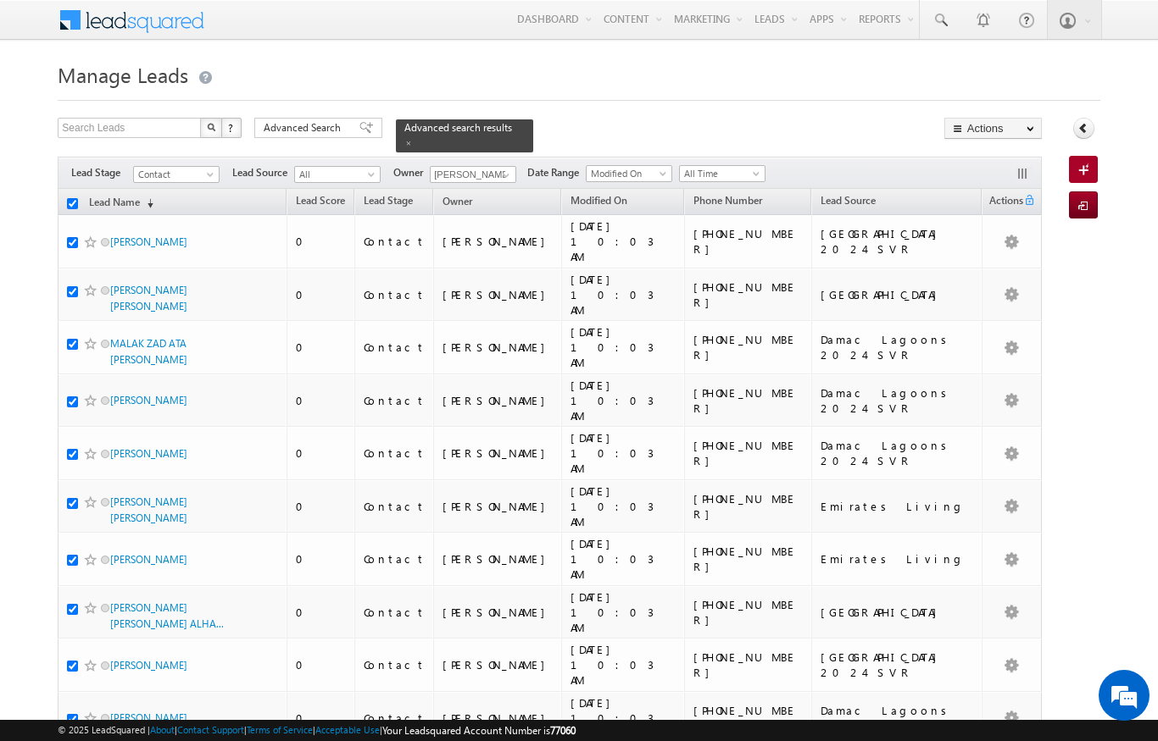
checkbox input "true"
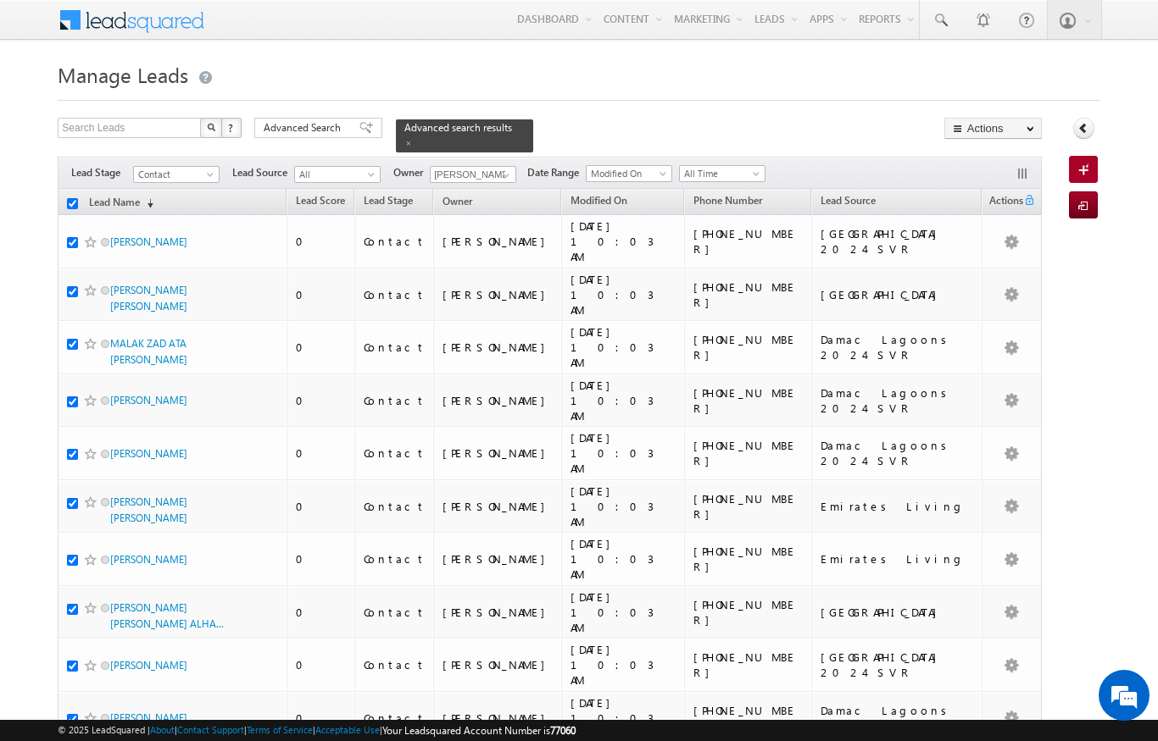
checkbox input "true"
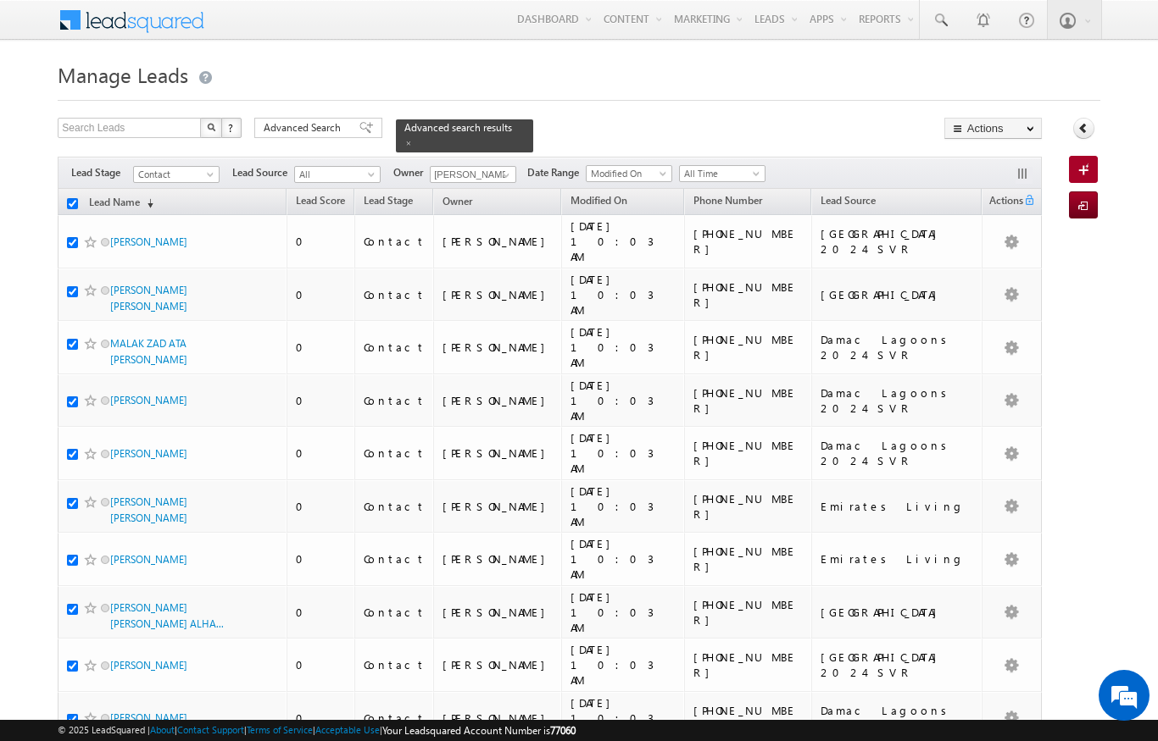
checkbox input "true"
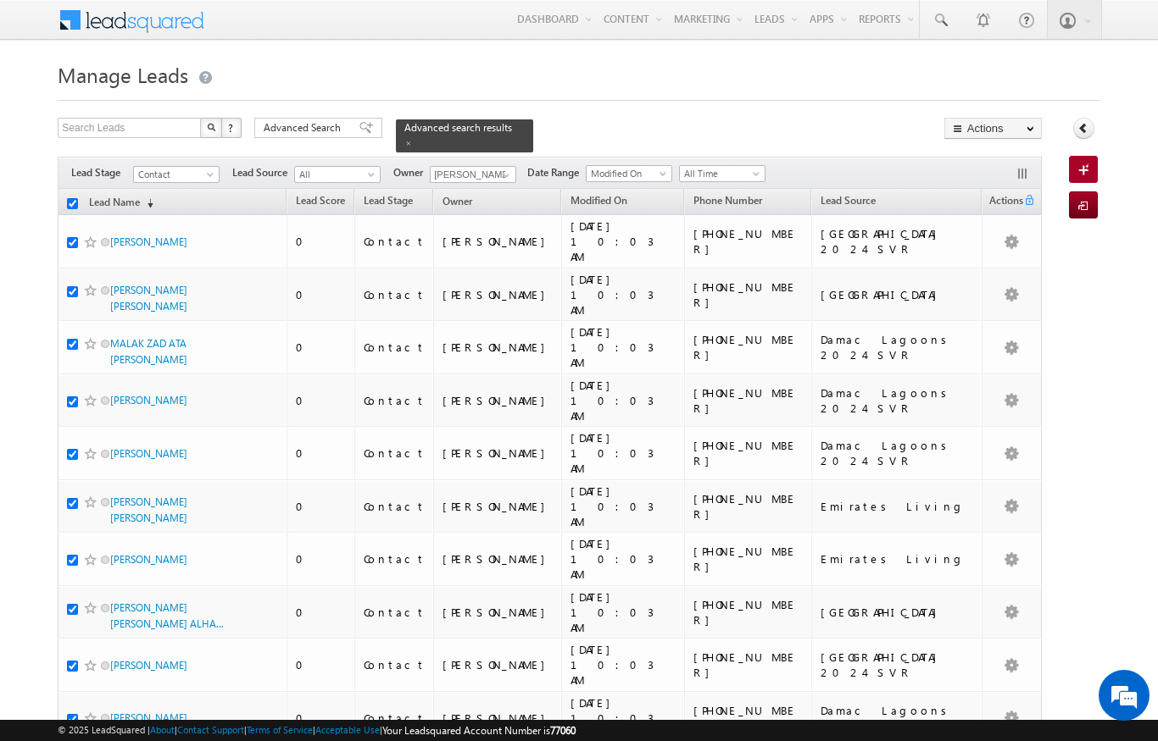
checkbox input "true"
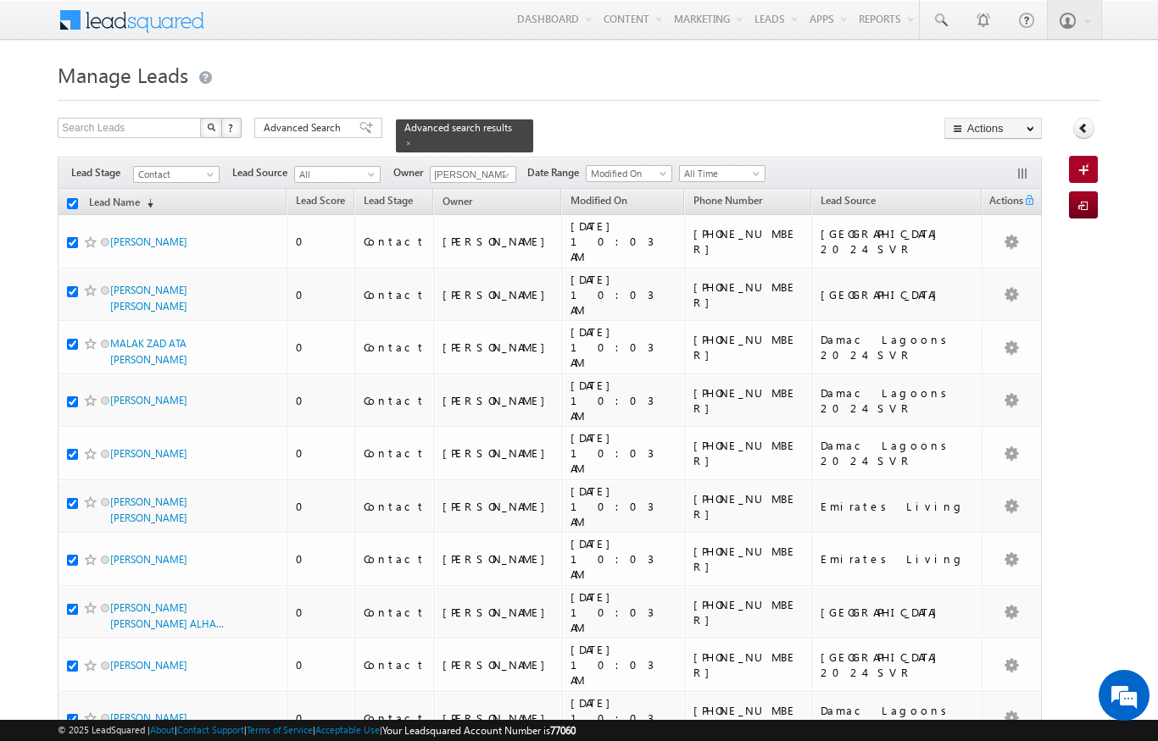
checkbox input "true"
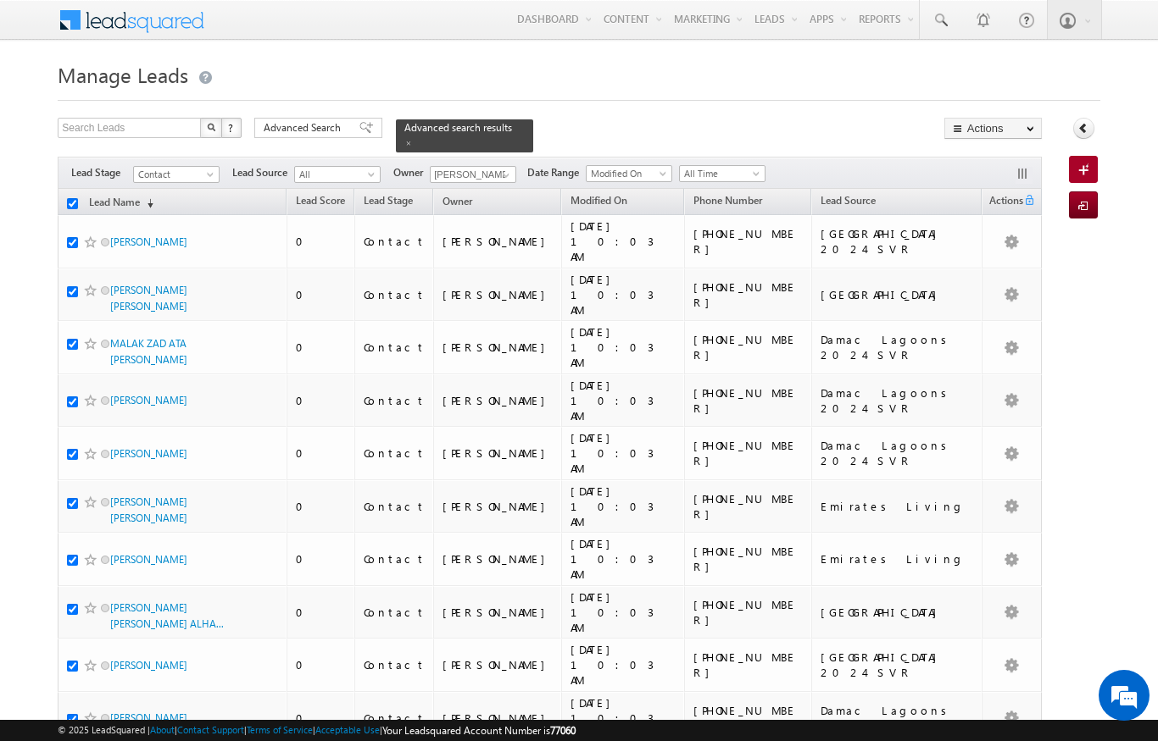
checkbox input "true"
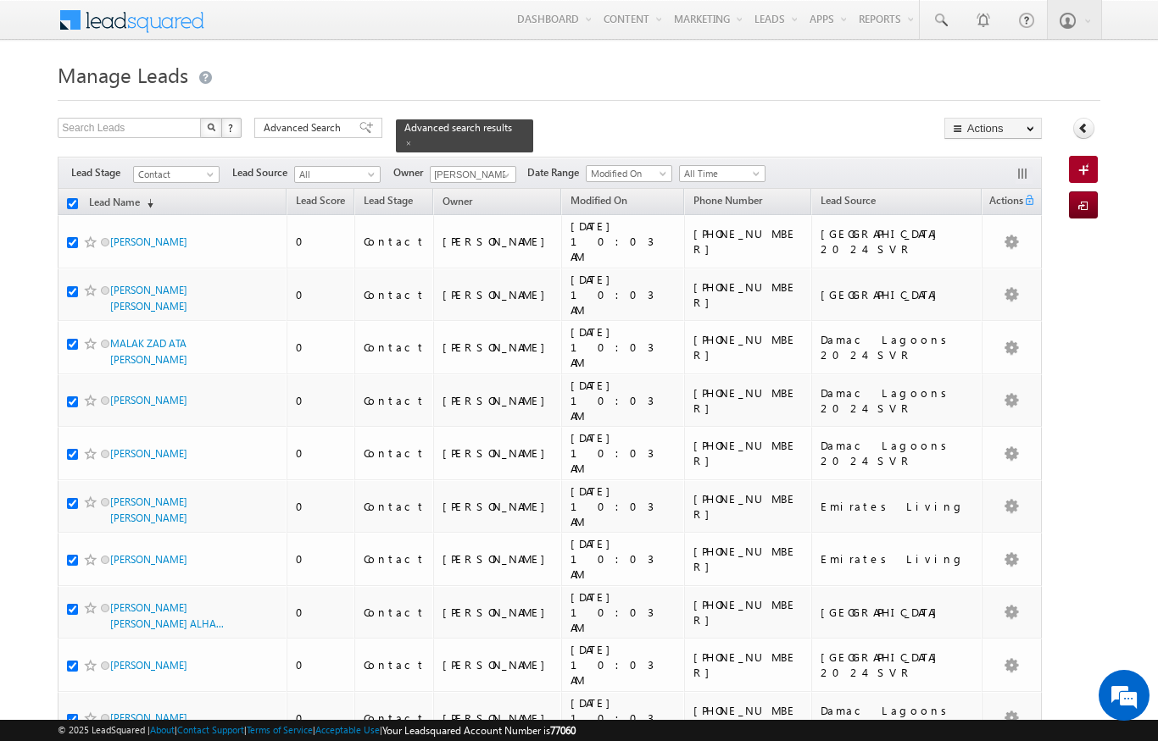
checkbox input "true"
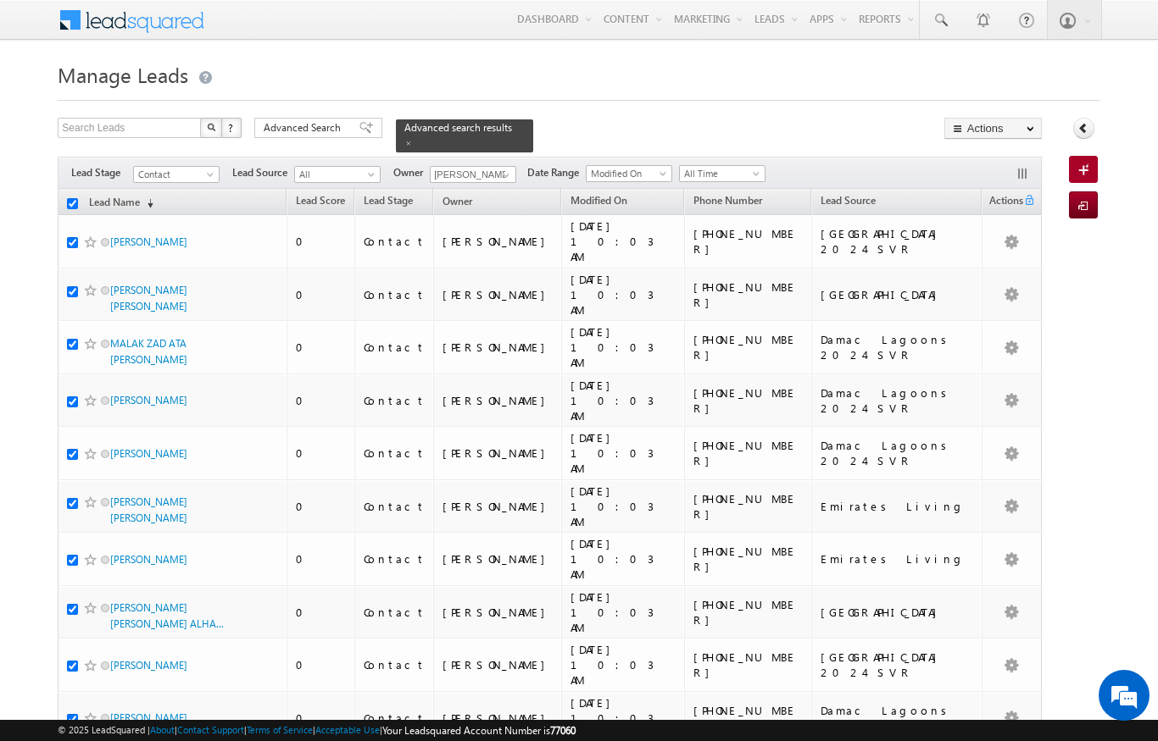
checkbox input "true"
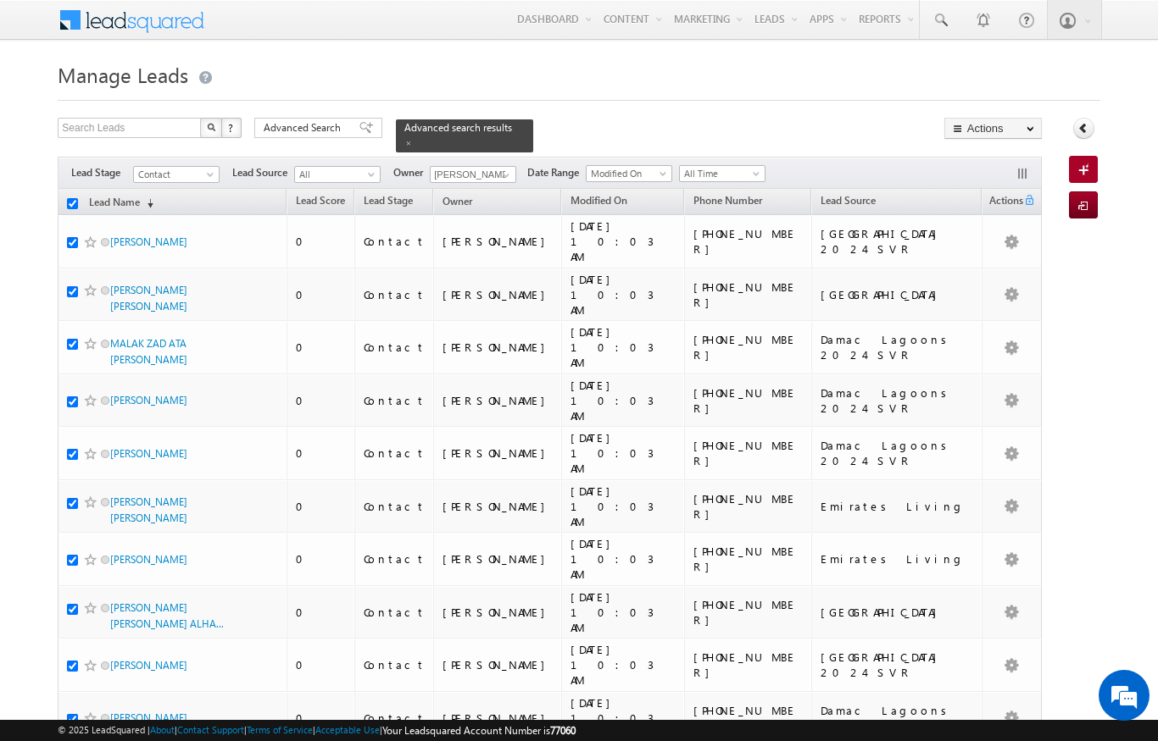
checkbox input "true"
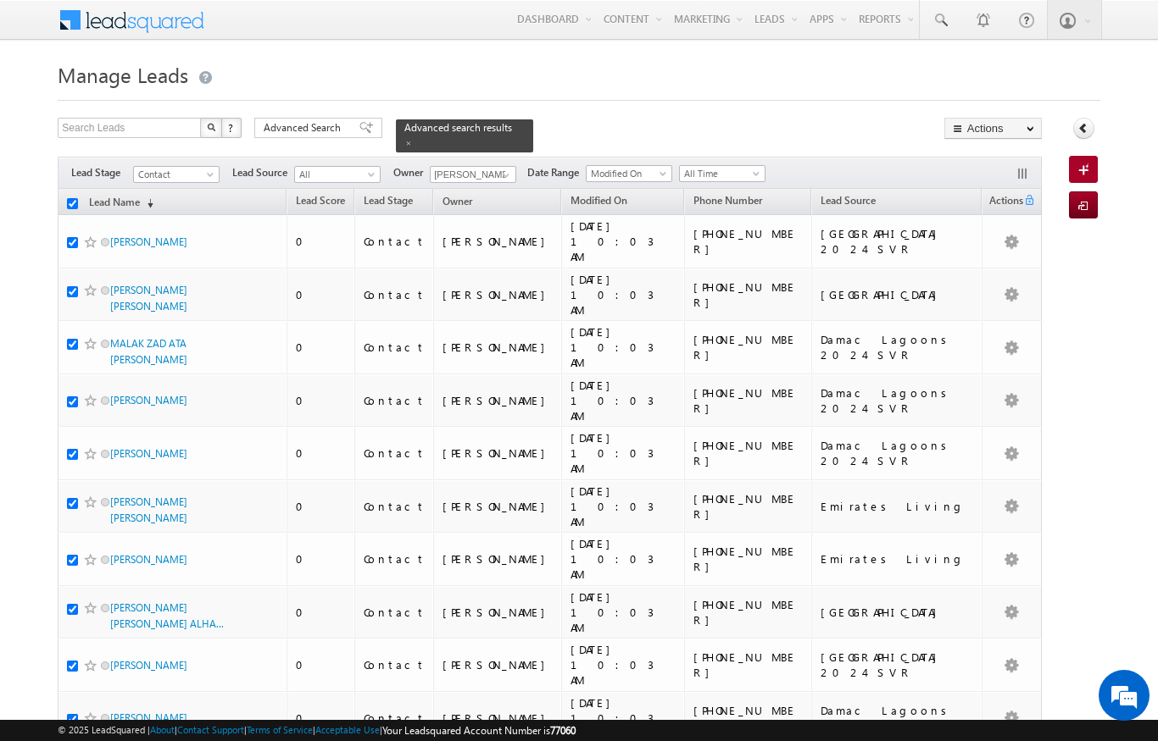
checkbox input "true"
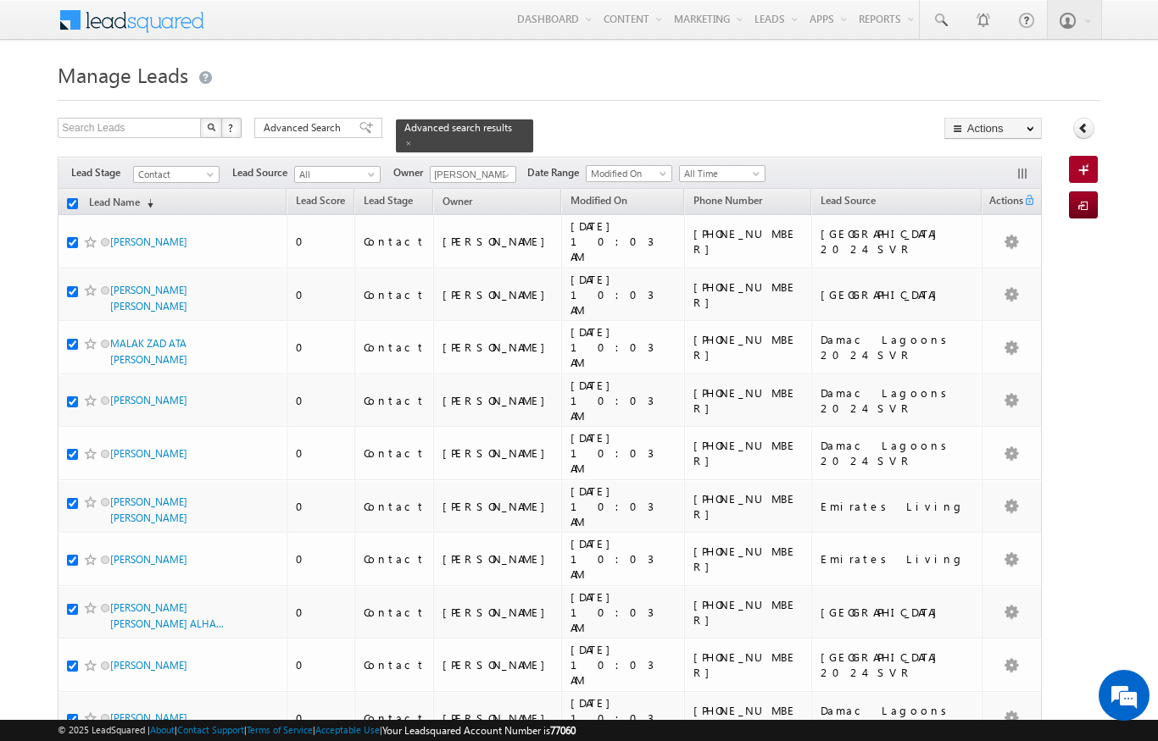
checkbox input "true"
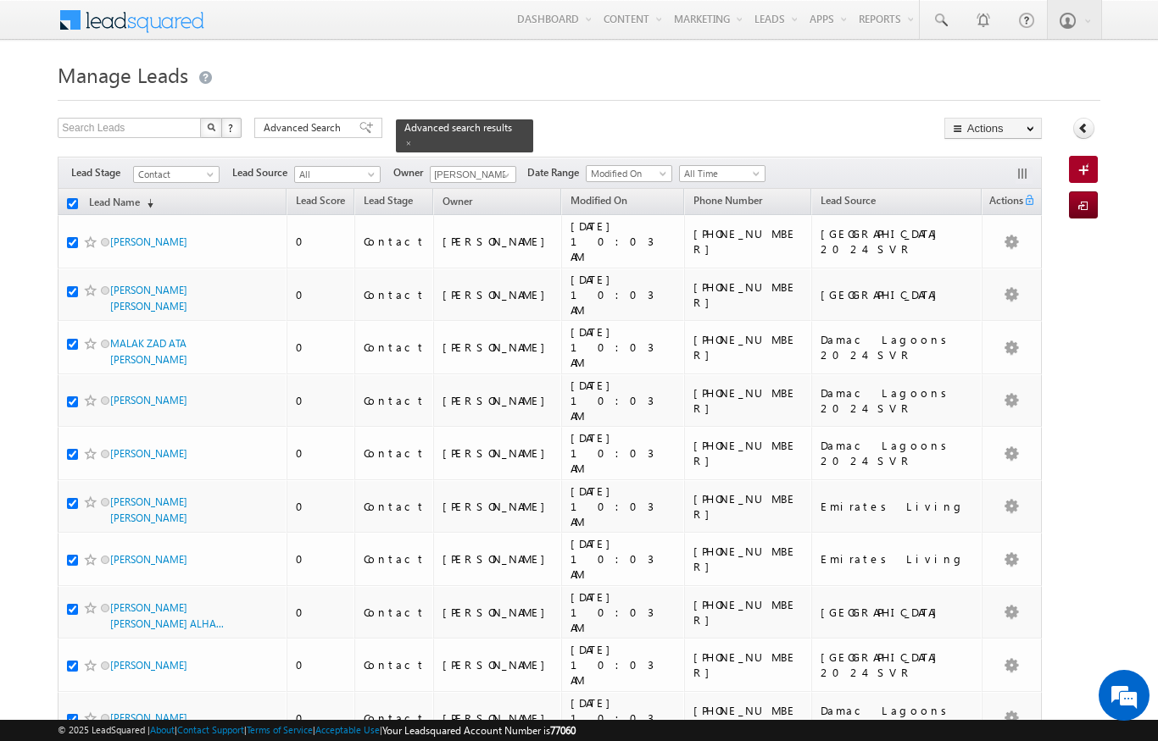
checkbox input "true"
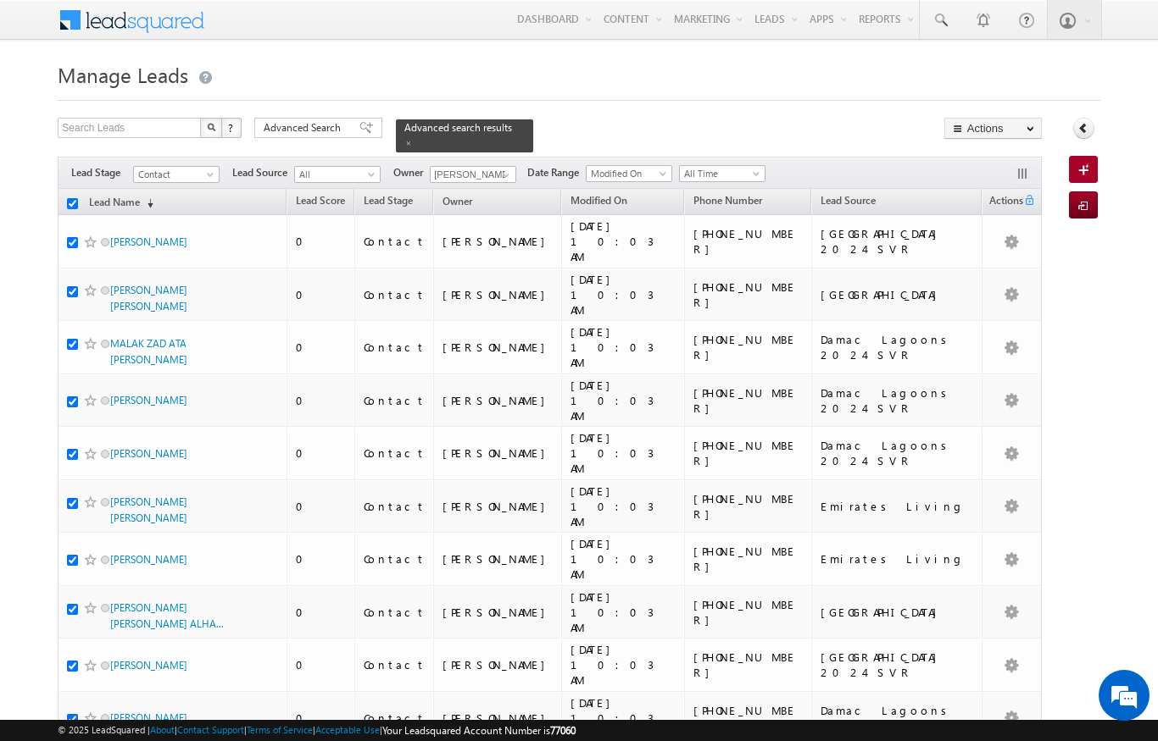
checkbox input "true"
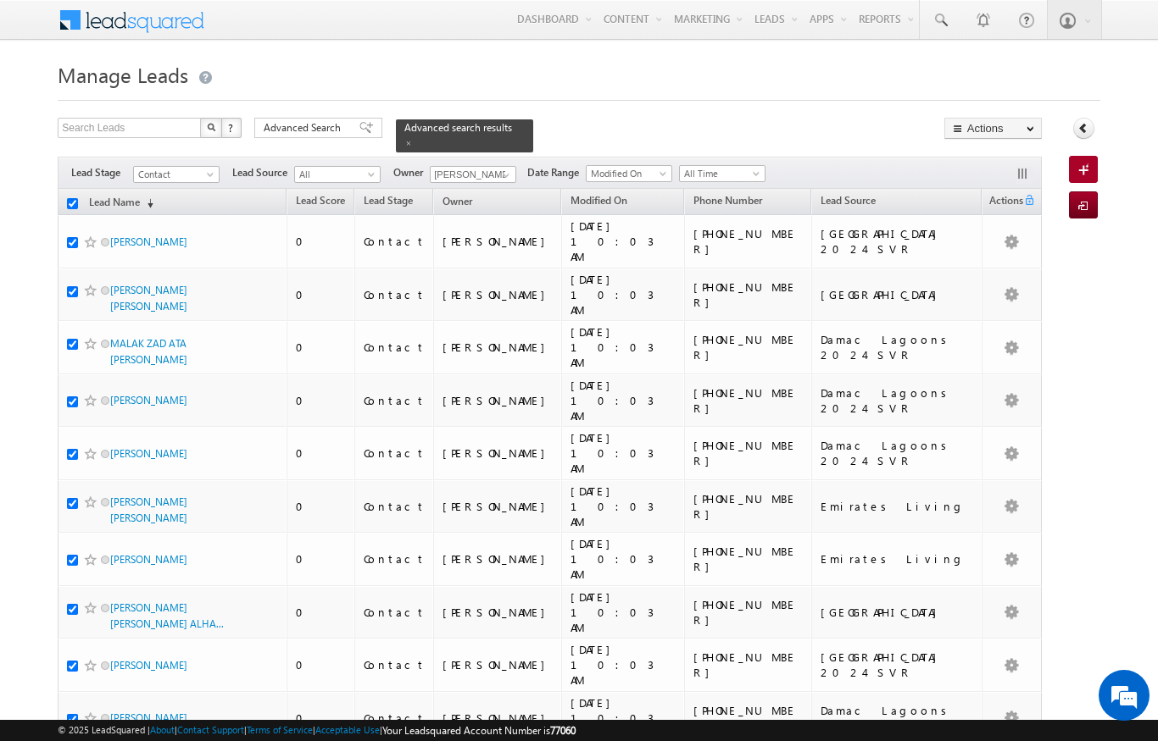
checkbox input "true"
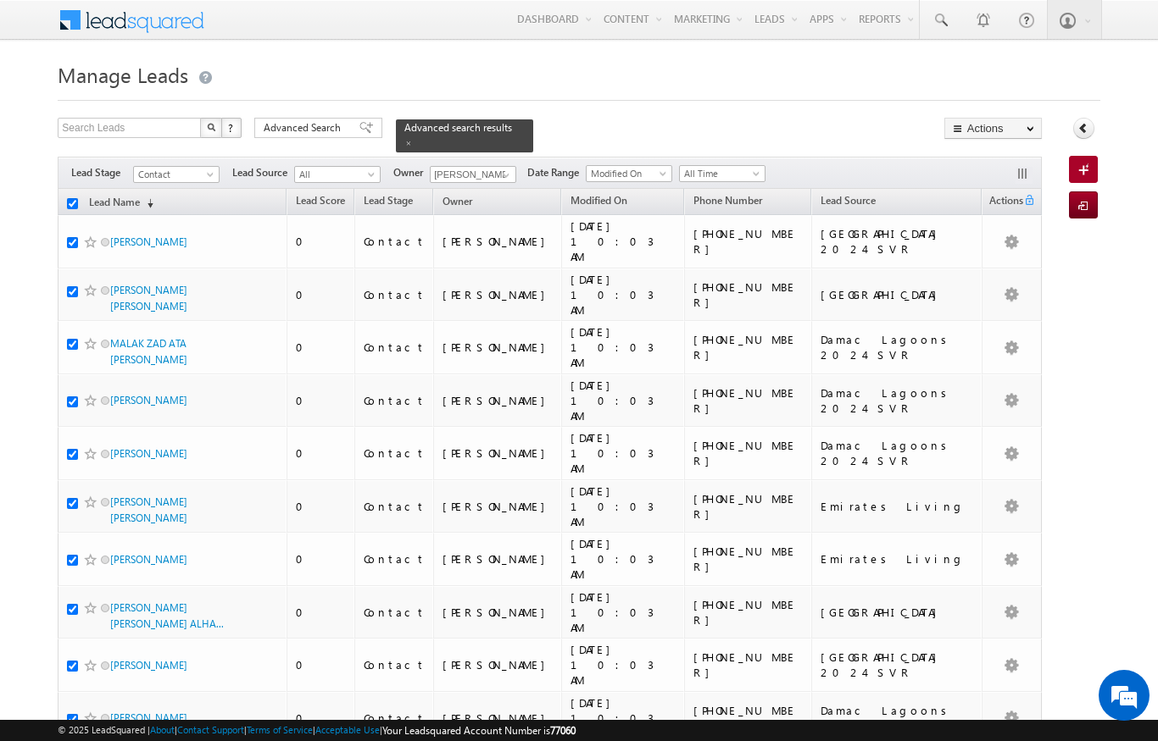
checkbox input "true"
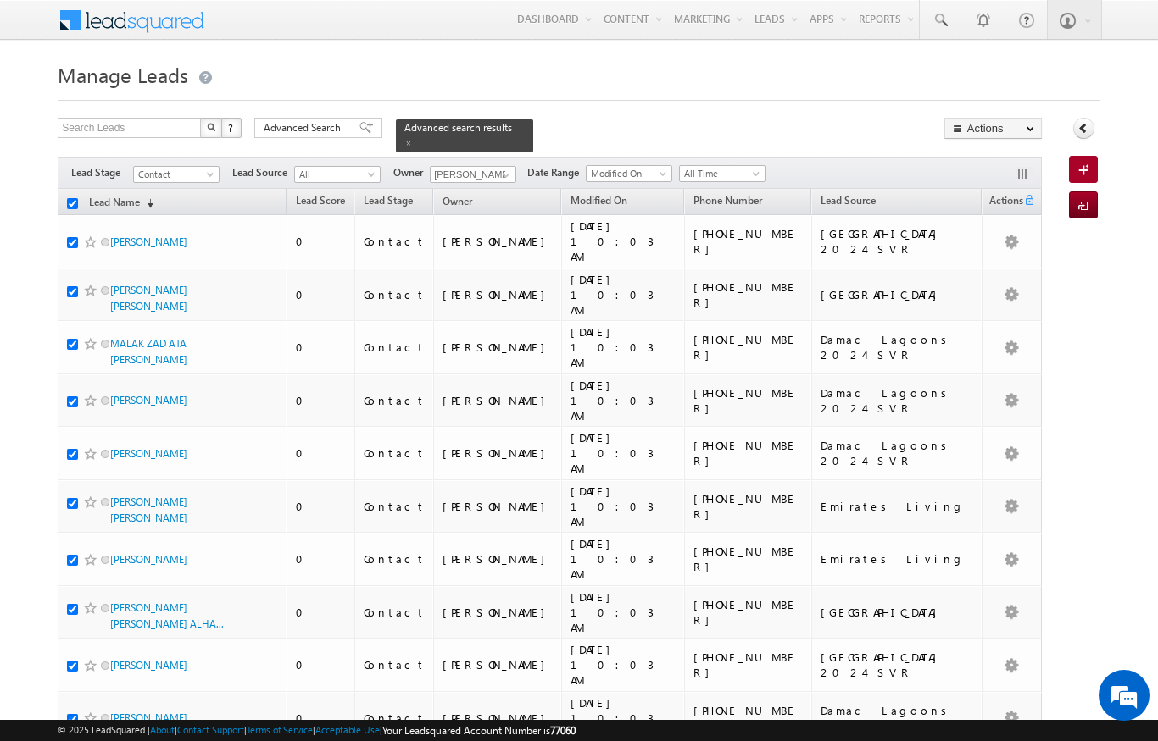
checkbox input "true"
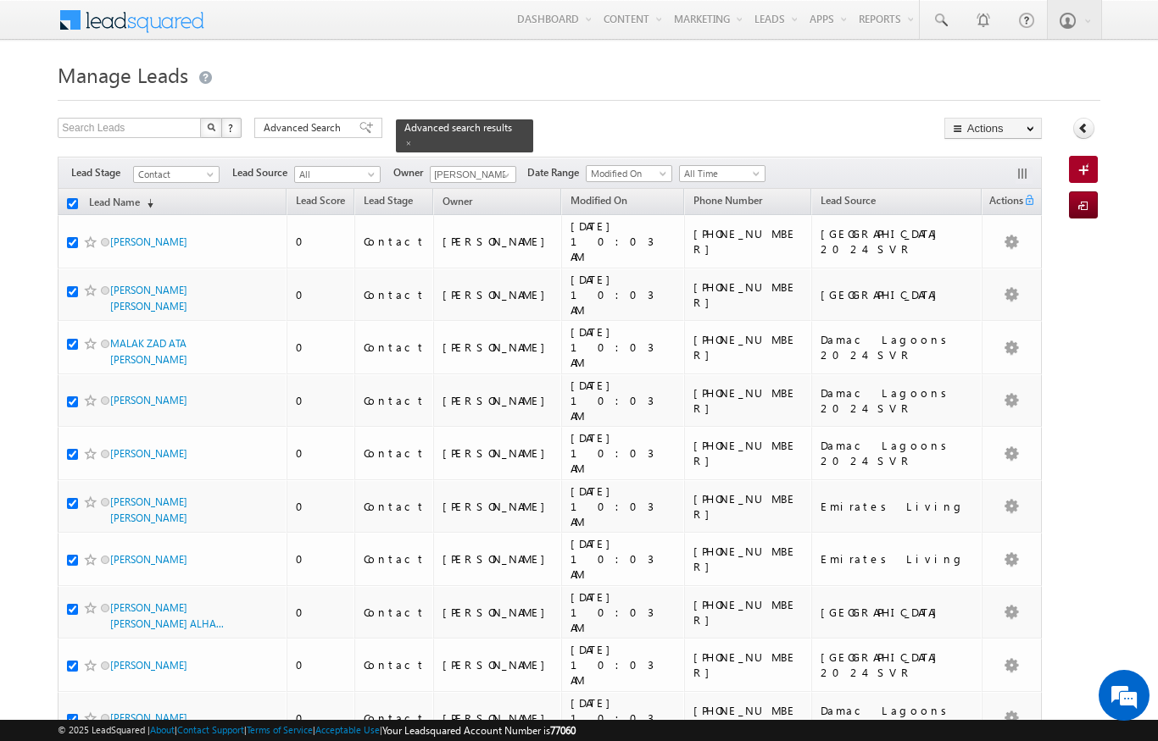
checkbox input "true"
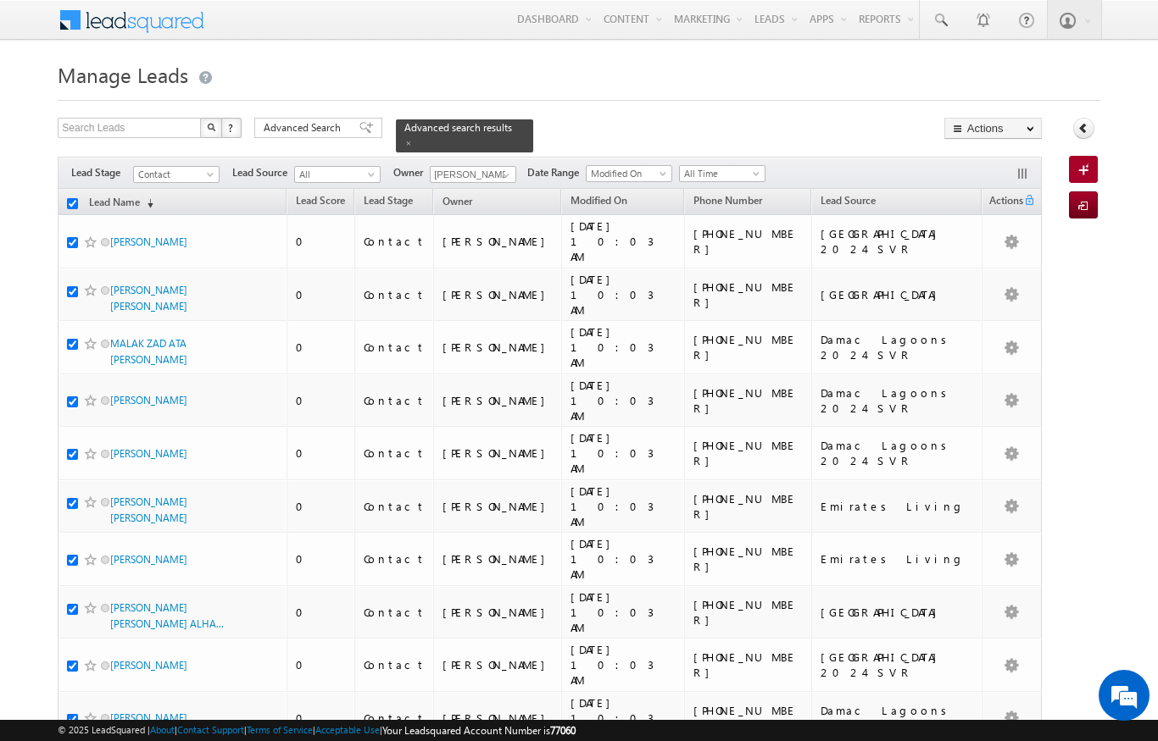
checkbox input "true"
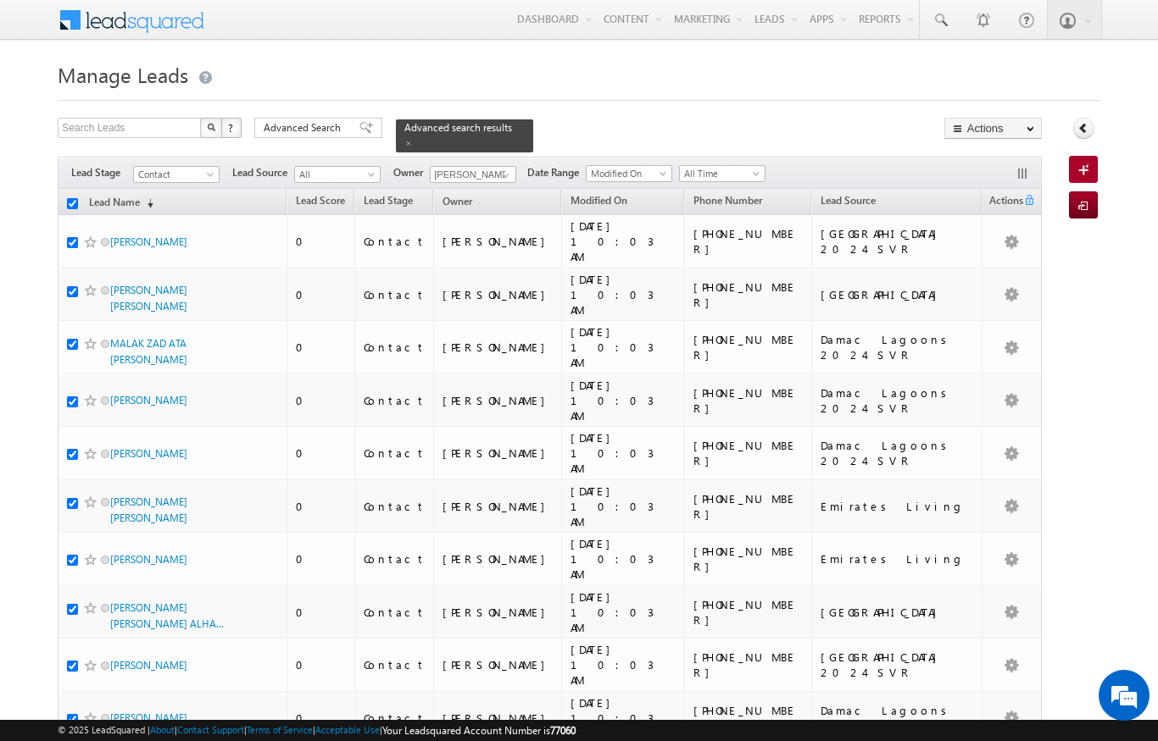
checkbox input "true"
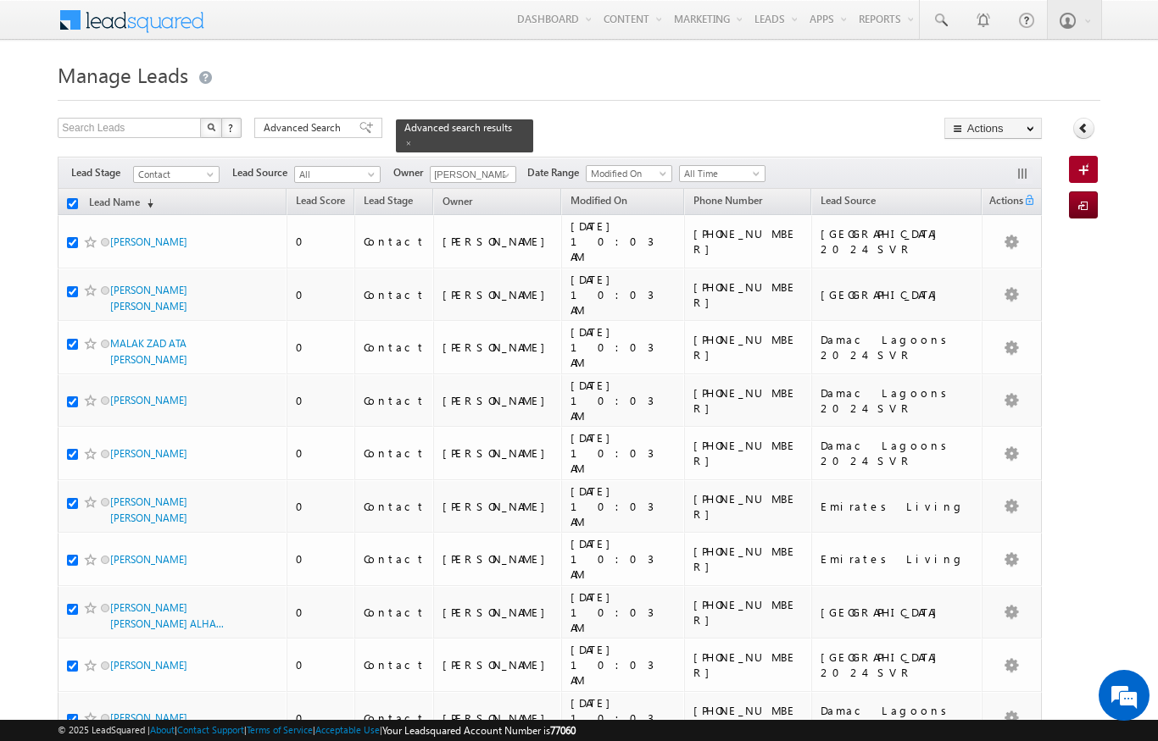
checkbox input "true"
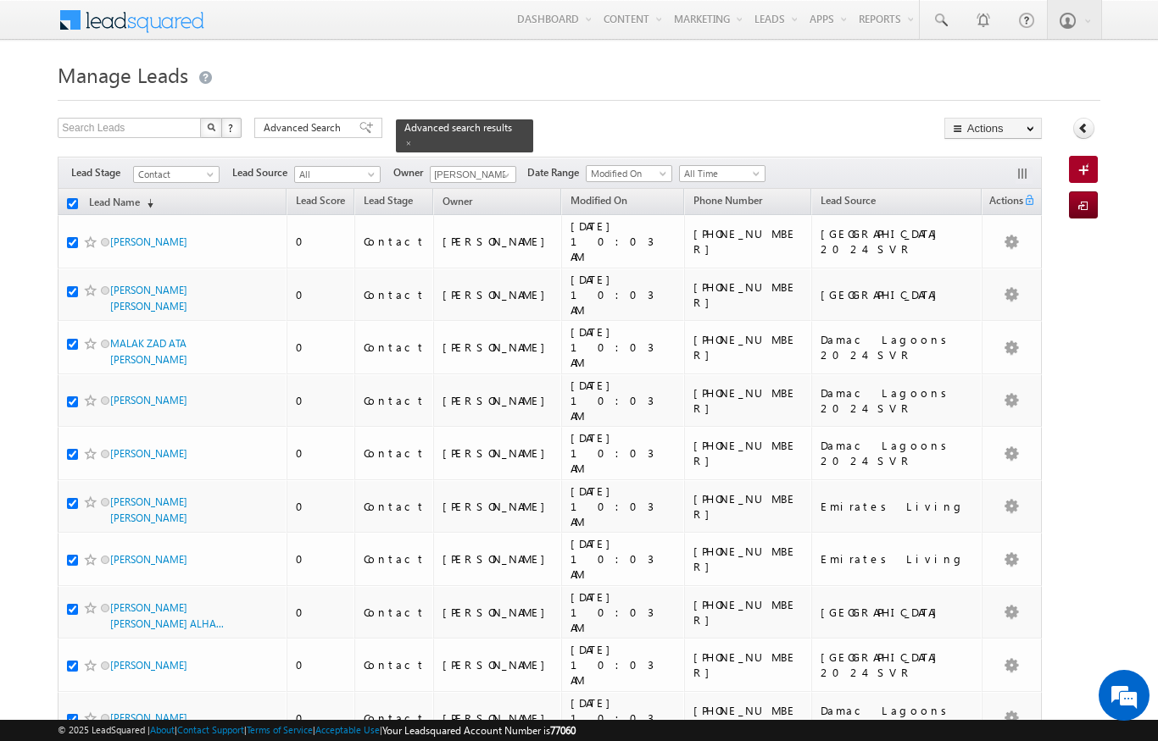
checkbox input "true"
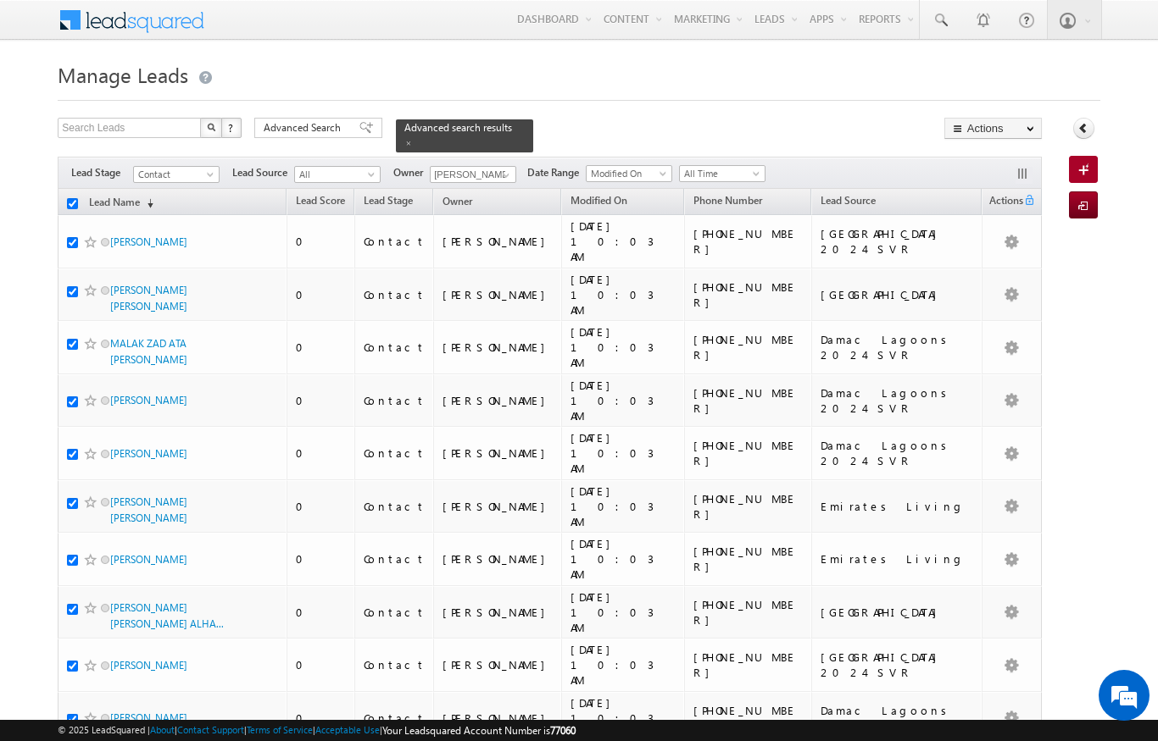
checkbox input "true"
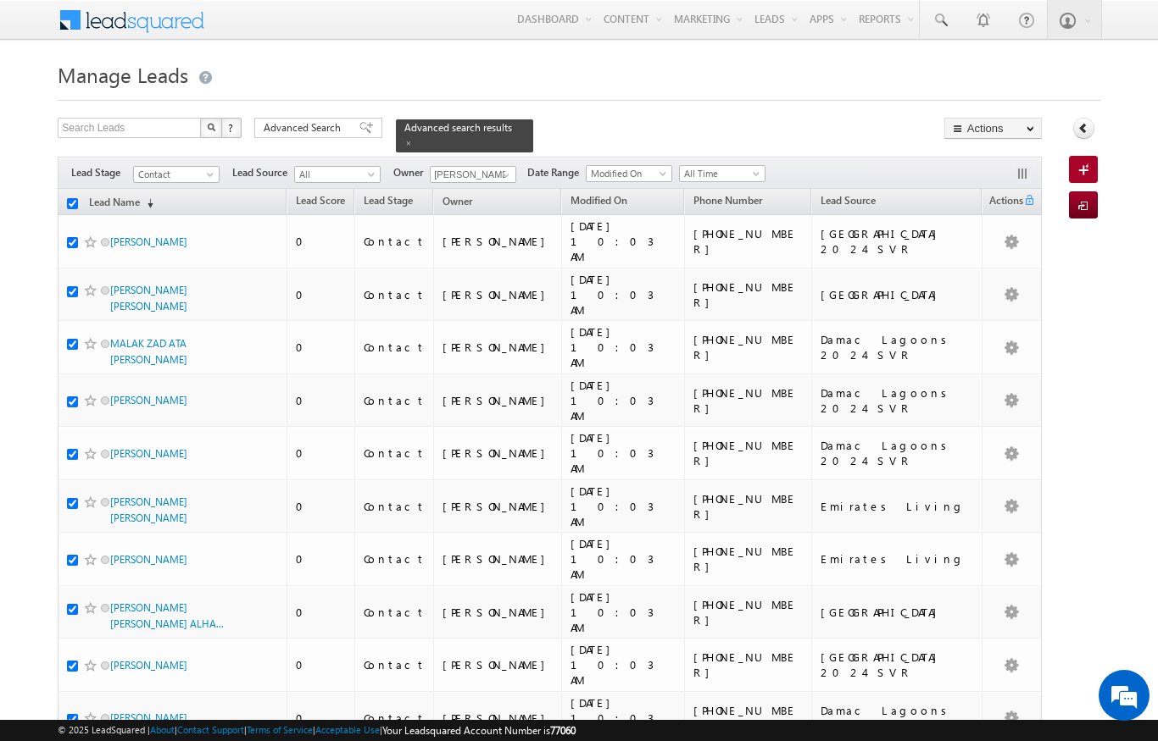
checkbox input "true"
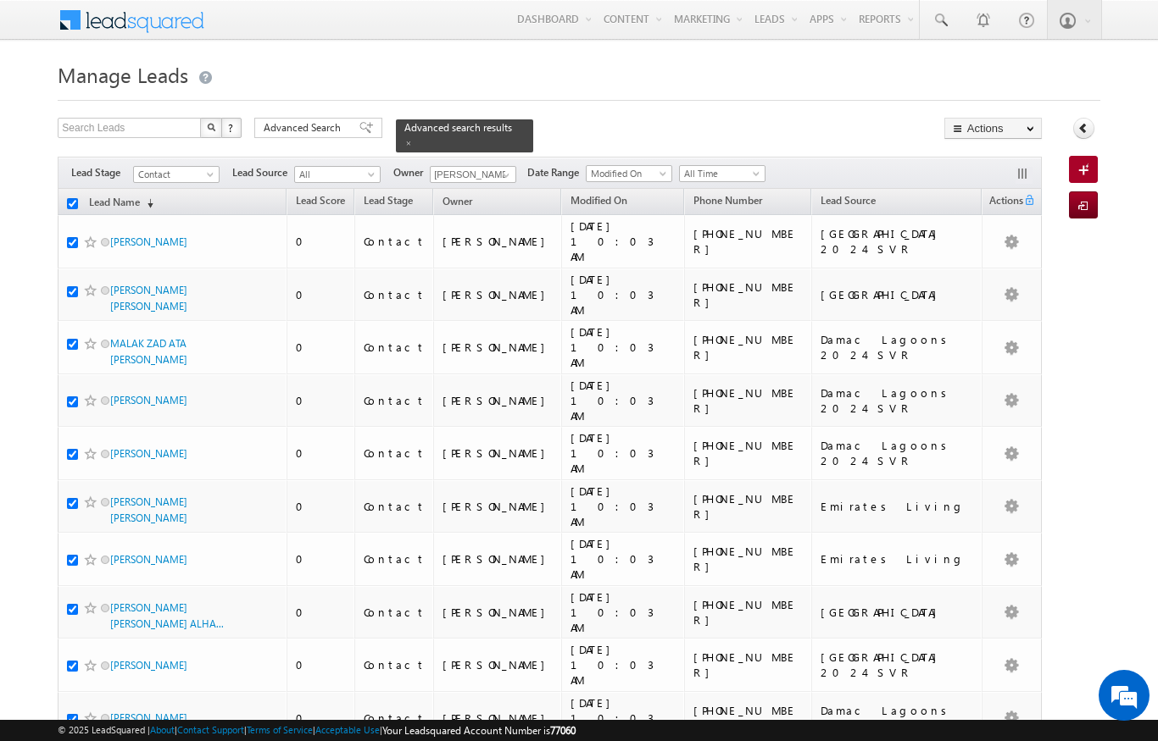
checkbox input "true"
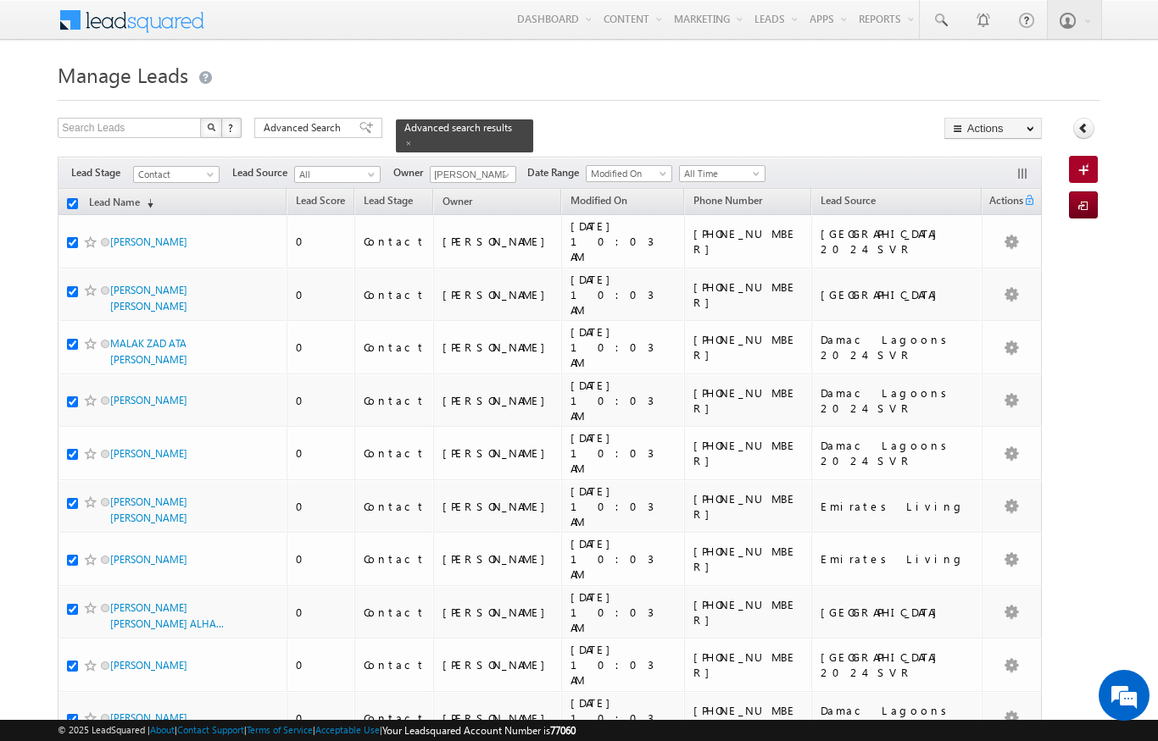
checkbox input "true"
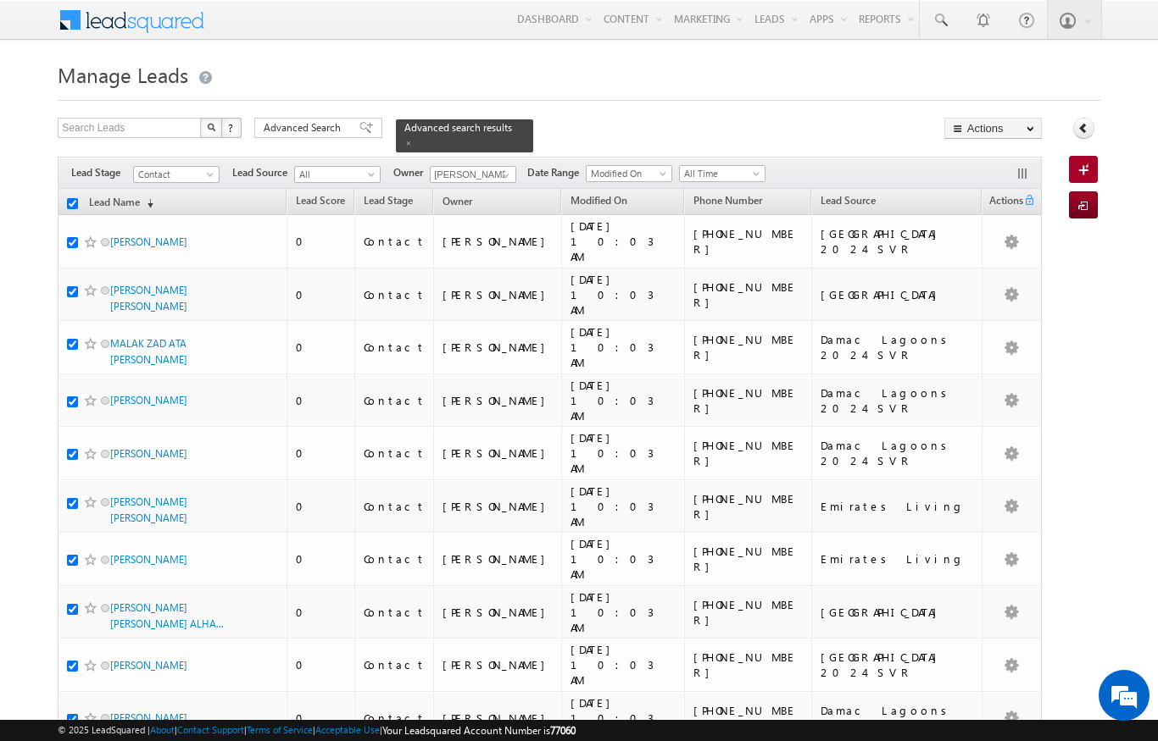
checkbox input "true"
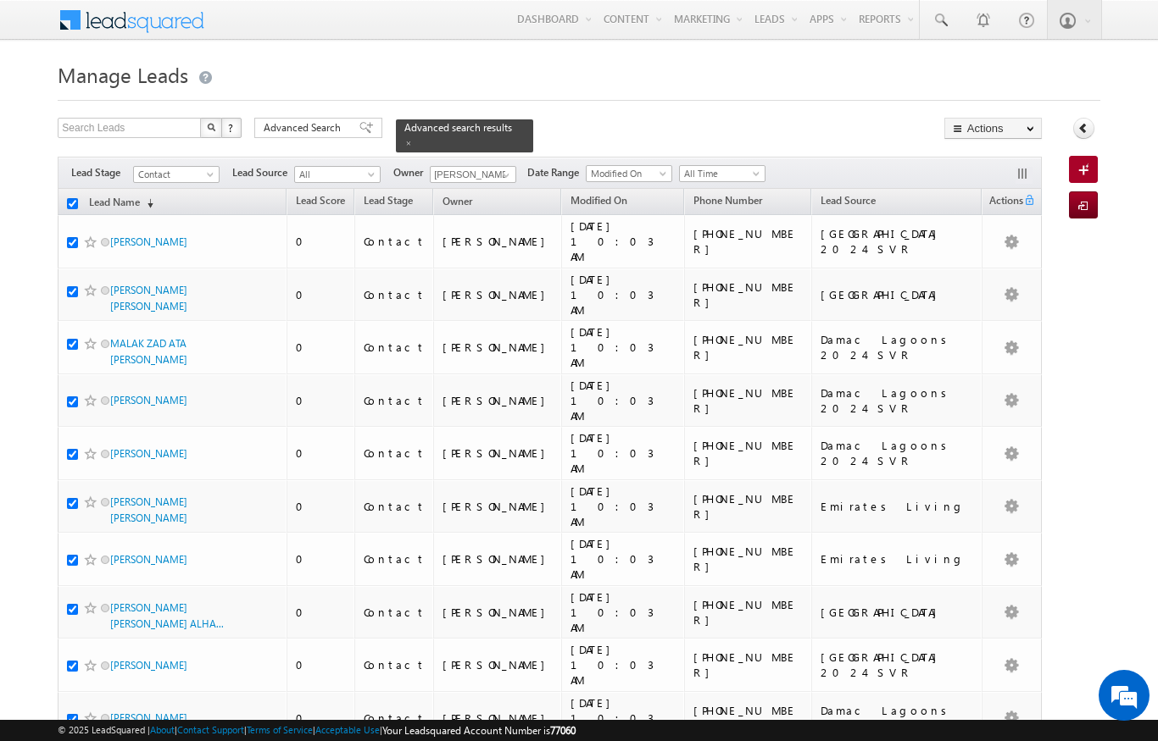
checkbox input "true"
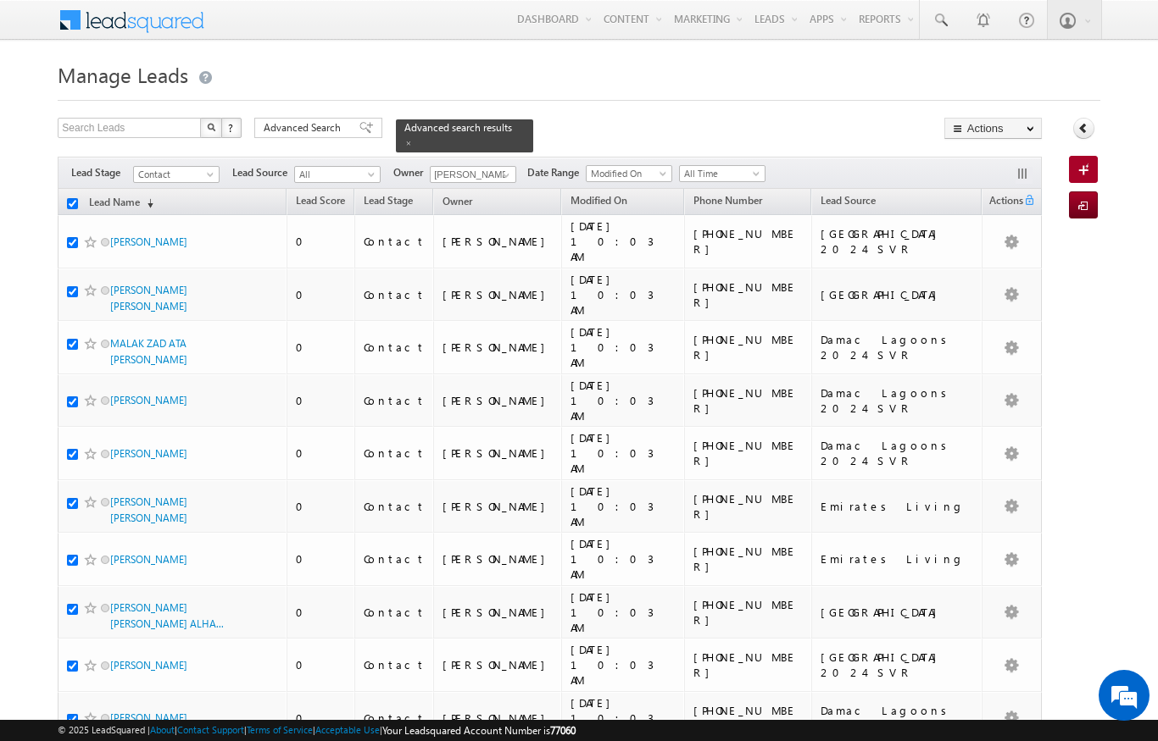
checkbox input "true"
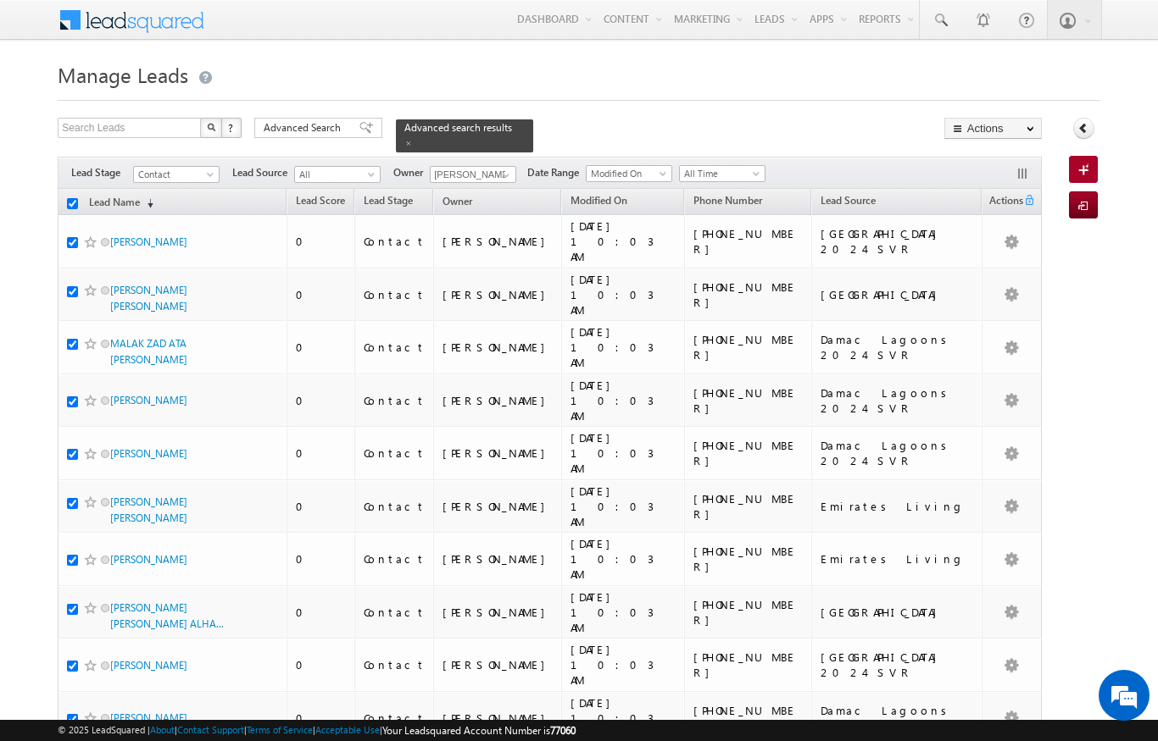
checkbox input "true"
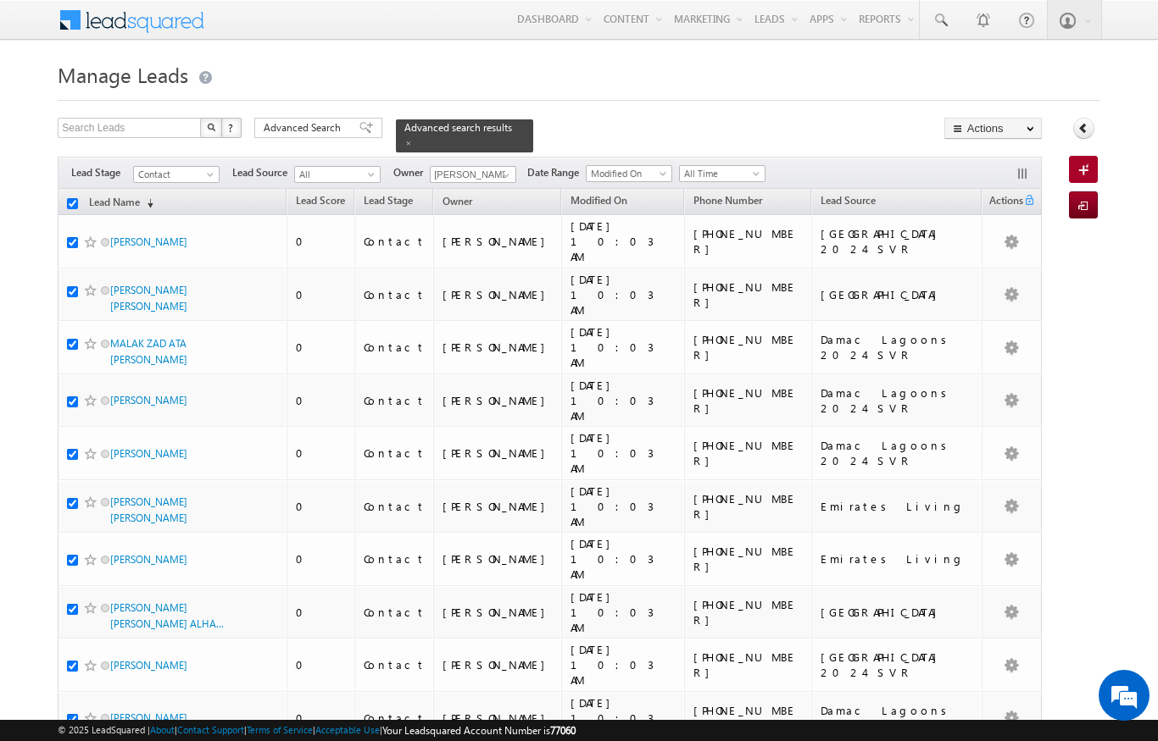
checkbox input "true"
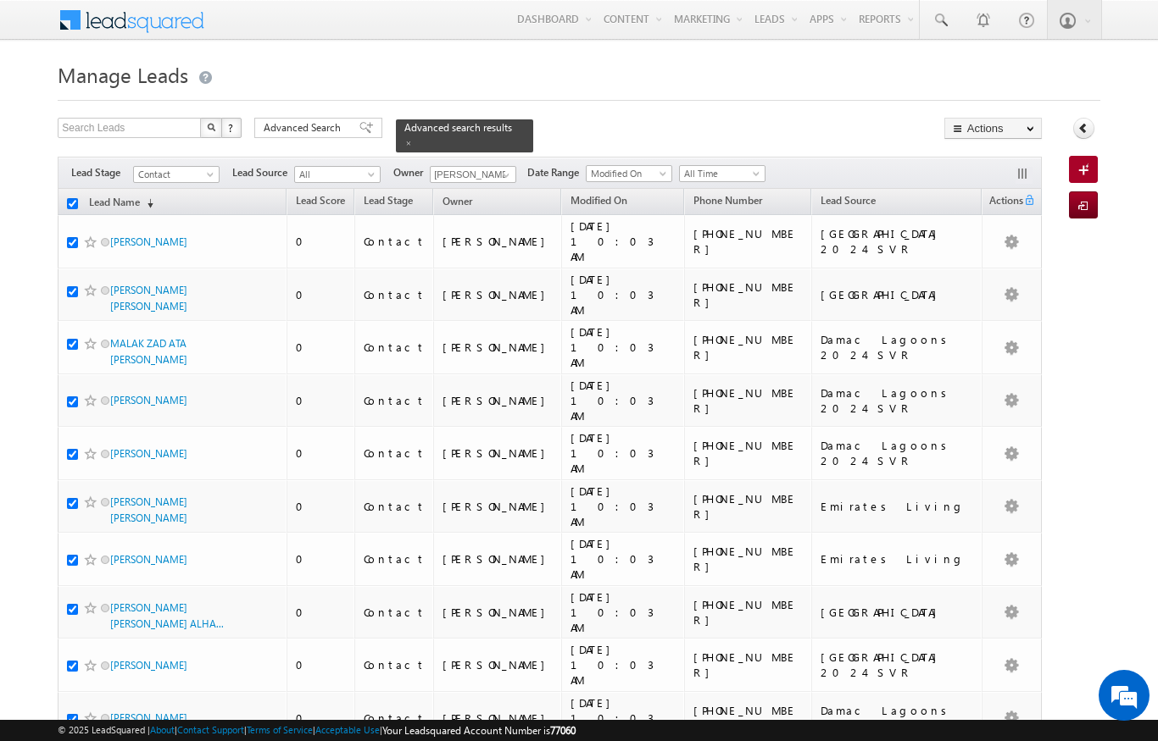
checkbox input "true"
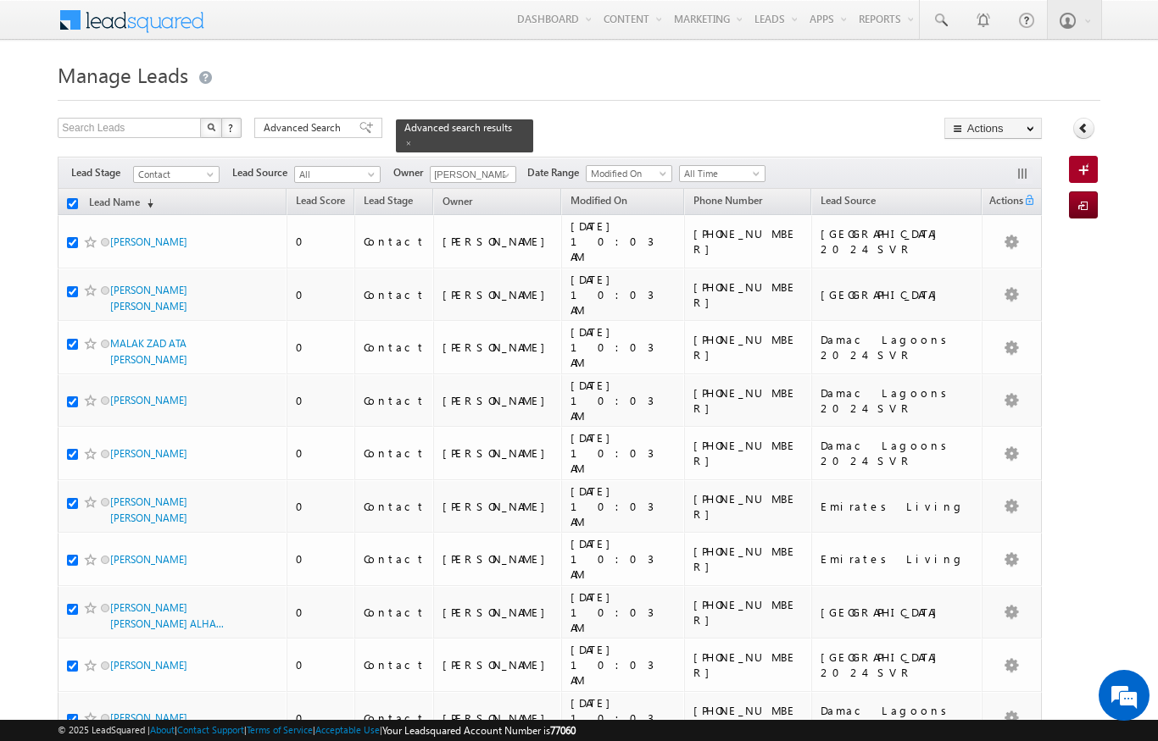
checkbox input "true"
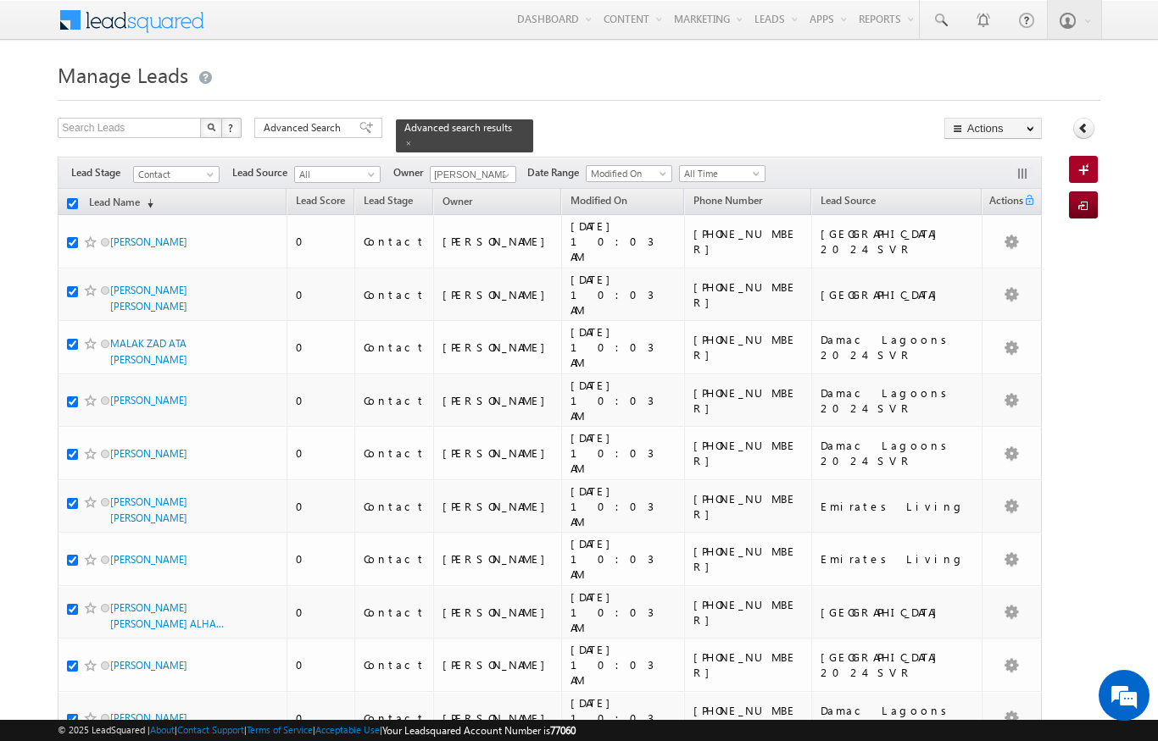
checkbox input "true"
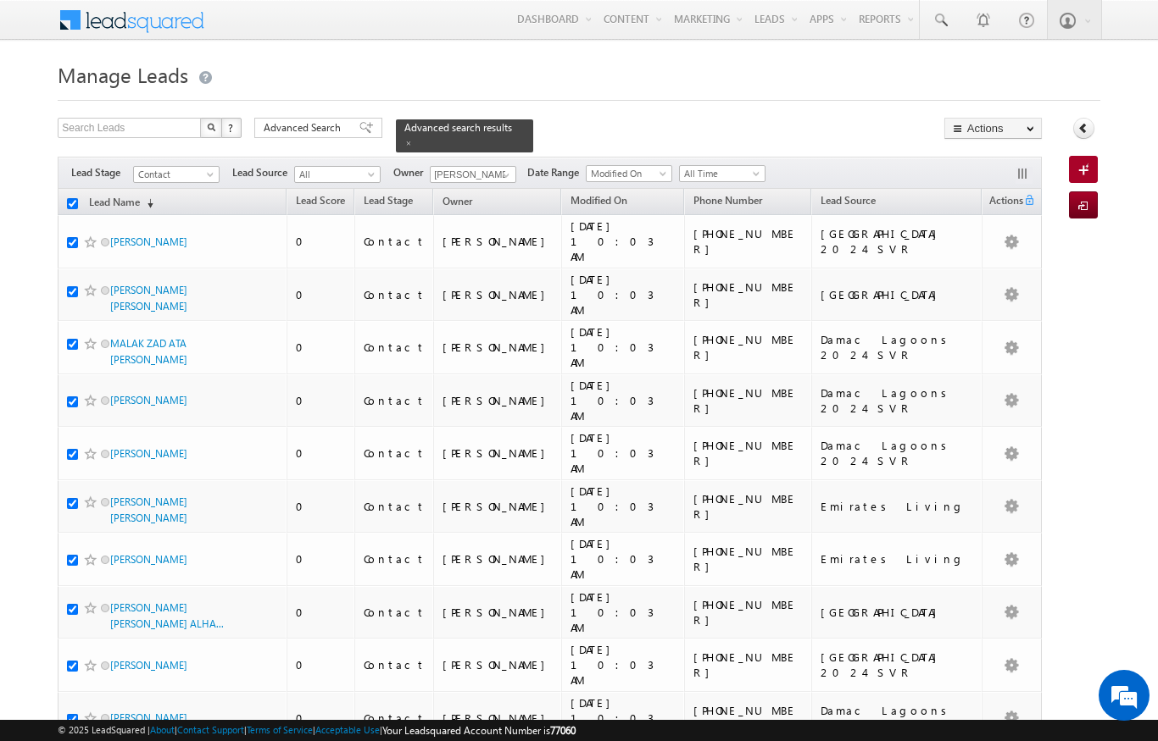
checkbox input "true"
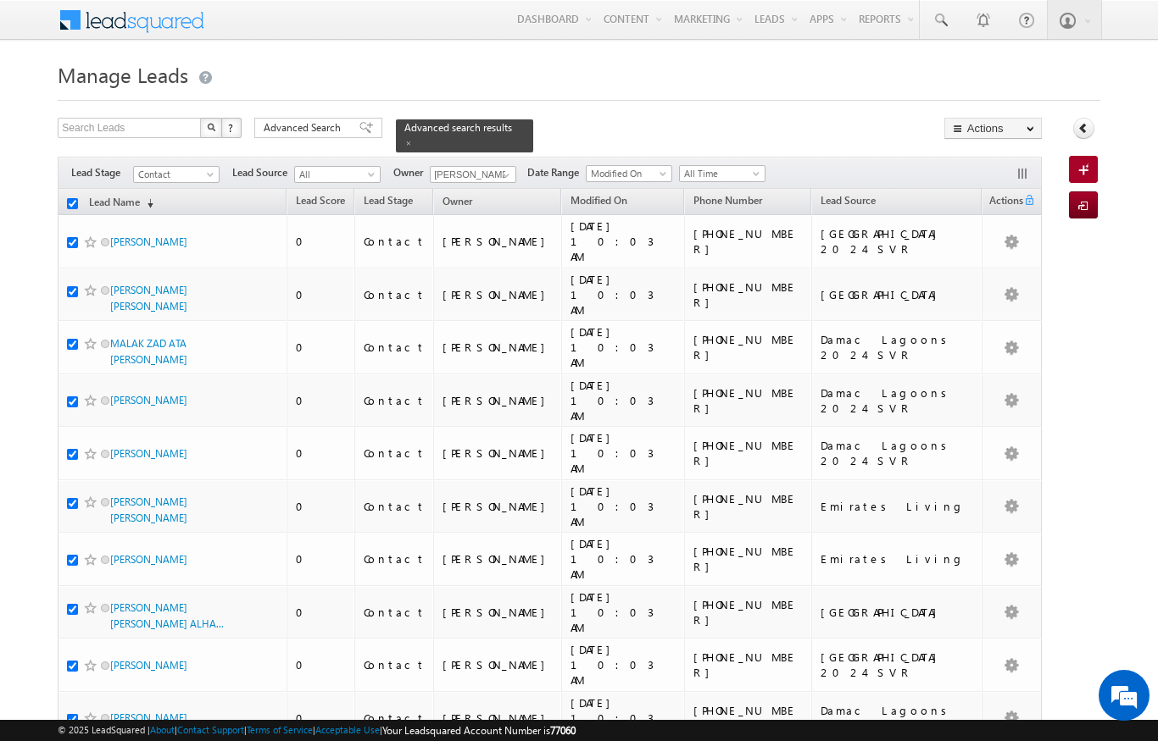
checkbox input "true"
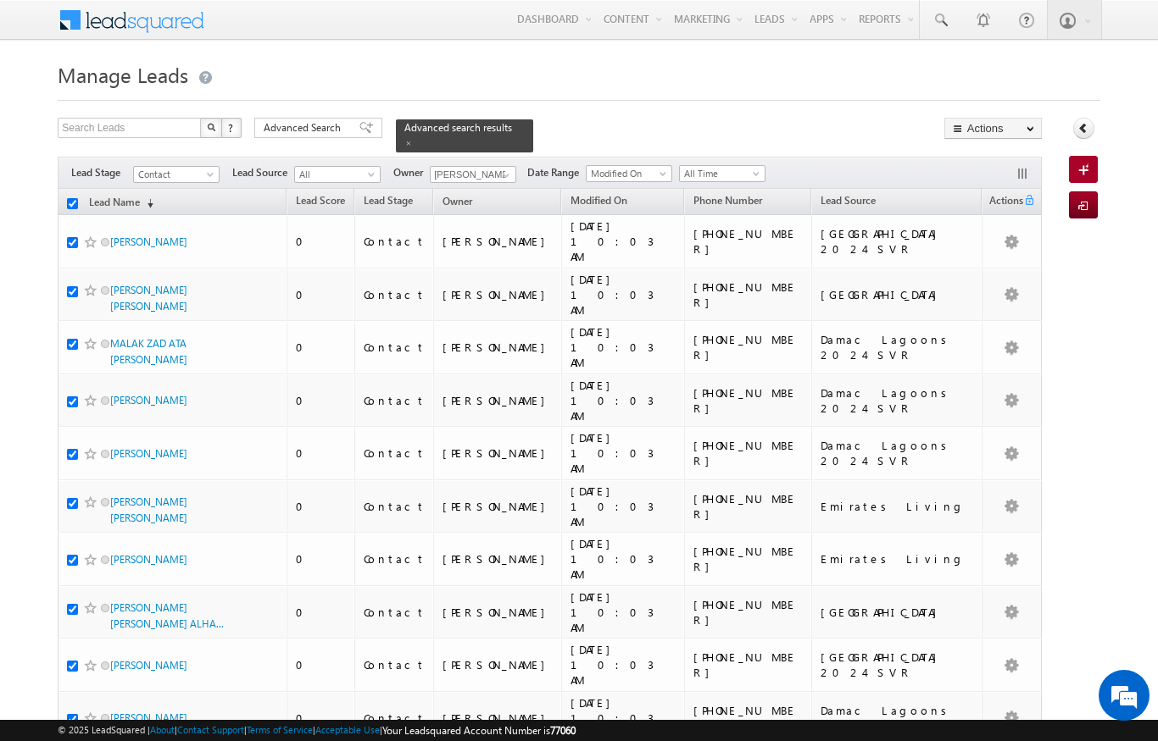
checkbox input "true"
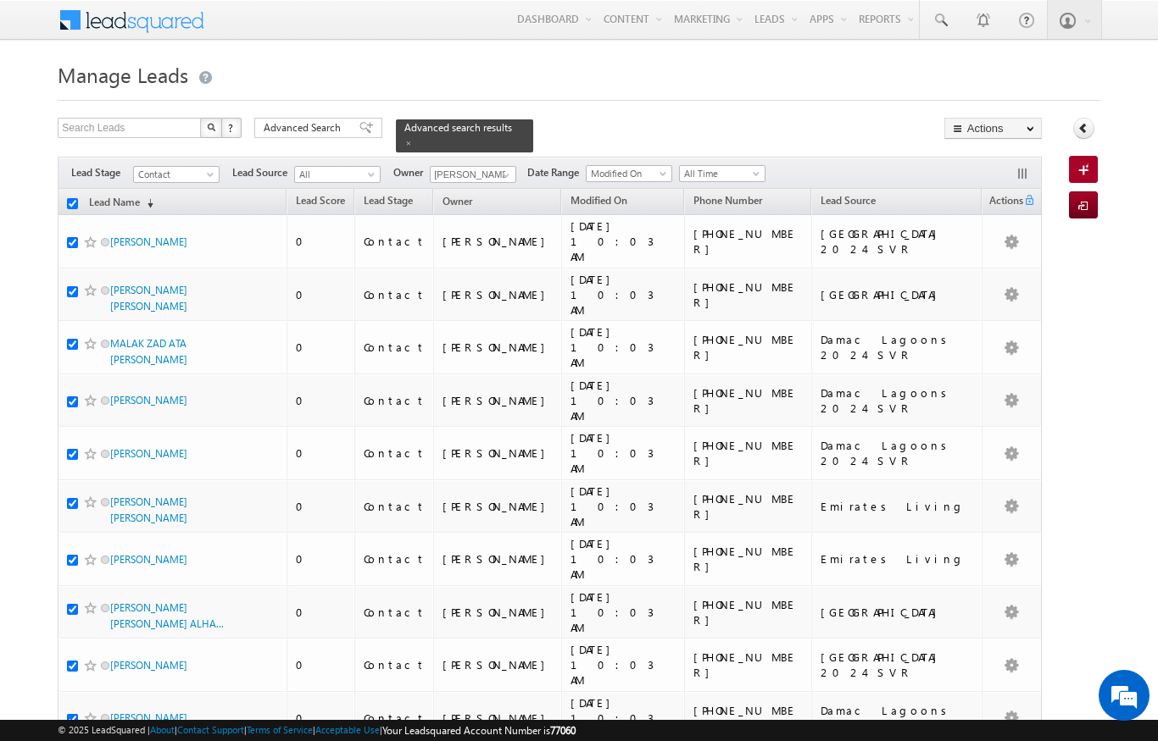
checkbox input "true"
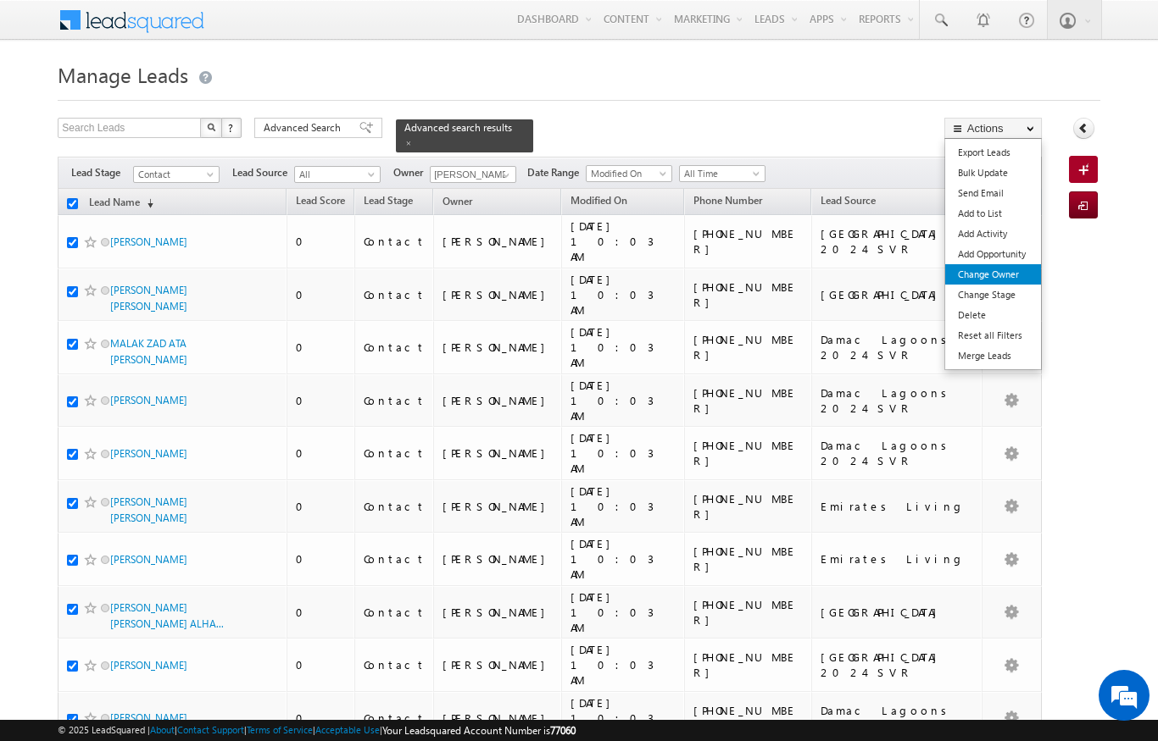
click at [1007, 285] on link "Change Owner" at bounding box center [993, 274] width 96 height 20
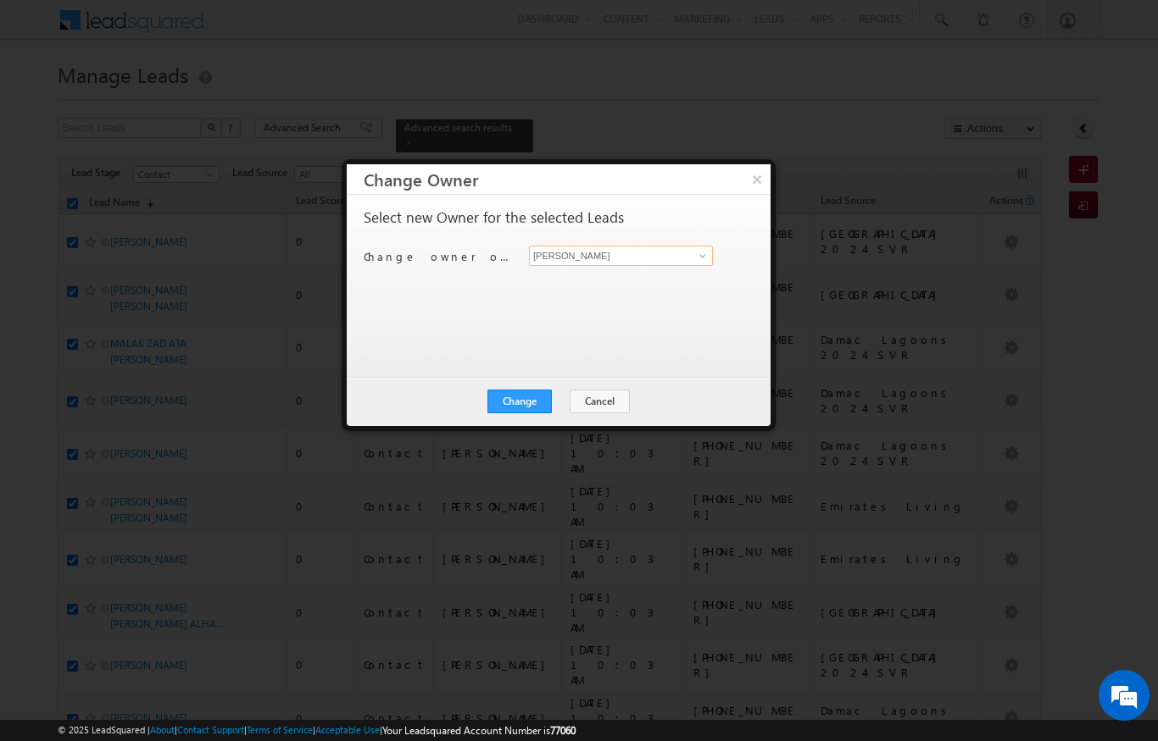
click at [558, 250] on input "[PERSON_NAME]" at bounding box center [621, 256] width 184 height 20
click at [552, 291] on span "[PERSON_NAME][EMAIL_ADDRESS][DOMAIN_NAME]" at bounding box center [612, 288] width 153 height 13
click at [506, 404] on button "Change" at bounding box center [519, 402] width 64 height 24
click at [536, 380] on div "Change Cancel Close" at bounding box center [559, 401] width 424 height 49
click at [540, 413] on button "Close" at bounding box center [561, 402] width 54 height 24
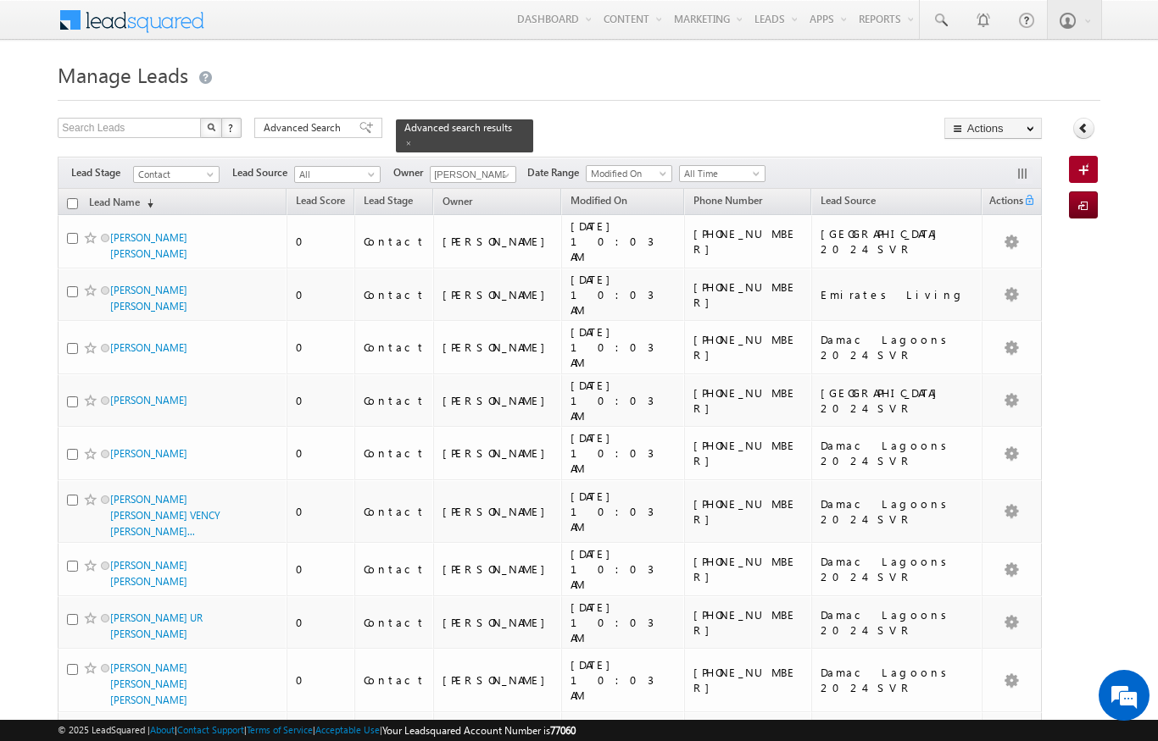
click at [68, 198] on input "checkbox" at bounding box center [72, 203] width 11 height 11
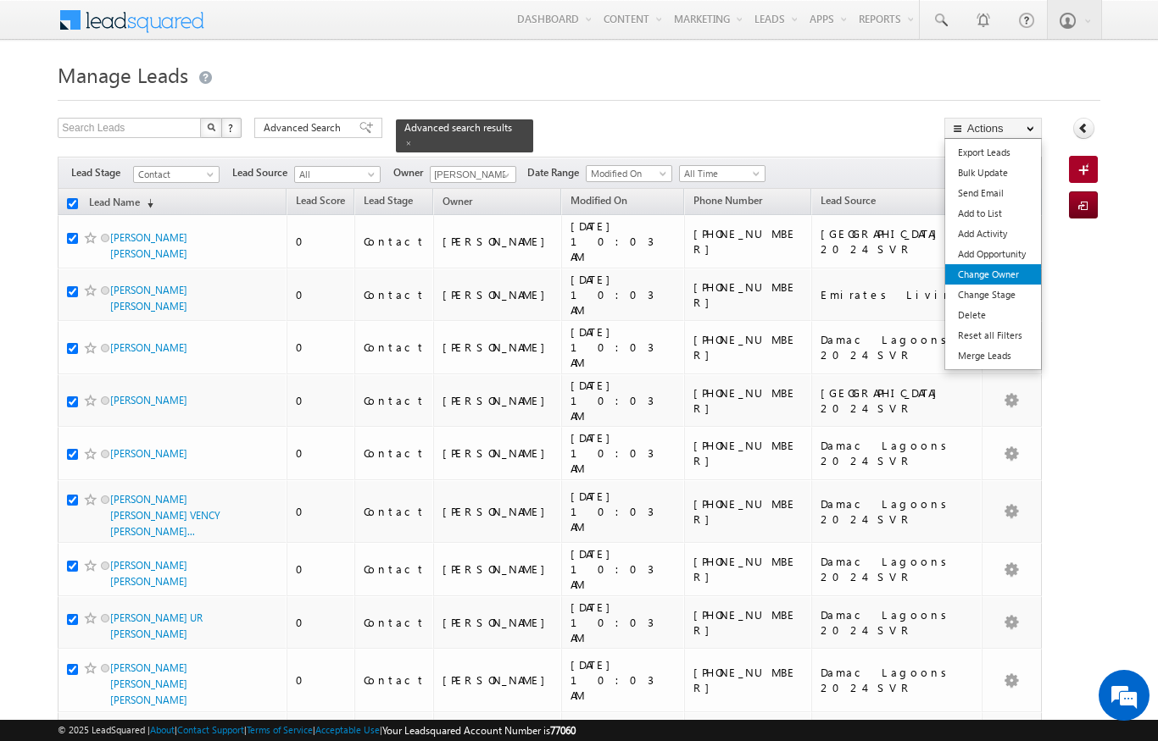
click at [1017, 277] on link "Change Owner" at bounding box center [993, 274] width 96 height 20
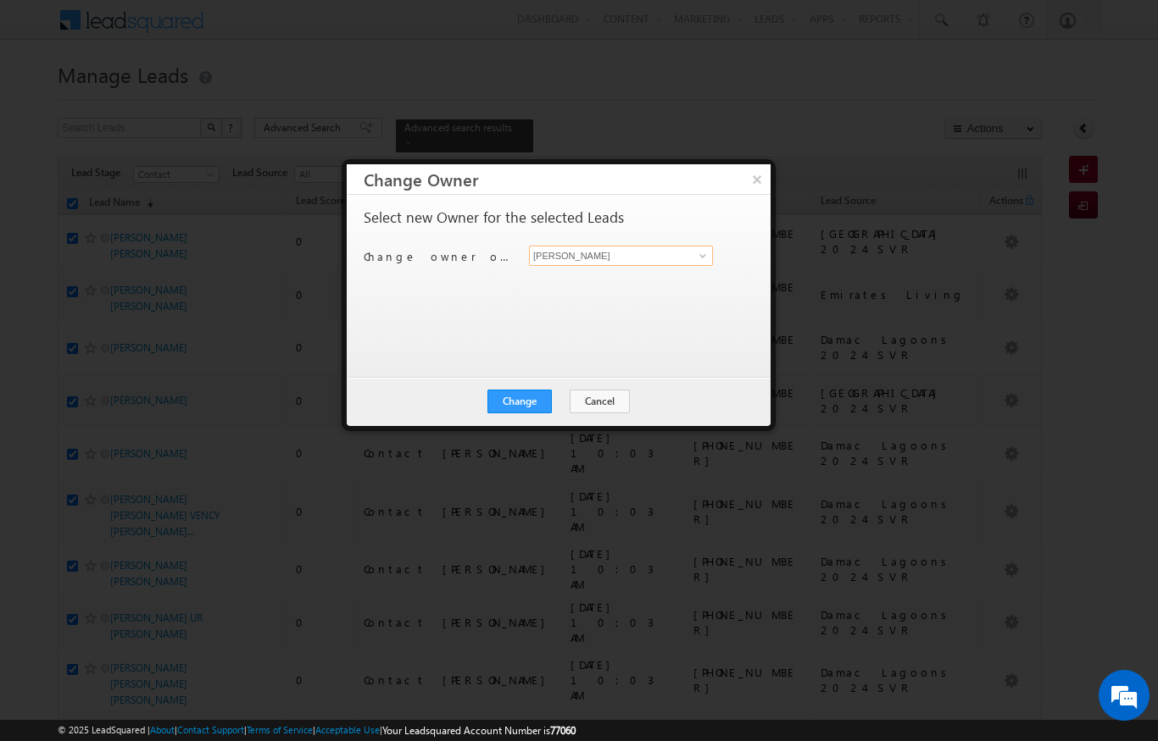
click at [685, 252] on input "[PERSON_NAME]" at bounding box center [621, 256] width 184 height 20
click at [686, 258] on input "[PERSON_NAME]" at bounding box center [621, 256] width 184 height 20
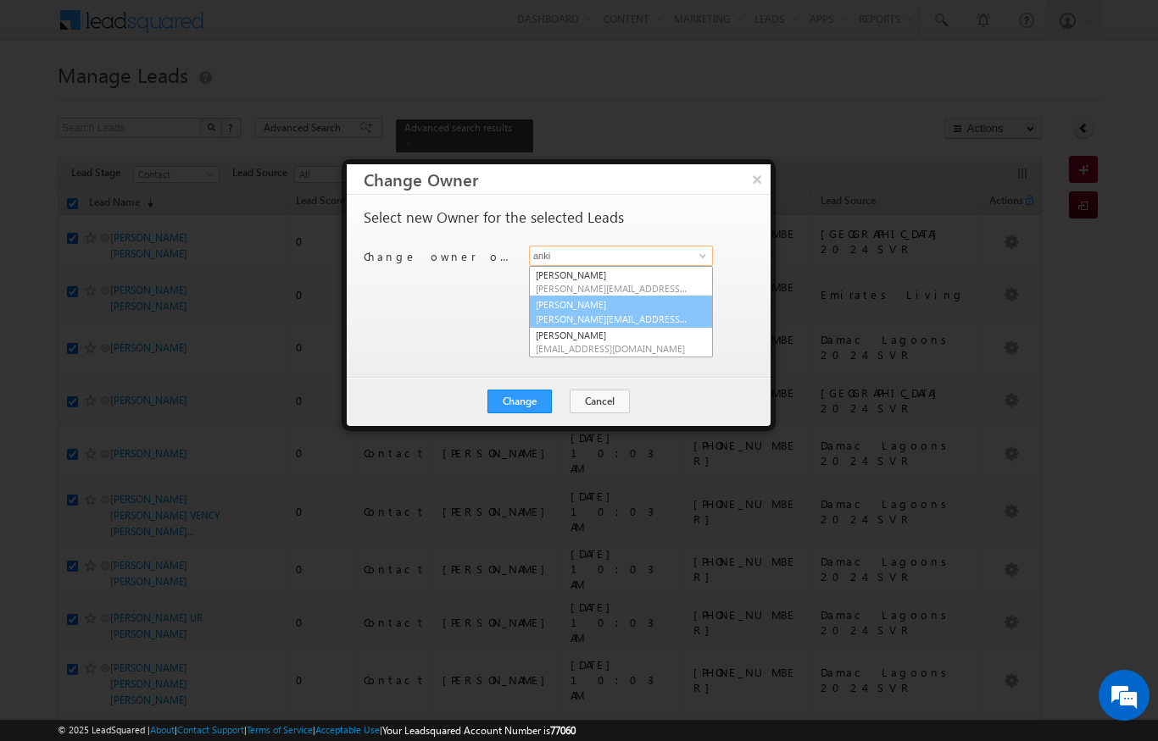
click at [627, 310] on link "Ankita Dumbre ankita.dumbre@indglobal.ae" at bounding box center [621, 312] width 184 height 32
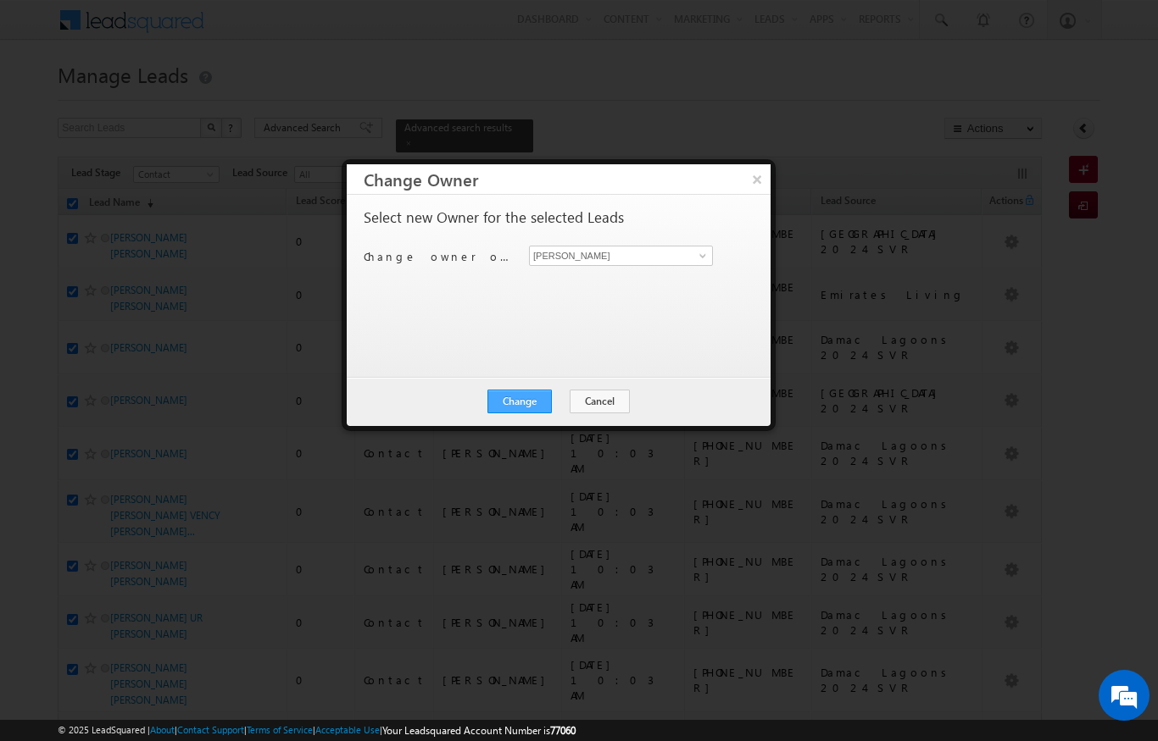
click at [536, 413] on button "Change" at bounding box center [519, 402] width 64 height 24
click at [555, 405] on button "Close" at bounding box center [561, 402] width 54 height 24
